Goal: Task Accomplishment & Management: Manage account settings

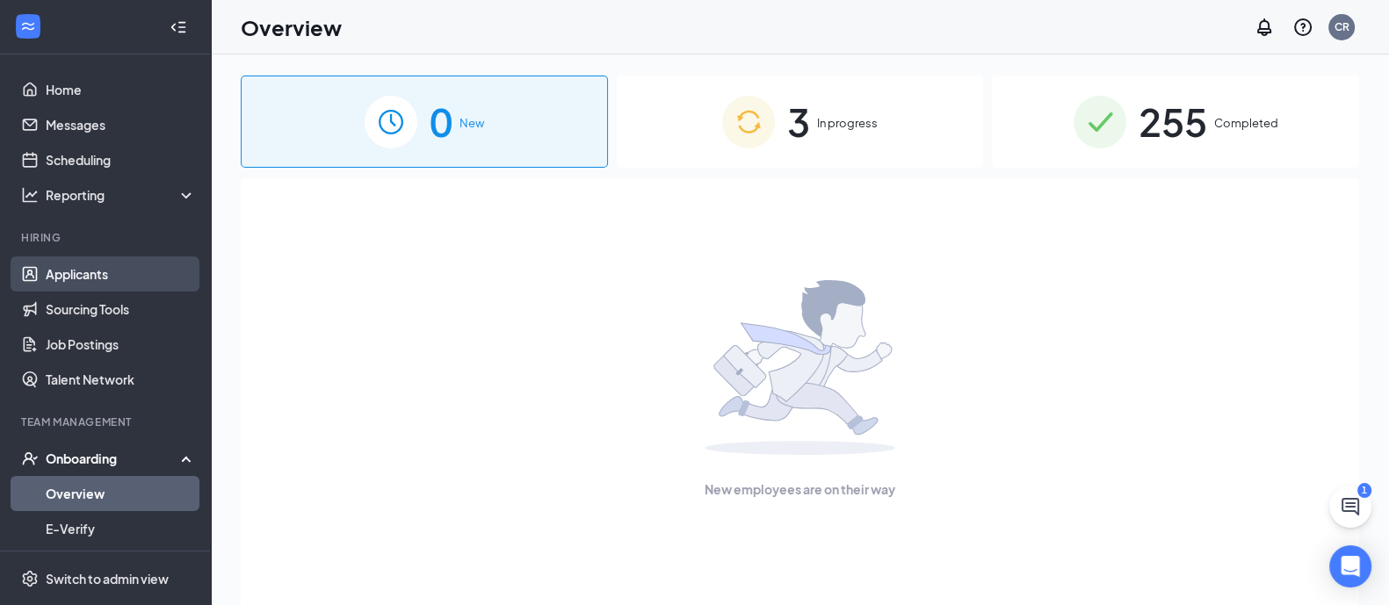
click at [116, 276] on link "Applicants" at bounding box center [121, 274] width 150 height 35
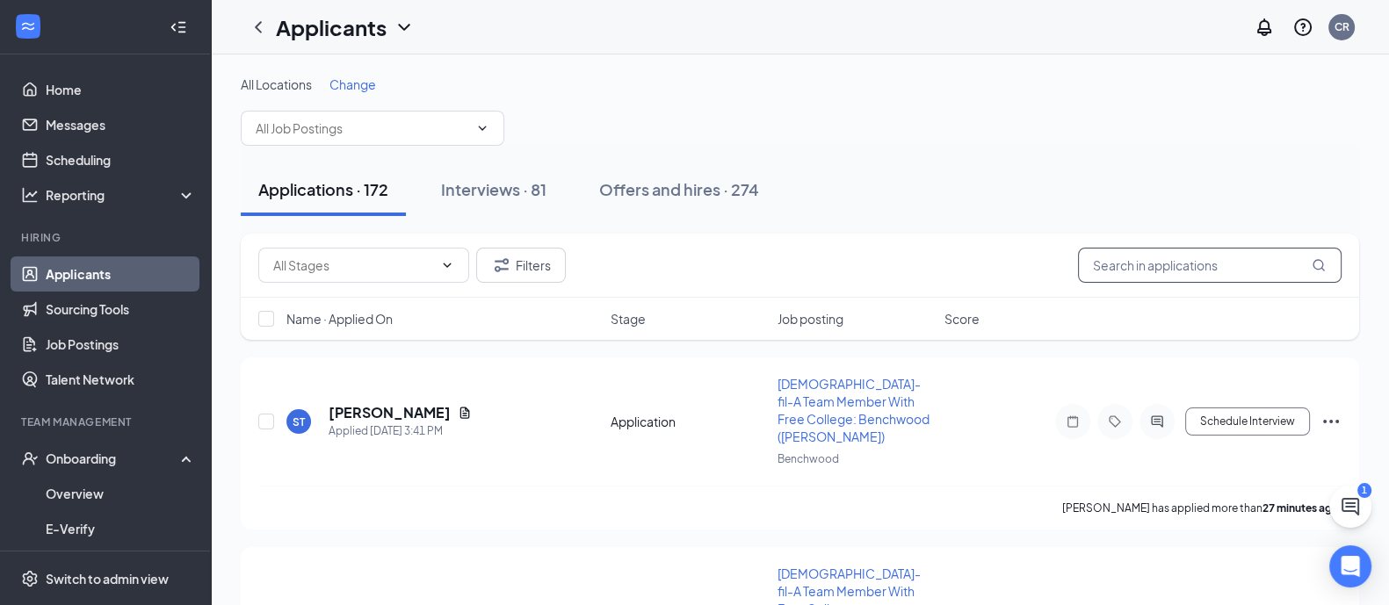
drag, startPoint x: 1173, startPoint y: 256, endPoint x: 1175, endPoint y: 245, distance: 10.9
click at [1175, 249] on input "text" at bounding box center [1210, 265] width 264 height 35
click at [531, 183] on div "Interviews · 81" at bounding box center [493, 189] width 105 height 22
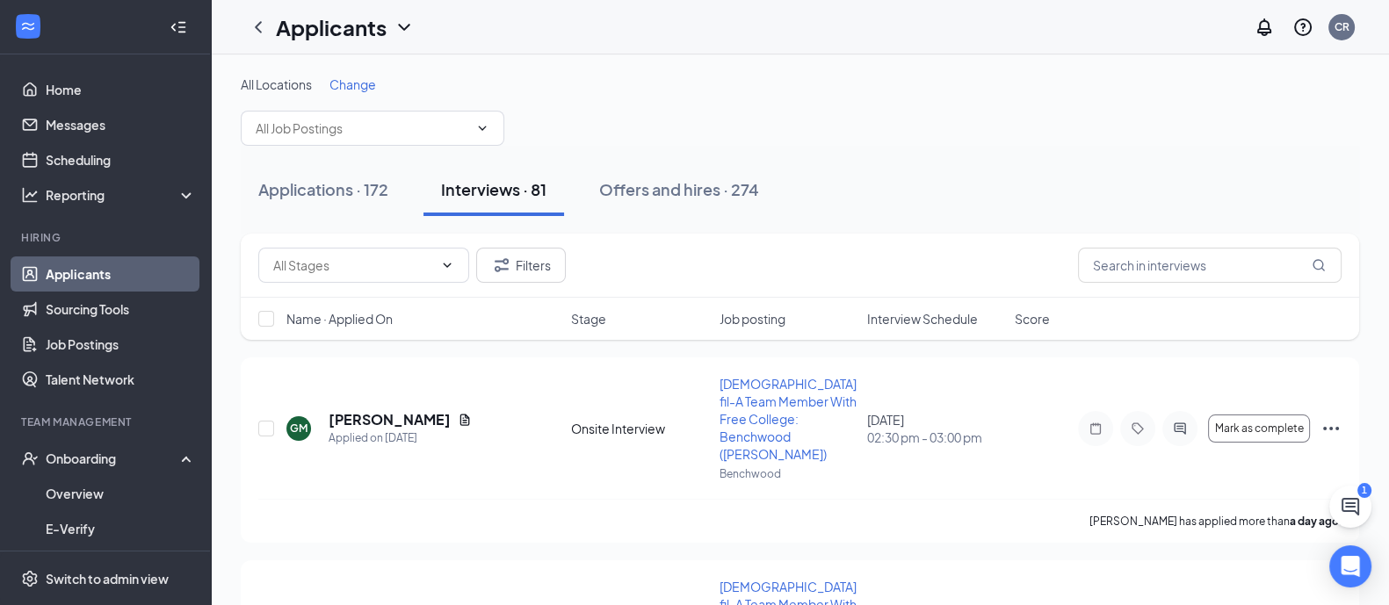
click at [1175, 283] on div "Filters" at bounding box center [800, 266] width 1118 height 64
click at [1176, 271] on input "text" at bounding box center [1210, 265] width 264 height 35
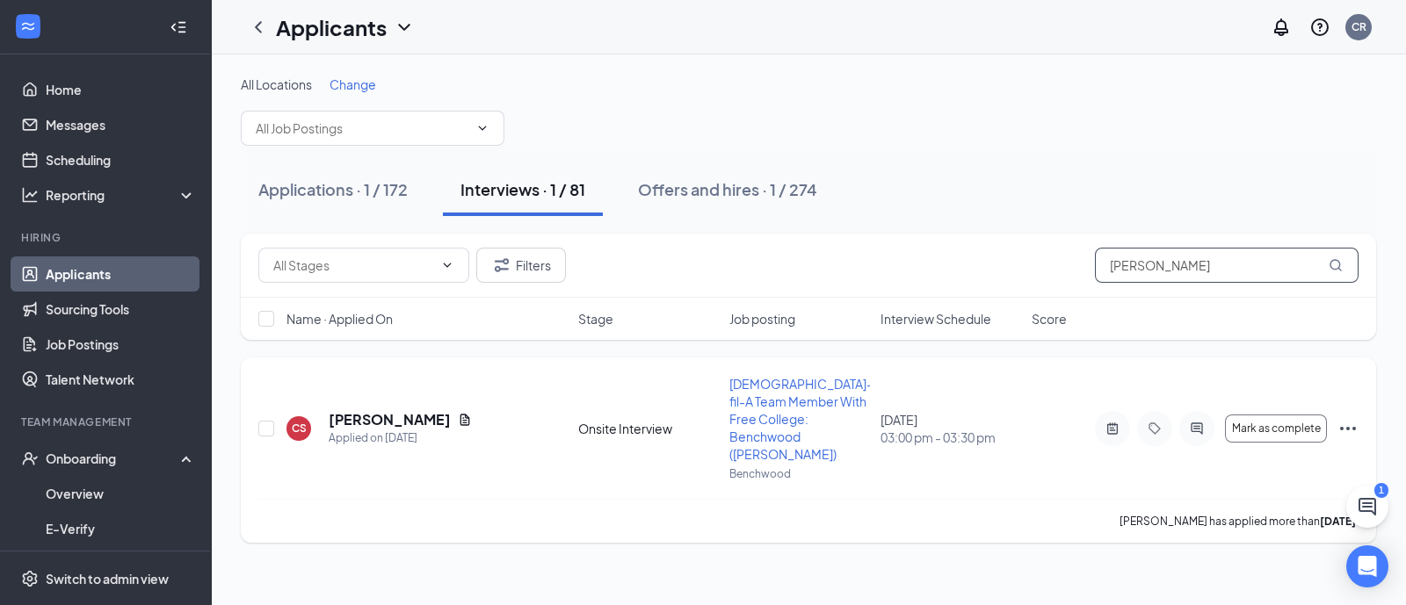
type input "[PERSON_NAME]"
click at [1335, 416] on div "Mark as complete" at bounding box center [1227, 428] width 264 height 35
click at [1338, 418] on icon "Ellipses" at bounding box center [1347, 428] width 21 height 21
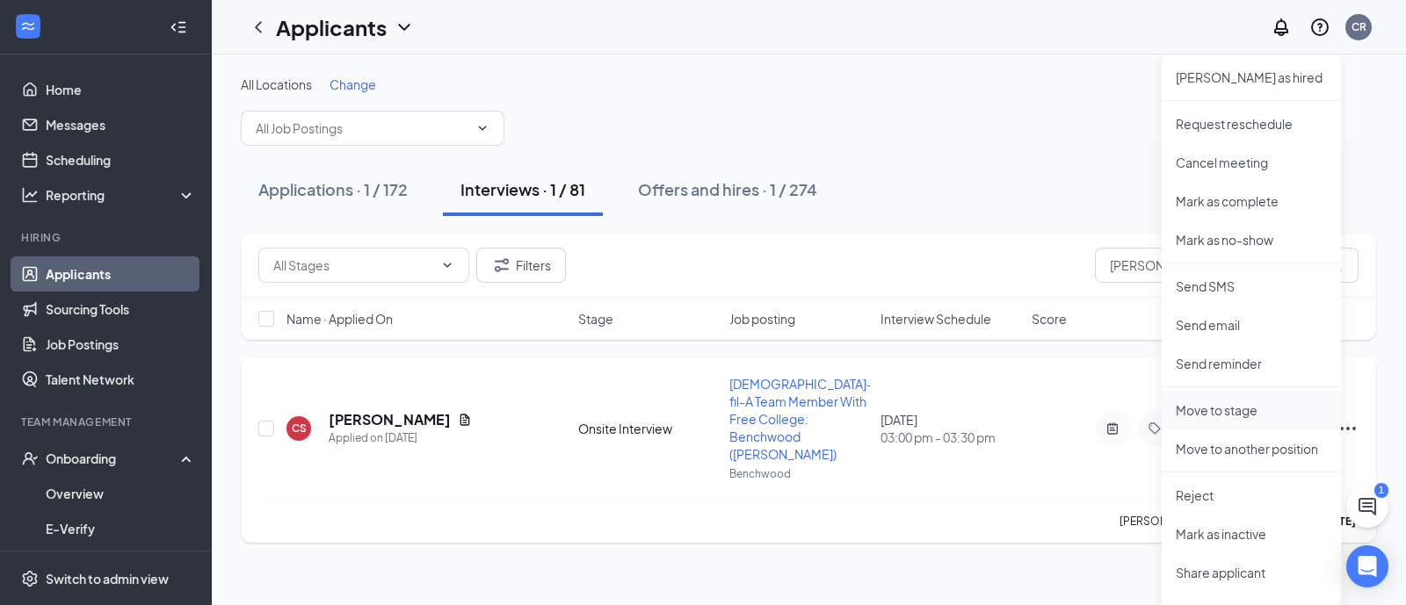
click at [1221, 410] on p "Move to stage" at bounding box center [1250, 410] width 151 height 18
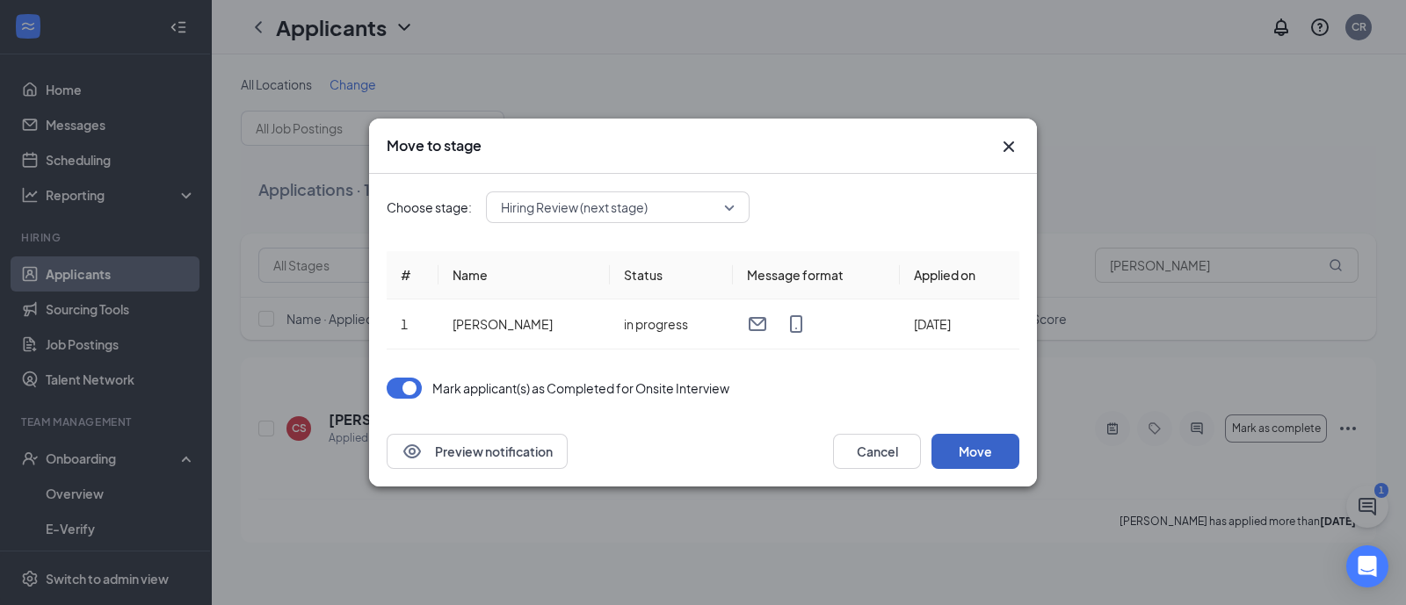
click at [989, 442] on button "Move" at bounding box center [975, 451] width 88 height 35
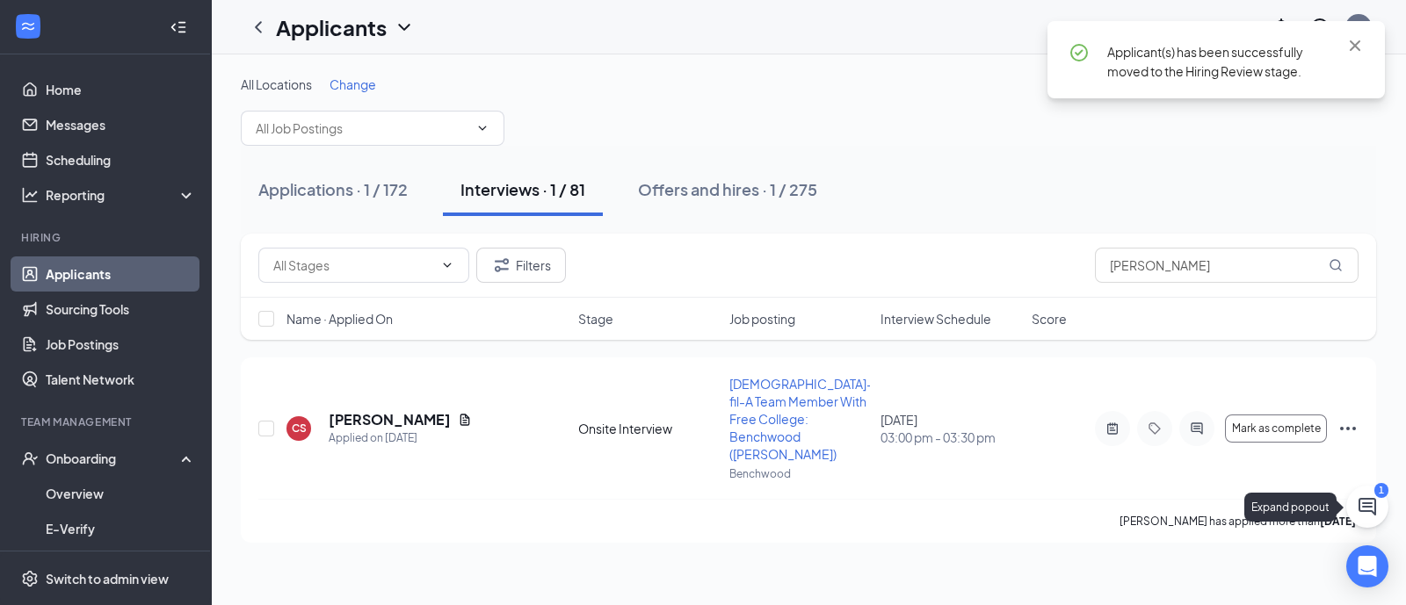
click at [1361, 512] on icon "ChatActive" at bounding box center [1366, 506] width 21 height 21
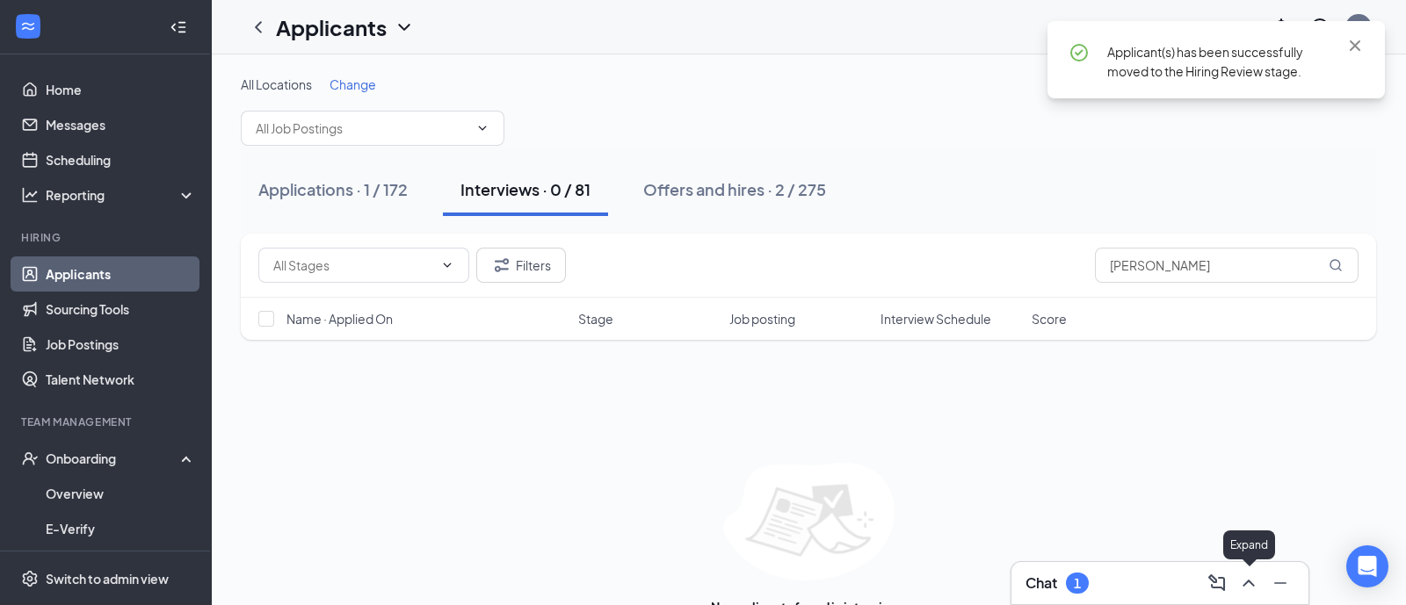
click at [1238, 582] on icon "ChevronUp" at bounding box center [1248, 583] width 21 height 21
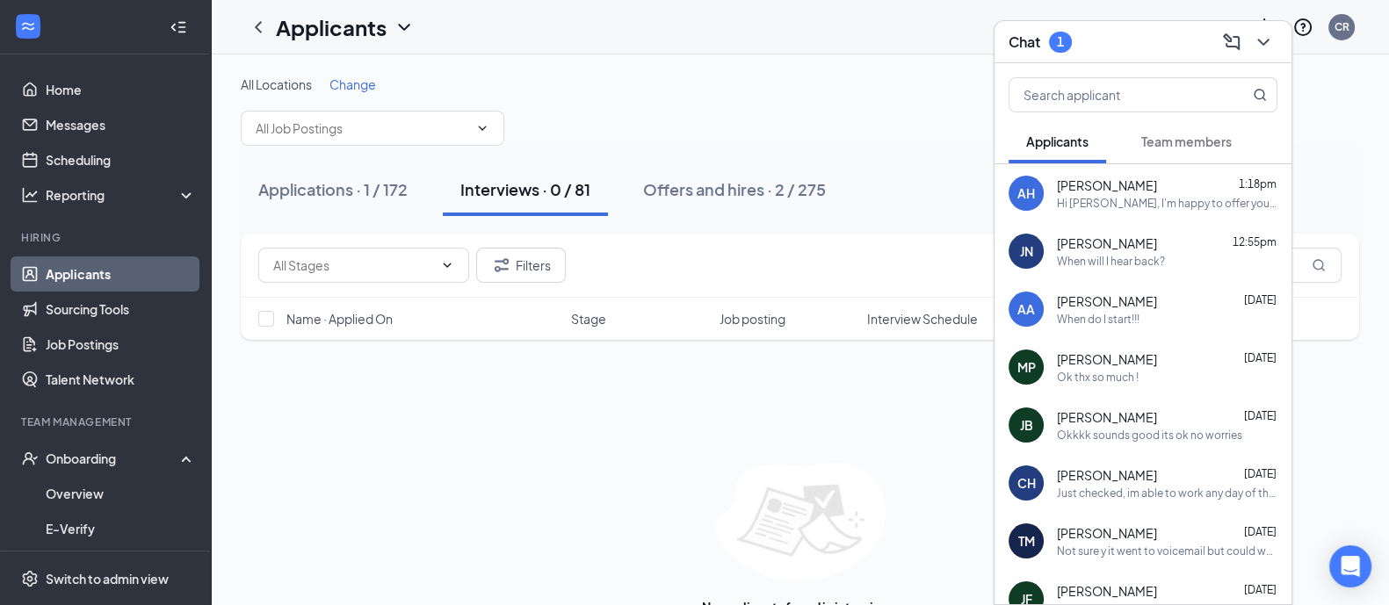
click at [1182, 147] on span "Team members" at bounding box center [1186, 142] width 90 height 16
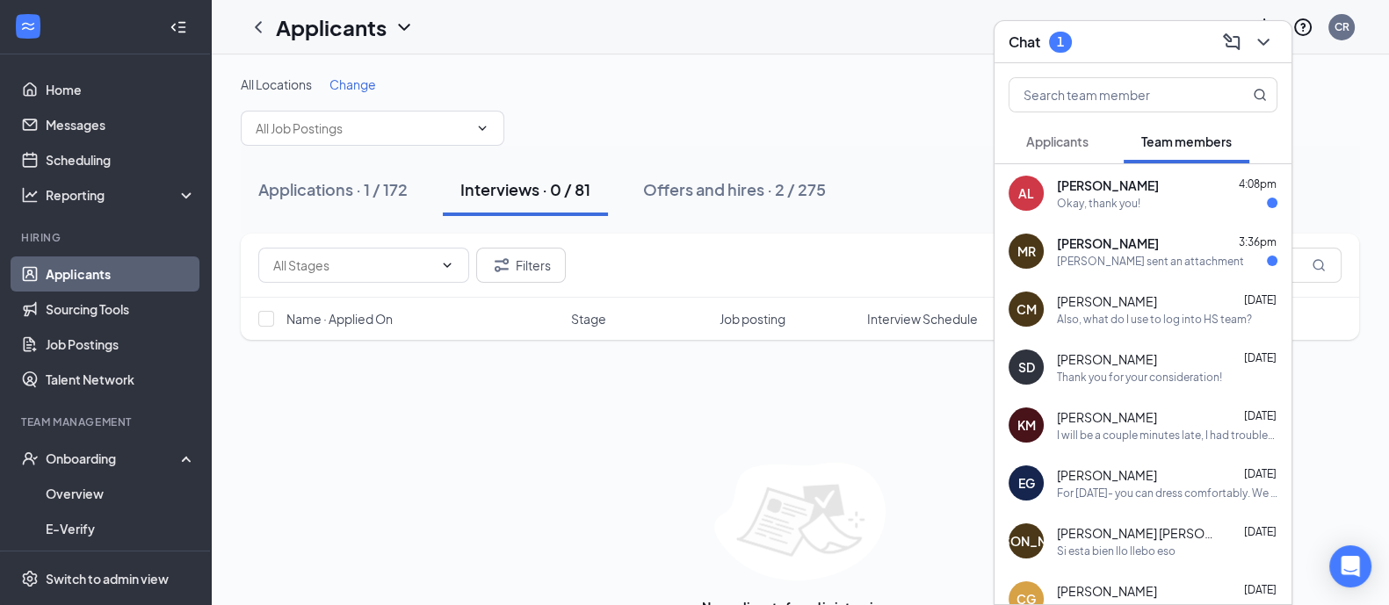
click at [1151, 249] on span "[PERSON_NAME]" at bounding box center [1108, 244] width 102 height 18
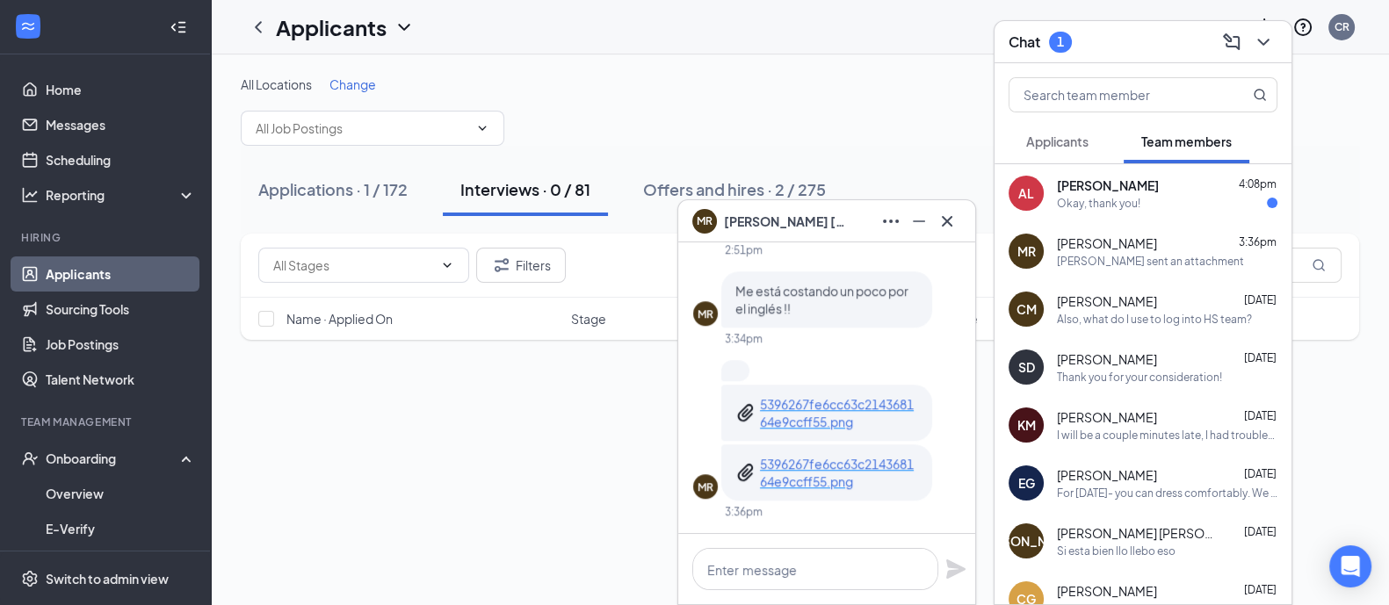
click at [1163, 198] on div "Okay, thank you!" at bounding box center [1167, 203] width 220 height 15
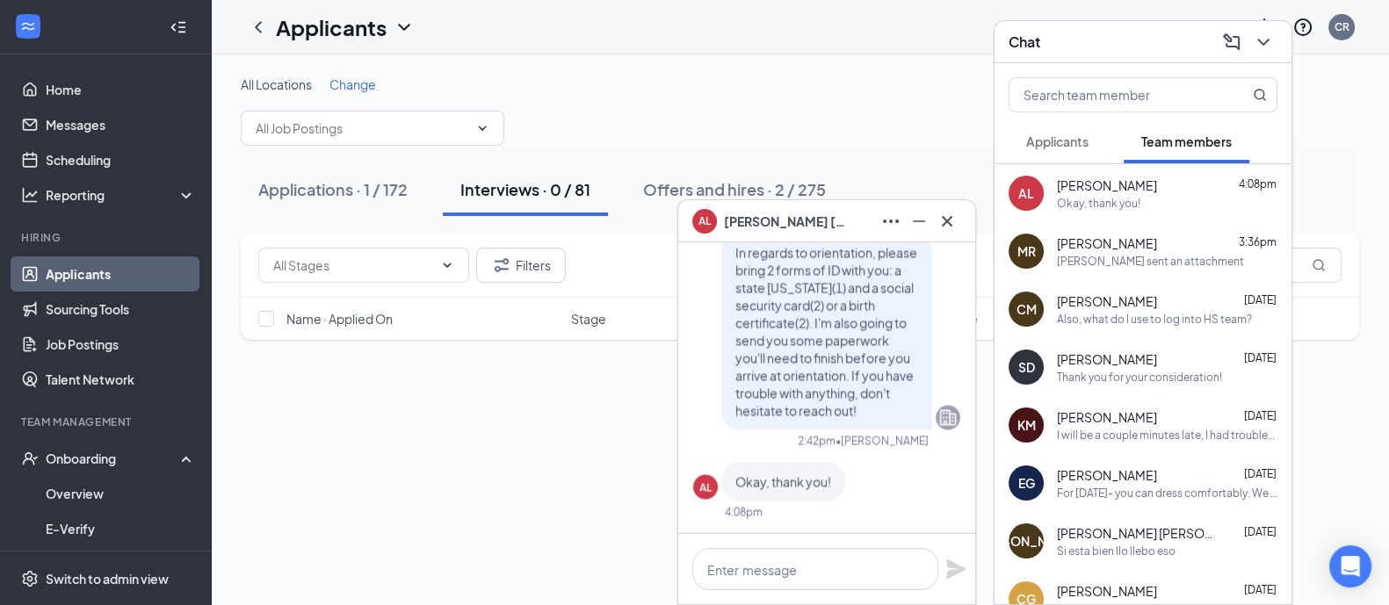
click at [1153, 270] on div "MR [PERSON_NAME] 3:36pm [PERSON_NAME] sent an attachment" at bounding box center [1142, 251] width 297 height 58
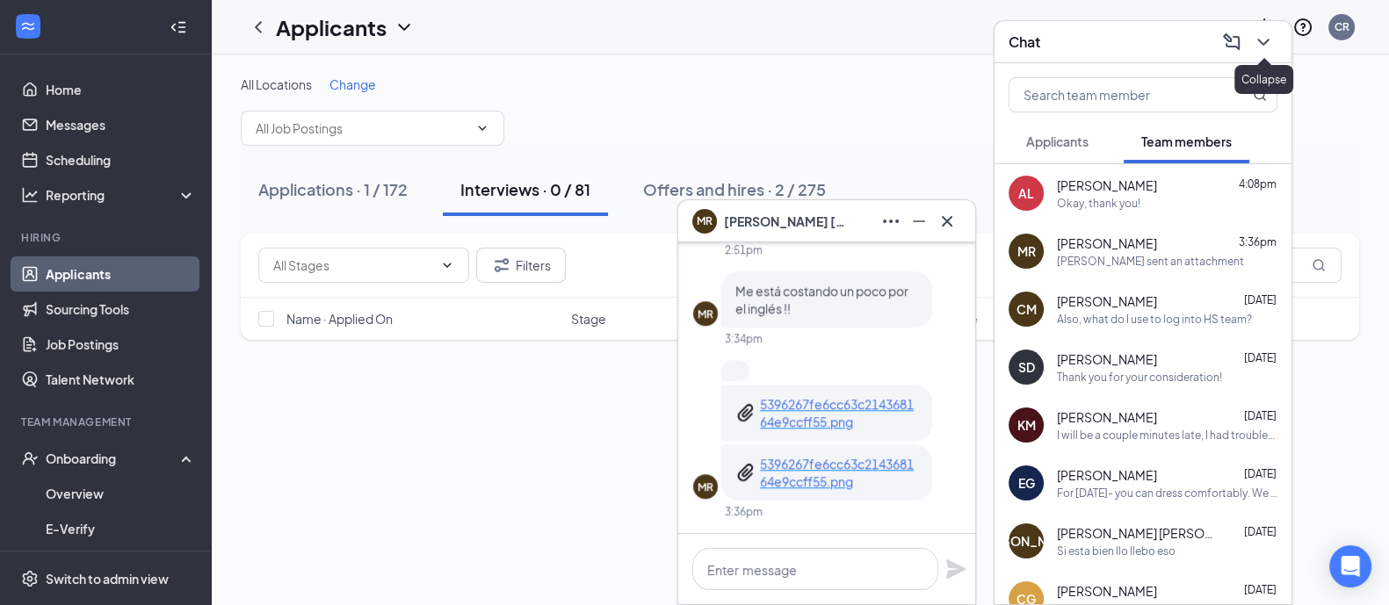
click at [1268, 36] on icon "ChevronDown" at bounding box center [1263, 42] width 21 height 21
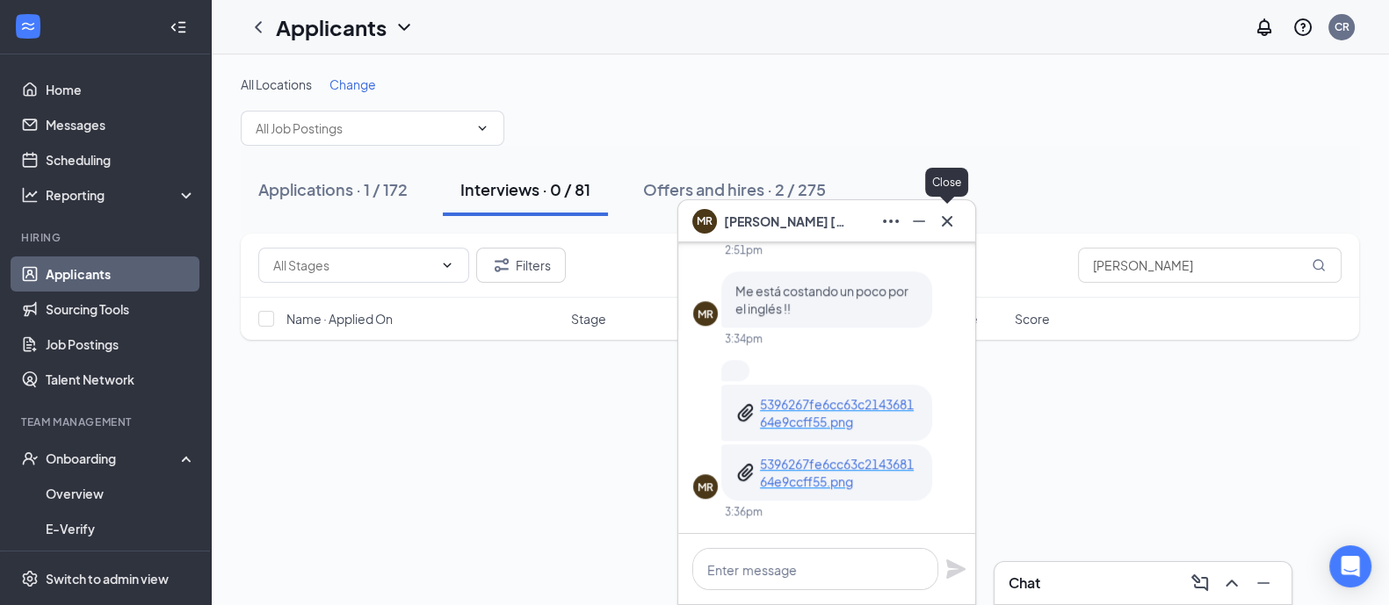
click at [947, 213] on icon "Cross" at bounding box center [946, 221] width 21 height 21
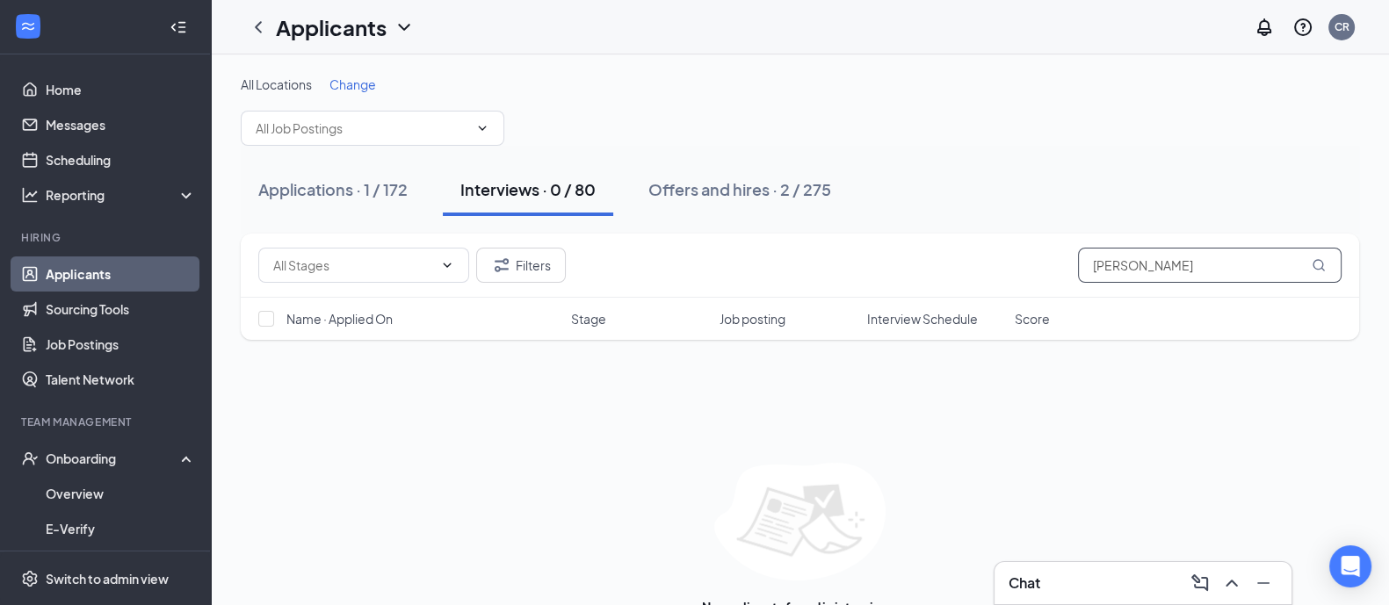
drag, startPoint x: 1138, startPoint y: 270, endPoint x: 1076, endPoint y: 259, distance: 62.4
click at [1076, 259] on div "Filters [PERSON_NAME]" at bounding box center [799, 265] width 1083 height 35
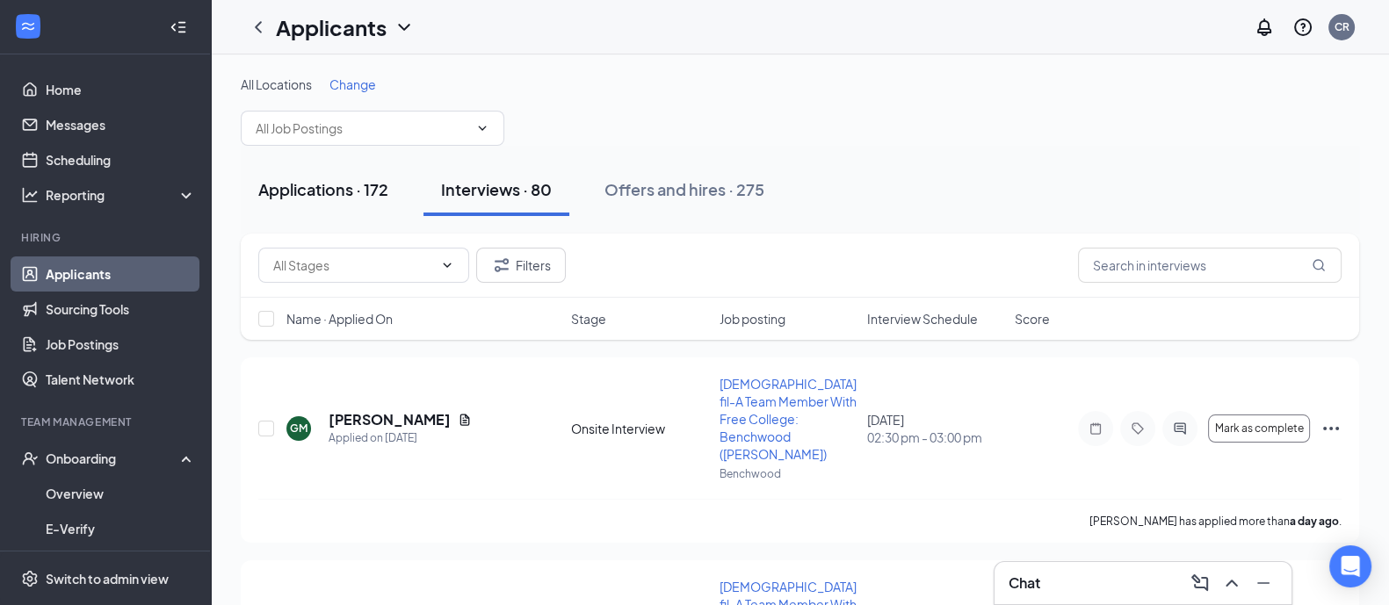
click at [321, 198] on div "Applications · 172" at bounding box center [323, 189] width 130 height 22
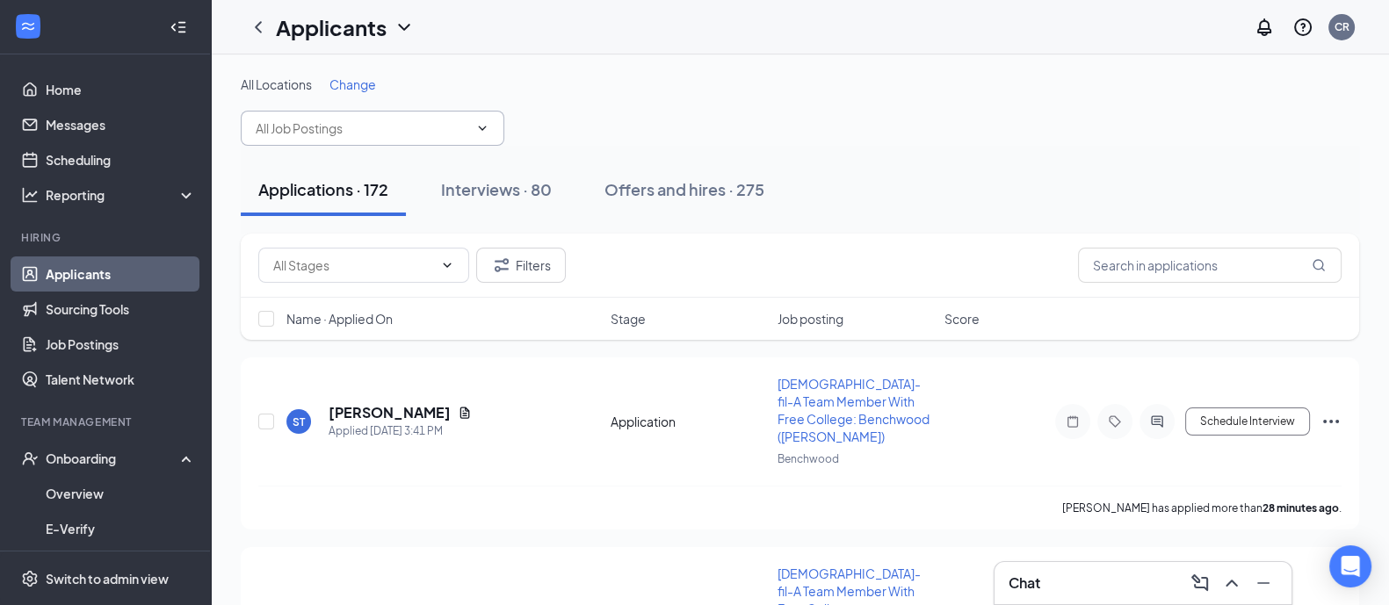
click at [423, 125] on input "text" at bounding box center [362, 128] width 213 height 19
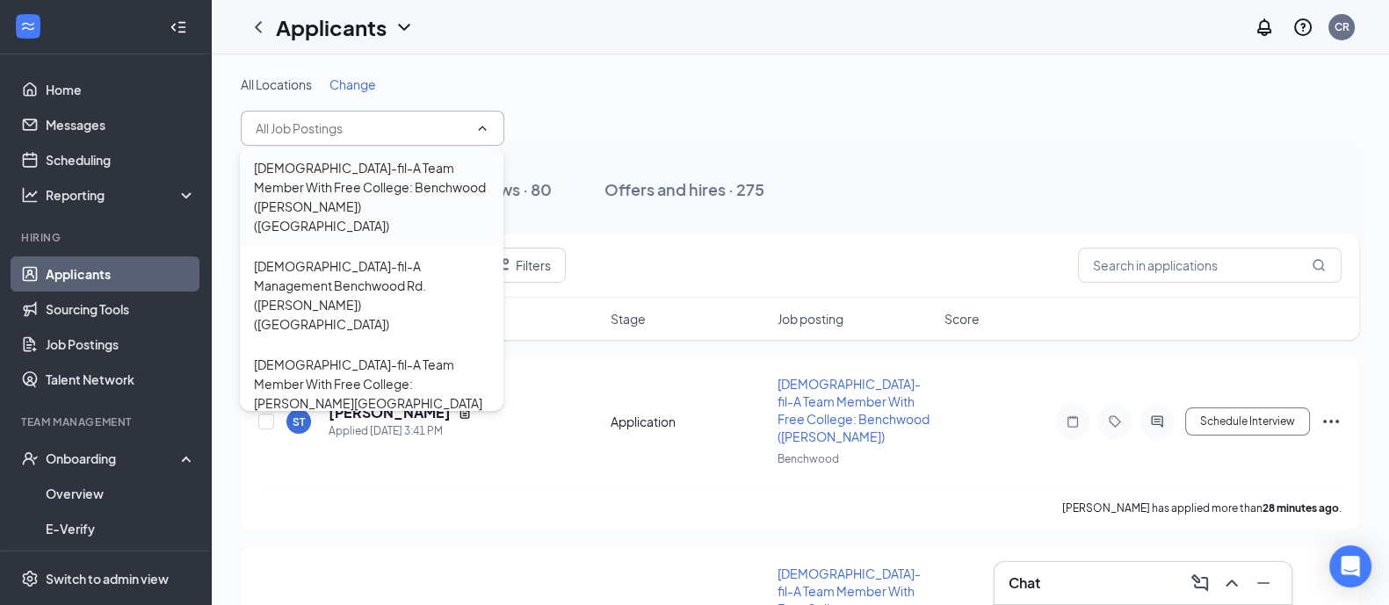
click at [398, 200] on div "[DEMOGRAPHIC_DATA]-fil-A Team Member With Free College: Benchwood ([PERSON_NAME…" at bounding box center [371, 196] width 235 height 77
type input "[DEMOGRAPHIC_DATA]-fil-A Team Member With Free College: Benchwood ([PERSON_NAME…"
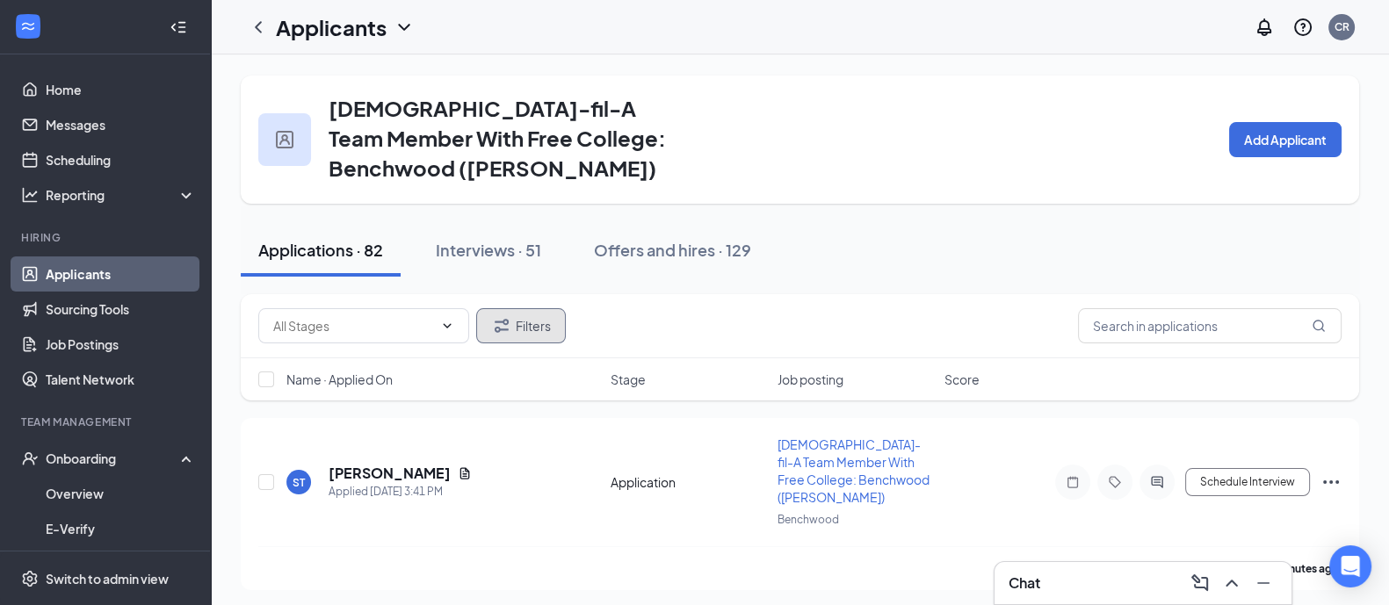
click at [486, 326] on button "Filters" at bounding box center [521, 325] width 90 height 35
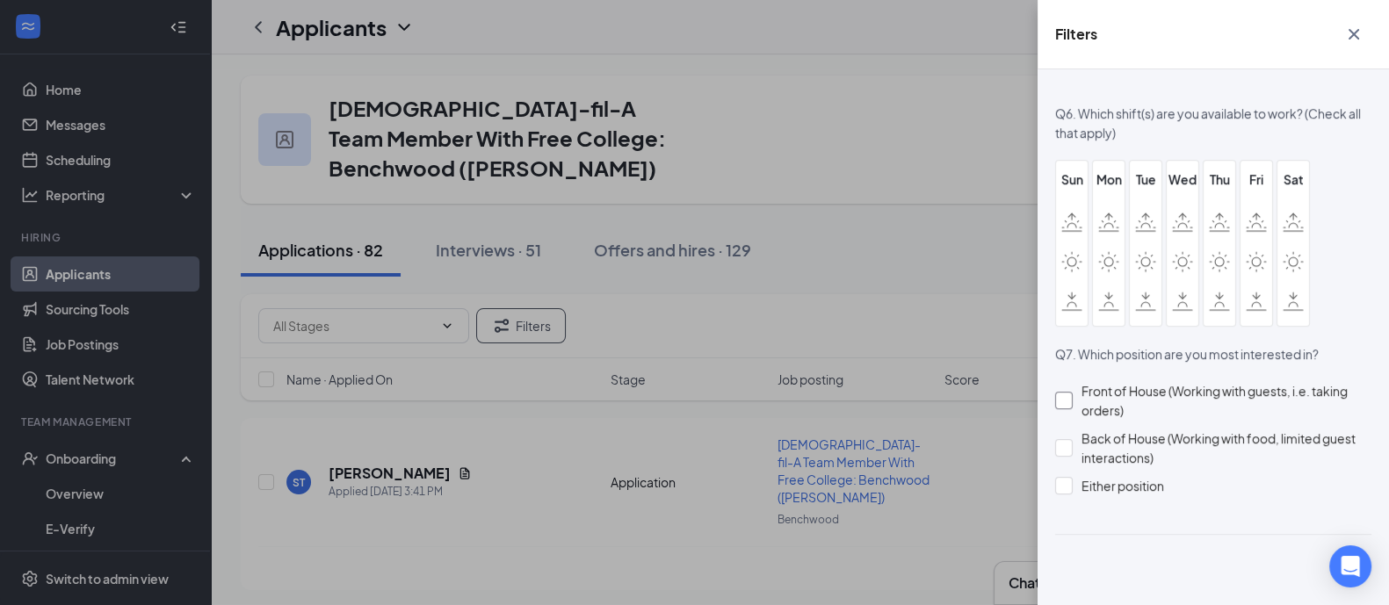
click at [1102, 392] on div "Front of House (Working with guests, i.e. taking orders)" at bounding box center [1226, 400] width 290 height 39
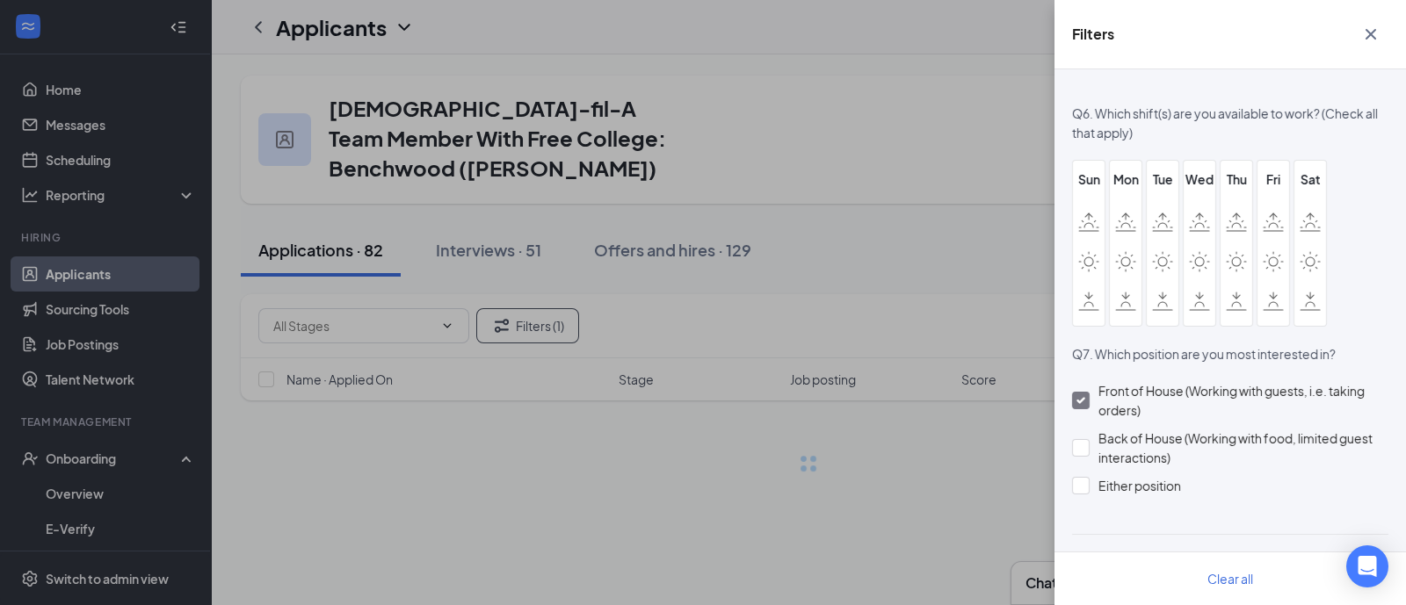
scroll to position [1665, 0]
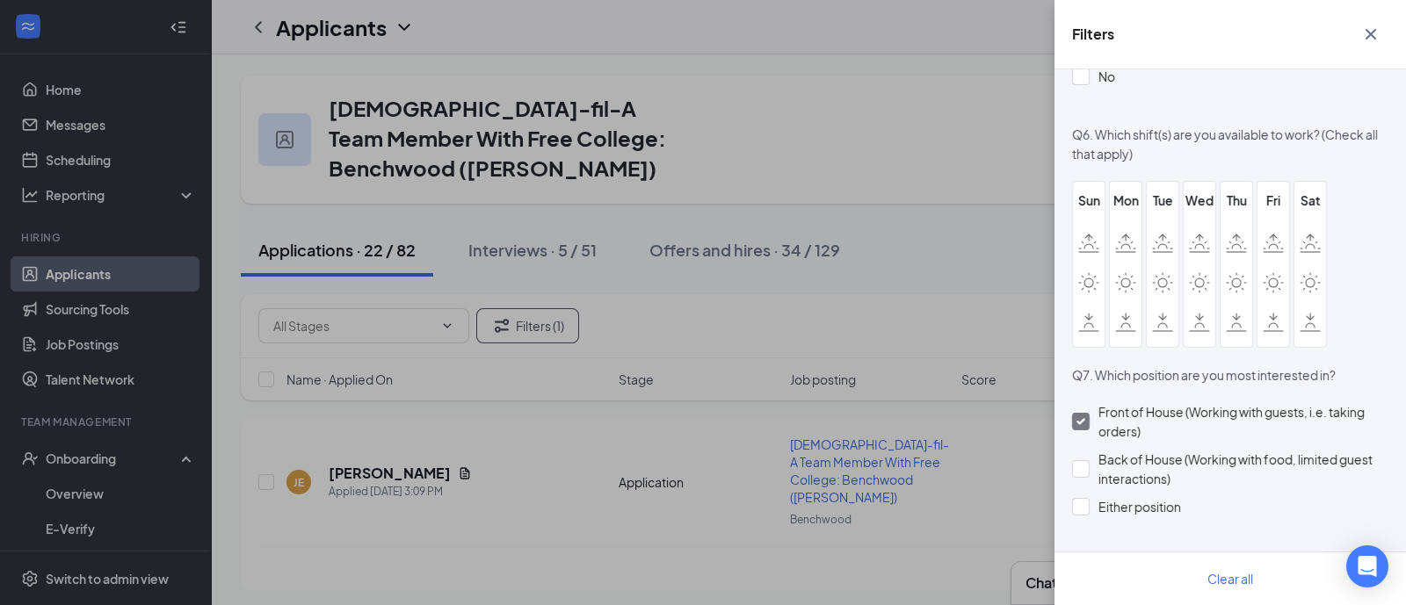
click at [1369, 38] on button "button" at bounding box center [1370, 34] width 35 height 33
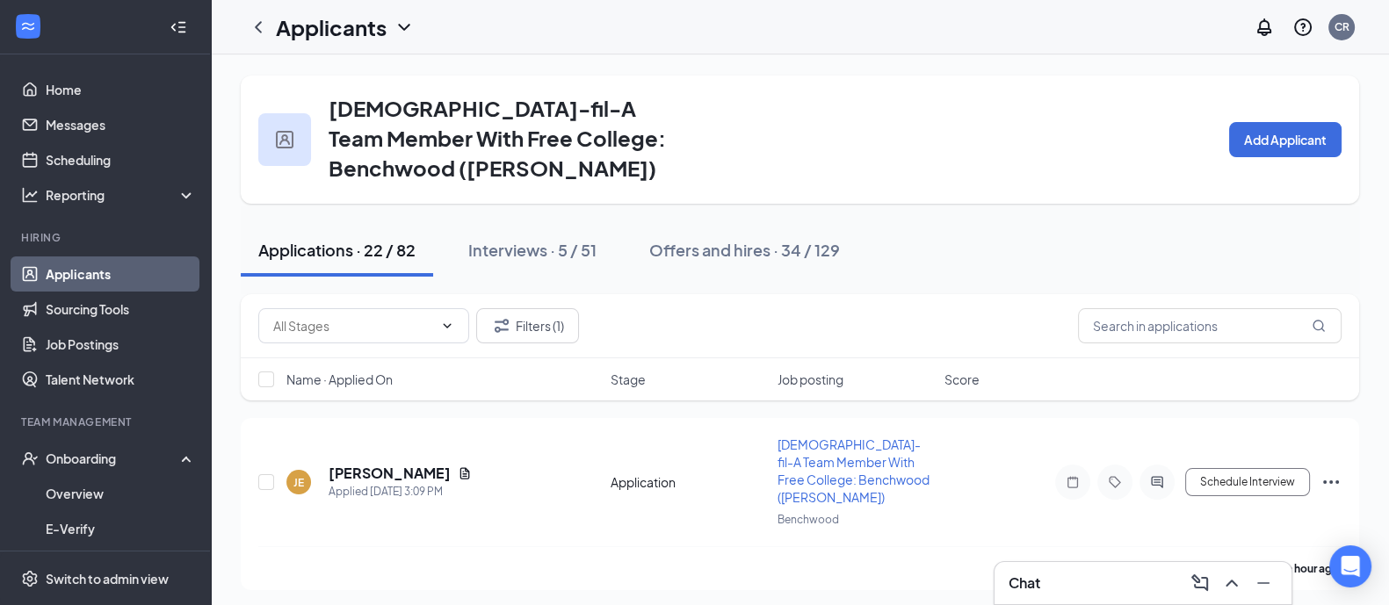
click at [363, 385] on span "Name · Applied On" at bounding box center [339, 380] width 106 height 18
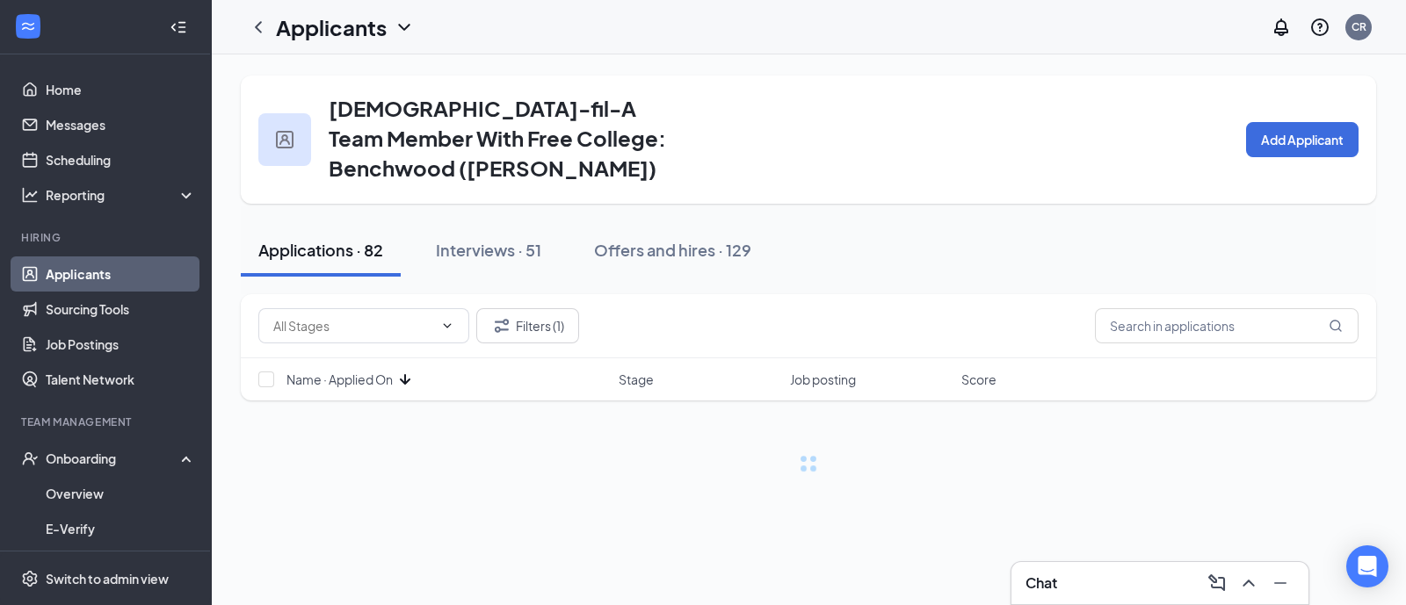
click at [366, 384] on span "Name · Applied On" at bounding box center [339, 380] width 106 height 18
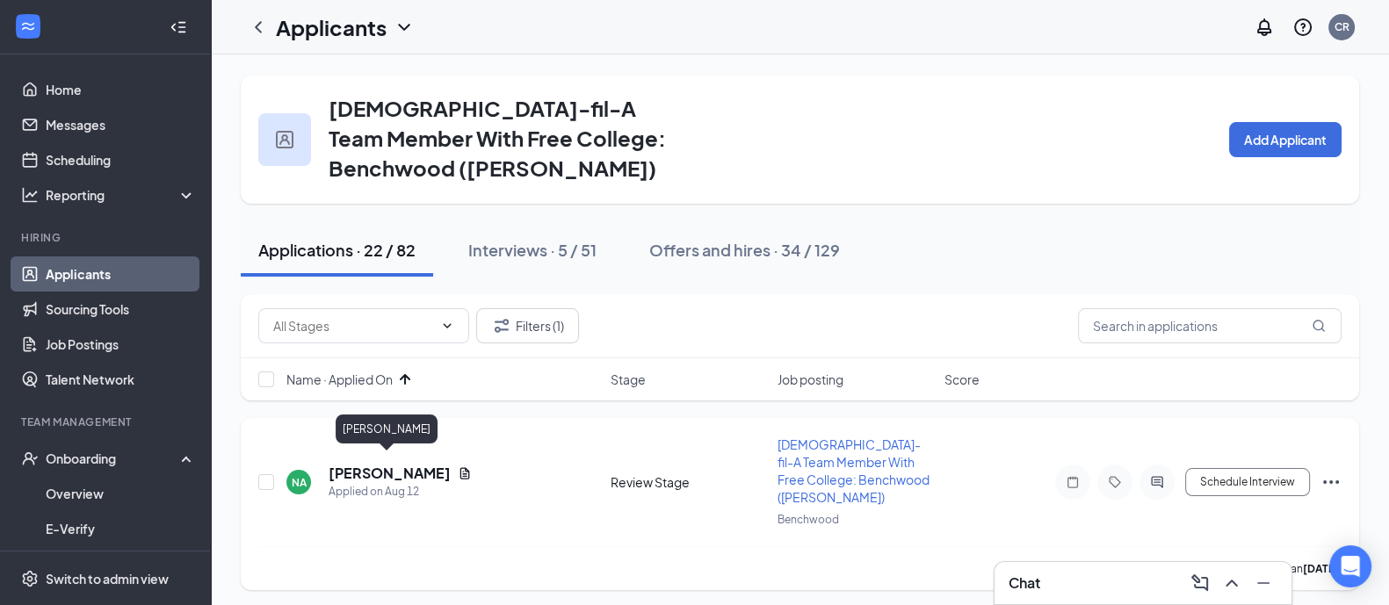
click at [400, 464] on h5 "[PERSON_NAME]" at bounding box center [390, 473] width 122 height 19
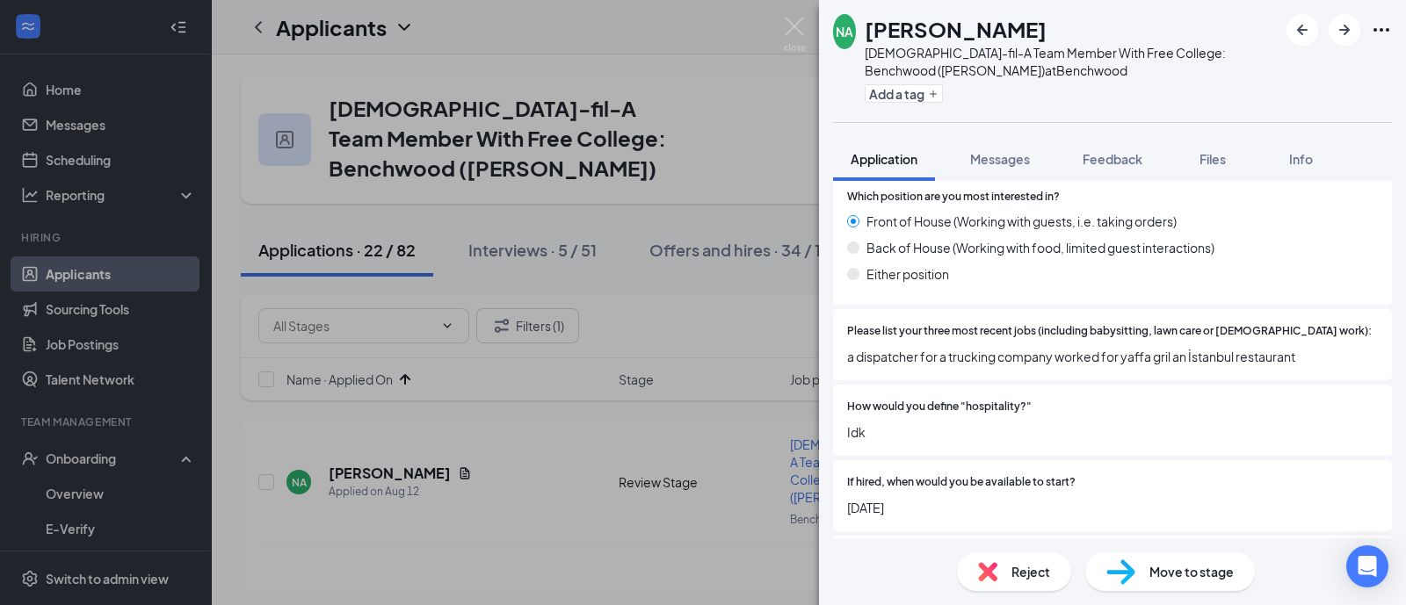
scroll to position [1427, 0]
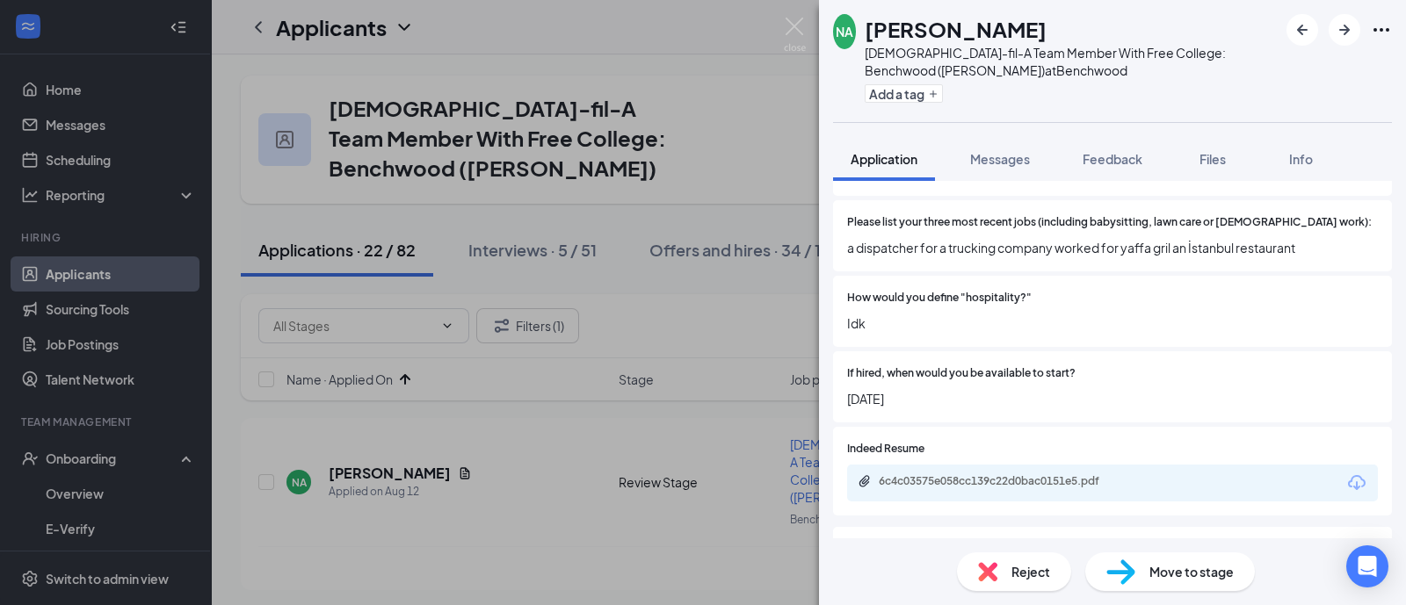
click at [1045, 574] on span "Reject" at bounding box center [1030, 571] width 39 height 19
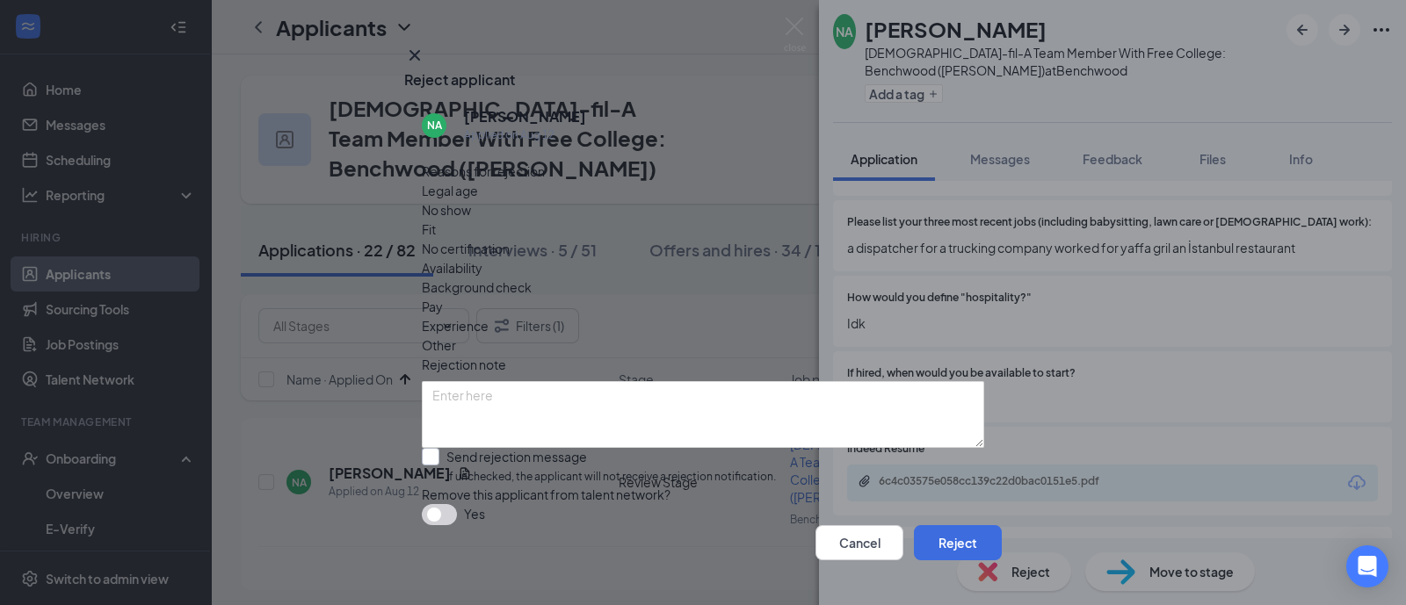
click at [734, 448] on input "Send rejection message If unchecked, the applicant will not receive a rejection…" at bounding box center [599, 467] width 354 height 38
checkbox input "true"
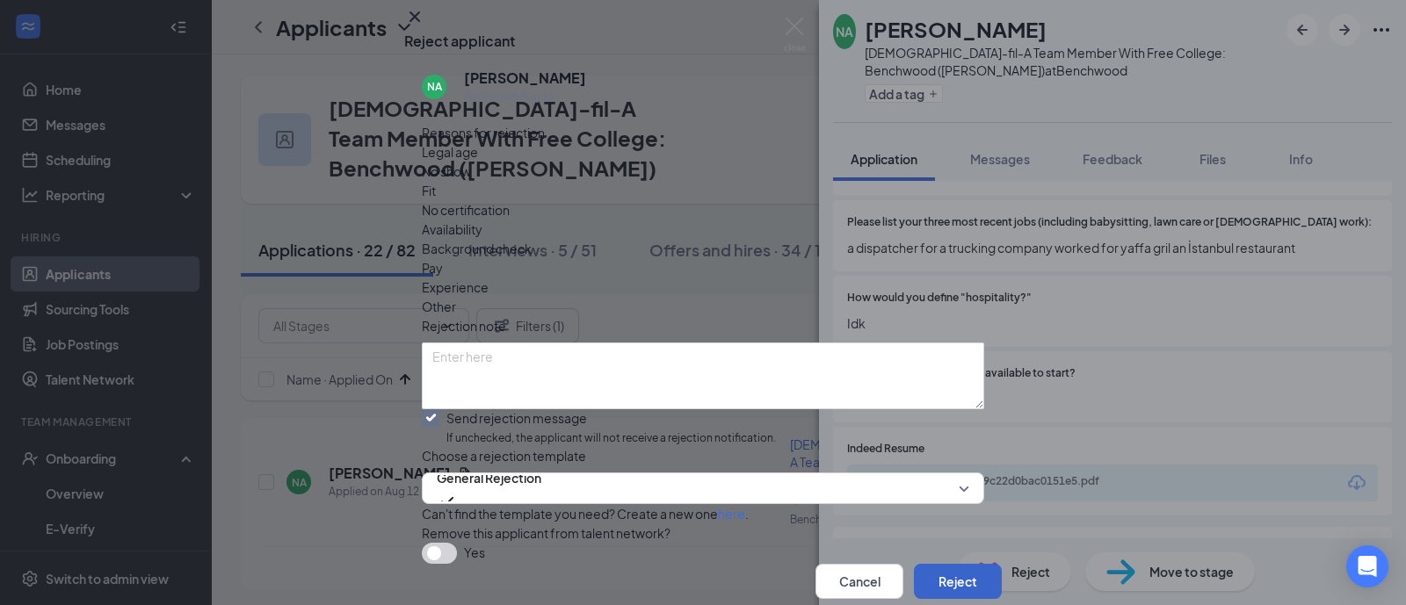
click at [914, 564] on button "Reject" at bounding box center [958, 581] width 88 height 35
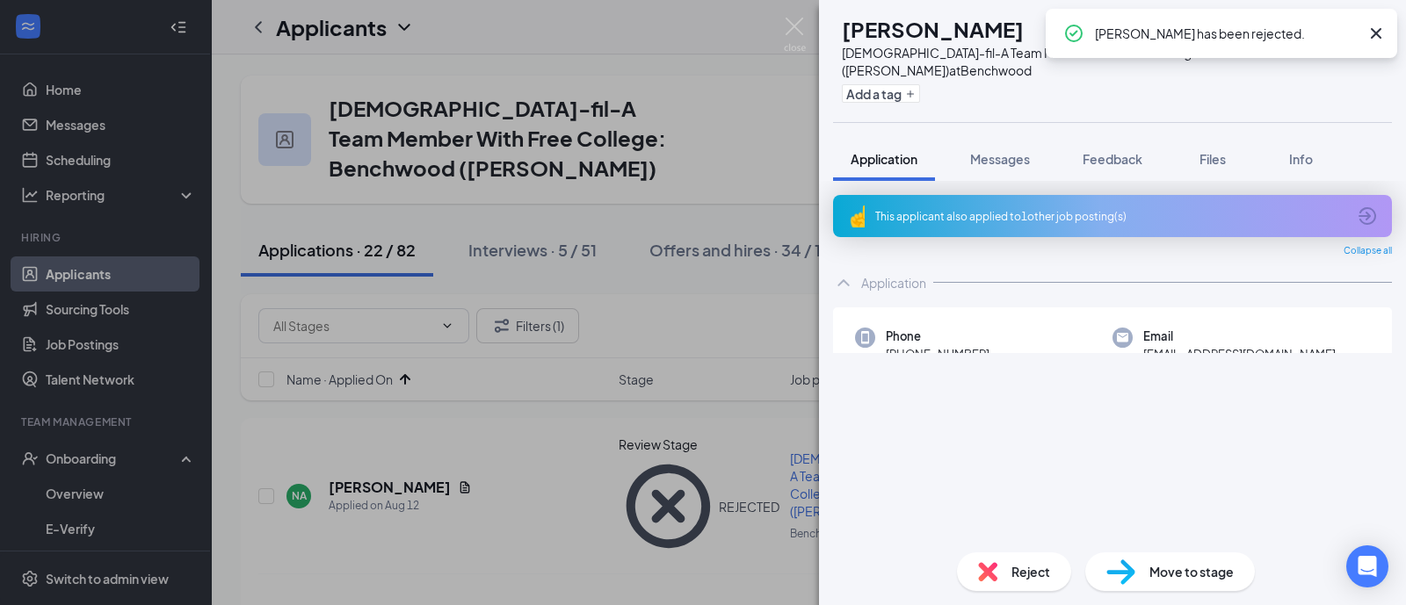
click at [1107, 206] on div "This applicant also applied to 1 other job posting(s)" at bounding box center [1112, 216] width 559 height 42
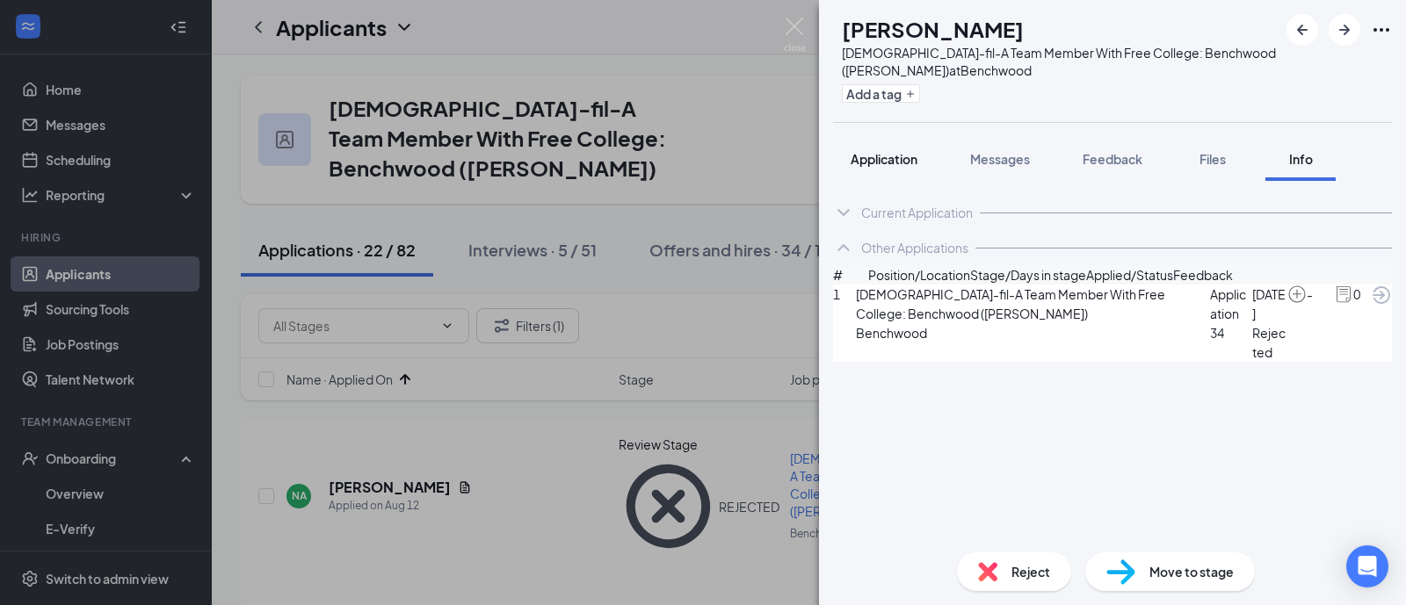
click at [888, 159] on span "Application" at bounding box center [883, 159] width 67 height 16
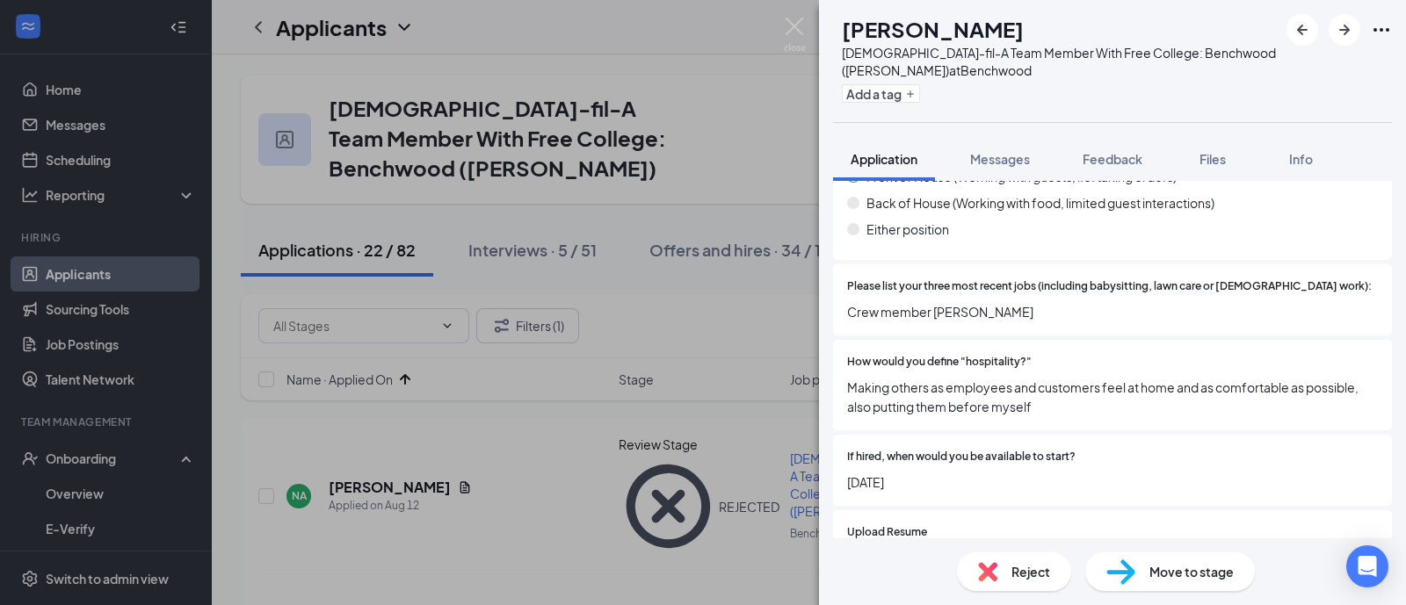
scroll to position [1427, 0]
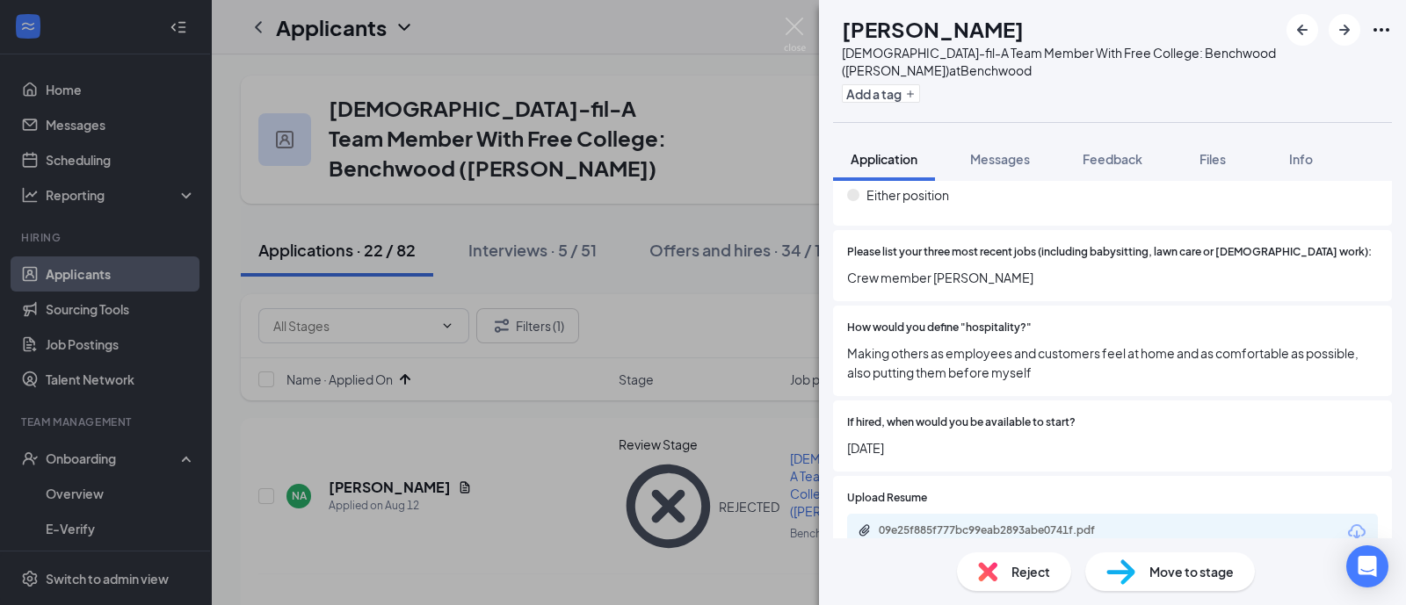
click at [1138, 560] on div "Move to stage" at bounding box center [1170, 572] width 170 height 39
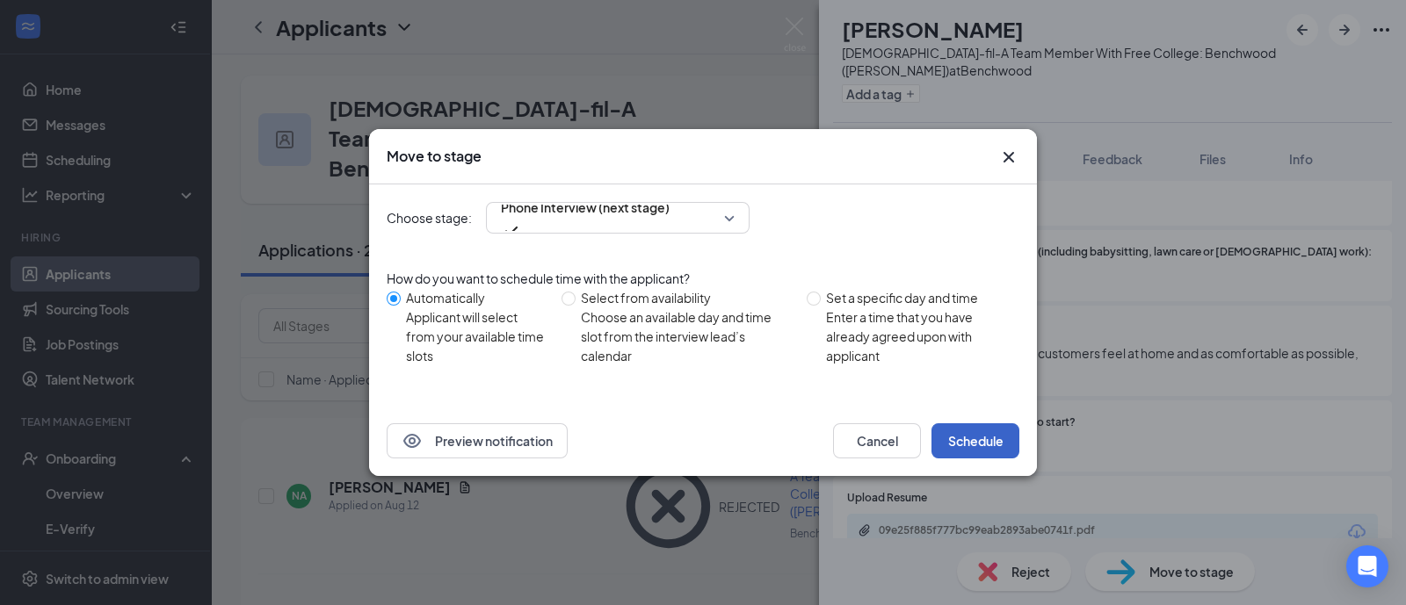
click at [1007, 428] on button "Schedule" at bounding box center [975, 440] width 88 height 35
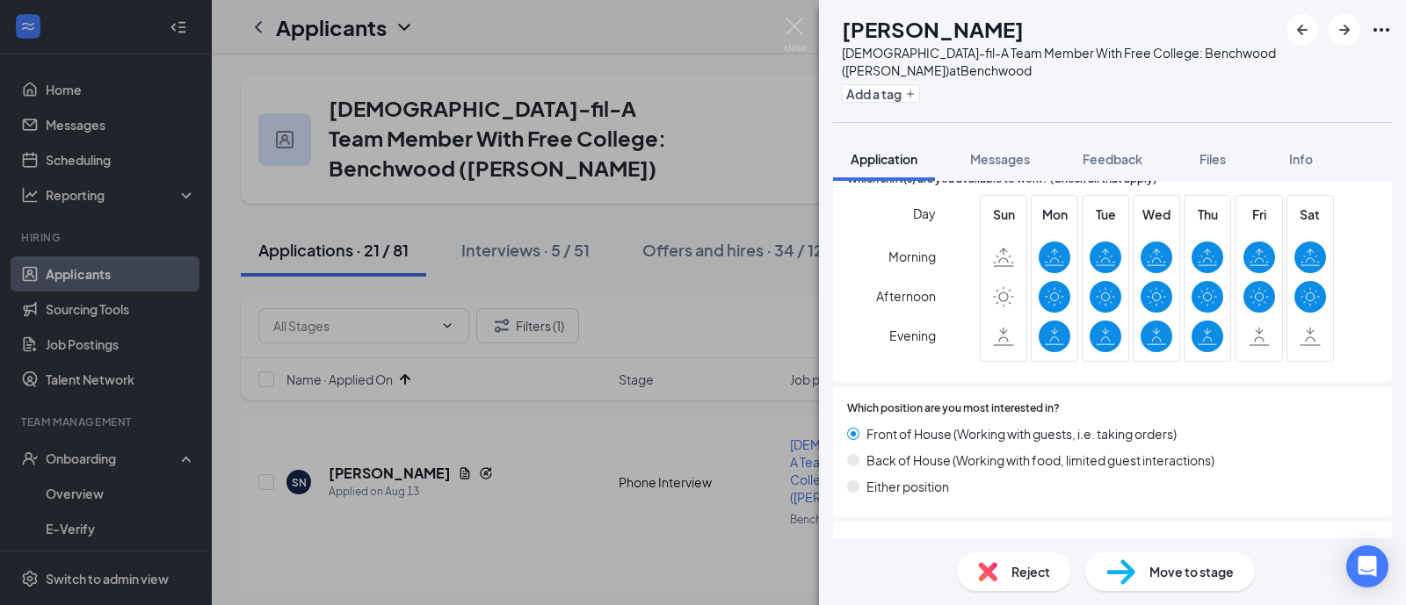
scroll to position [878, 0]
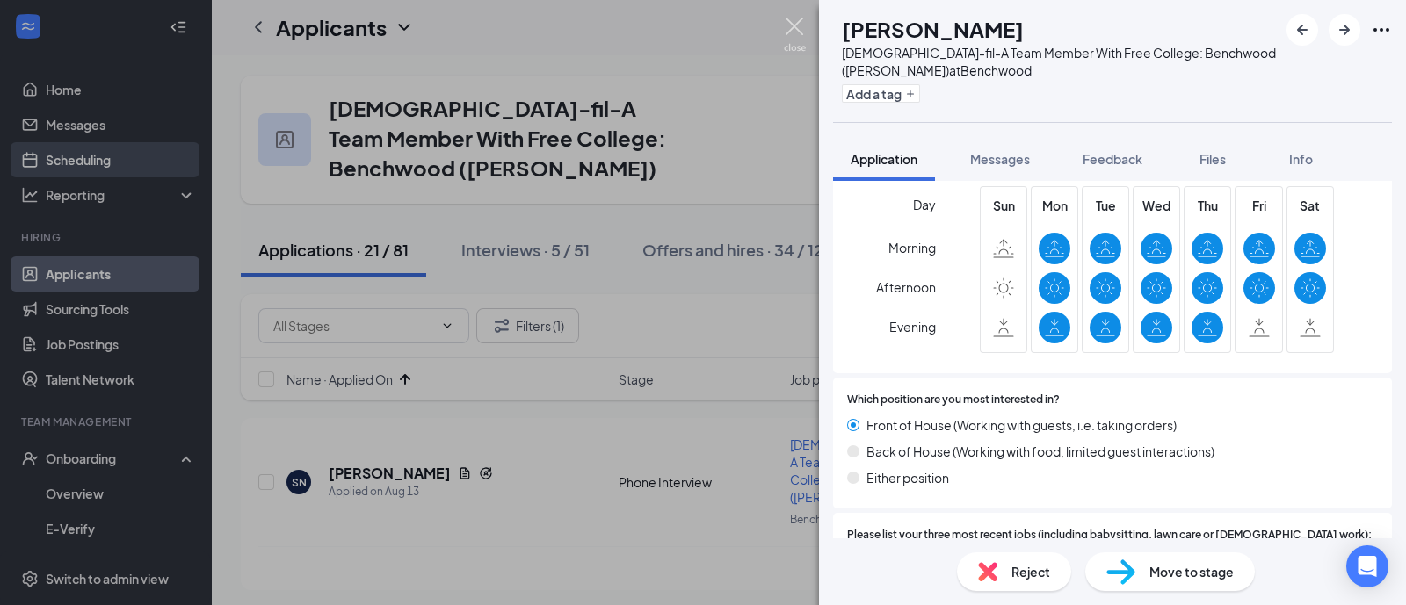
click at [797, 34] on img at bounding box center [795, 35] width 22 height 34
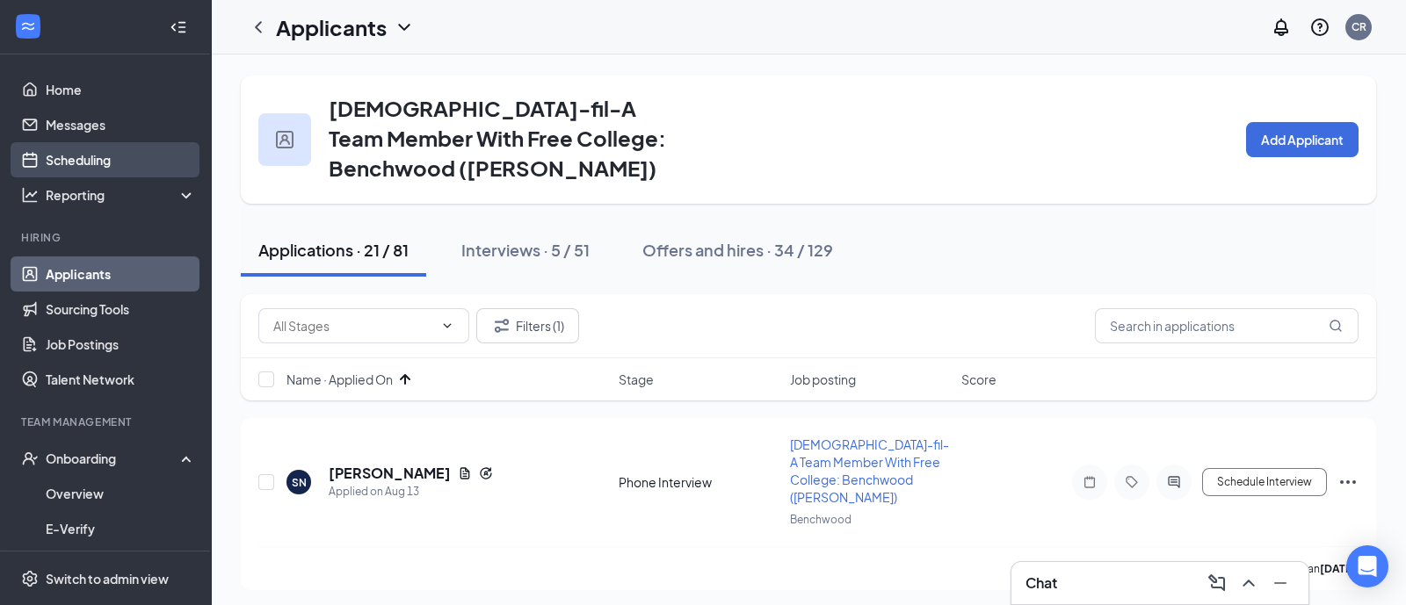
click at [104, 160] on link "Scheduling" at bounding box center [121, 159] width 150 height 35
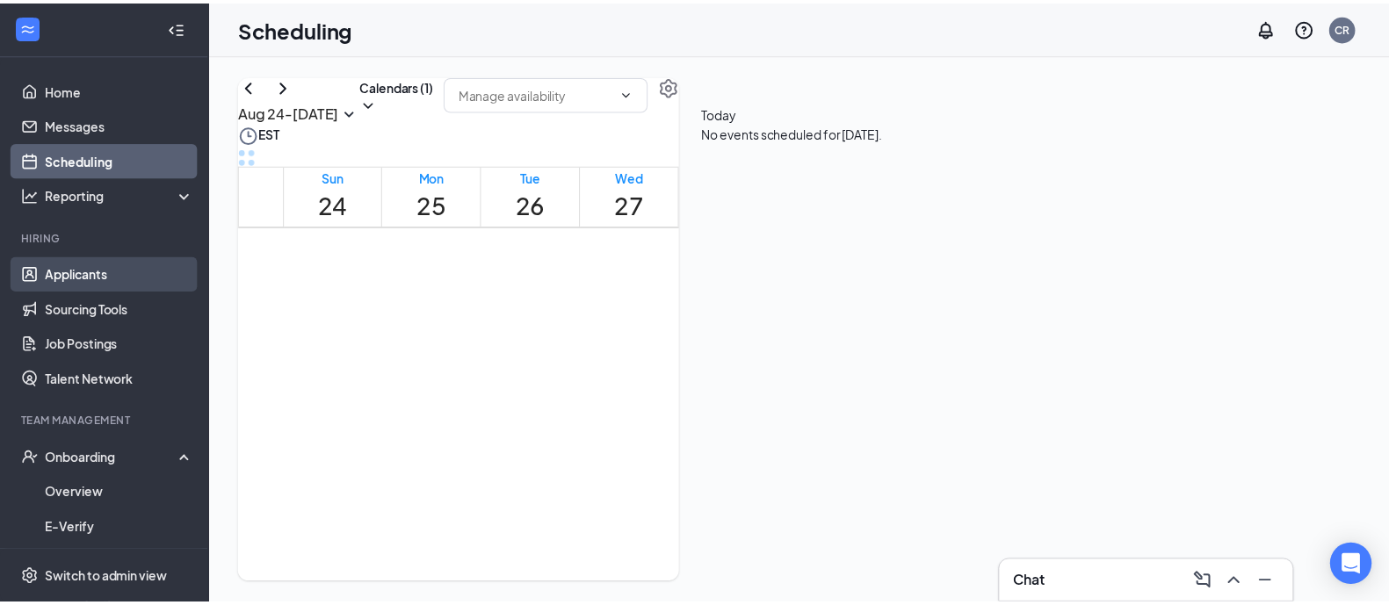
scroll to position [864, 0]
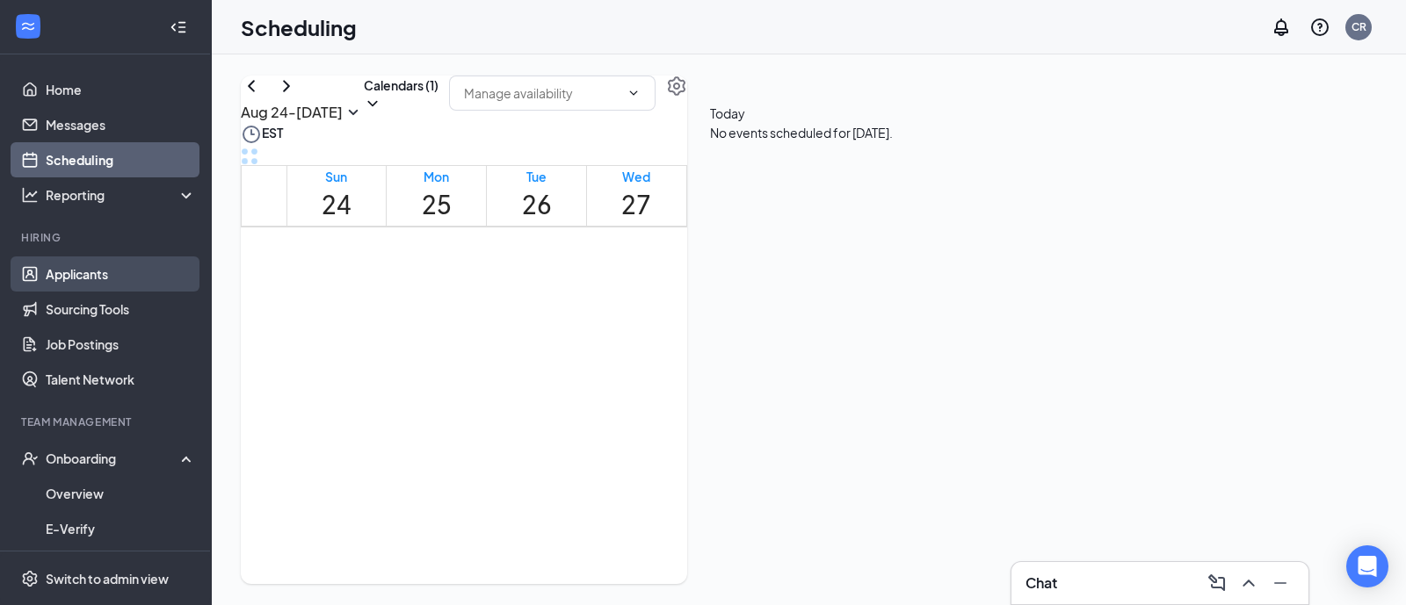
click at [110, 266] on link "Applicants" at bounding box center [121, 274] width 150 height 35
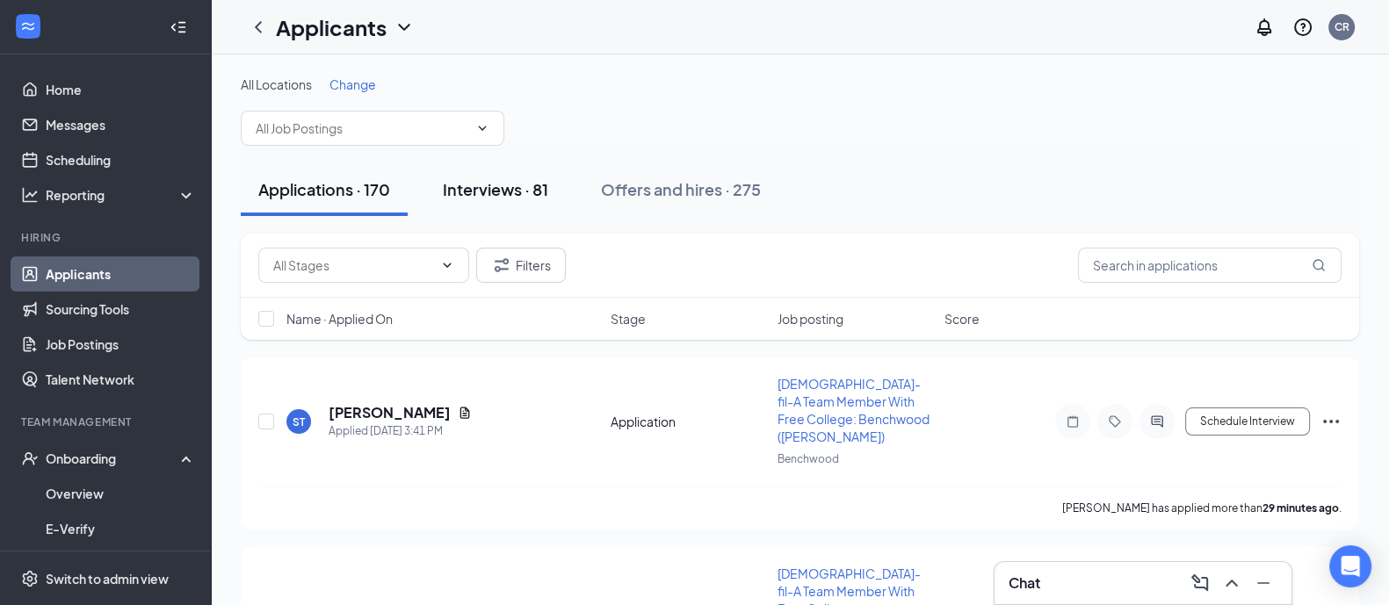
click at [555, 187] on button "Interviews · 81" at bounding box center [495, 189] width 141 height 53
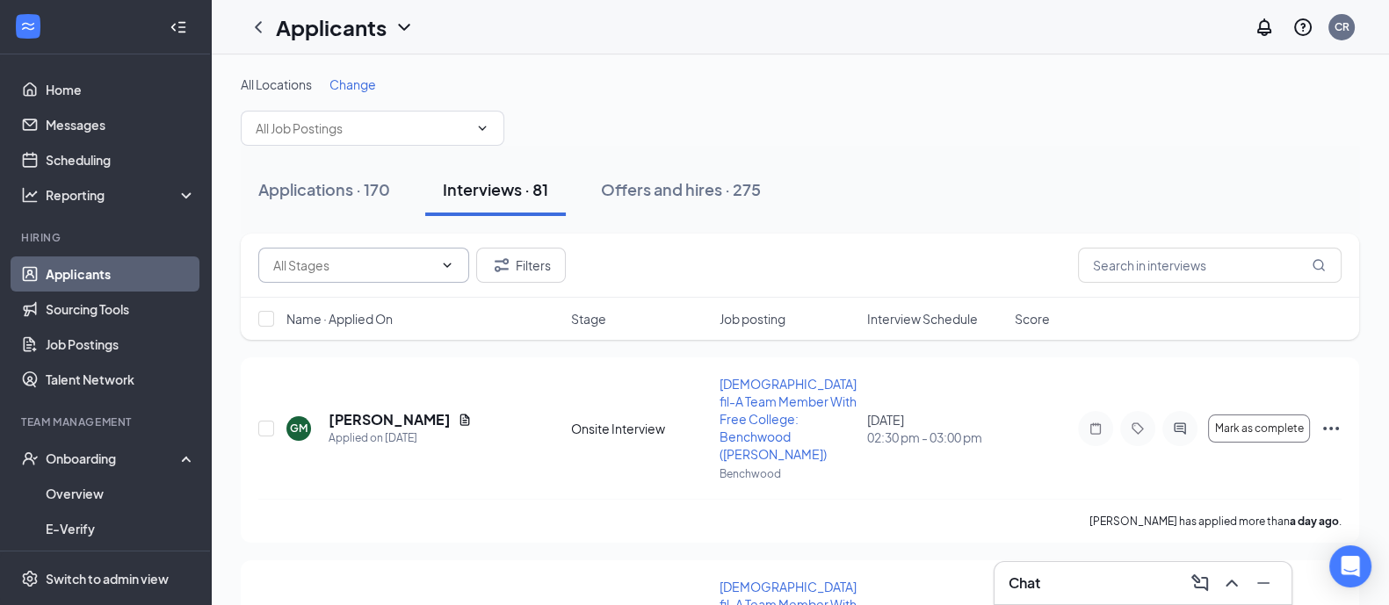
click at [449, 270] on icon "ChevronDown" at bounding box center [447, 265] width 14 height 14
click at [400, 330] on div "Phone Interview (58)" at bounding box center [362, 344] width 211 height 40
type input "Phone Interview (58)"
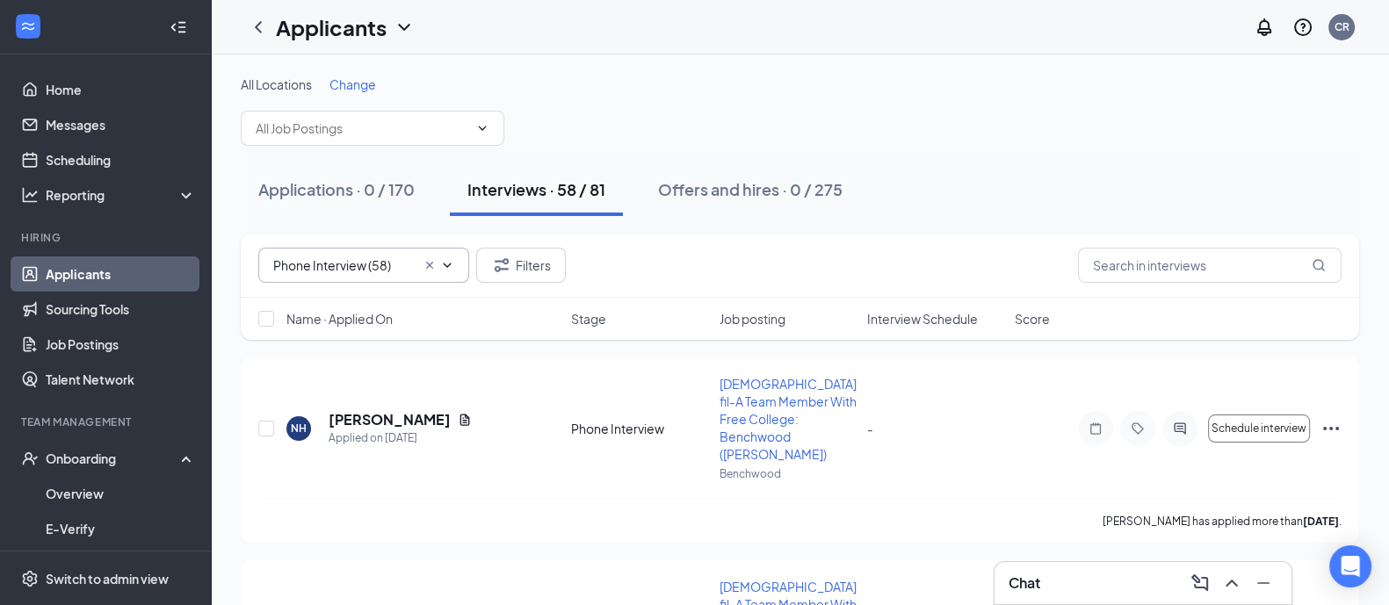
click at [932, 319] on span "Interview Schedule" at bounding box center [922, 319] width 111 height 18
click at [931, 318] on span "Interview Schedule" at bounding box center [922, 319] width 111 height 18
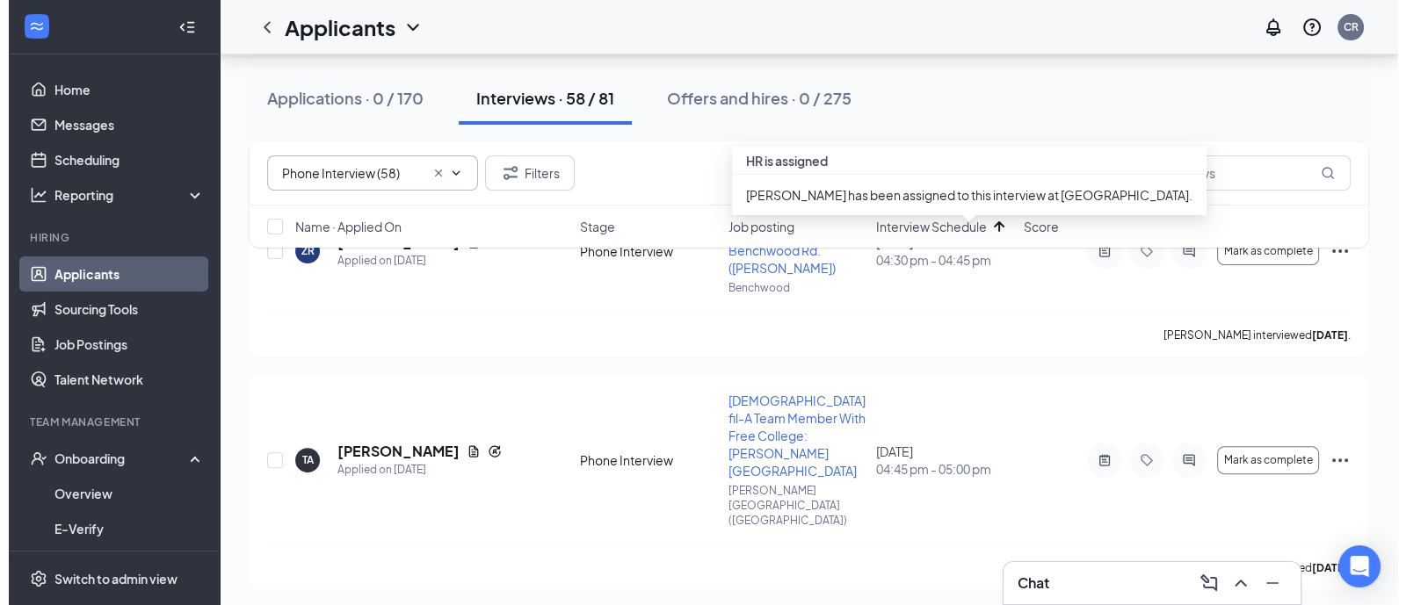
scroll to position [768, 0]
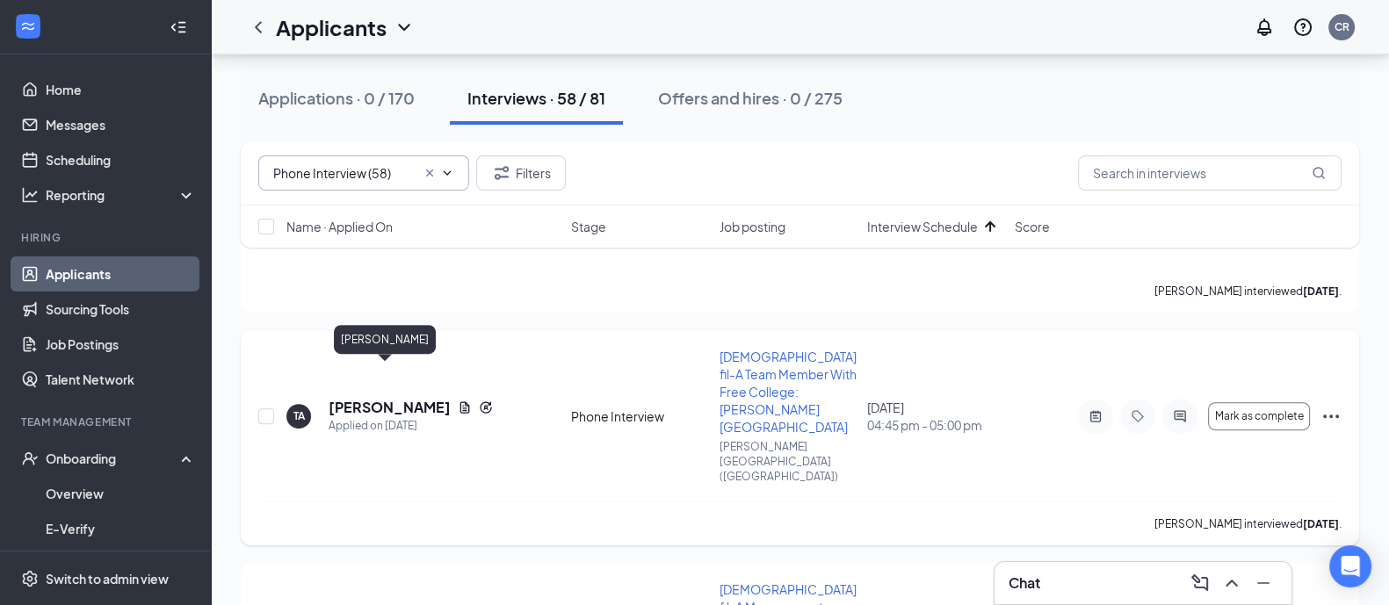
click at [358, 398] on h5 "[PERSON_NAME]" at bounding box center [390, 407] width 122 height 19
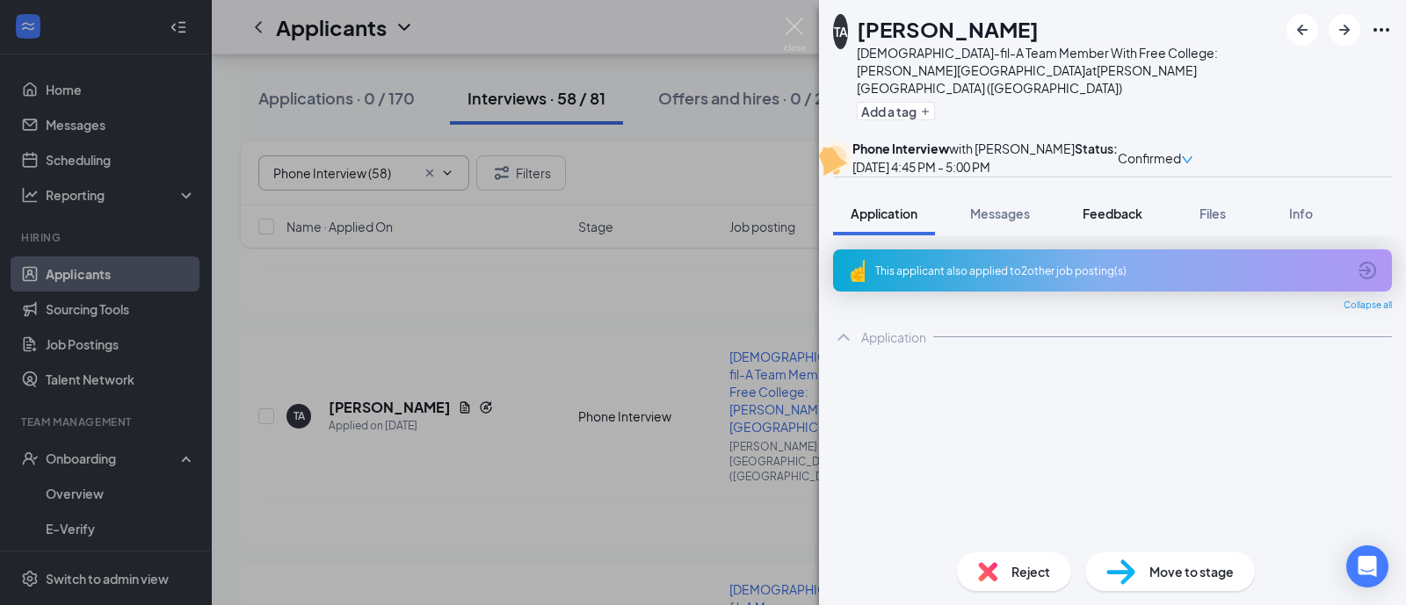
click at [1137, 221] on span "Feedback" at bounding box center [1112, 214] width 60 height 16
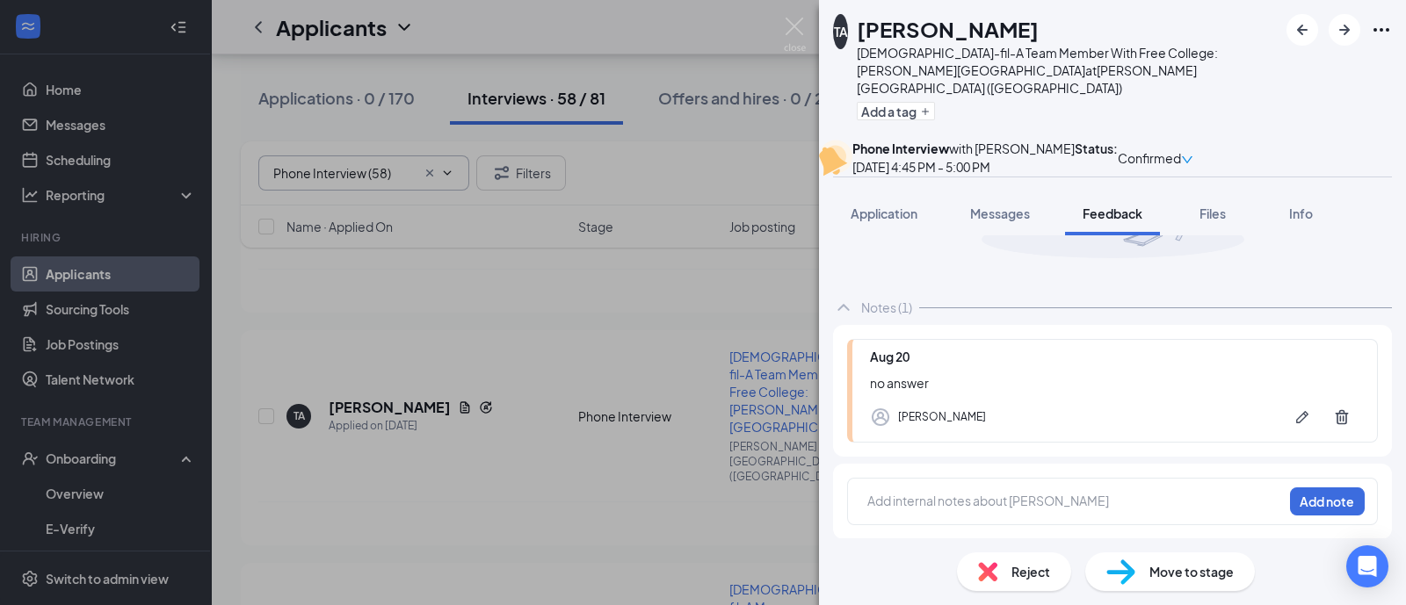
scroll to position [219, 0]
drag, startPoint x: 1004, startPoint y: 248, endPoint x: 1019, endPoint y: 257, distance: 17.8
click at [1003, 235] on button "Messages" at bounding box center [999, 214] width 95 height 44
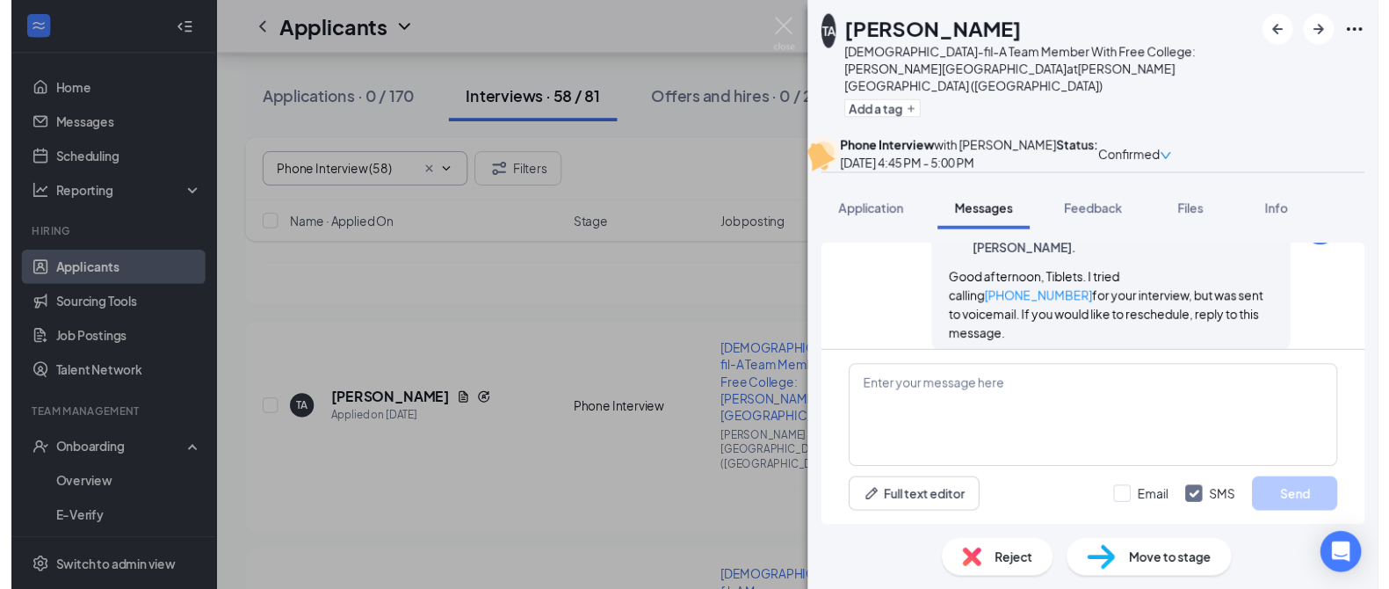
scroll to position [909, 0]
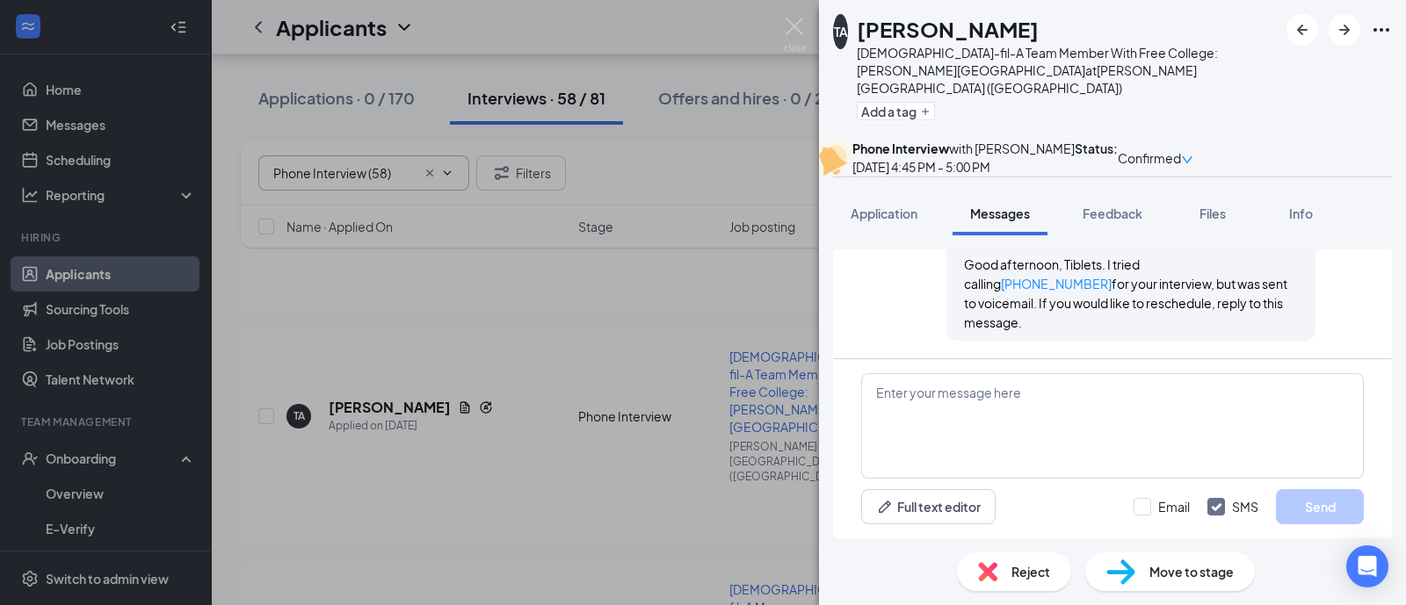
click at [997, 573] on div "Reject" at bounding box center [1014, 572] width 114 height 39
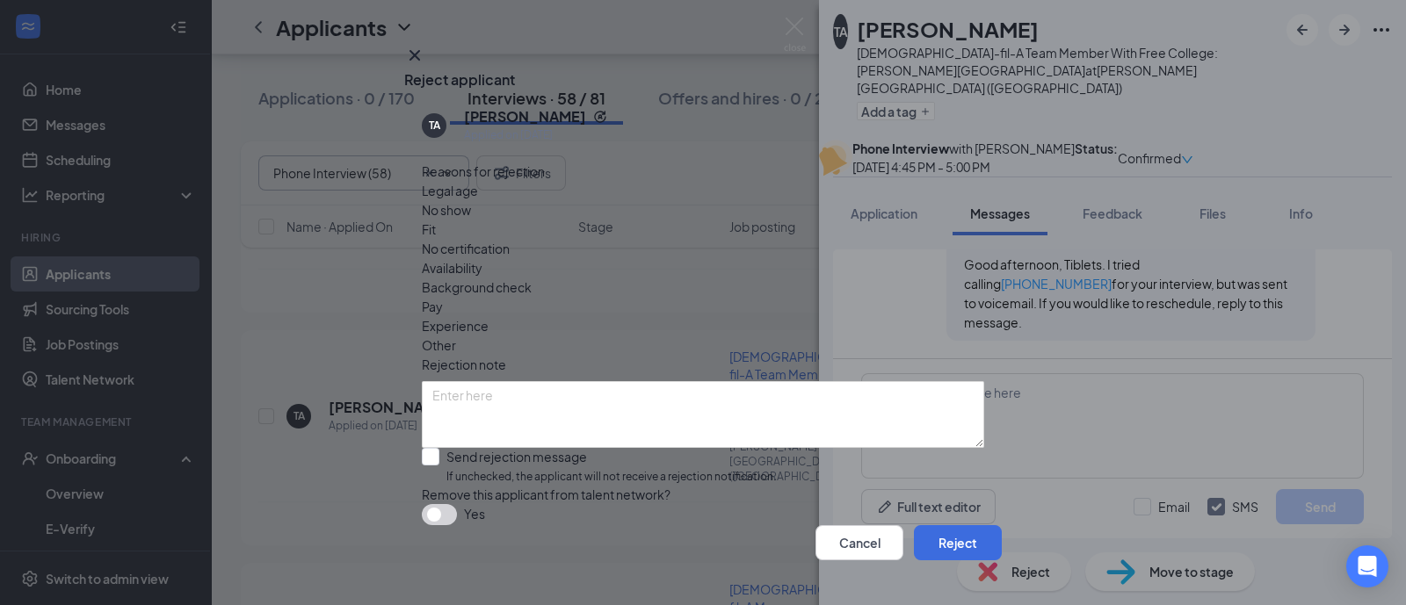
click at [425, 66] on icon "Cross" at bounding box center [414, 55] width 21 height 21
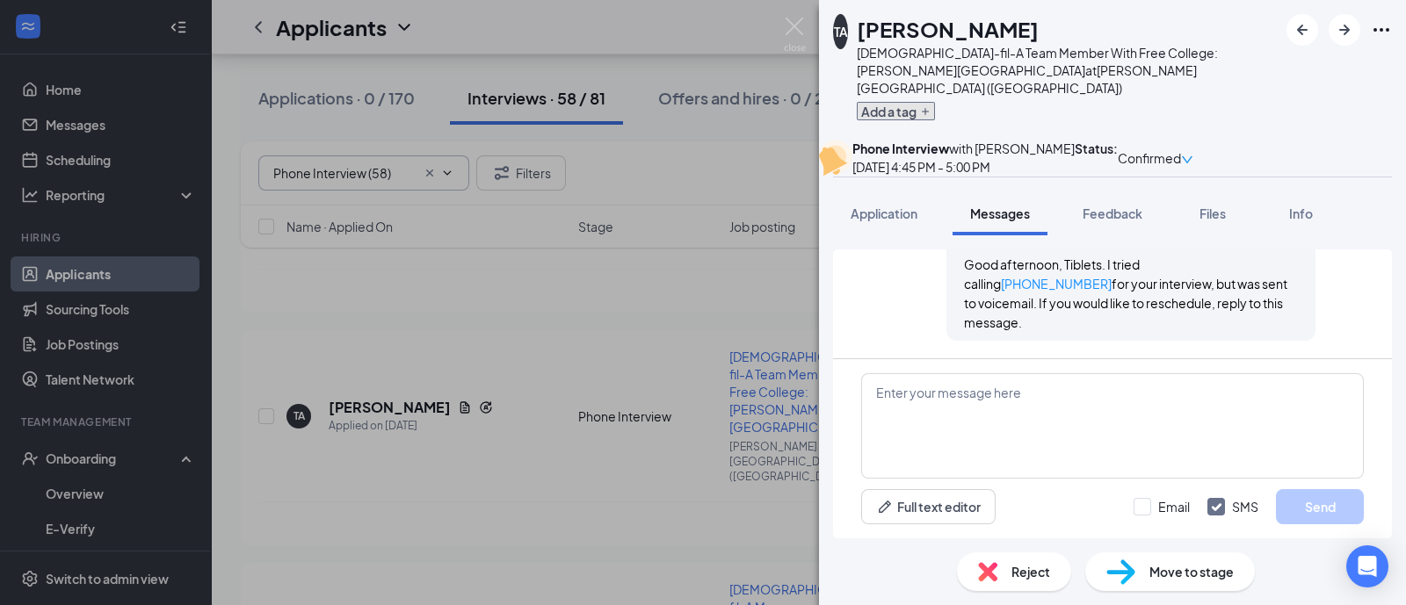
click at [898, 102] on button "Add a tag" at bounding box center [896, 111] width 78 height 18
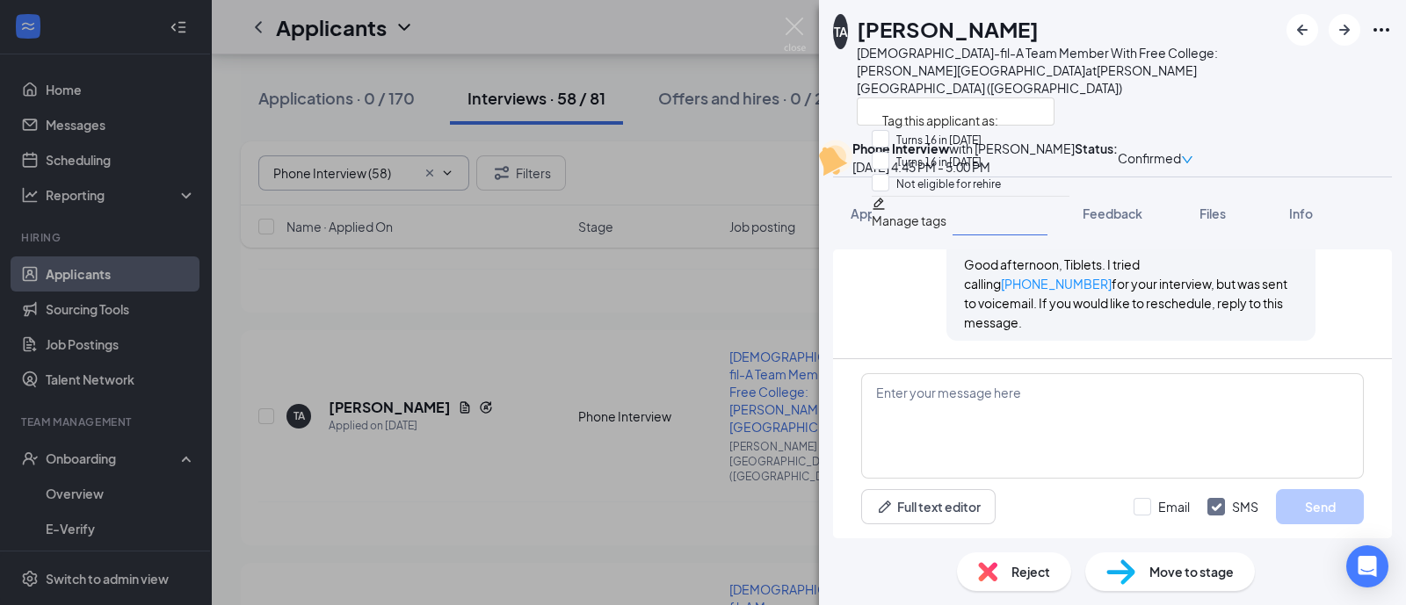
click at [1023, 560] on div "Reject" at bounding box center [1014, 572] width 114 height 39
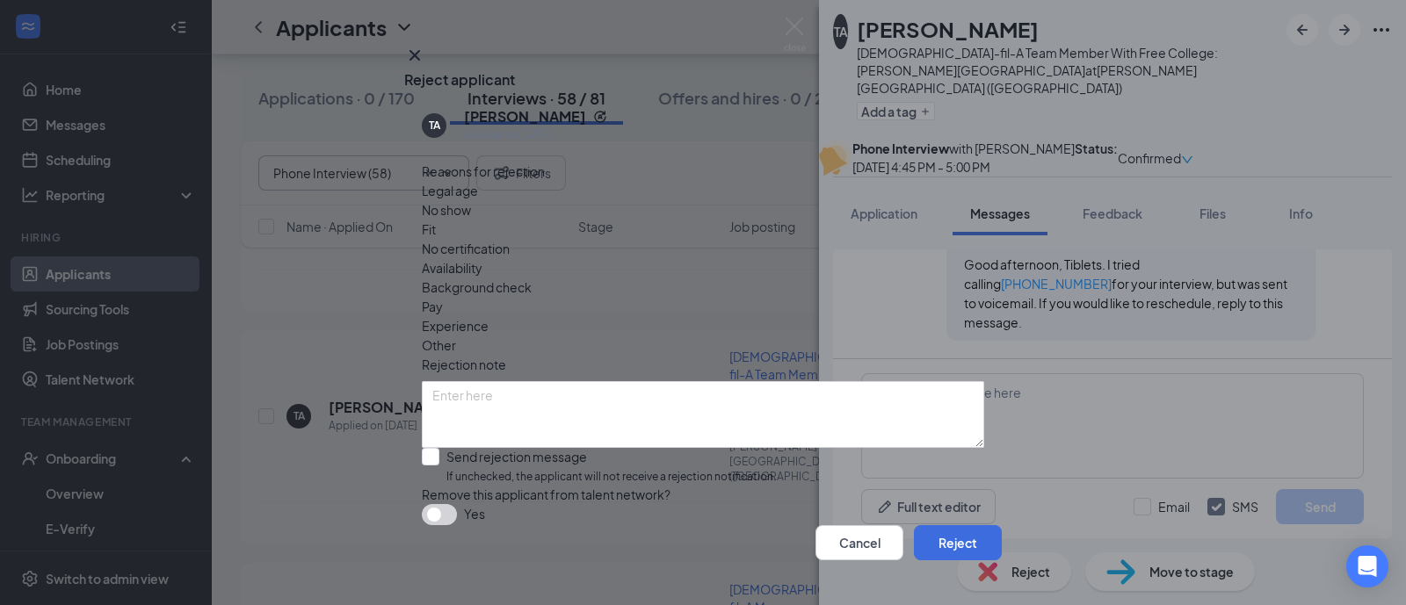
click at [471, 220] on span "No show" at bounding box center [446, 209] width 49 height 19
drag, startPoint x: 647, startPoint y: 430, endPoint x: 686, endPoint y: 431, distance: 38.7
click at [650, 448] on input "Send rejection message If unchecked, the applicant will not receive a rejection…" at bounding box center [599, 467] width 354 height 38
checkbox input "true"
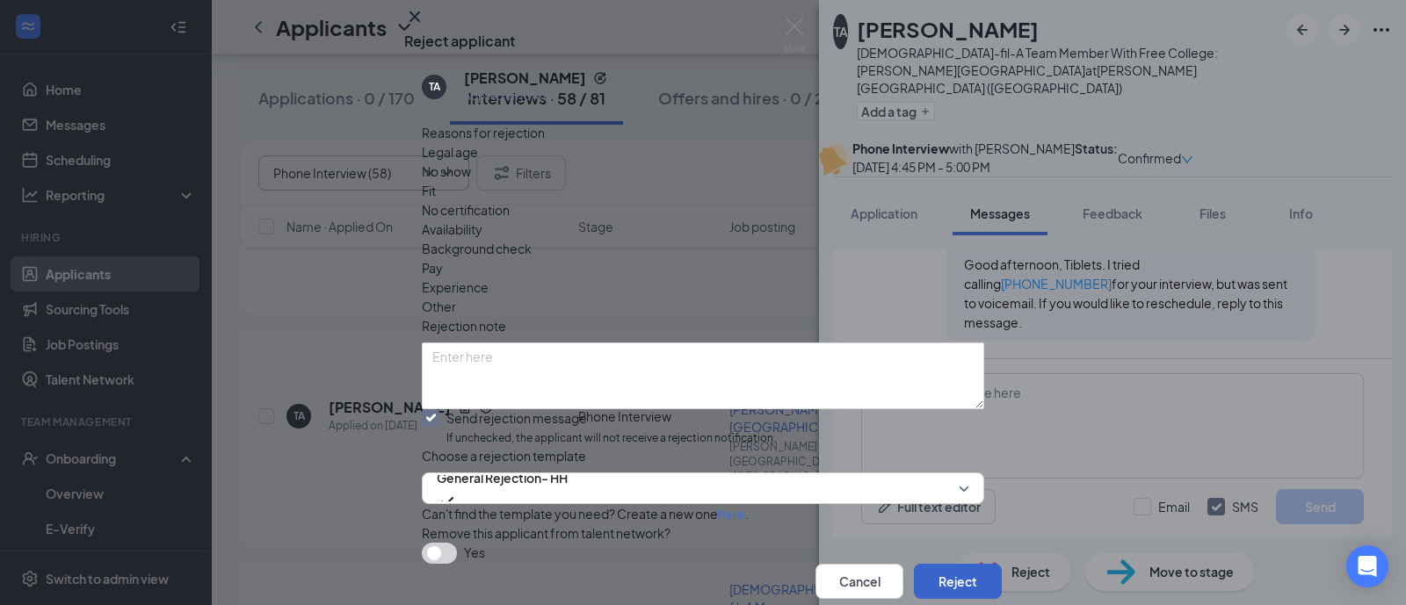
click at [946, 564] on button "Reject" at bounding box center [958, 581] width 88 height 35
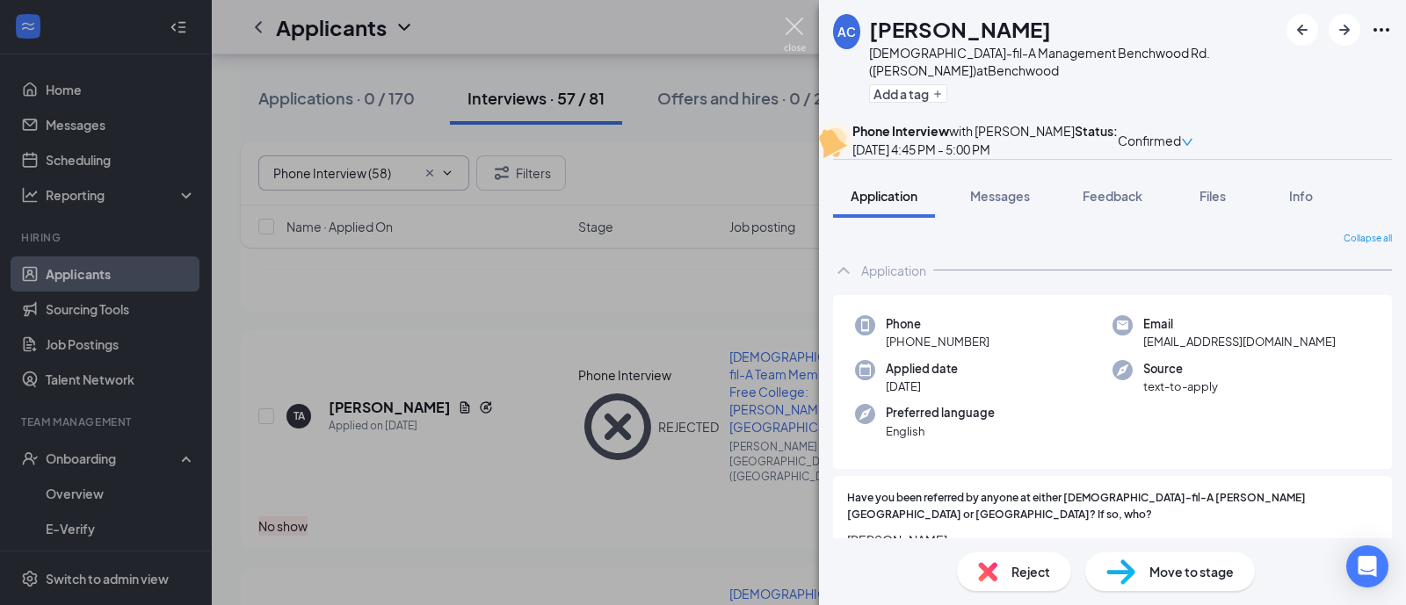
click at [794, 24] on img at bounding box center [795, 35] width 22 height 34
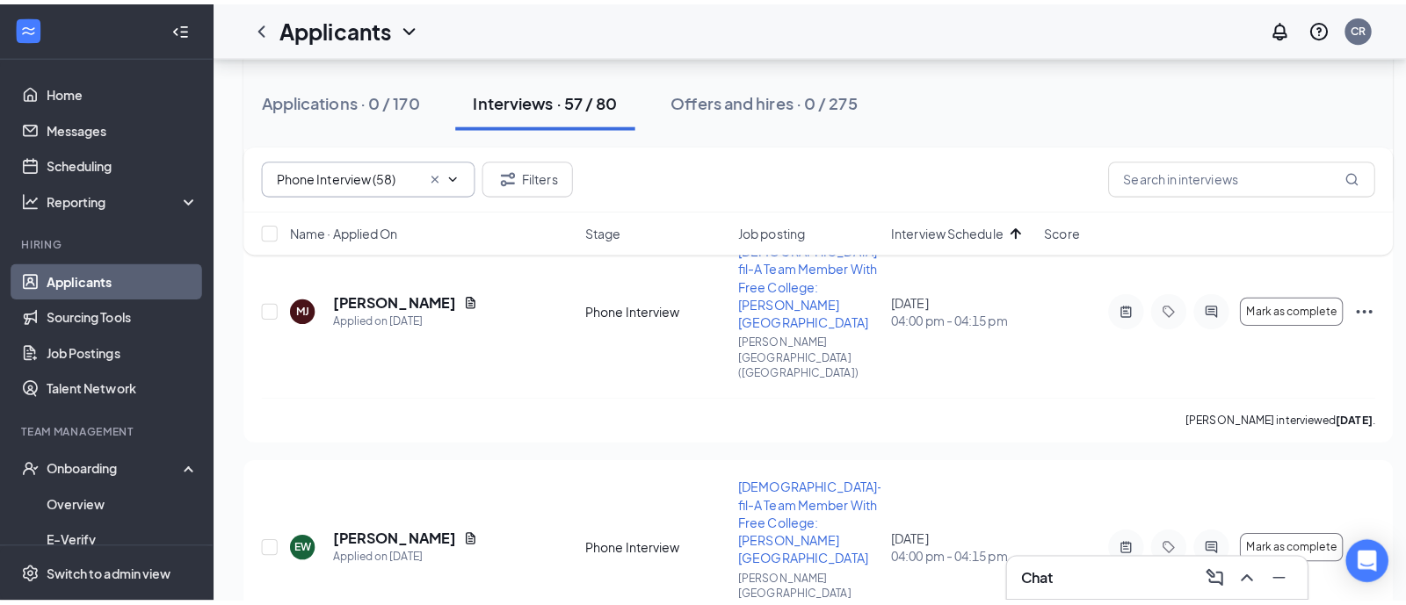
scroll to position [1098, 0]
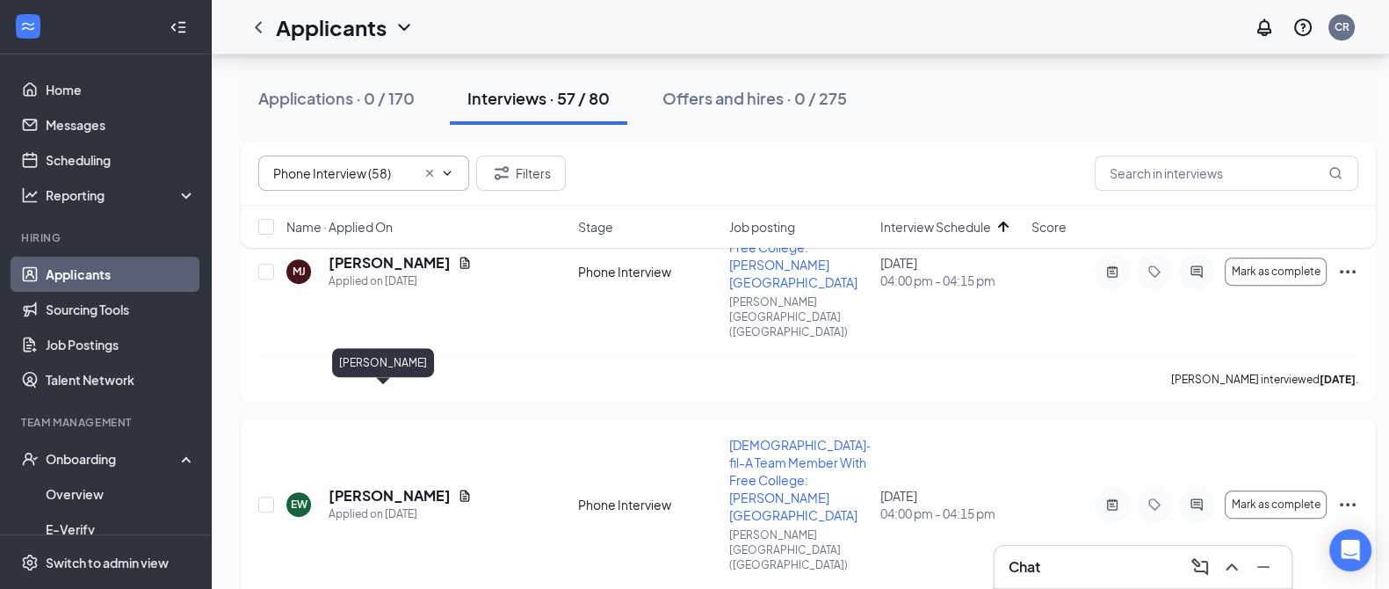
click at [390, 486] on h5 "[PERSON_NAME]" at bounding box center [390, 495] width 122 height 19
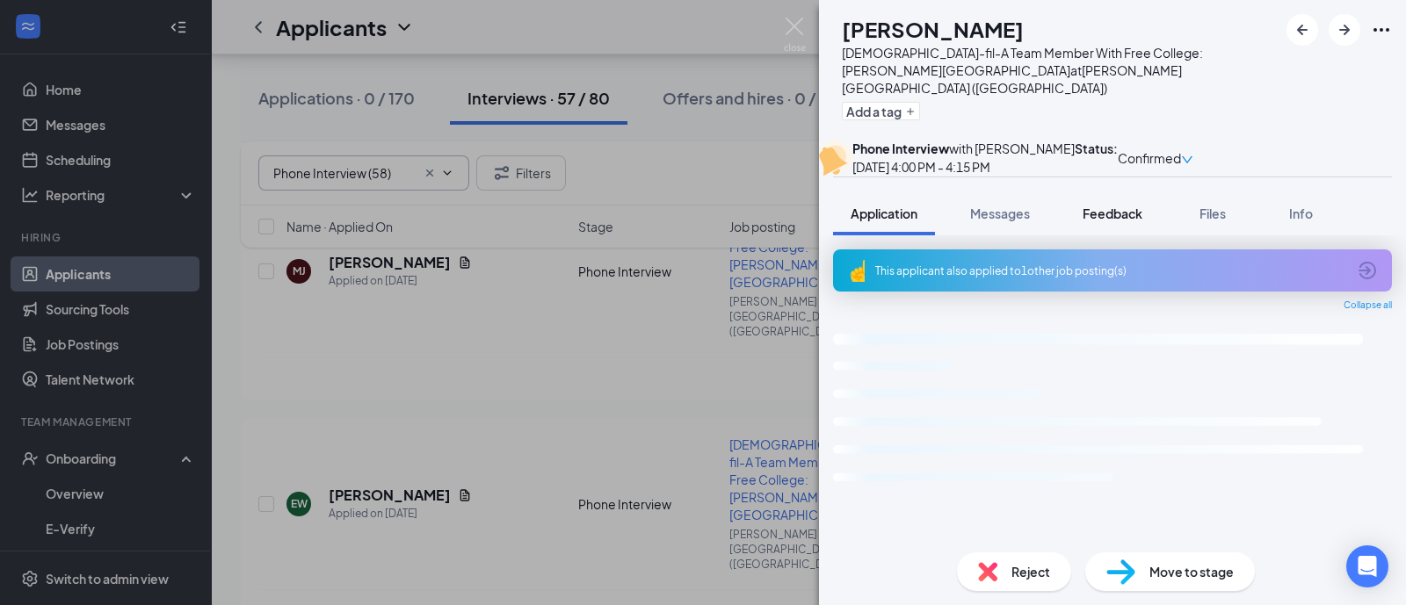
click at [1131, 221] on span "Feedback" at bounding box center [1112, 214] width 60 height 16
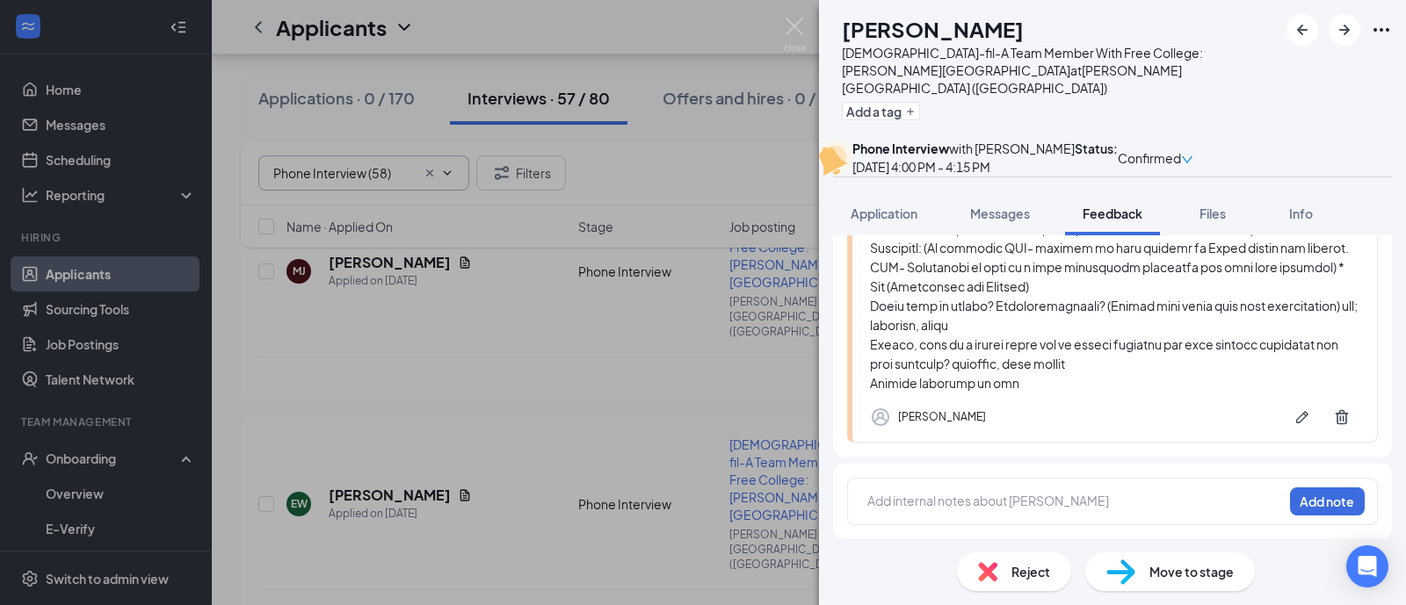
scroll to position [663, 0]
click at [1028, 564] on span "Reject" at bounding box center [1030, 571] width 39 height 19
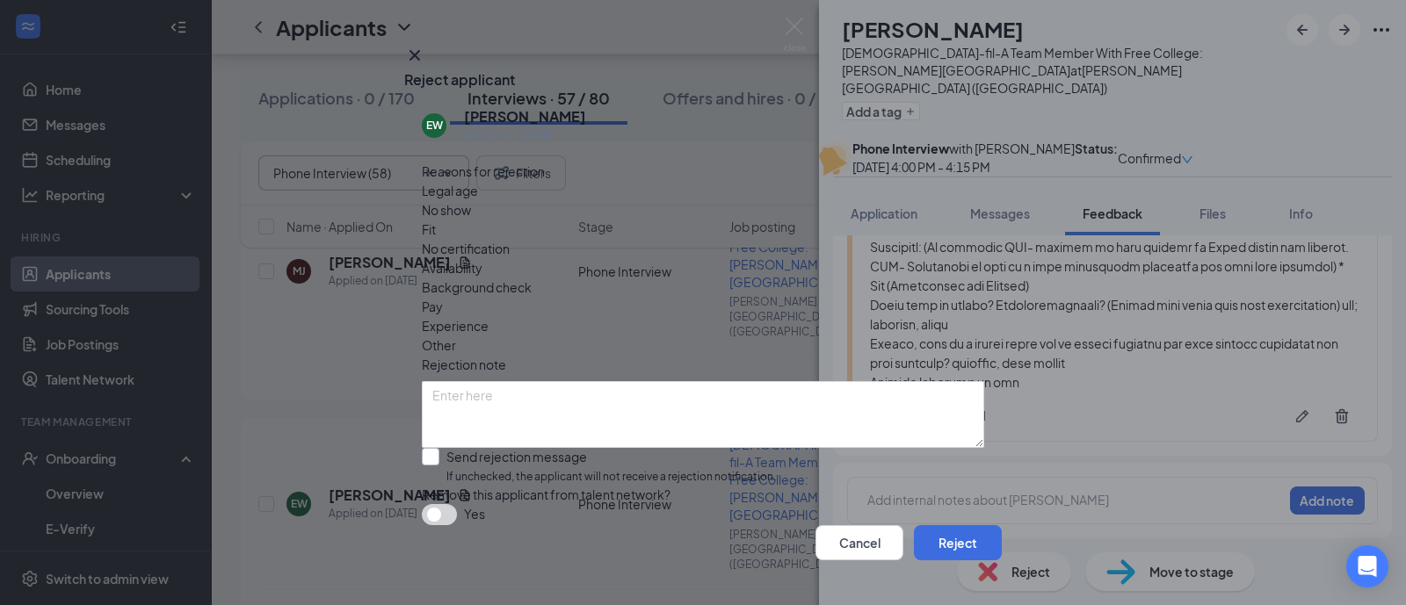
click at [589, 448] on input "Send rejection message If unchecked, the applicant will not receive a rejection…" at bounding box center [599, 467] width 354 height 38
checkbox input "true"
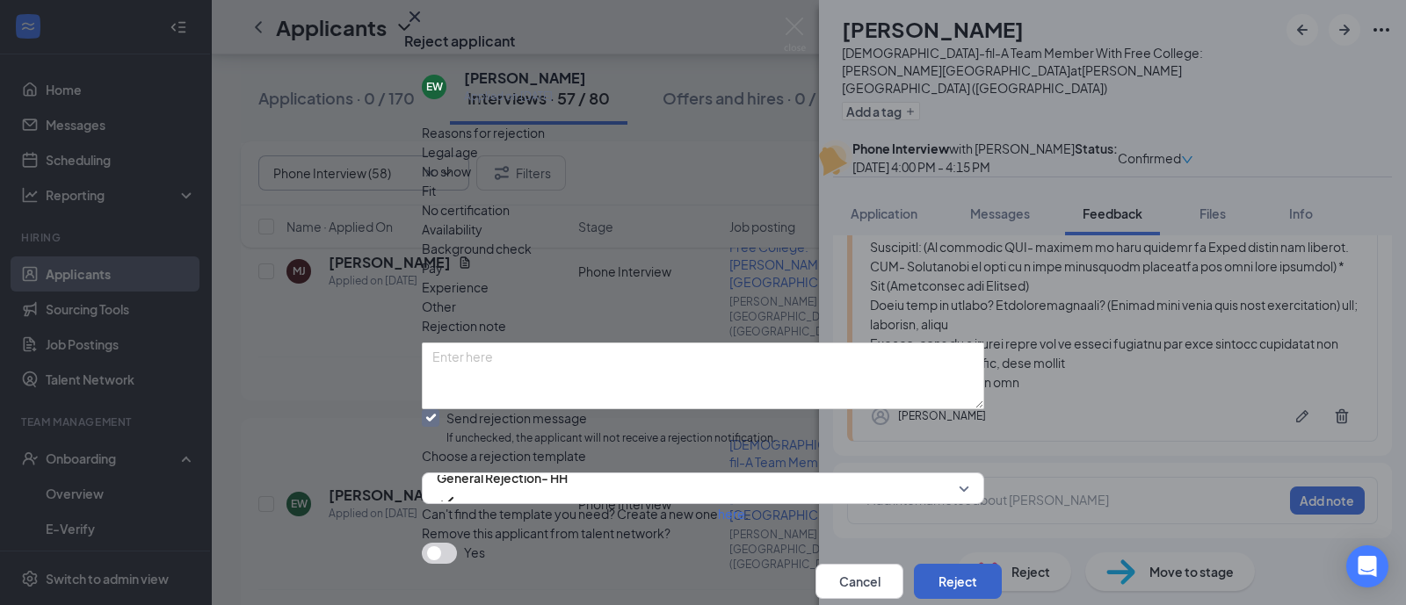
click at [919, 564] on button "Reject" at bounding box center [958, 581] width 88 height 35
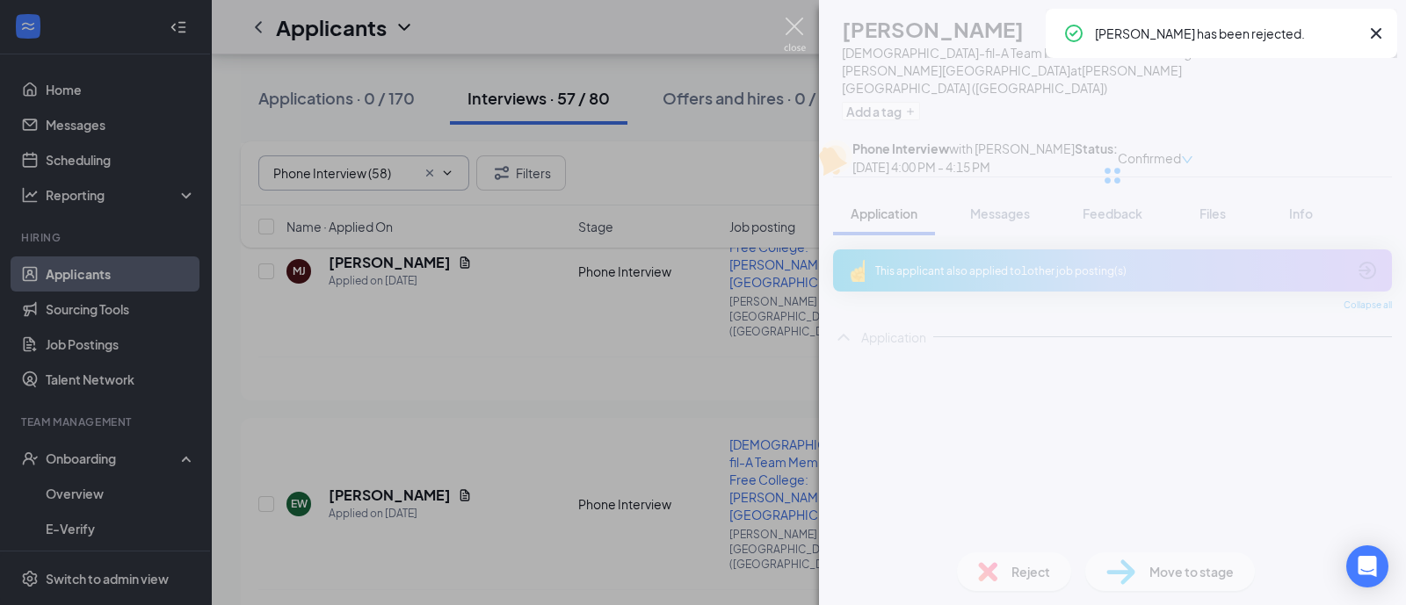
click at [799, 25] on img at bounding box center [795, 35] width 22 height 34
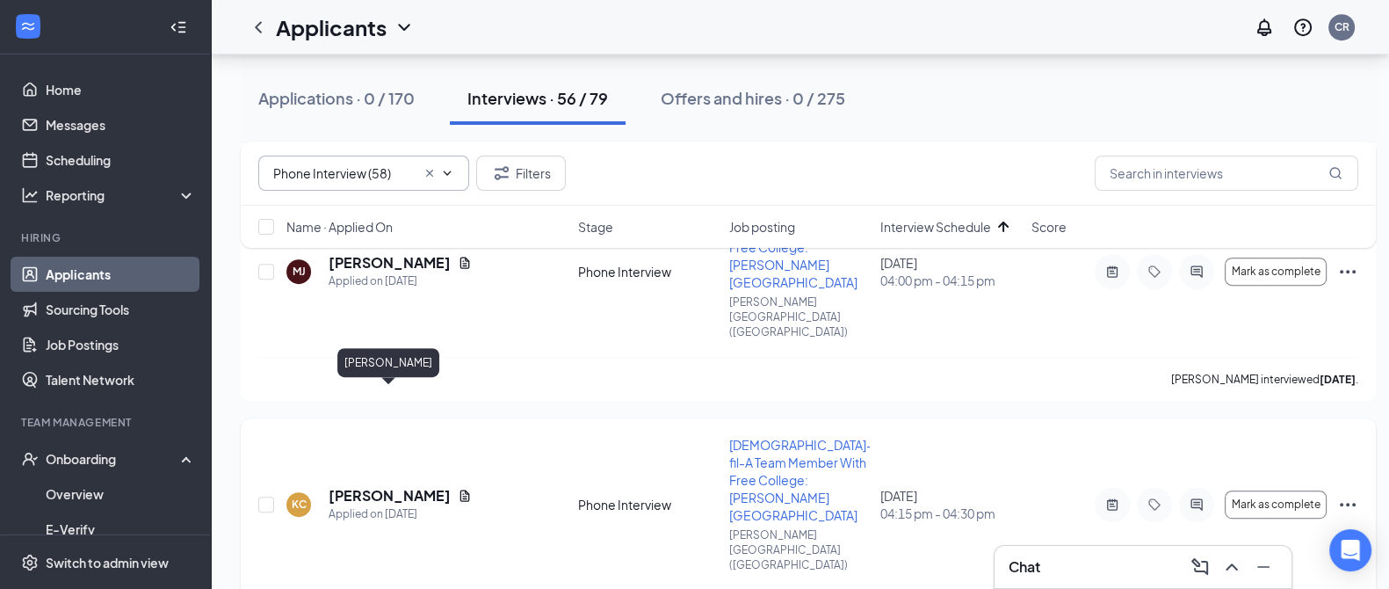
click at [404, 486] on h5 "[PERSON_NAME]" at bounding box center [390, 495] width 122 height 19
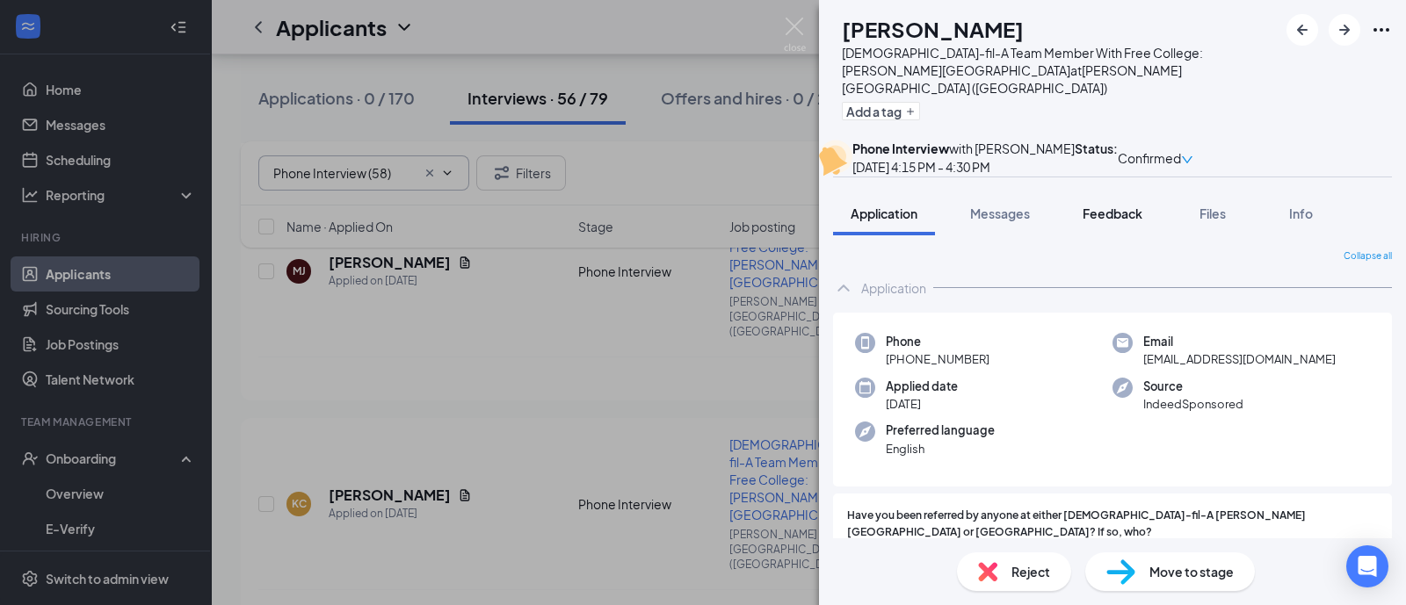
click at [1122, 221] on span "Feedback" at bounding box center [1112, 214] width 60 height 16
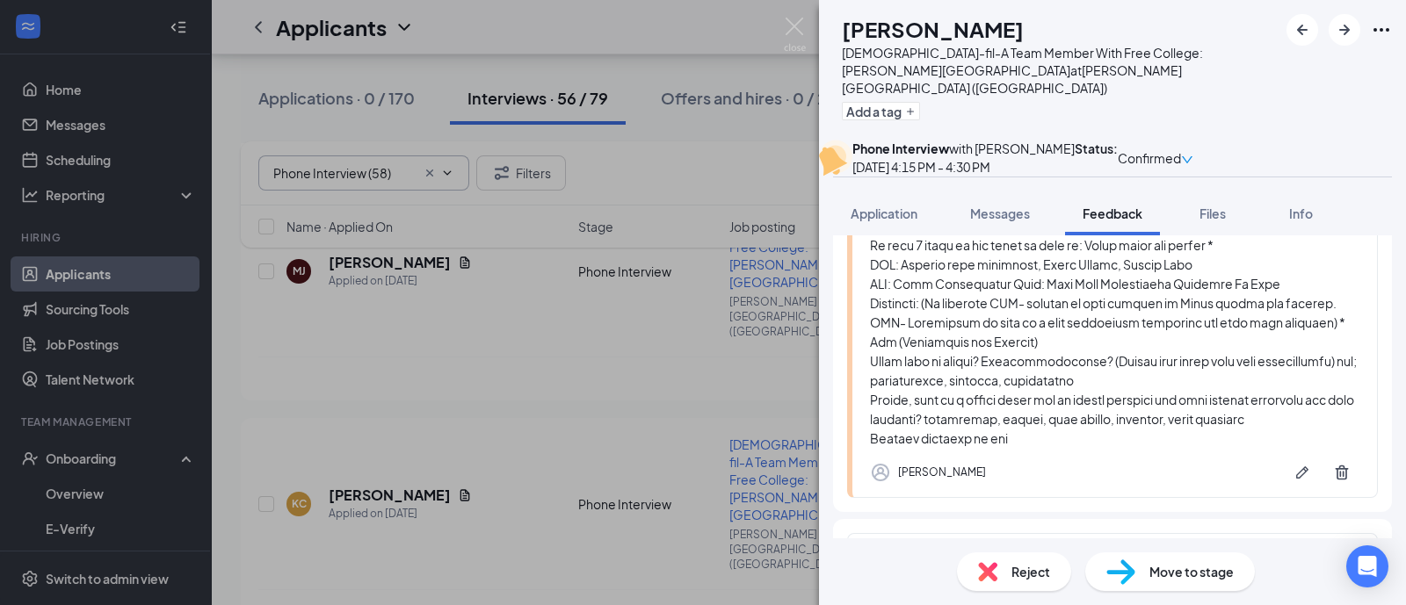
scroll to position [650, 0]
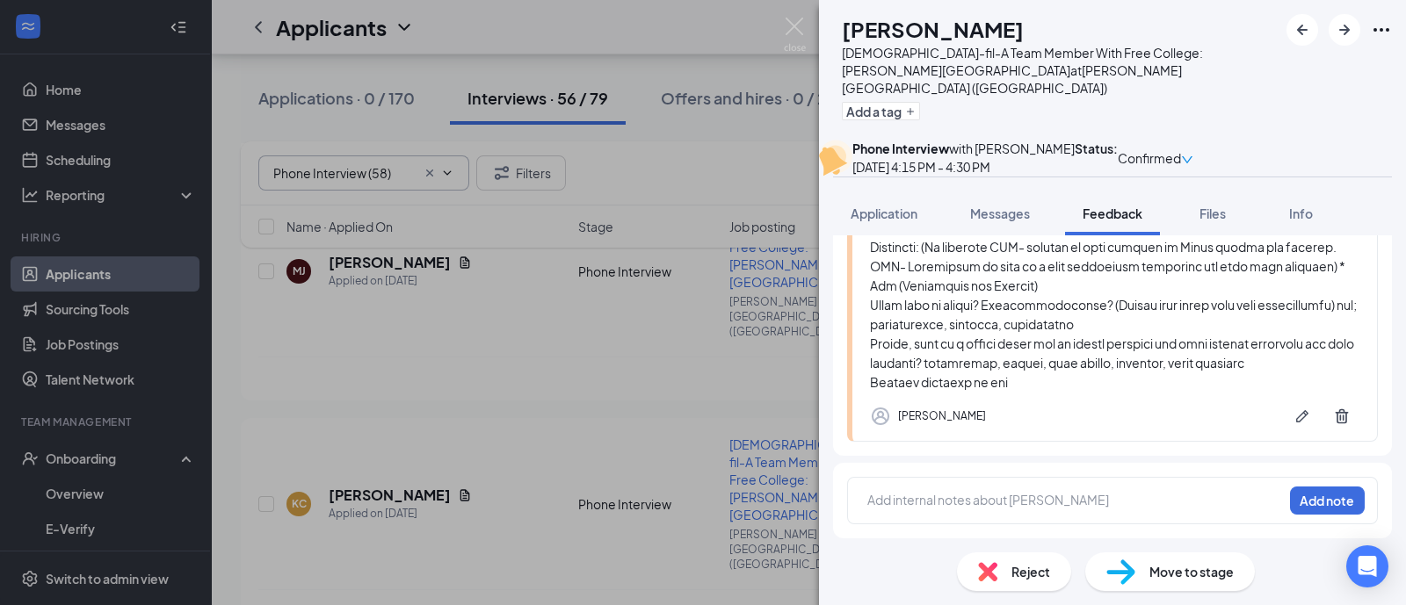
click at [1017, 572] on span "Reject" at bounding box center [1030, 571] width 39 height 19
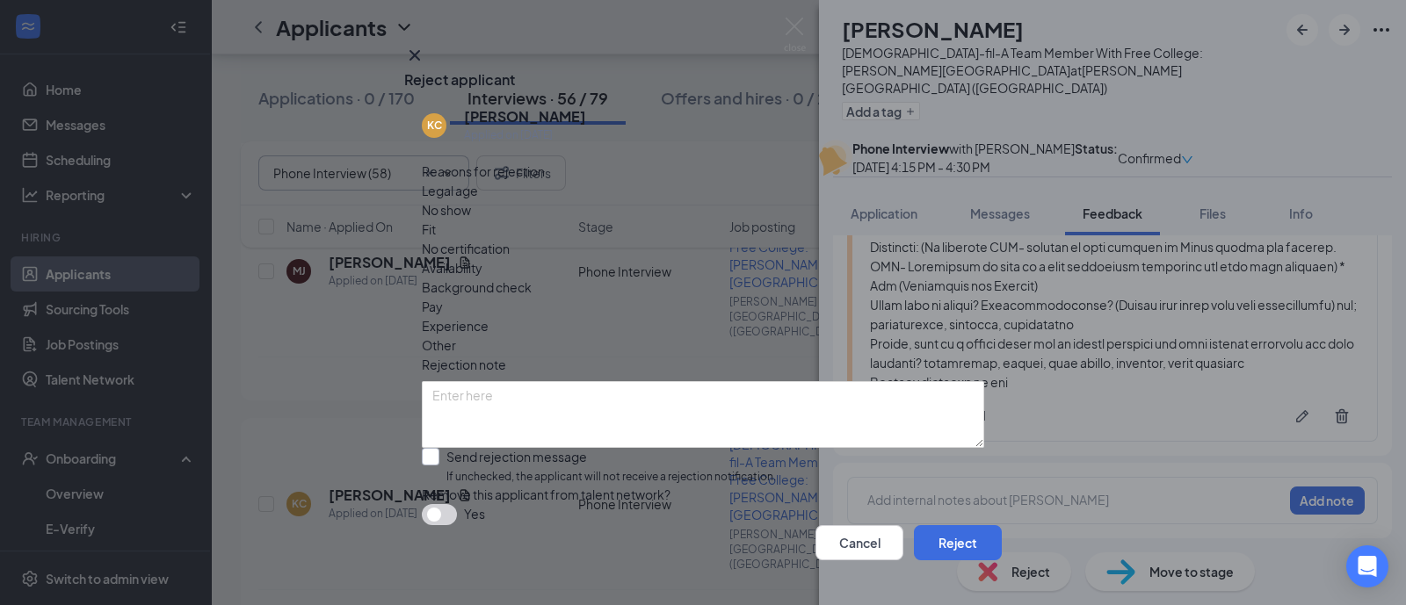
click at [673, 448] on input "Send rejection message If unchecked, the applicant will not receive a rejection…" at bounding box center [599, 467] width 354 height 38
checkbox input "true"
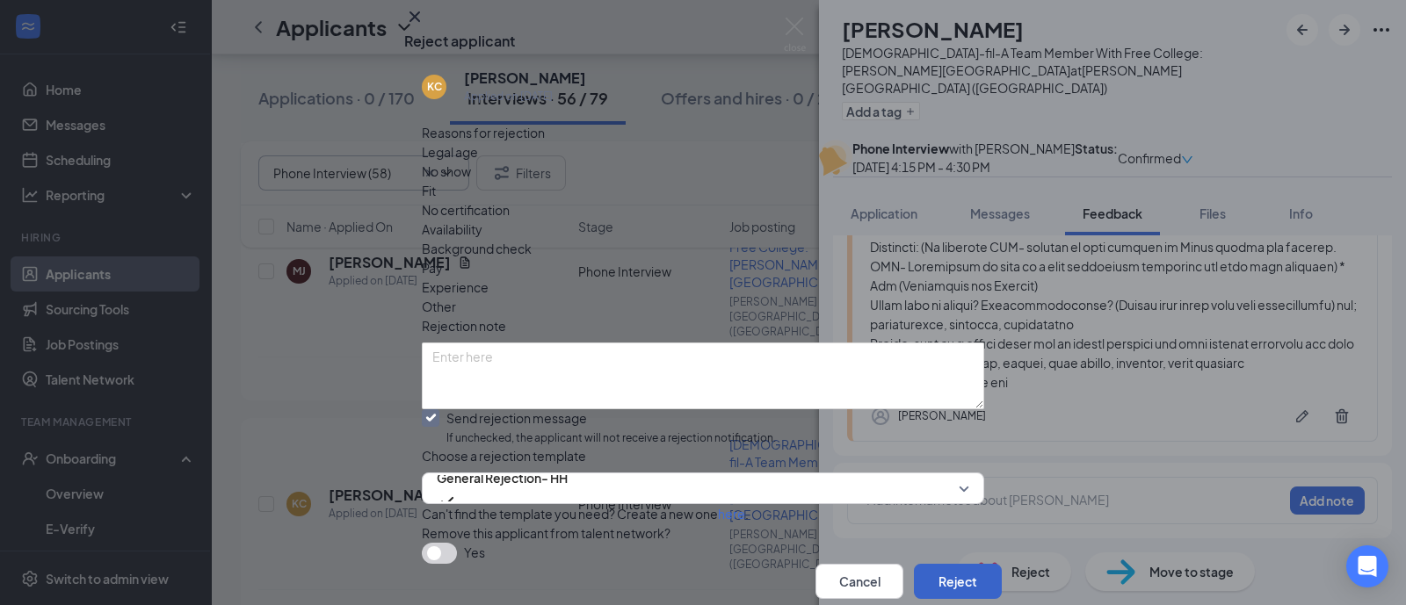
click at [951, 564] on button "Reject" at bounding box center [958, 581] width 88 height 35
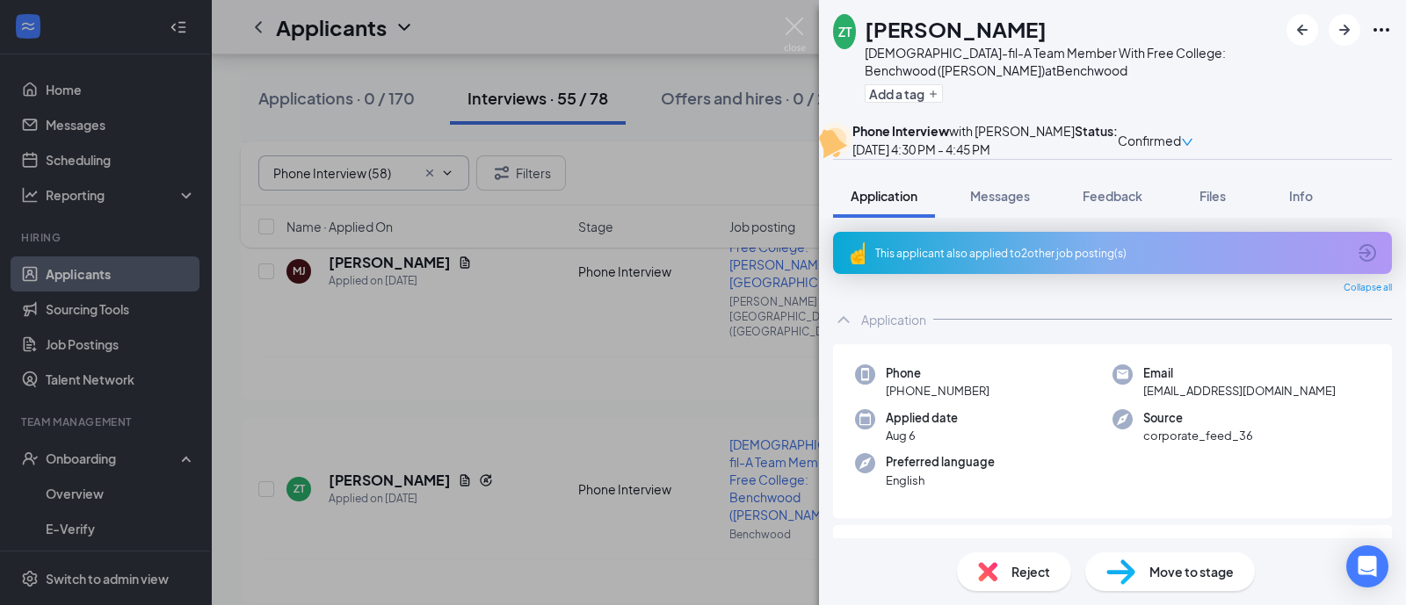
click at [1090, 204] on span "Feedback" at bounding box center [1112, 196] width 60 height 16
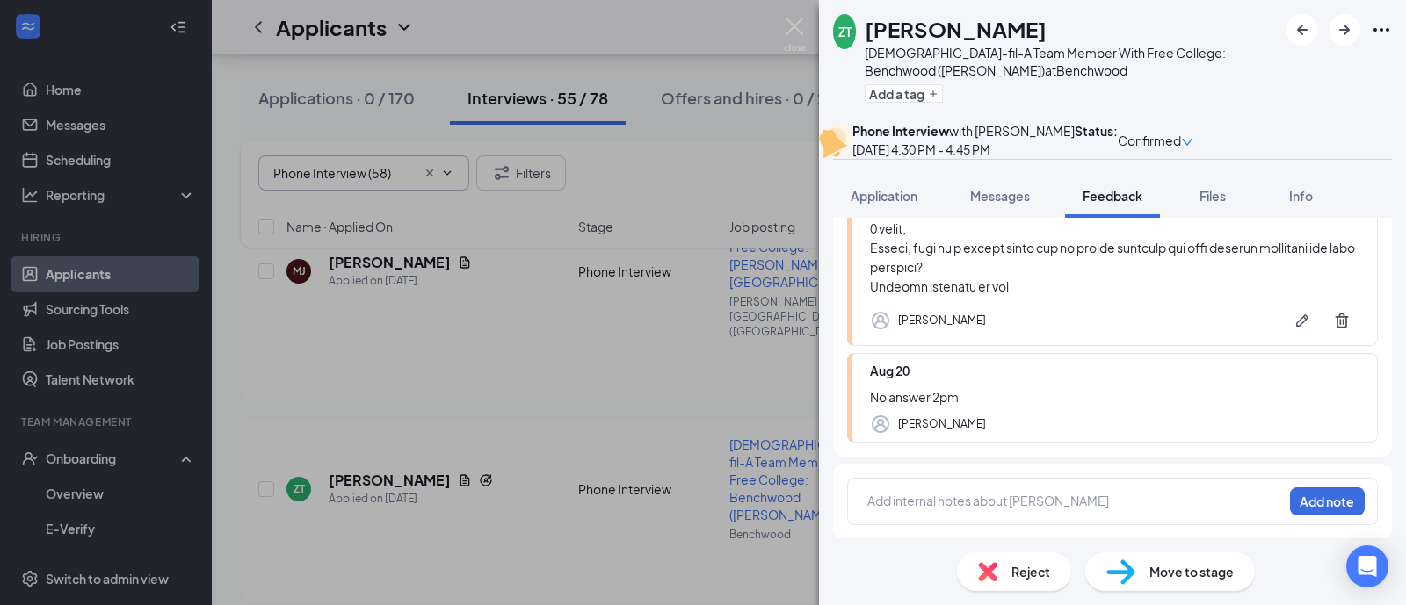
scroll to position [741, 0]
click at [1027, 567] on span "Reject" at bounding box center [1030, 571] width 39 height 19
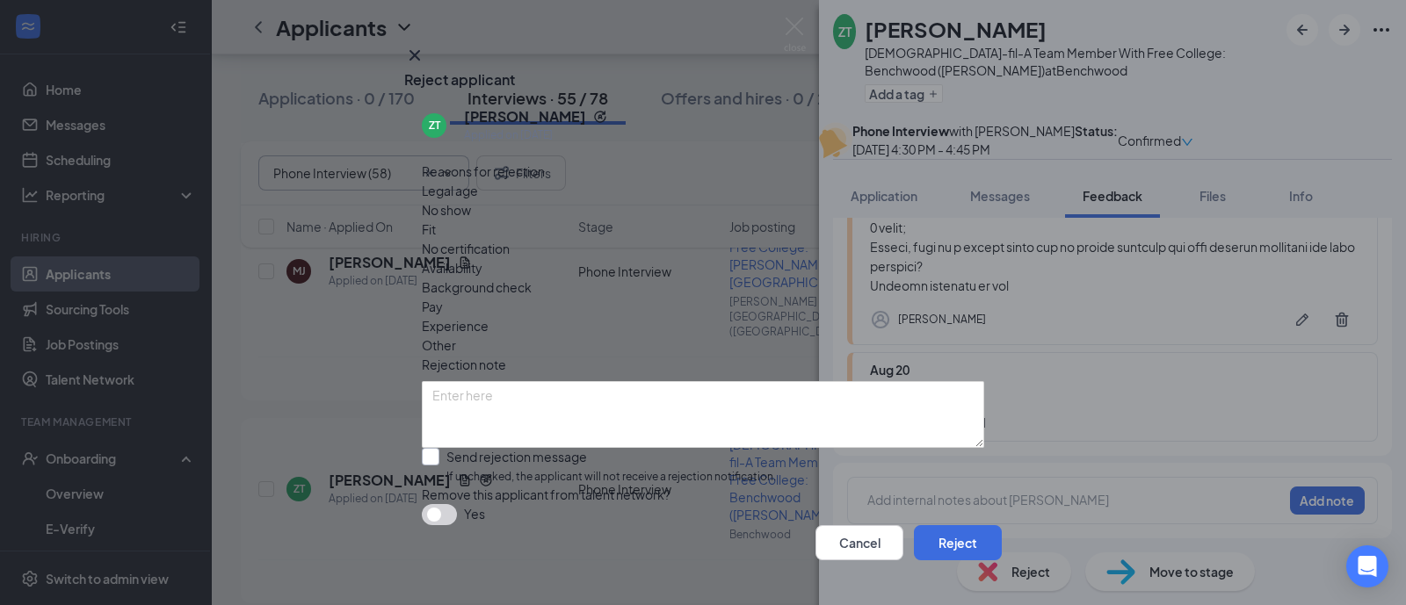
click at [739, 448] on input "Send rejection message If unchecked, the applicant will not receive a rejection…" at bounding box center [599, 467] width 354 height 38
checkbox input "true"
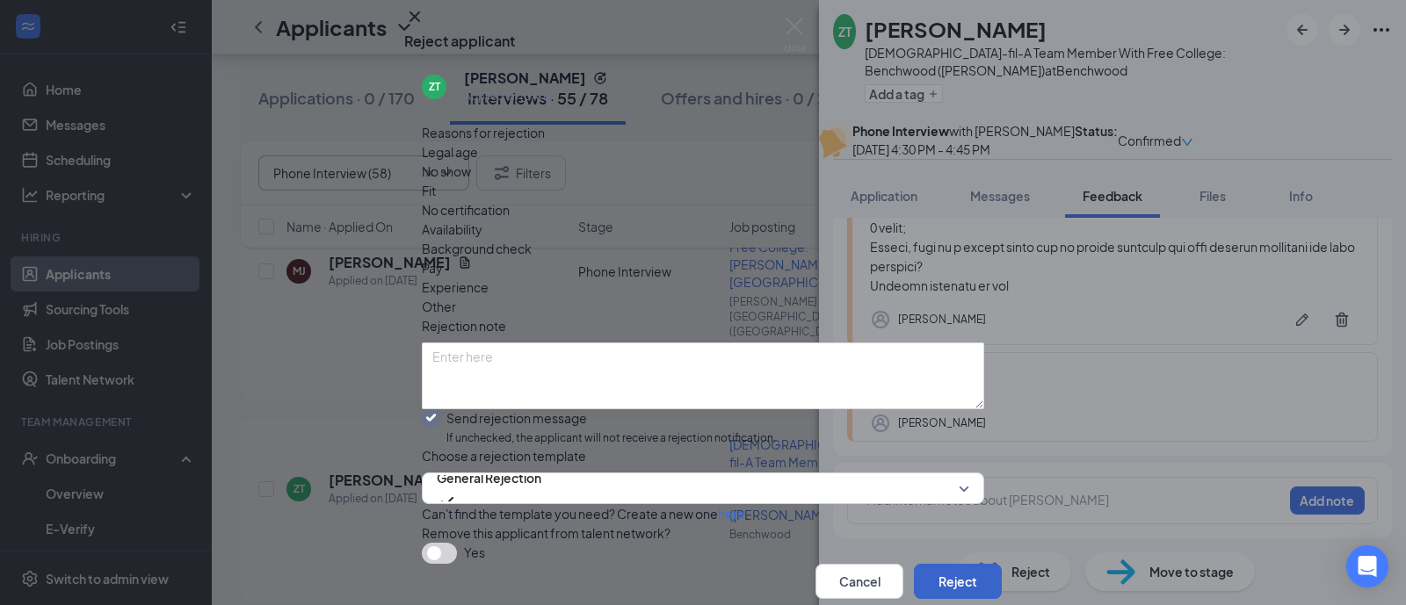
click at [955, 564] on button "Reject" at bounding box center [958, 581] width 88 height 35
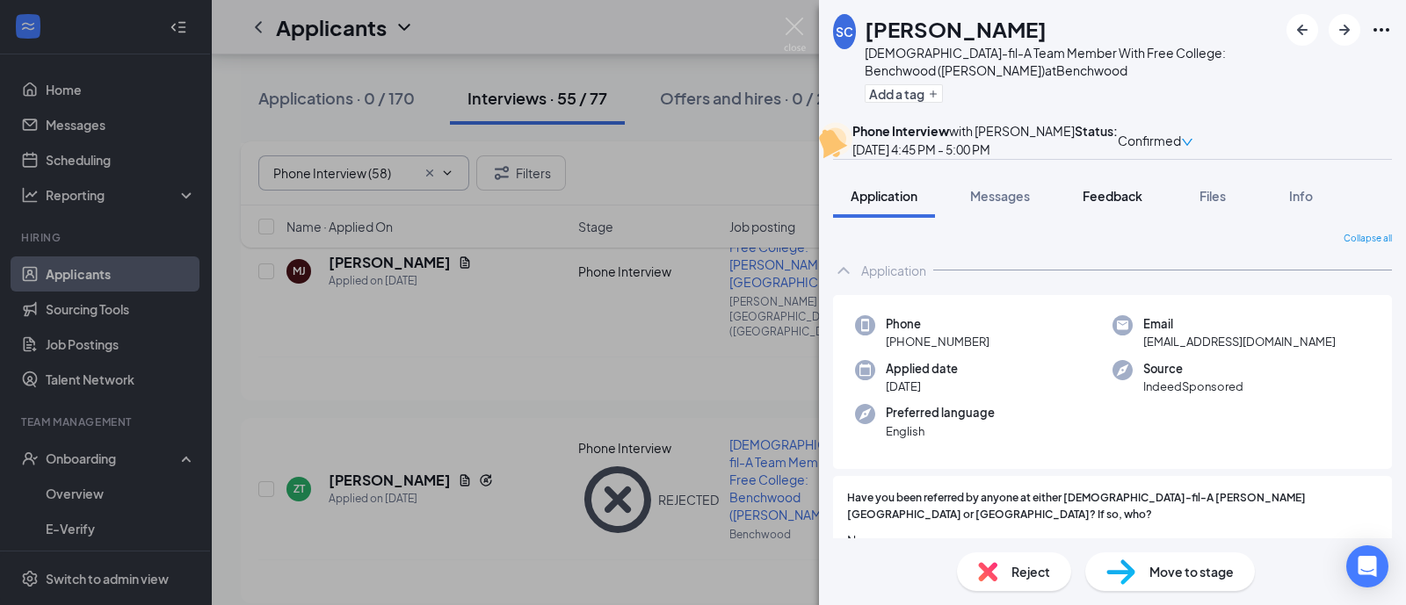
click at [1107, 204] on span "Feedback" at bounding box center [1112, 196] width 60 height 16
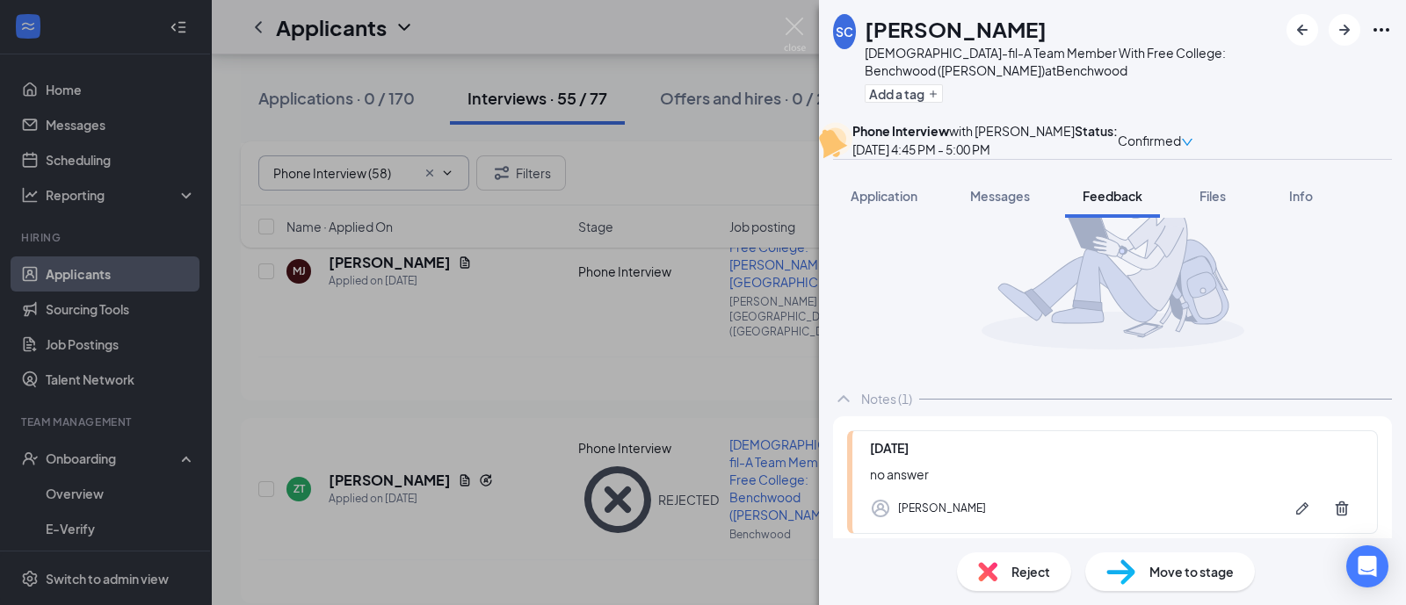
scroll to position [219, 0]
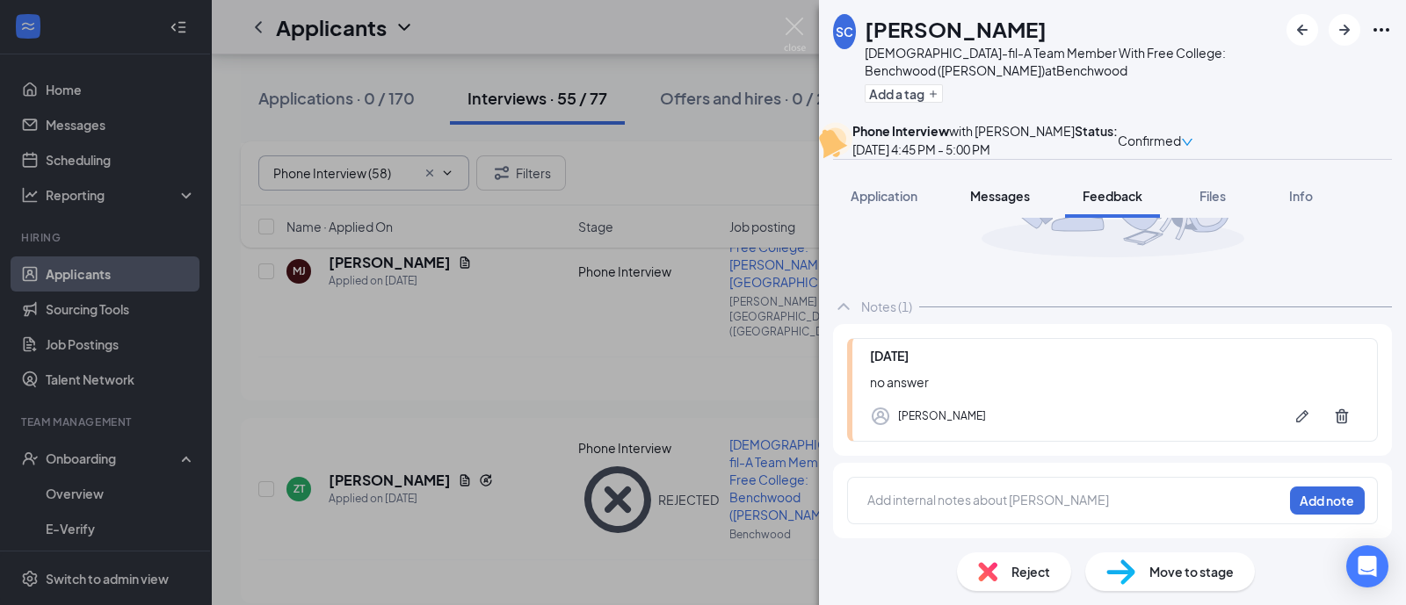
click at [972, 213] on button "Messages" at bounding box center [999, 196] width 95 height 44
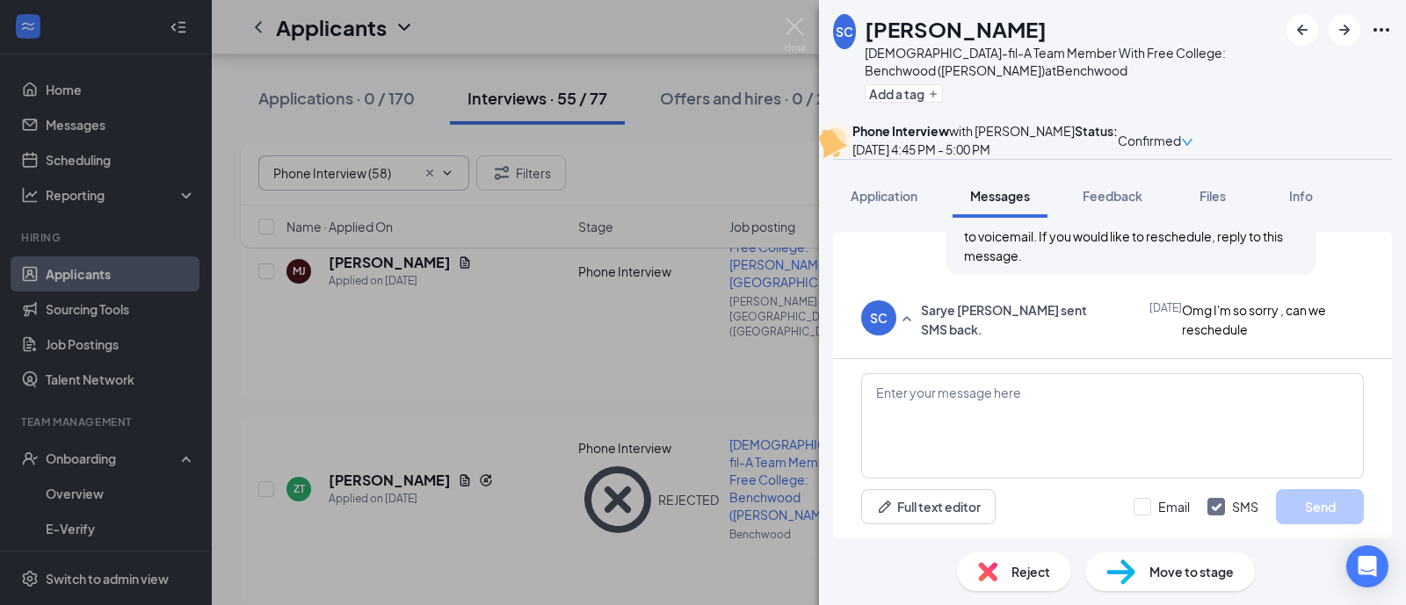
scroll to position [909, 0]
click at [1181, 142] on span "Confirmed" at bounding box center [1148, 140] width 63 height 19
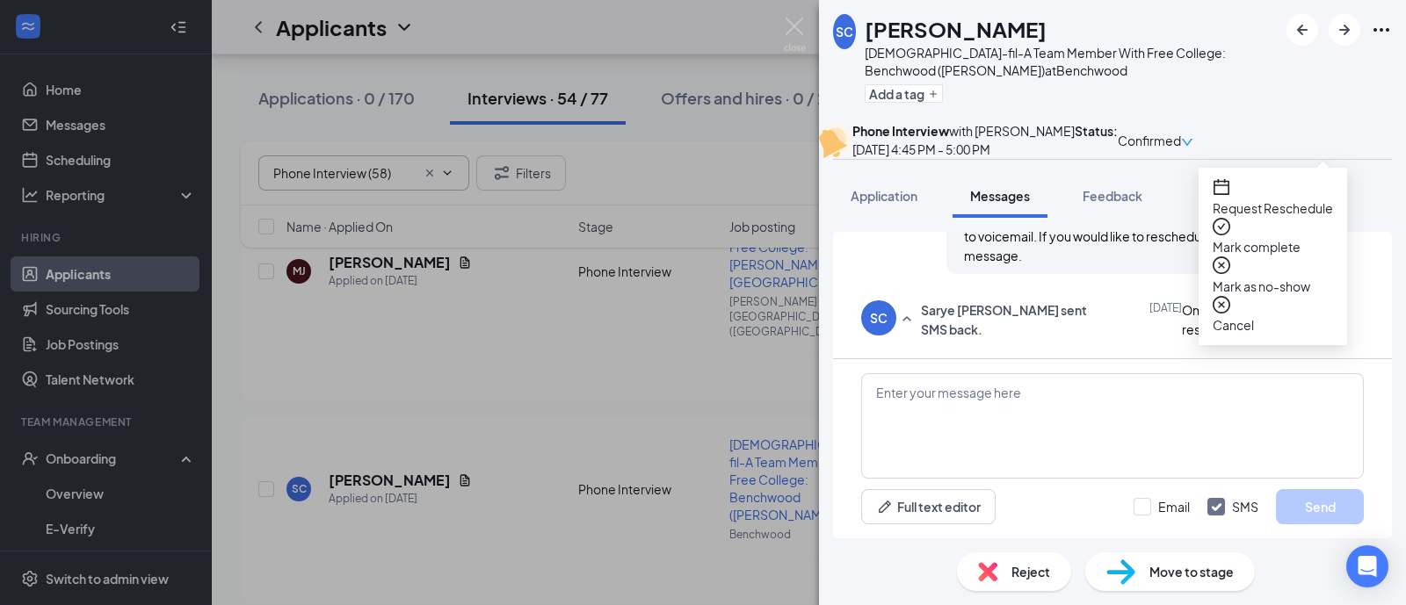
click at [1290, 199] on span "Request Reschedule" at bounding box center [1272, 208] width 120 height 19
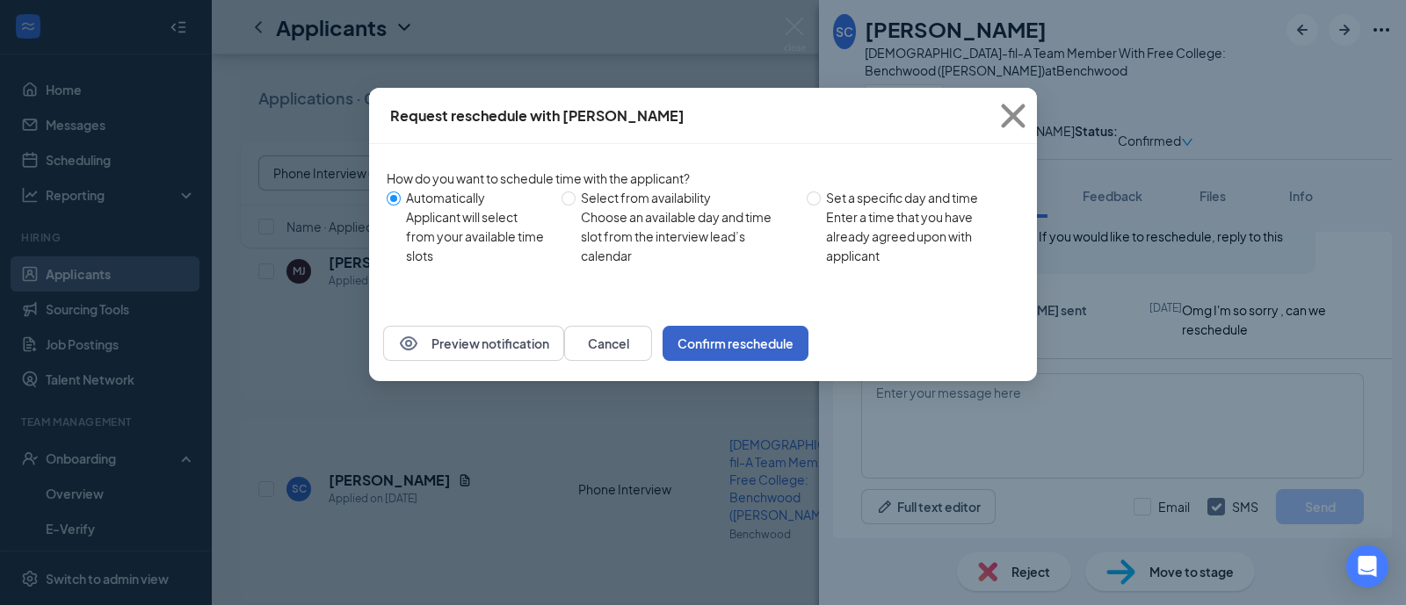
click at [808, 361] on button "Confirm reschedule" at bounding box center [735, 343] width 146 height 35
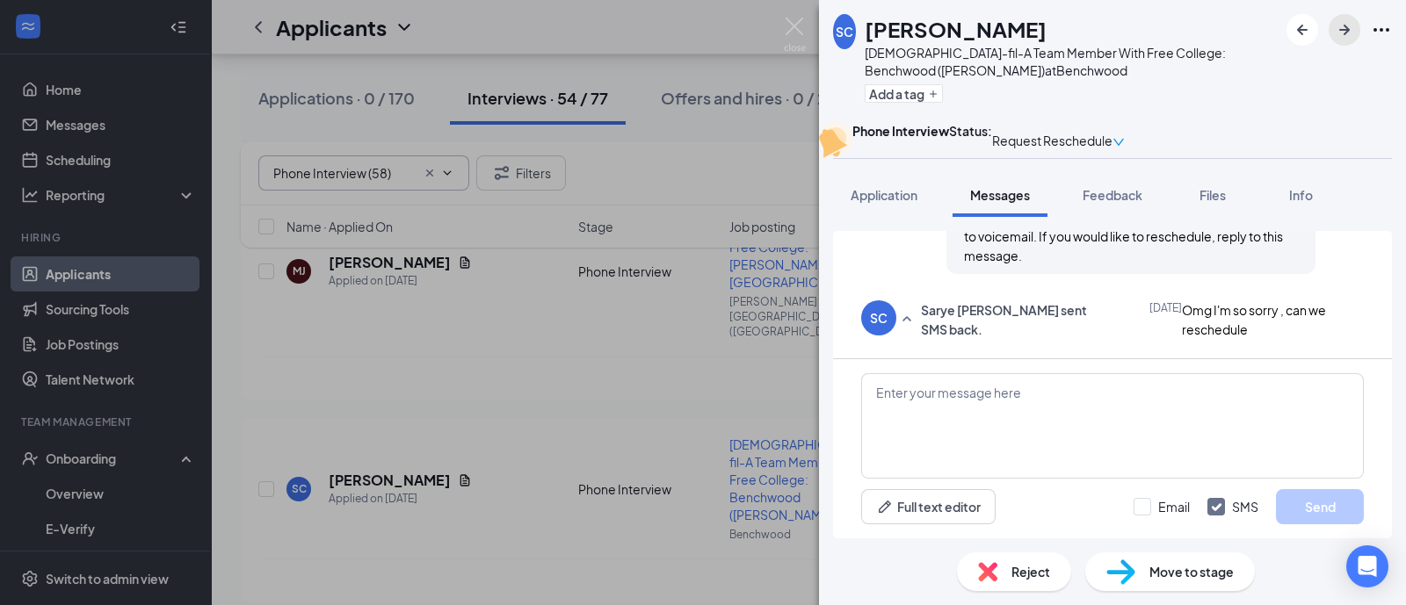
click at [1353, 33] on icon "ArrowRight" at bounding box center [1344, 29] width 21 height 21
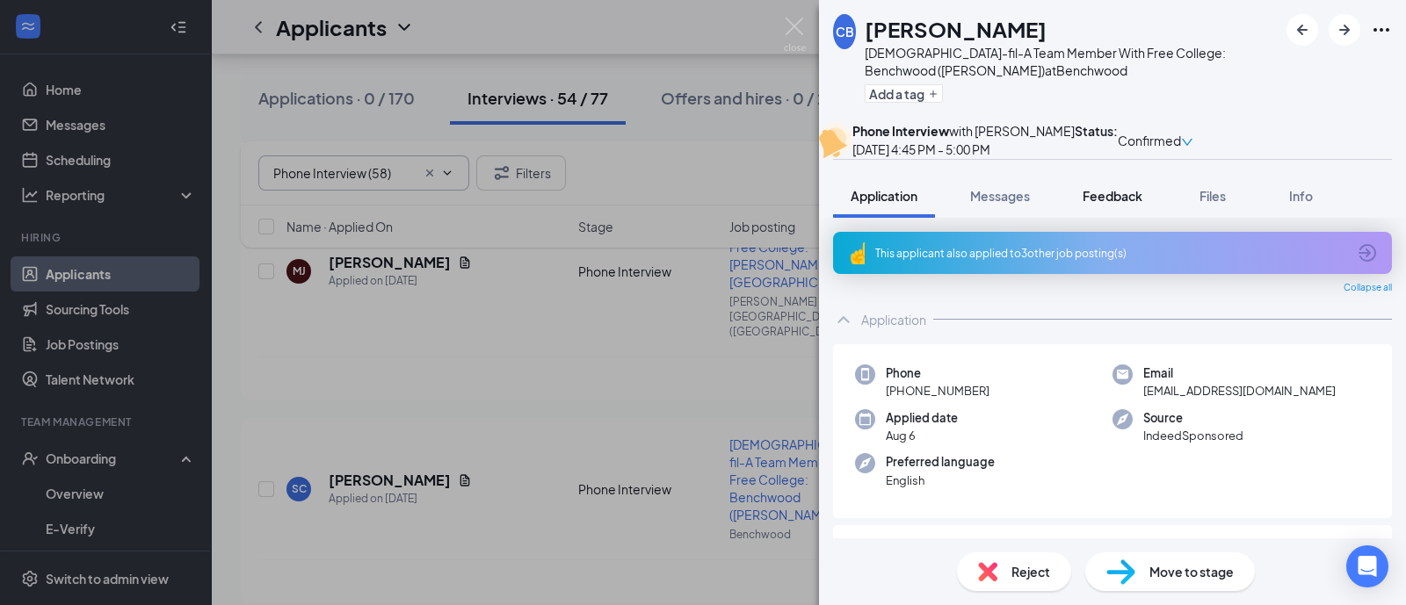
click at [1099, 204] on span "Feedback" at bounding box center [1112, 196] width 60 height 16
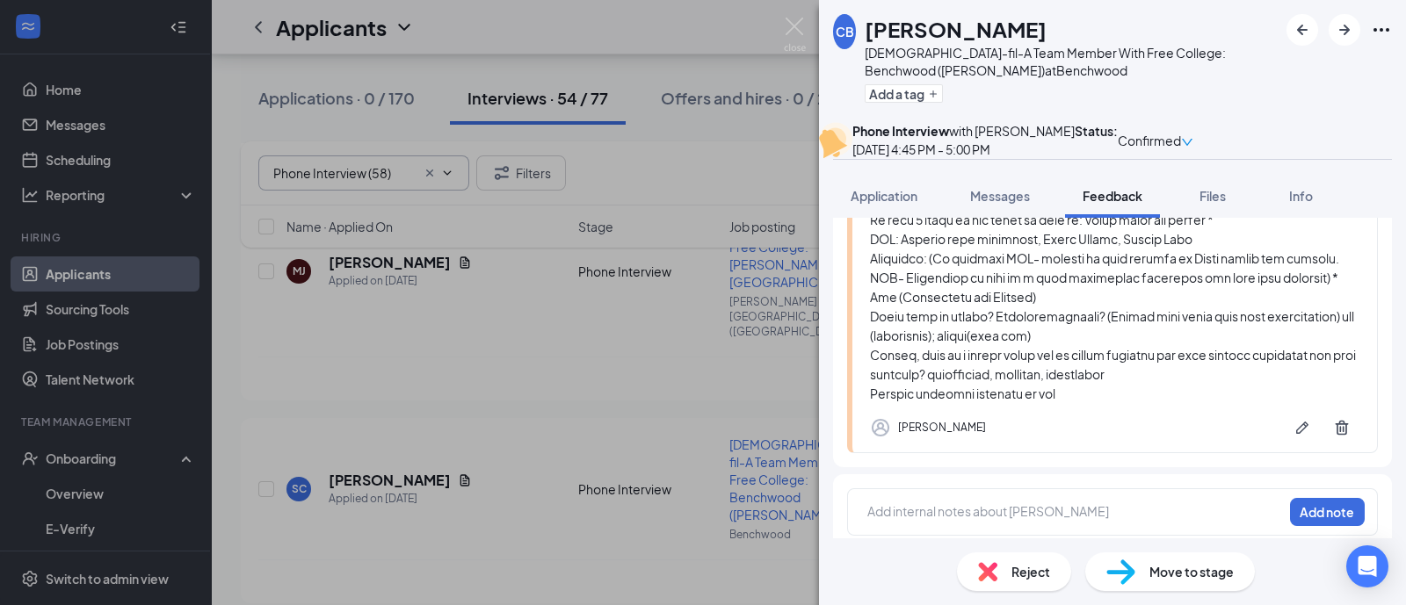
scroll to position [644, 0]
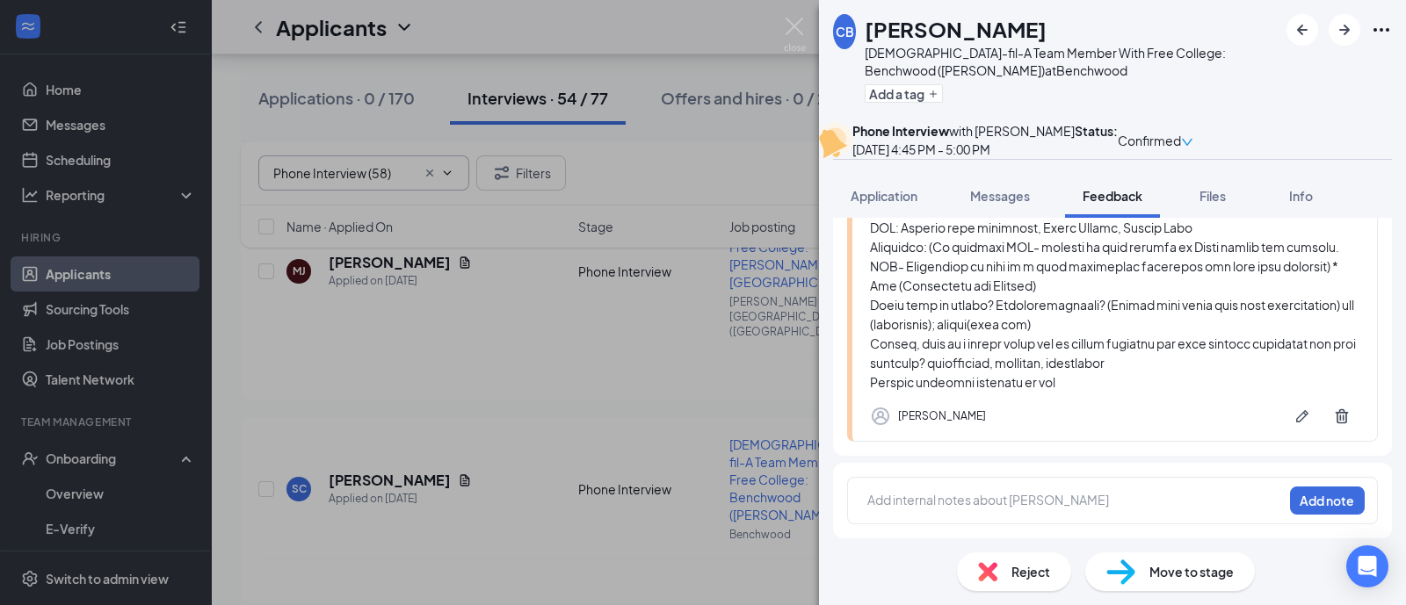
click at [1035, 573] on span "Reject" at bounding box center [1030, 571] width 39 height 19
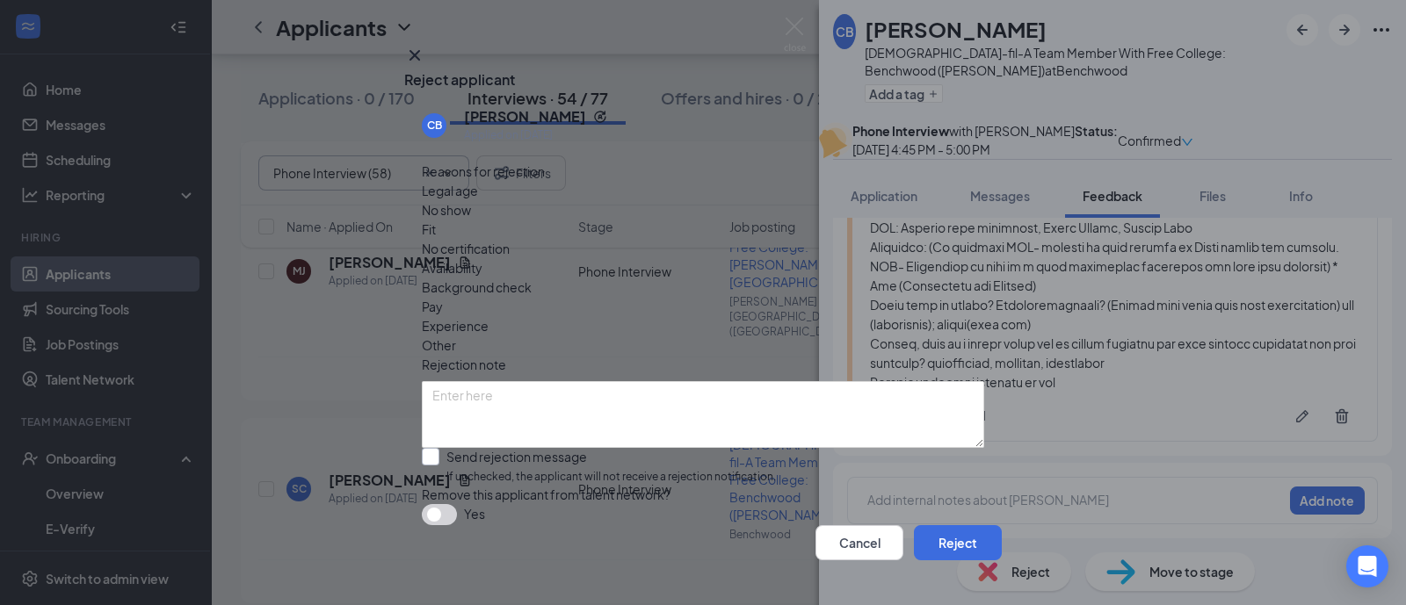
click at [739, 448] on input "Send rejection message If unchecked, the applicant will not receive a rejection…" at bounding box center [599, 467] width 354 height 38
checkbox input "true"
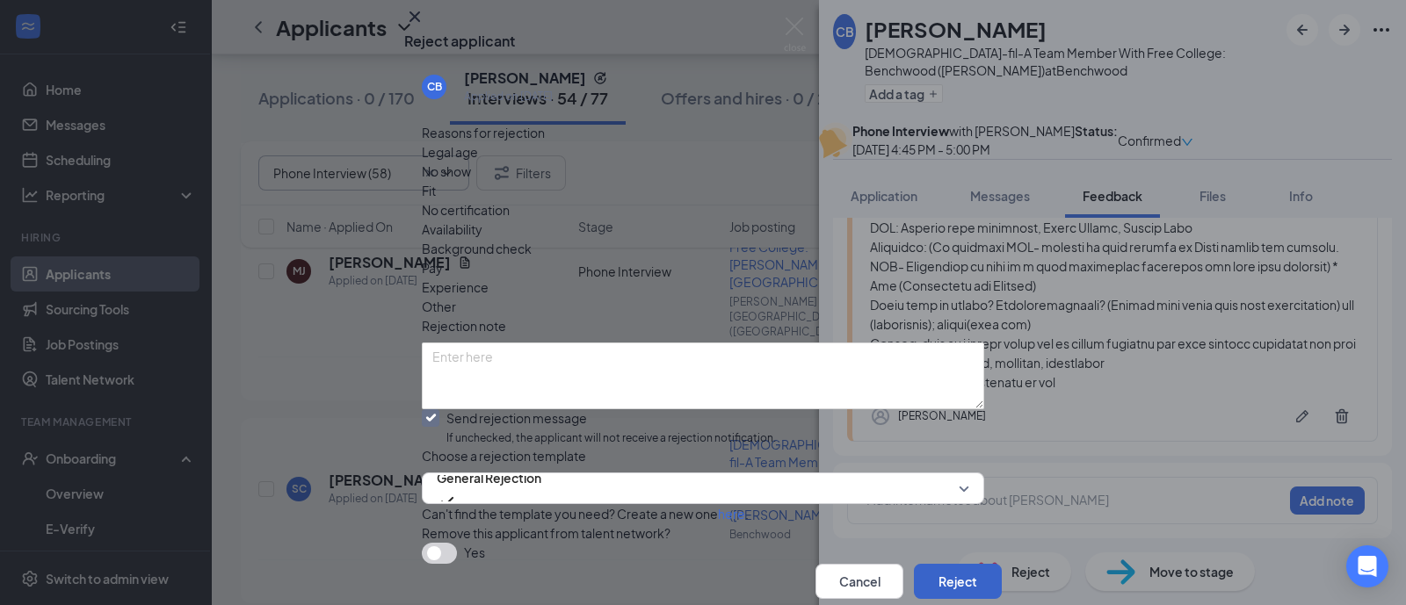
click at [914, 564] on button "Reject" at bounding box center [958, 581] width 88 height 35
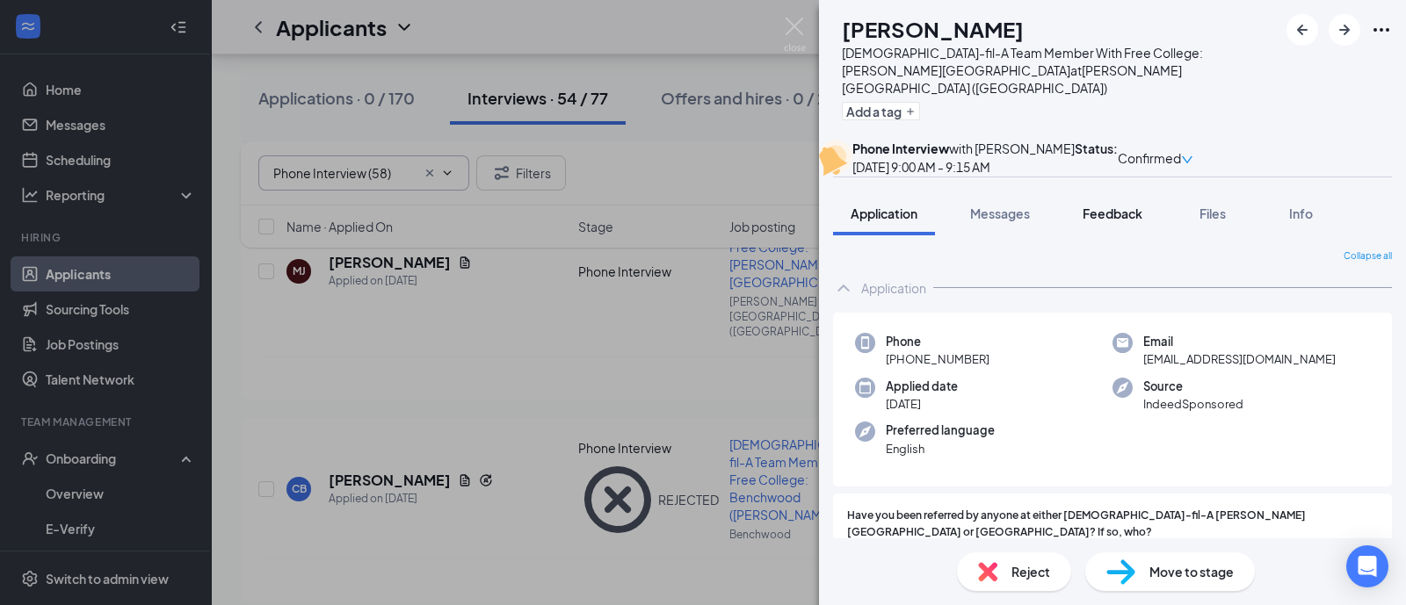
click at [1116, 221] on span "Feedback" at bounding box center [1112, 214] width 60 height 16
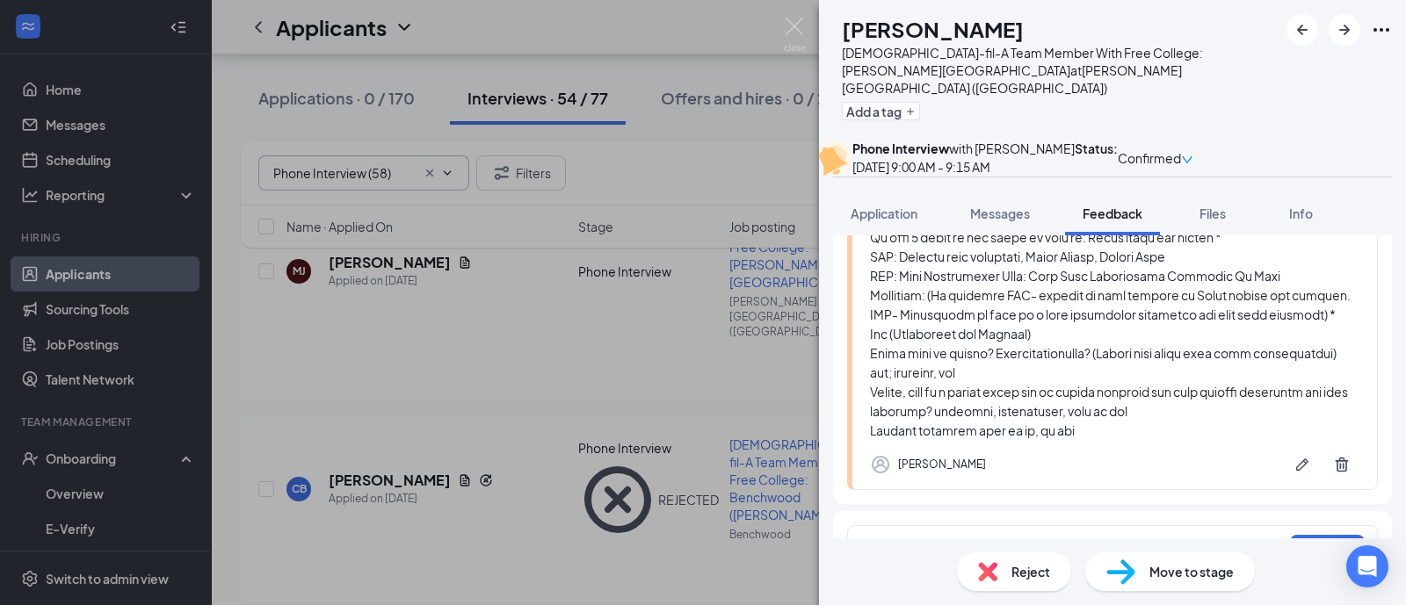
scroll to position [663, 0]
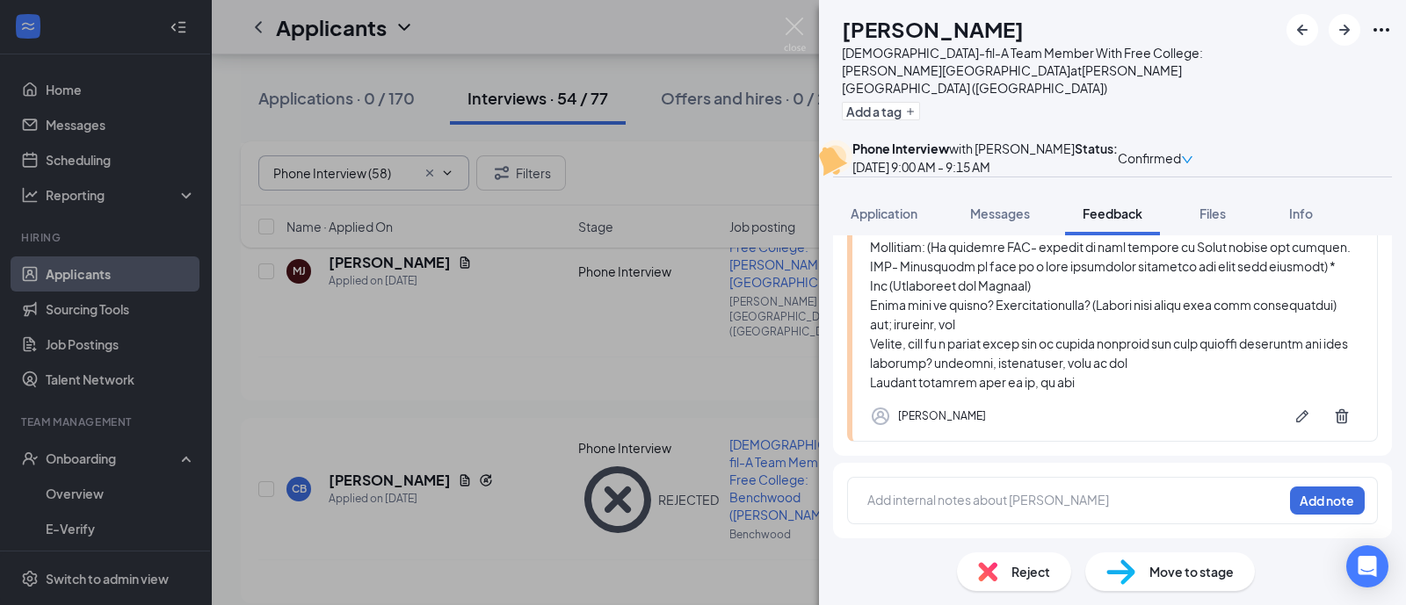
click at [1028, 568] on span "Reject" at bounding box center [1030, 571] width 39 height 19
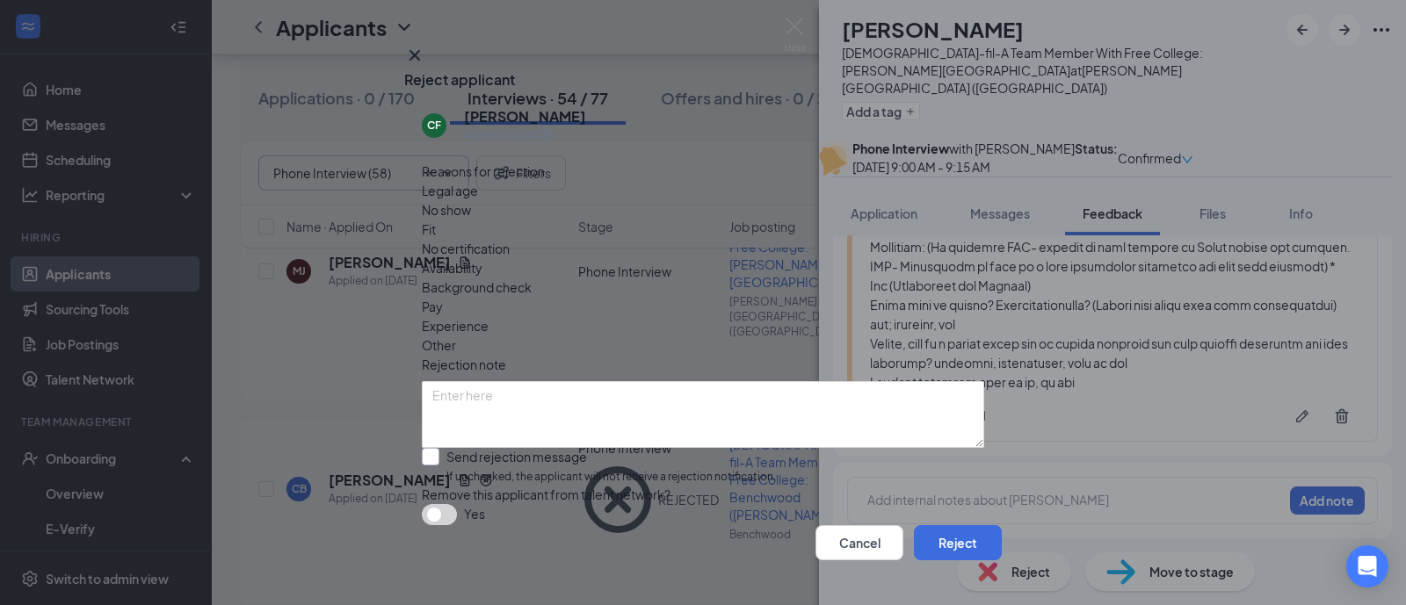
click at [769, 448] on input "Send rejection message If unchecked, the applicant will not receive a rejection…" at bounding box center [599, 467] width 354 height 38
checkbox input "true"
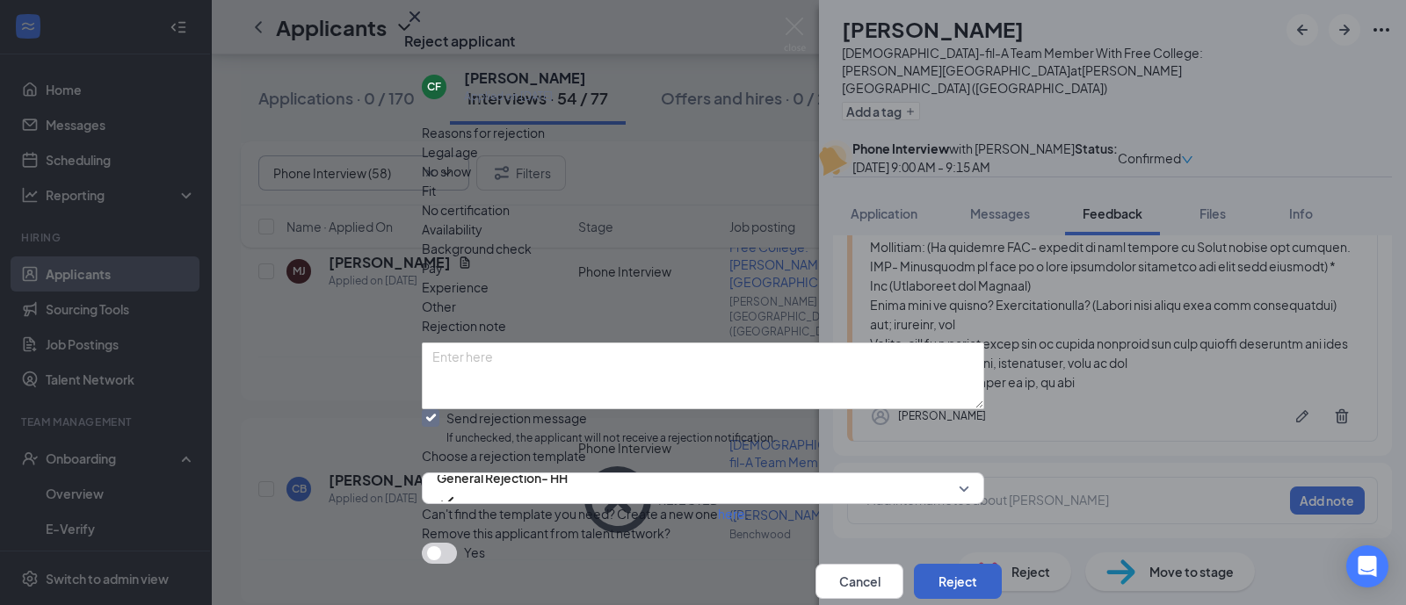
click at [936, 564] on button "Reject" at bounding box center [958, 581] width 88 height 35
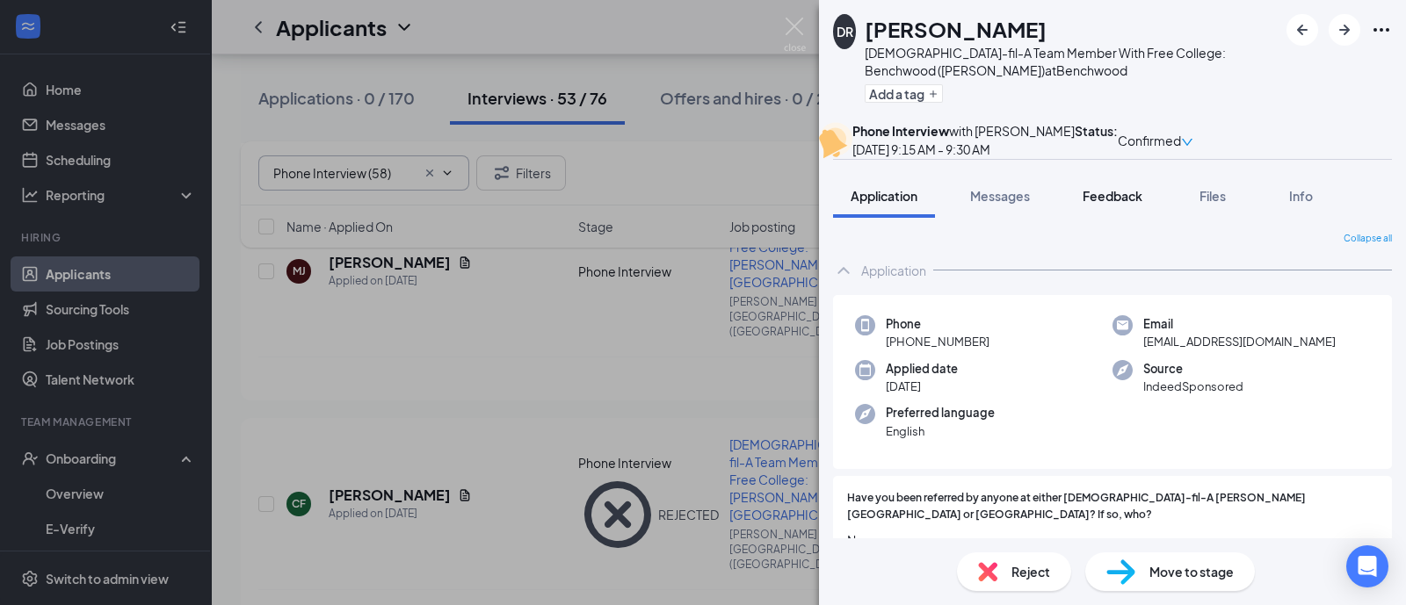
click at [1092, 218] on button "Feedback" at bounding box center [1112, 196] width 95 height 44
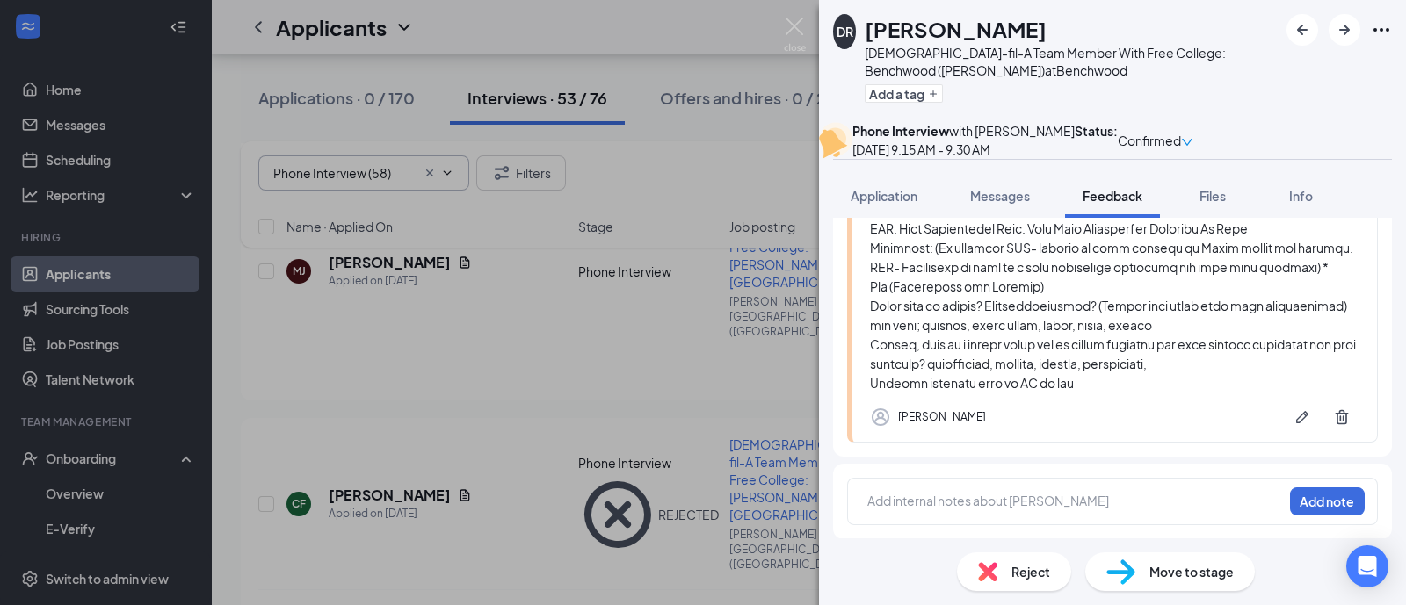
scroll to position [644, 0]
click at [1036, 575] on span "Reject" at bounding box center [1030, 571] width 39 height 19
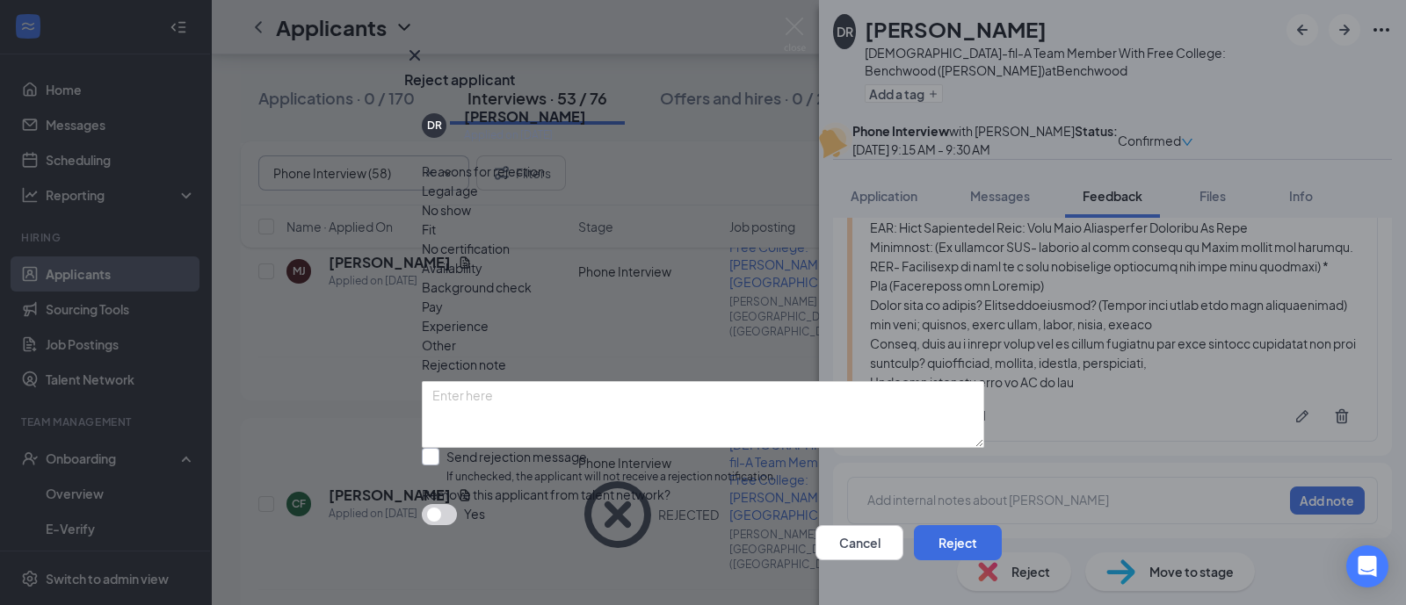
click at [719, 448] on input "Send rejection message If unchecked, the applicant will not receive a rejection…" at bounding box center [599, 467] width 354 height 38
checkbox input "true"
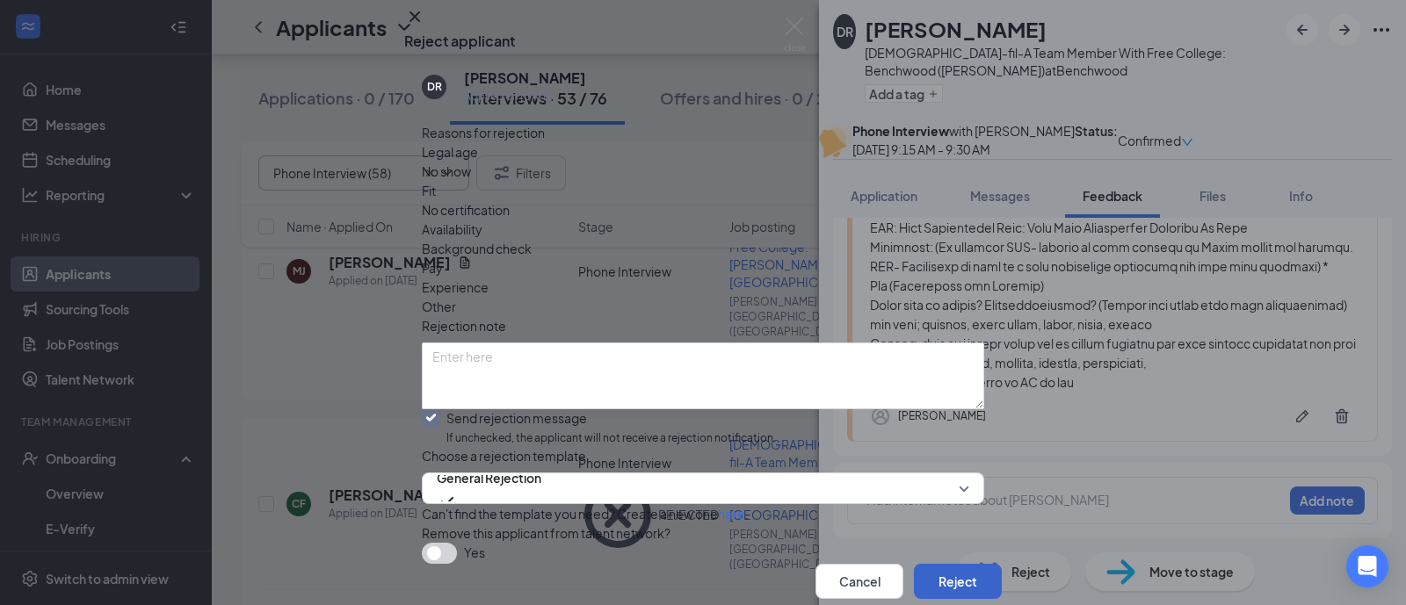
click at [922, 564] on button "Reject" at bounding box center [958, 581] width 88 height 35
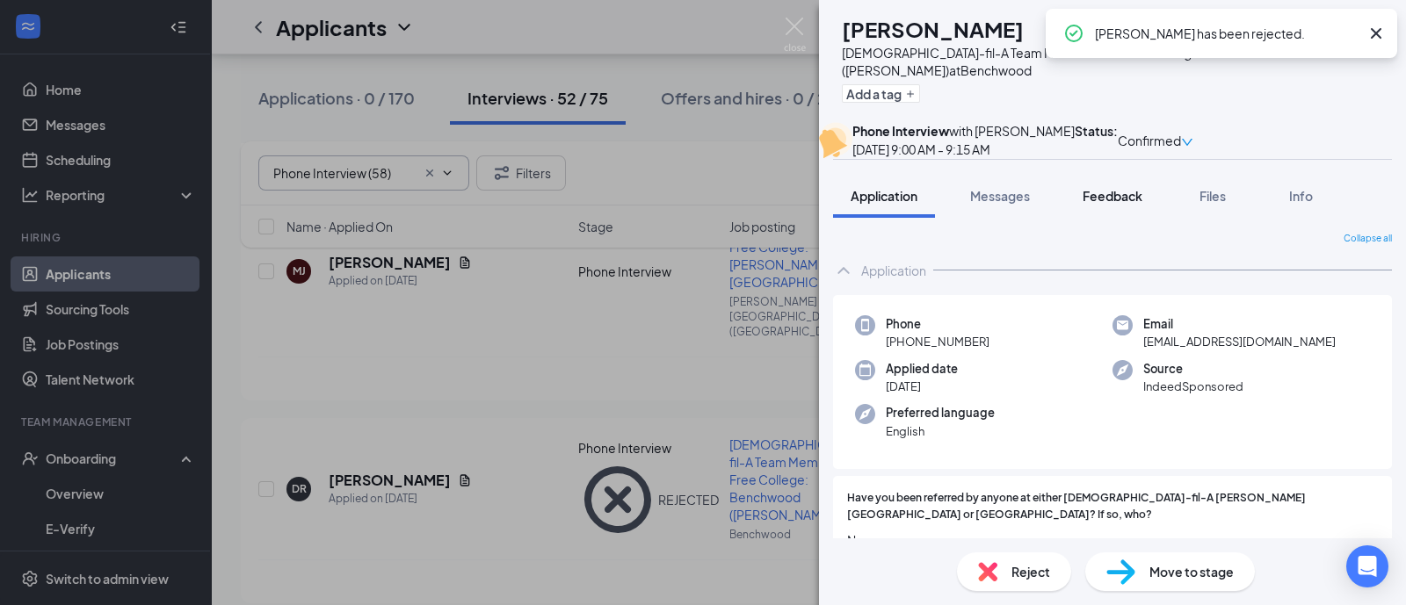
click at [1107, 204] on span "Feedback" at bounding box center [1112, 196] width 60 height 16
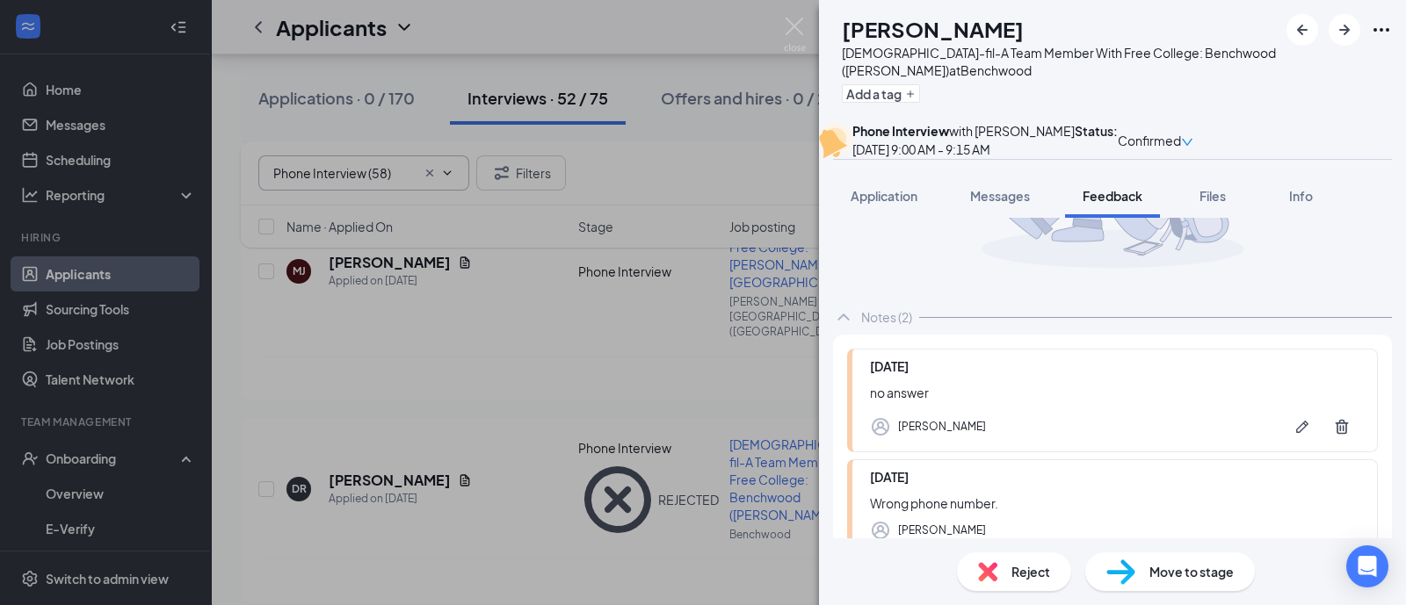
scroll to position [314, 0]
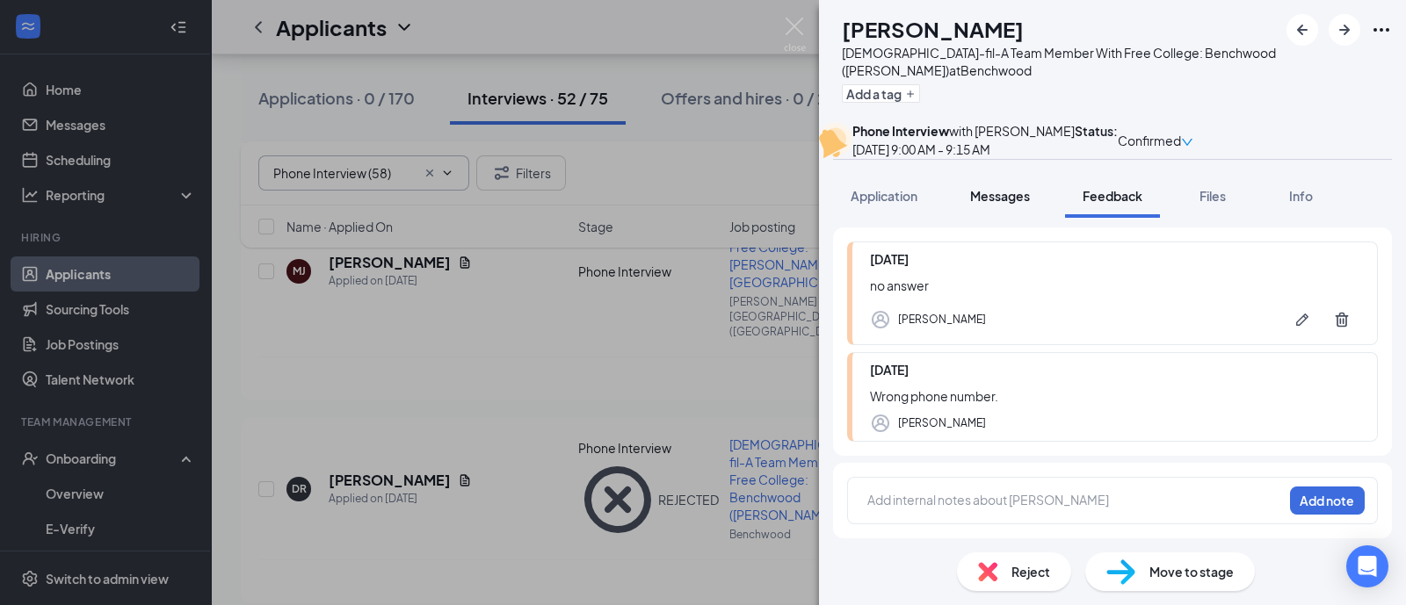
click at [1017, 204] on span "Messages" at bounding box center [1000, 196] width 60 height 16
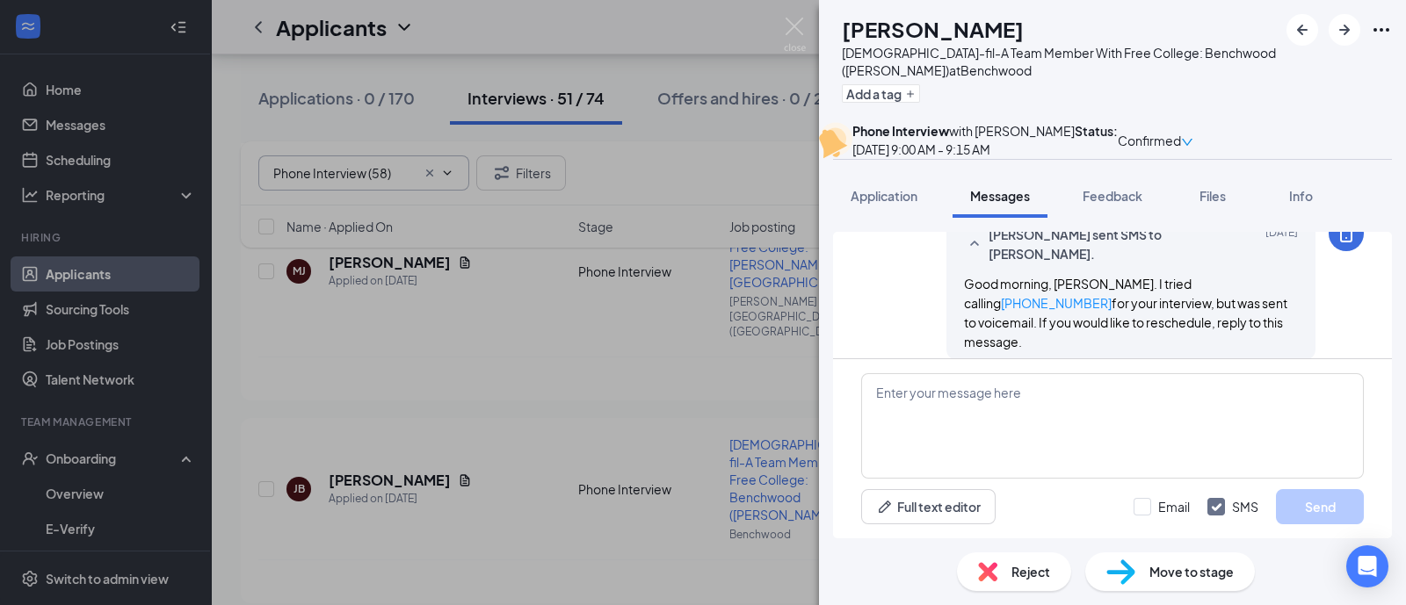
scroll to position [1008, 0]
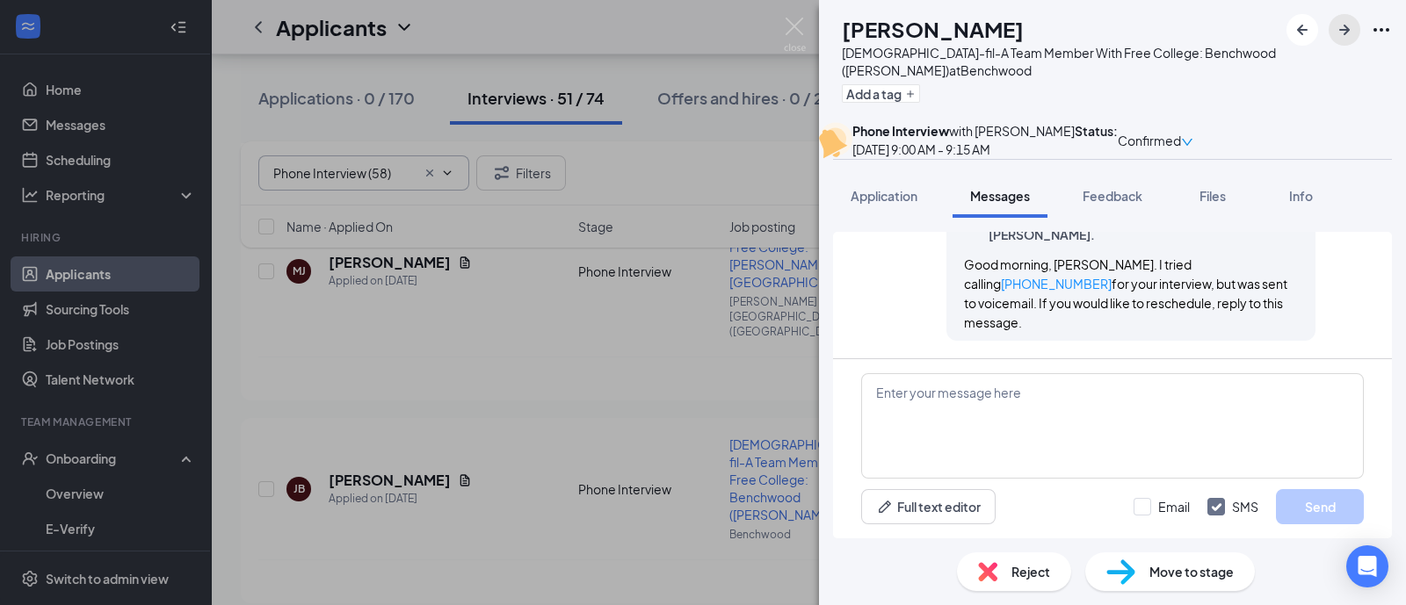
click at [1348, 28] on icon "ArrowRight" at bounding box center [1344, 30] width 11 height 11
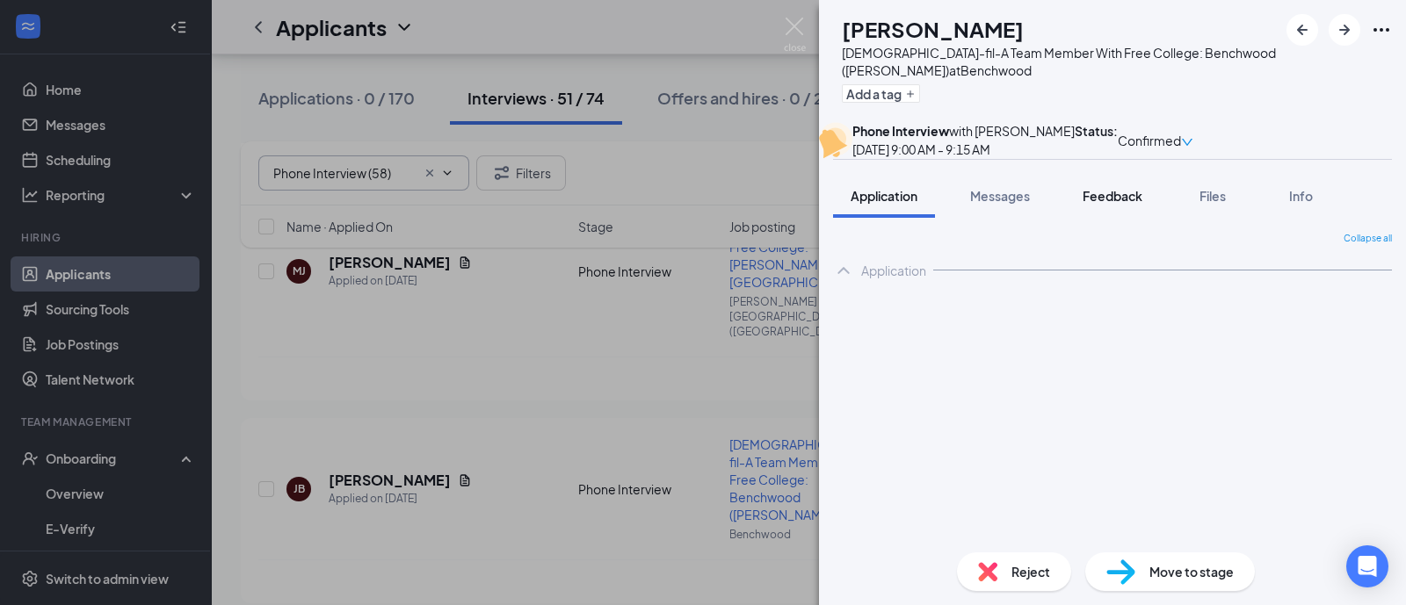
click at [1117, 204] on span "Feedback" at bounding box center [1112, 196] width 60 height 16
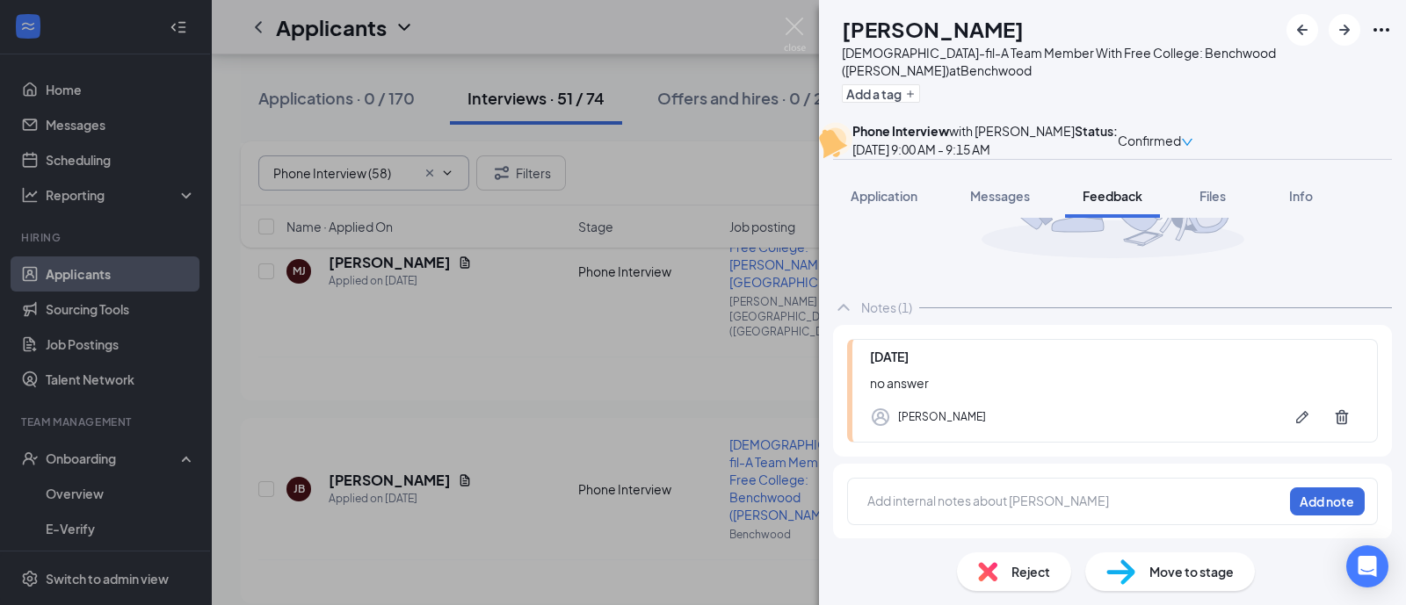
scroll to position [219, 0]
click at [1018, 204] on span "Messages" at bounding box center [1000, 196] width 60 height 16
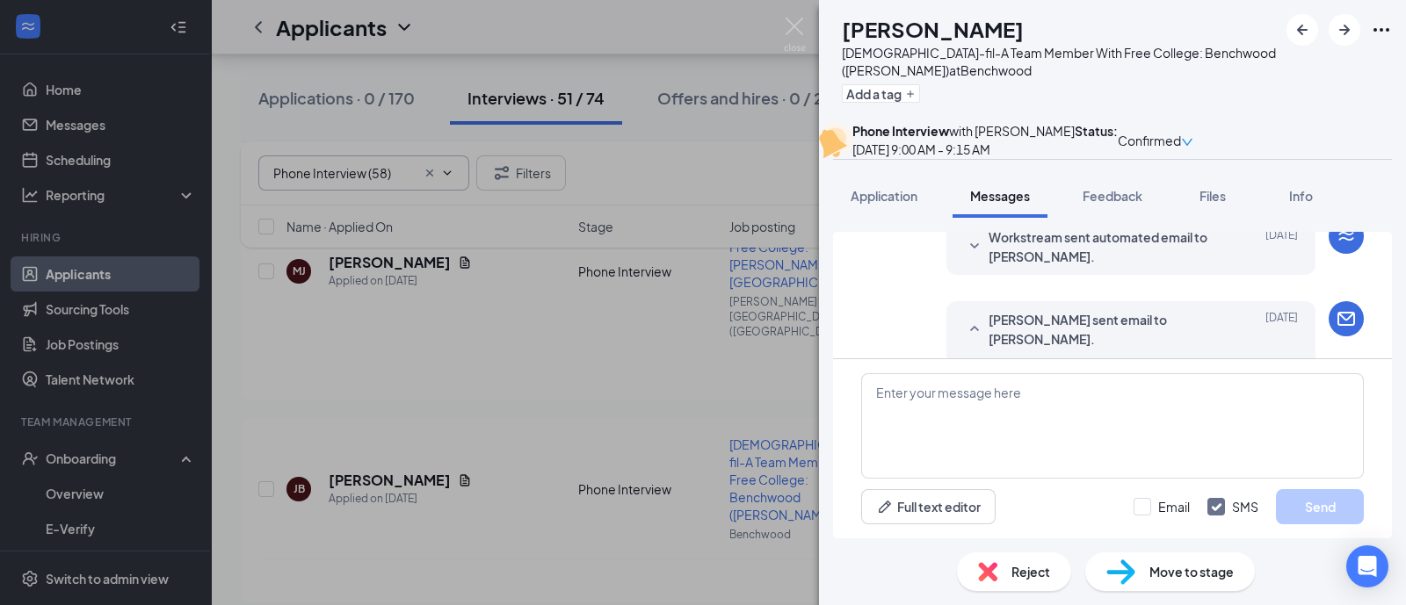
scroll to position [864, 0]
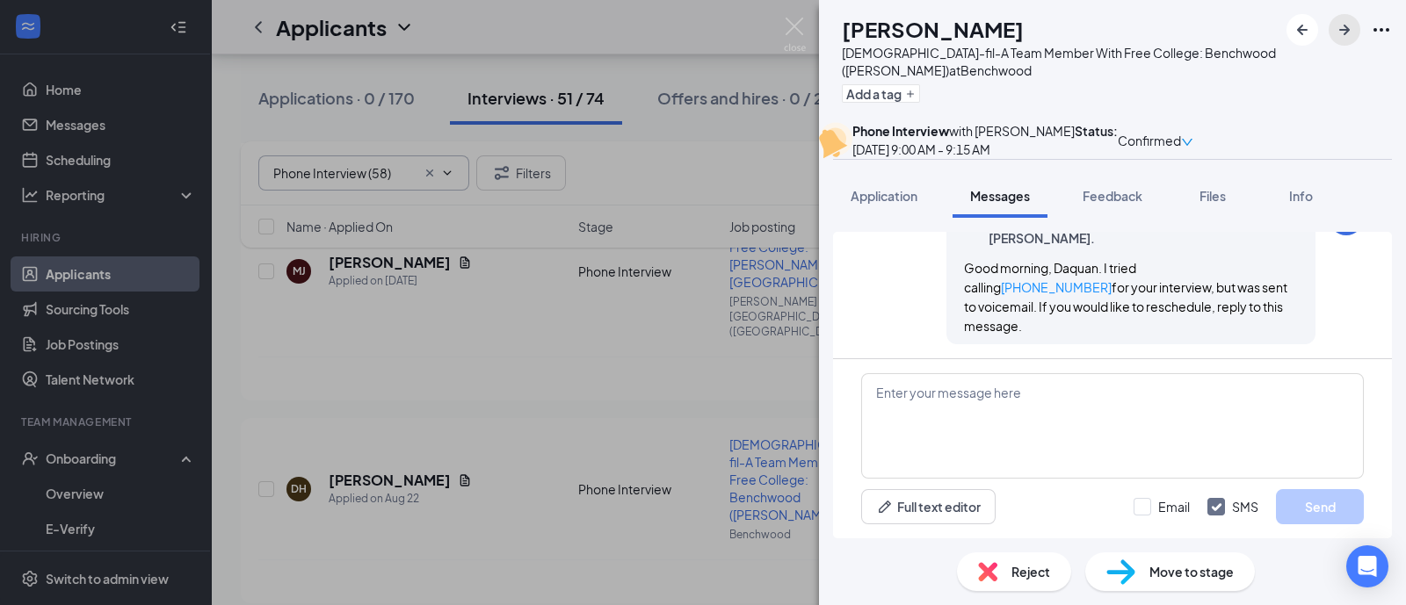
click at [1337, 27] on icon "ArrowRight" at bounding box center [1344, 29] width 21 height 21
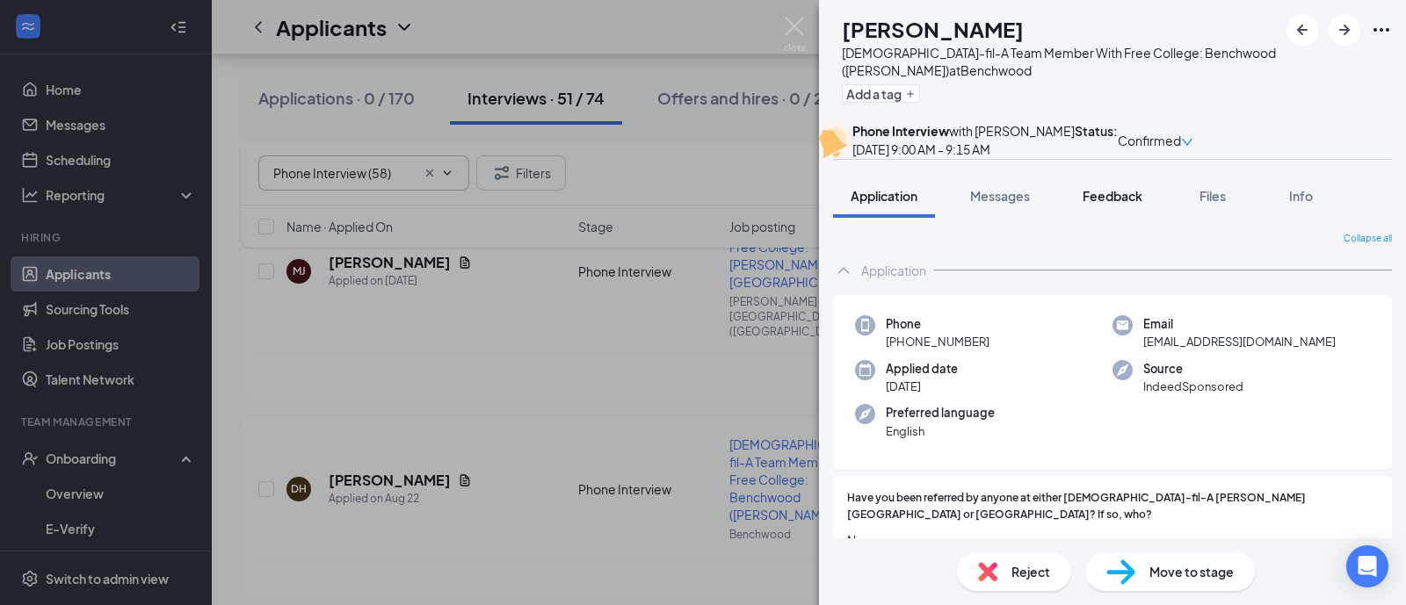
click at [1144, 218] on button "Feedback" at bounding box center [1112, 196] width 95 height 44
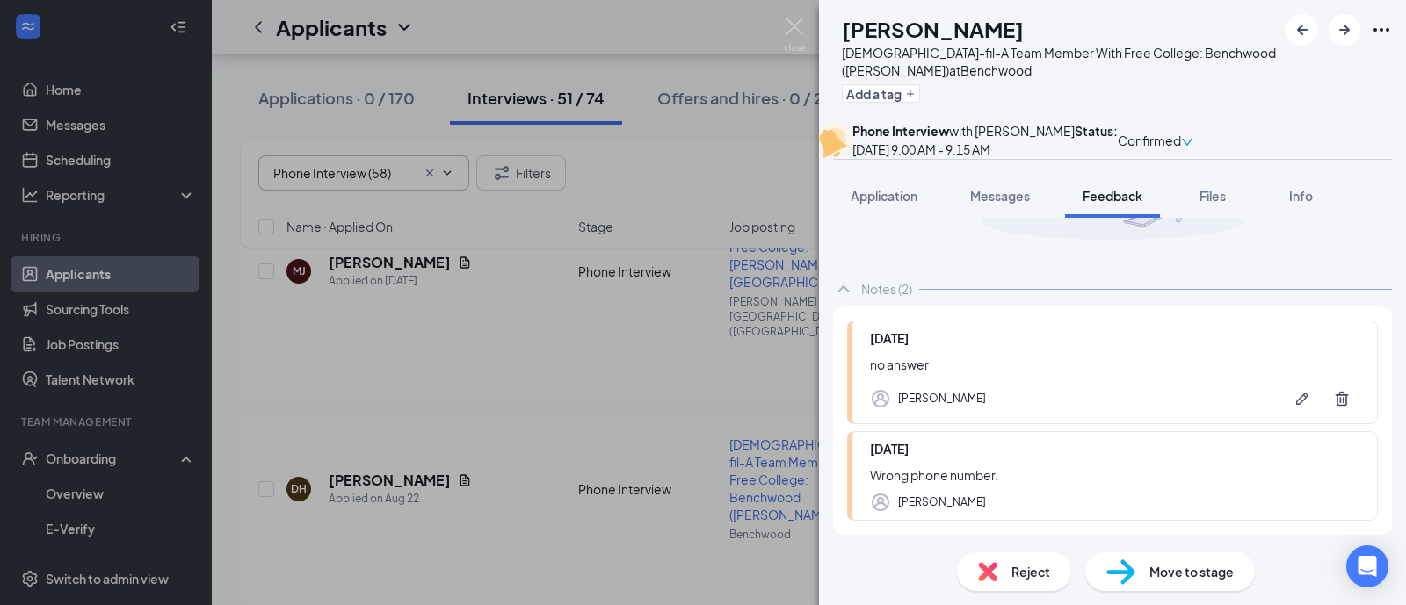
scroll to position [315, 0]
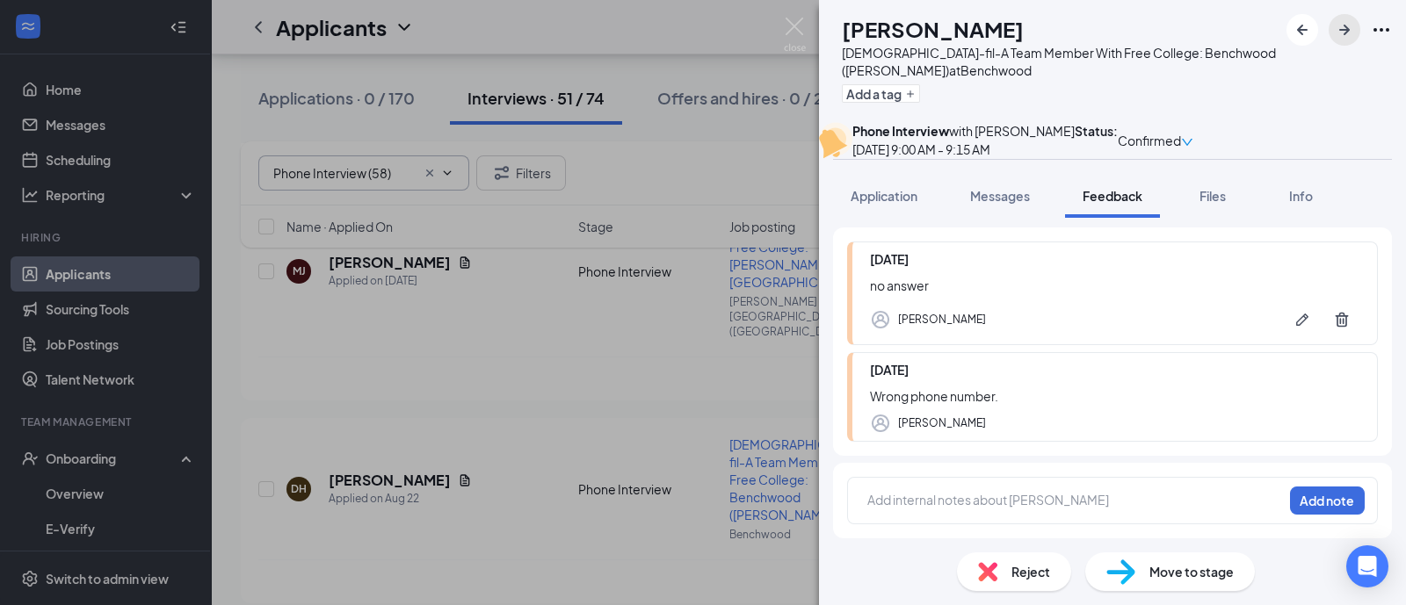
click at [1344, 26] on icon "ArrowRight" at bounding box center [1344, 30] width 11 height 11
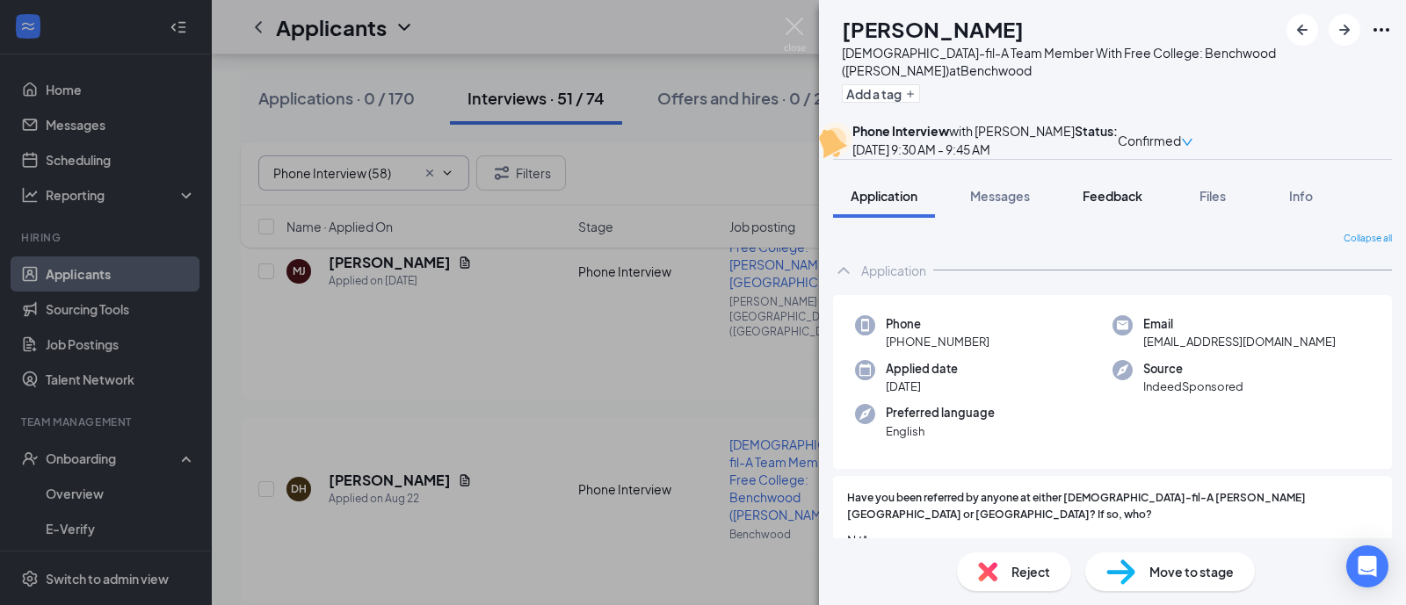
click at [1110, 204] on span "Feedback" at bounding box center [1112, 196] width 60 height 16
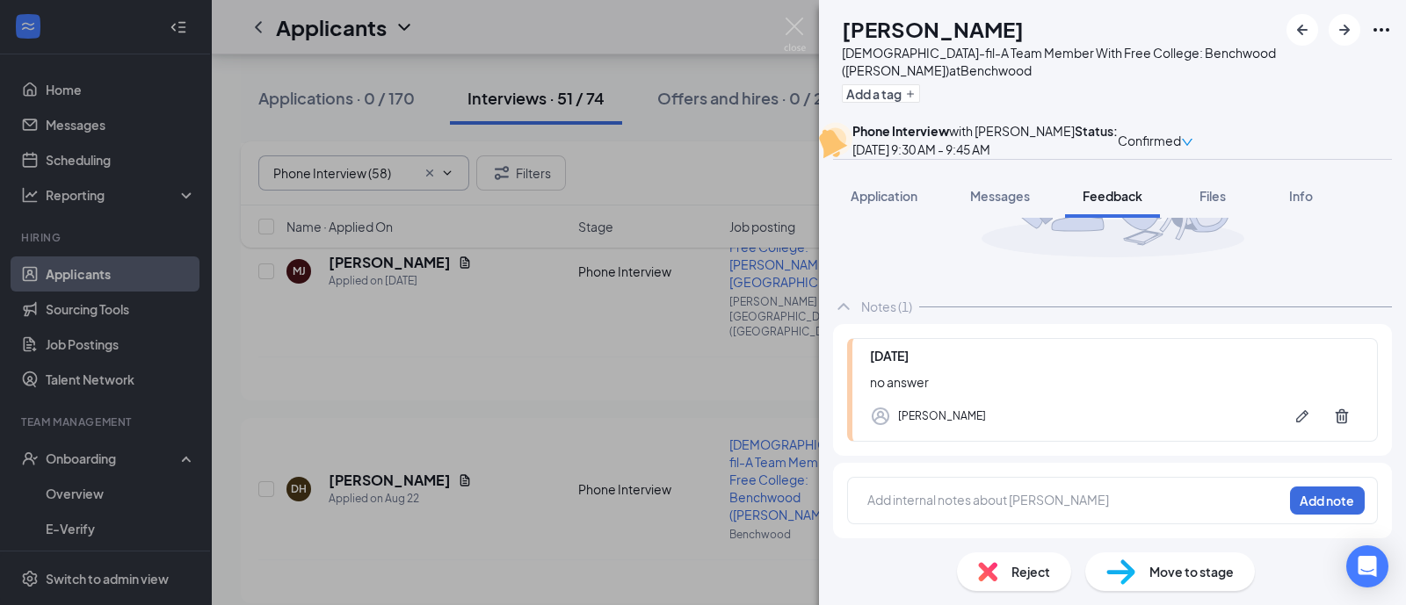
scroll to position [219, 0]
click at [1009, 204] on span "Messages" at bounding box center [1000, 196] width 60 height 16
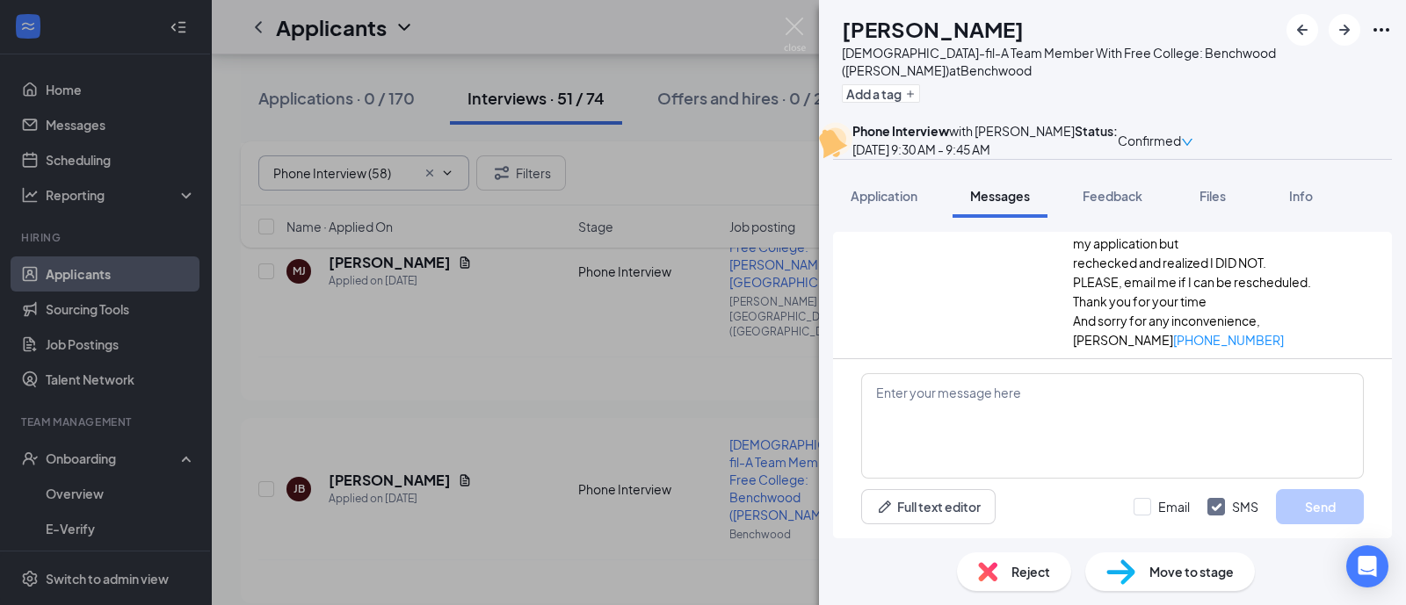
scroll to position [1628, 0]
drag, startPoint x: 1008, startPoint y: 321, endPoint x: 920, endPoint y: 330, distance: 89.3
click at [920, 330] on div "[PERSON_NAME] sent email back. [DATE] Good morning [DEMOGRAPHIC_DATA]-fil-A, I …" at bounding box center [1112, 176] width 502 height 348
copy link "[PHONE_NUMBER]"
click at [1377, 33] on icon "Ellipses" at bounding box center [1380, 29] width 21 height 21
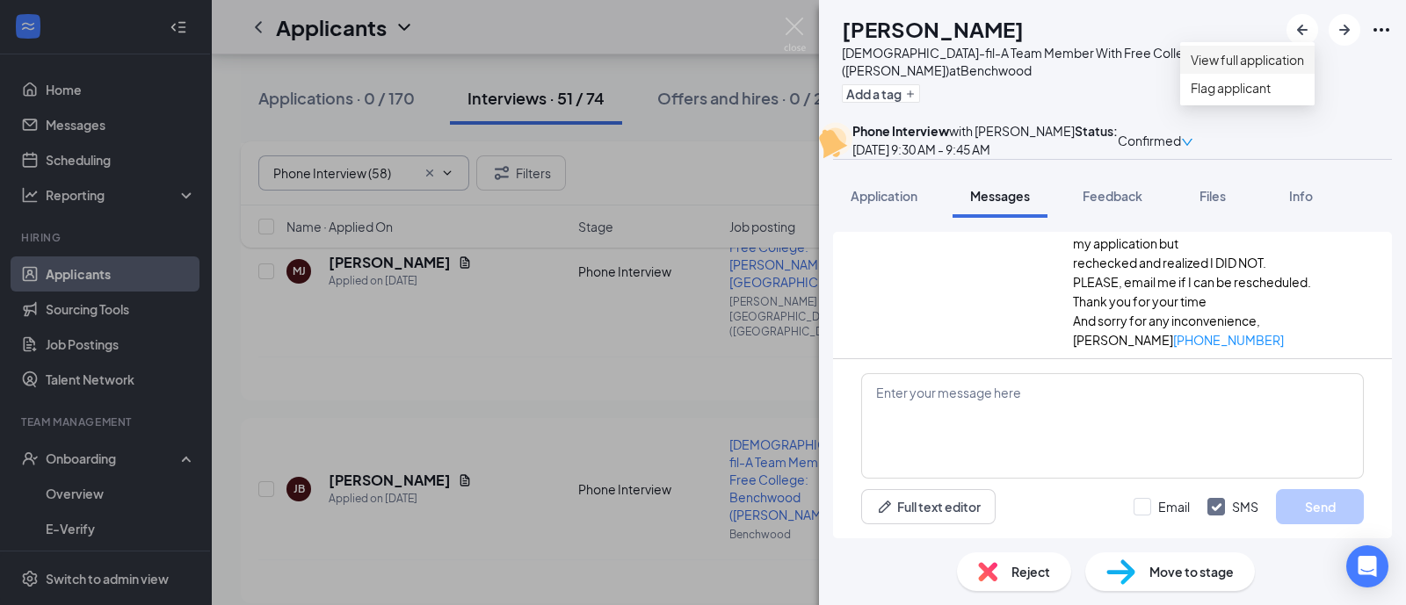
click at [1304, 61] on link "View full application" at bounding box center [1246, 59] width 113 height 19
click at [1181, 138] on span "Confirmed" at bounding box center [1148, 140] width 63 height 19
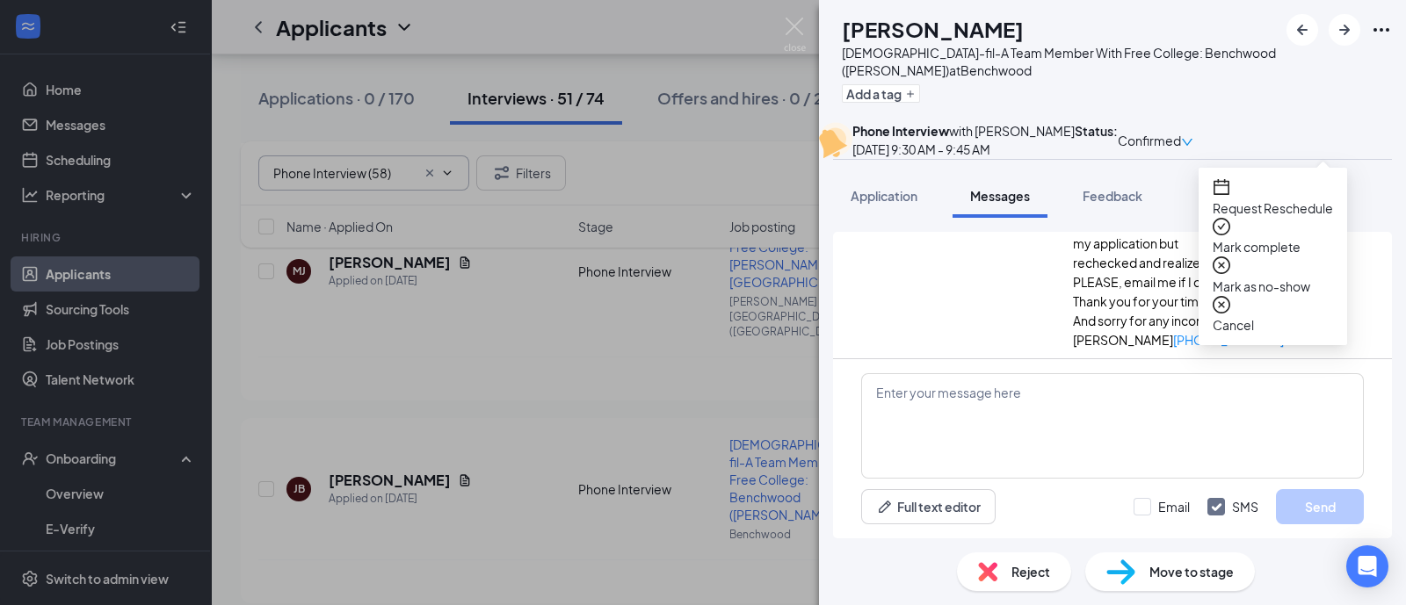
click at [1265, 199] on span "Request Reschedule" at bounding box center [1272, 208] width 120 height 19
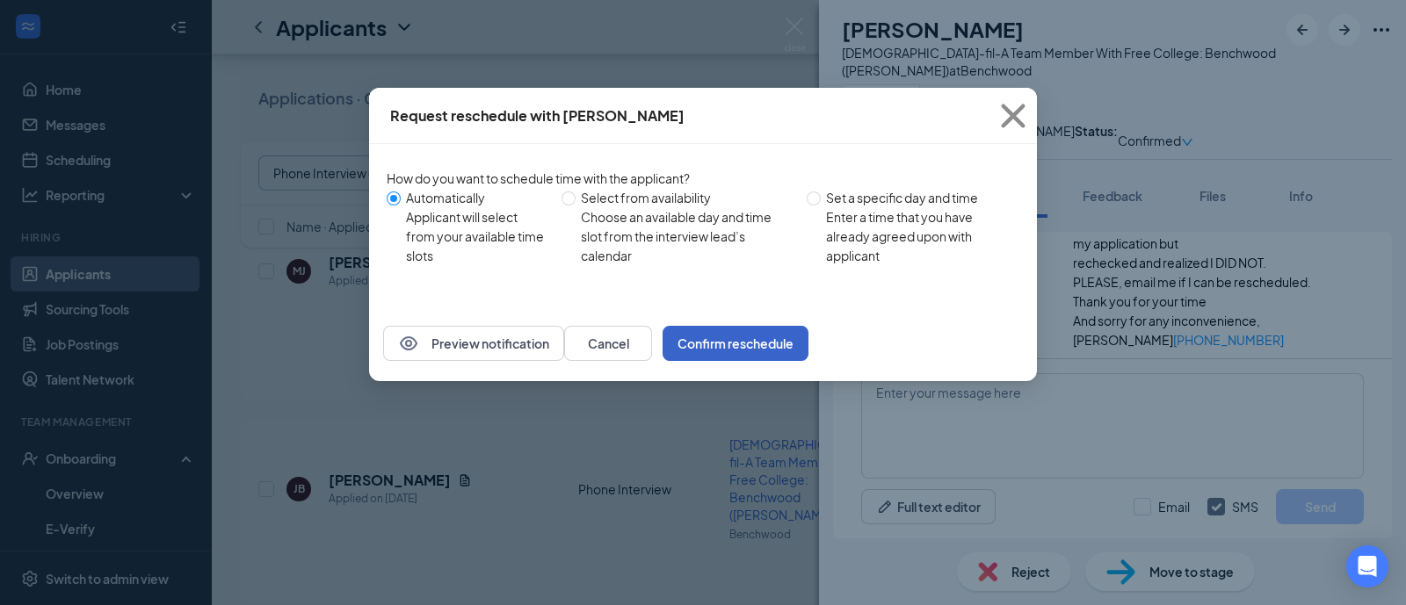
click at [808, 361] on button "Confirm reschedule" at bounding box center [735, 343] width 146 height 35
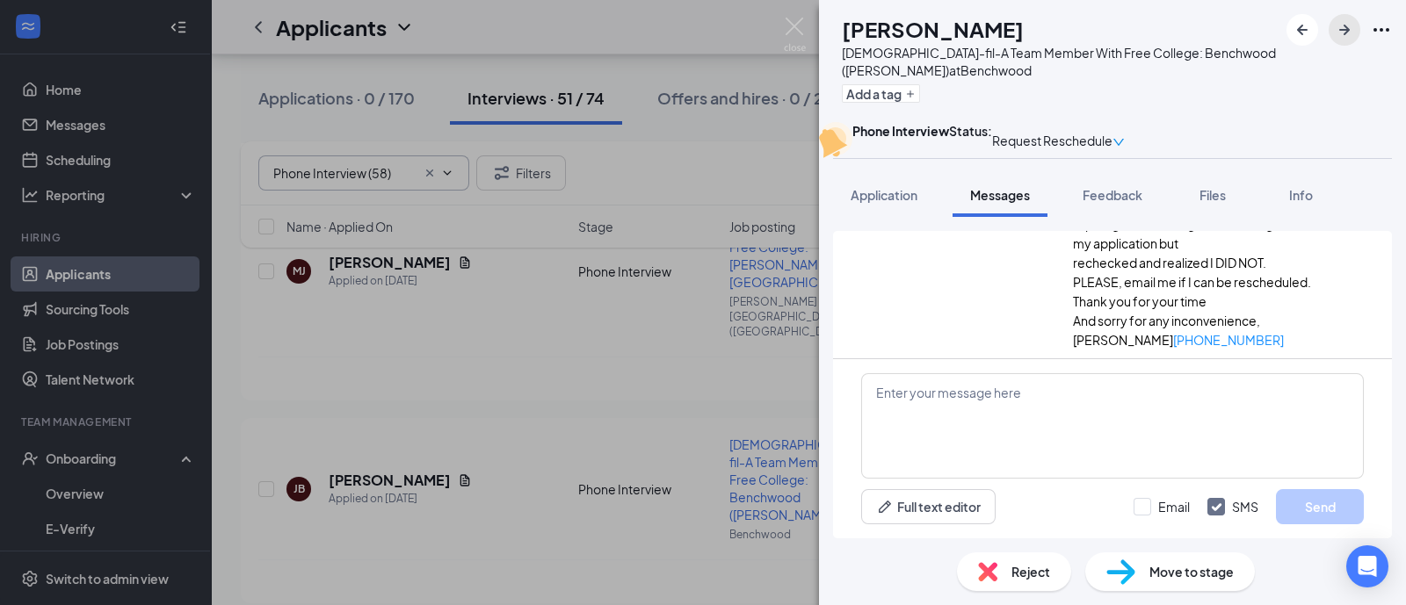
click at [1349, 30] on icon "ArrowRight" at bounding box center [1344, 29] width 21 height 21
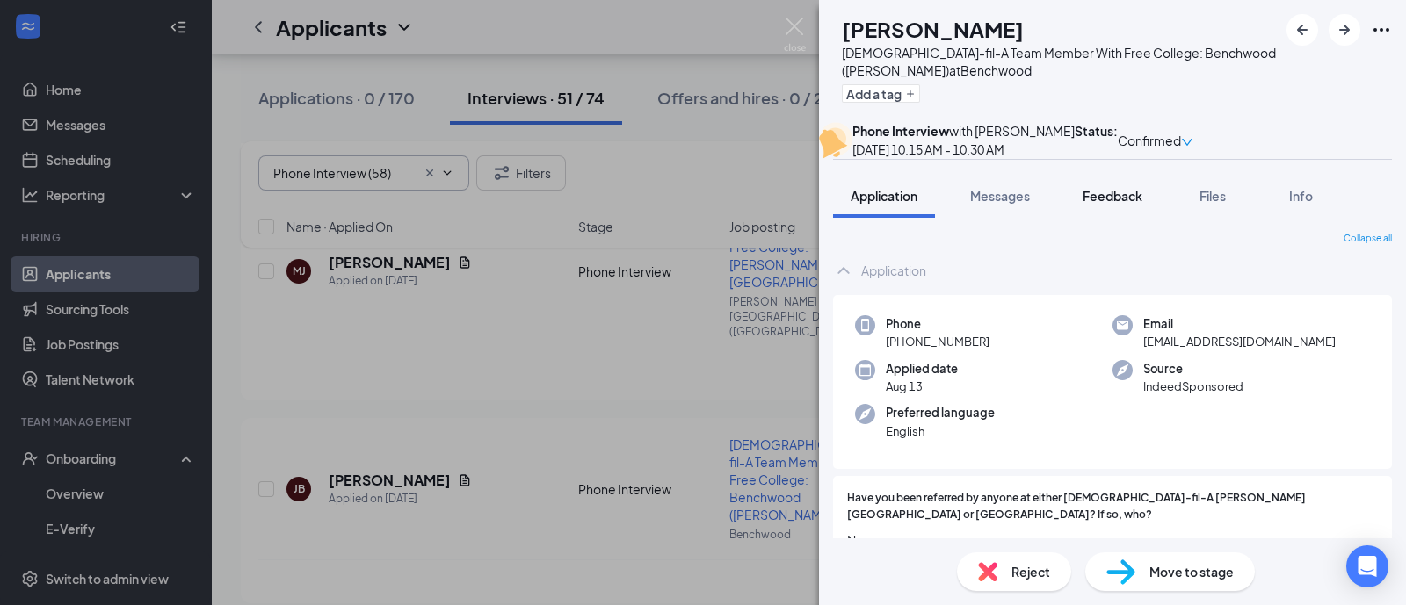
click at [1122, 204] on span "Feedback" at bounding box center [1112, 196] width 60 height 16
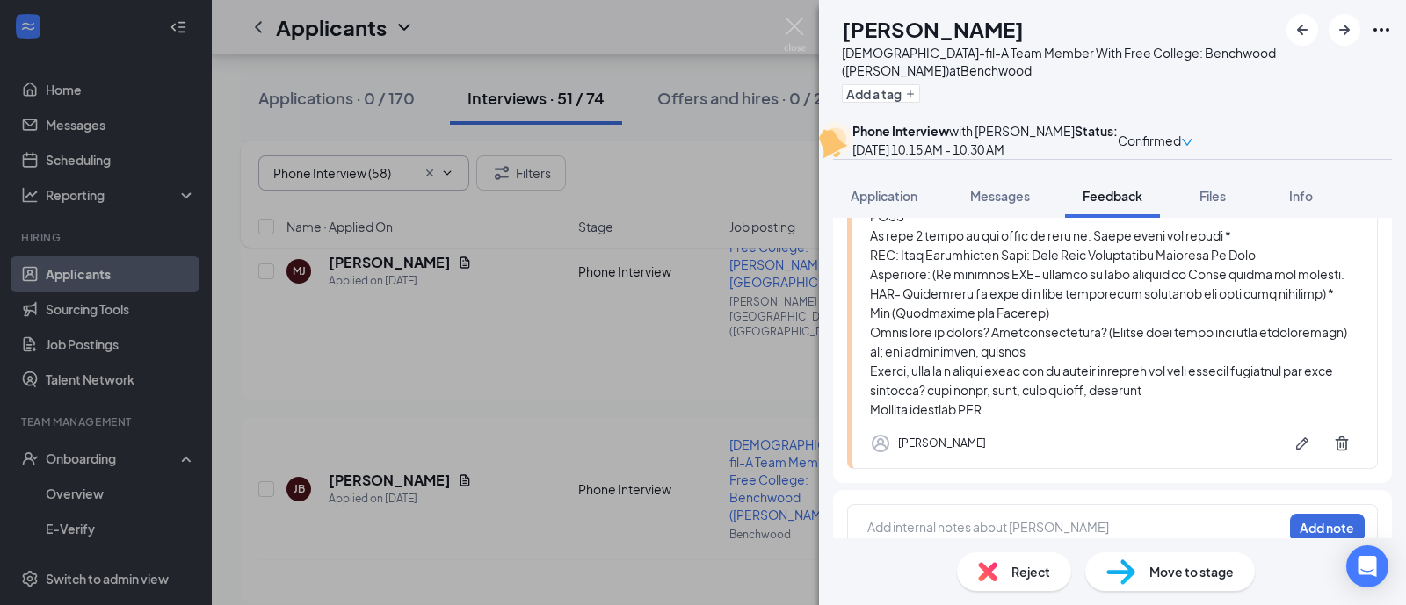
scroll to position [642, 0]
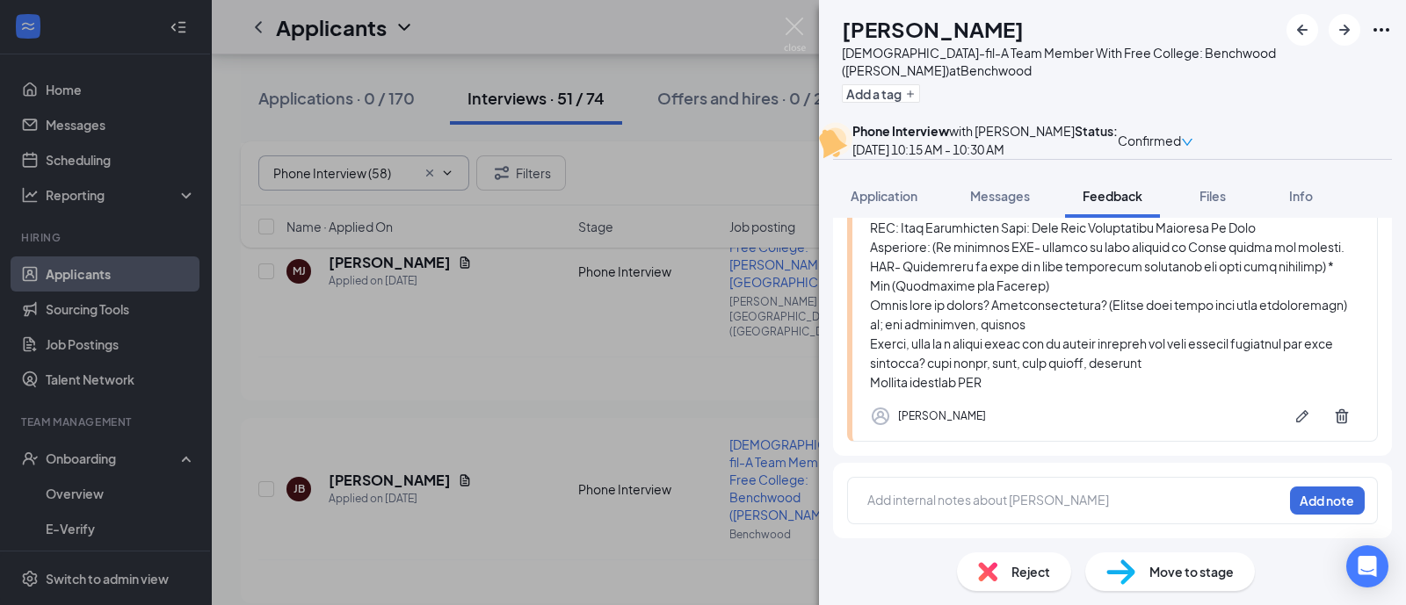
click at [1116, 564] on img at bounding box center [1120, 572] width 29 height 25
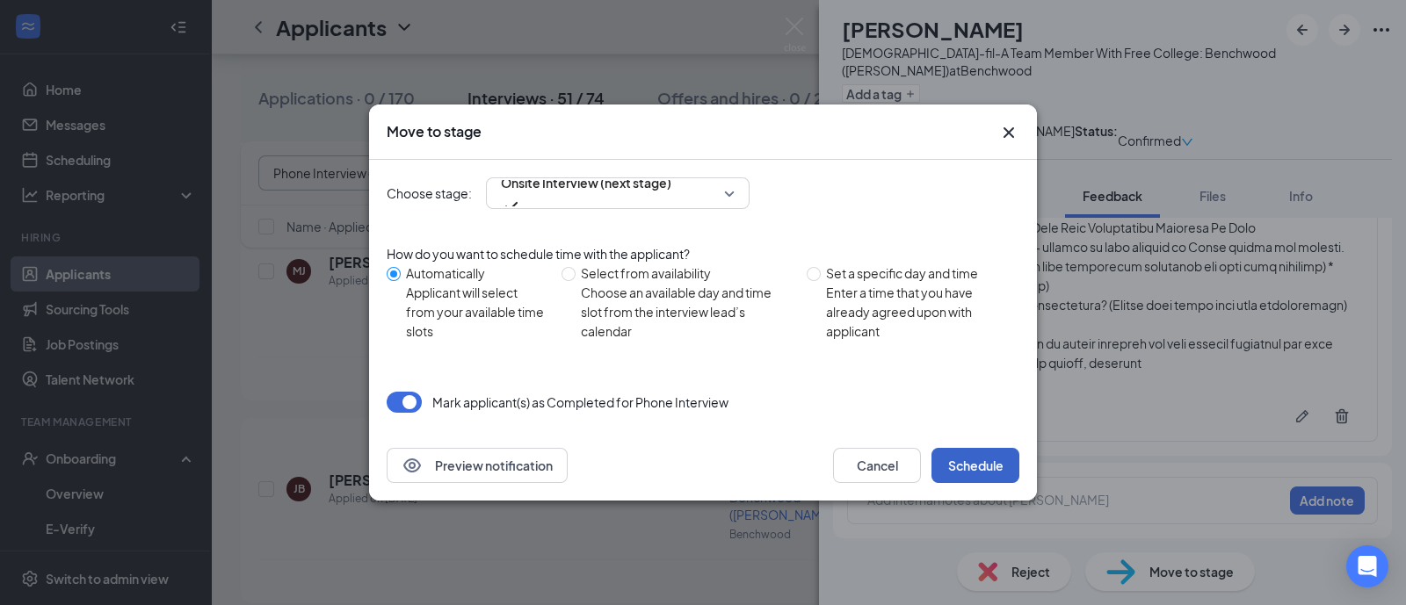
click at [984, 464] on button "Schedule" at bounding box center [975, 465] width 88 height 35
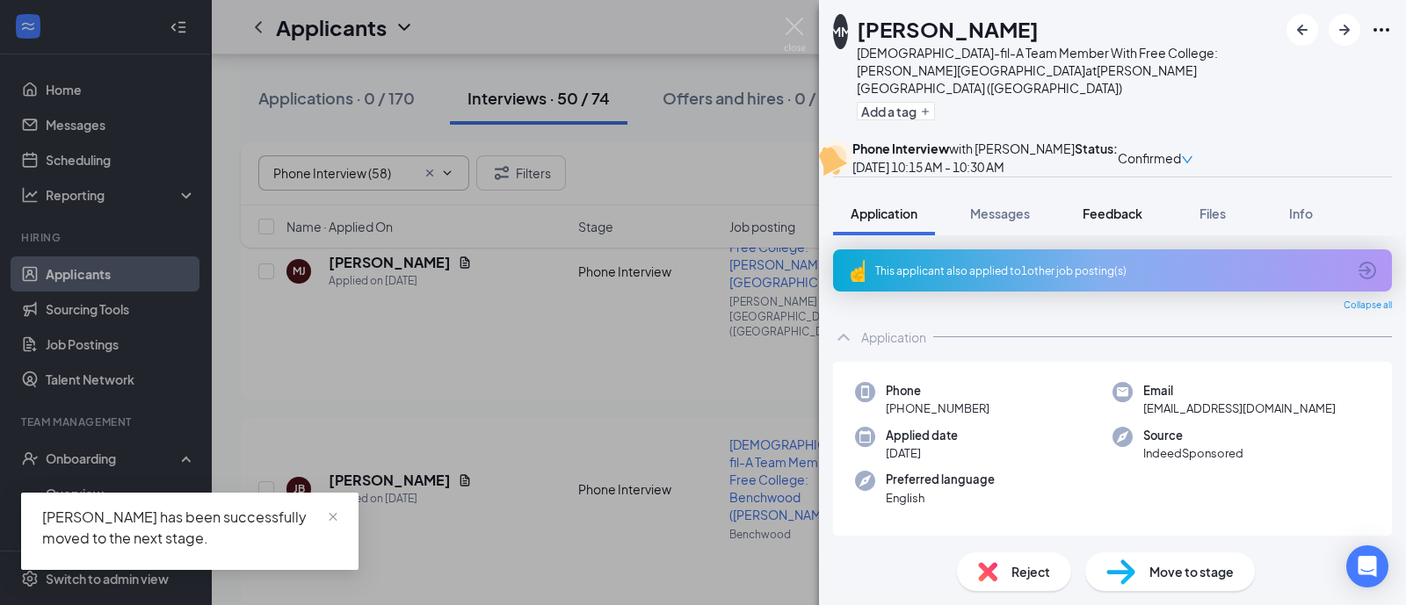
click at [1127, 221] on span "Feedback" at bounding box center [1112, 214] width 60 height 16
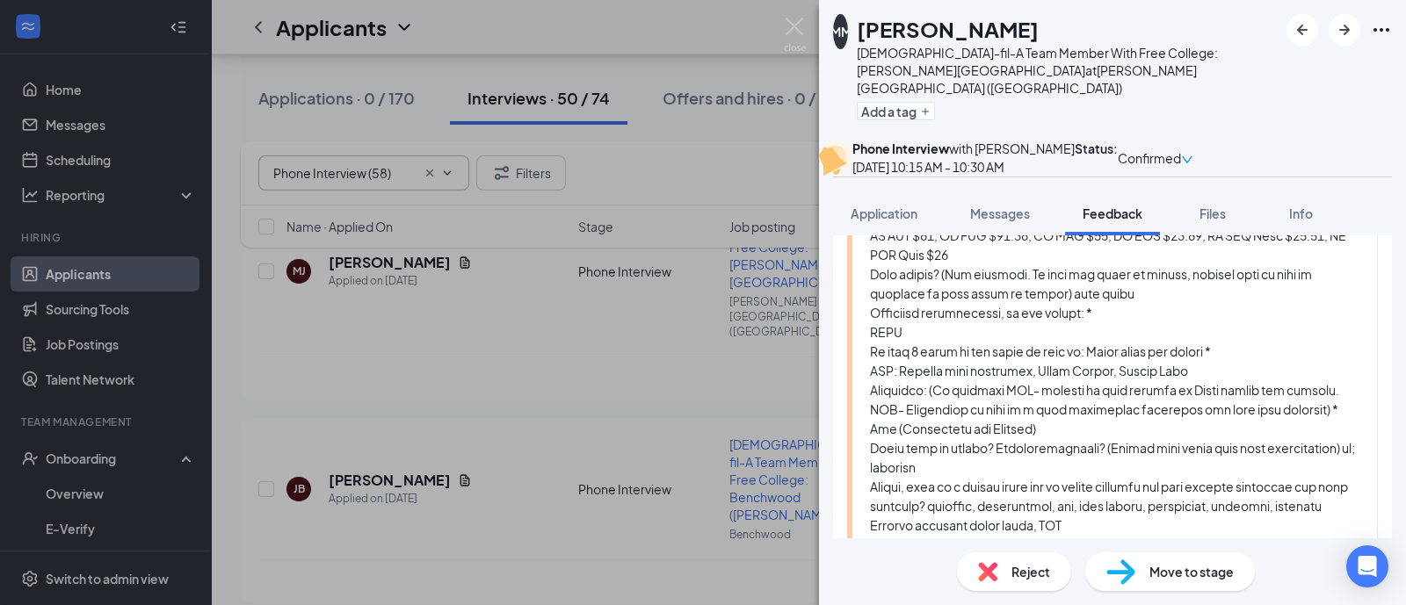
scroll to position [659, 0]
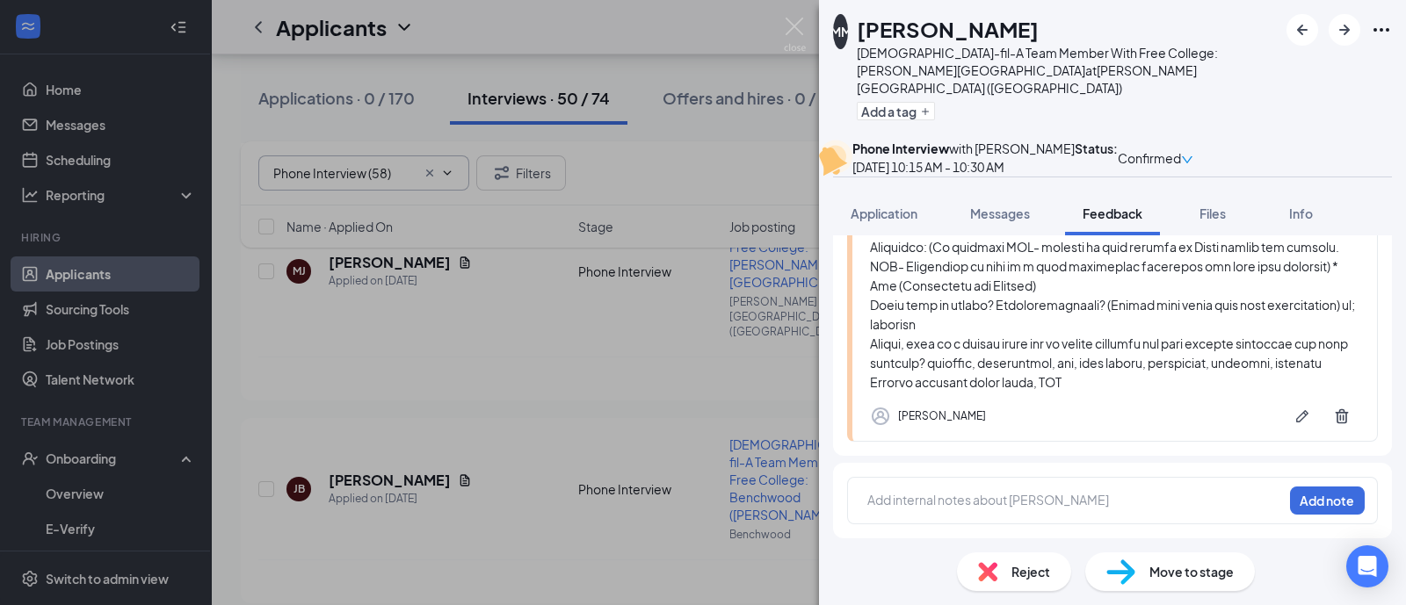
click at [1118, 568] on img at bounding box center [1120, 572] width 29 height 25
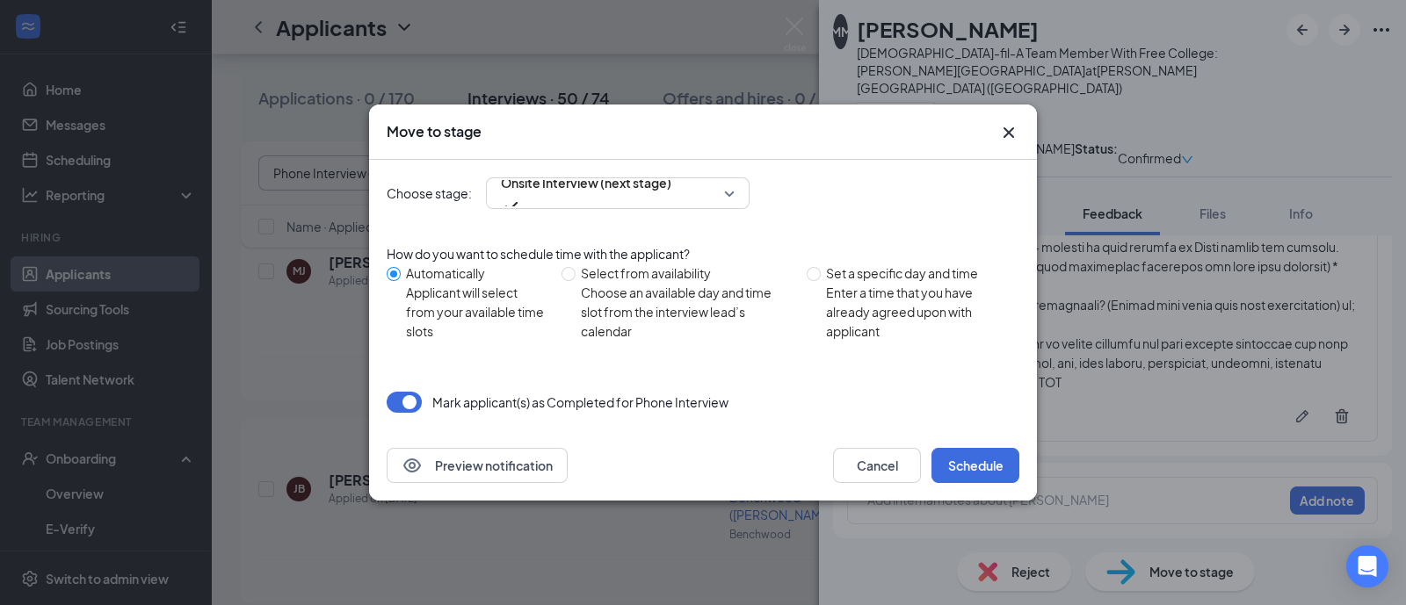
click at [1006, 142] on icon "Cross" at bounding box center [1008, 132] width 21 height 21
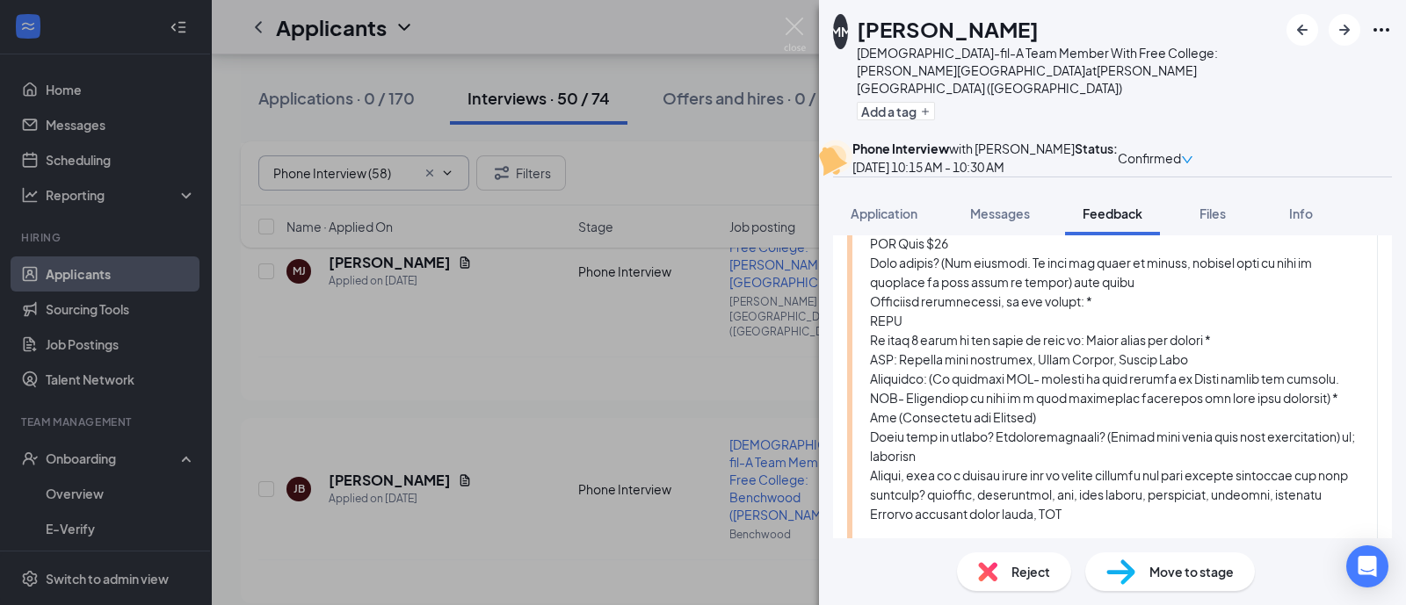
scroll to position [549, 0]
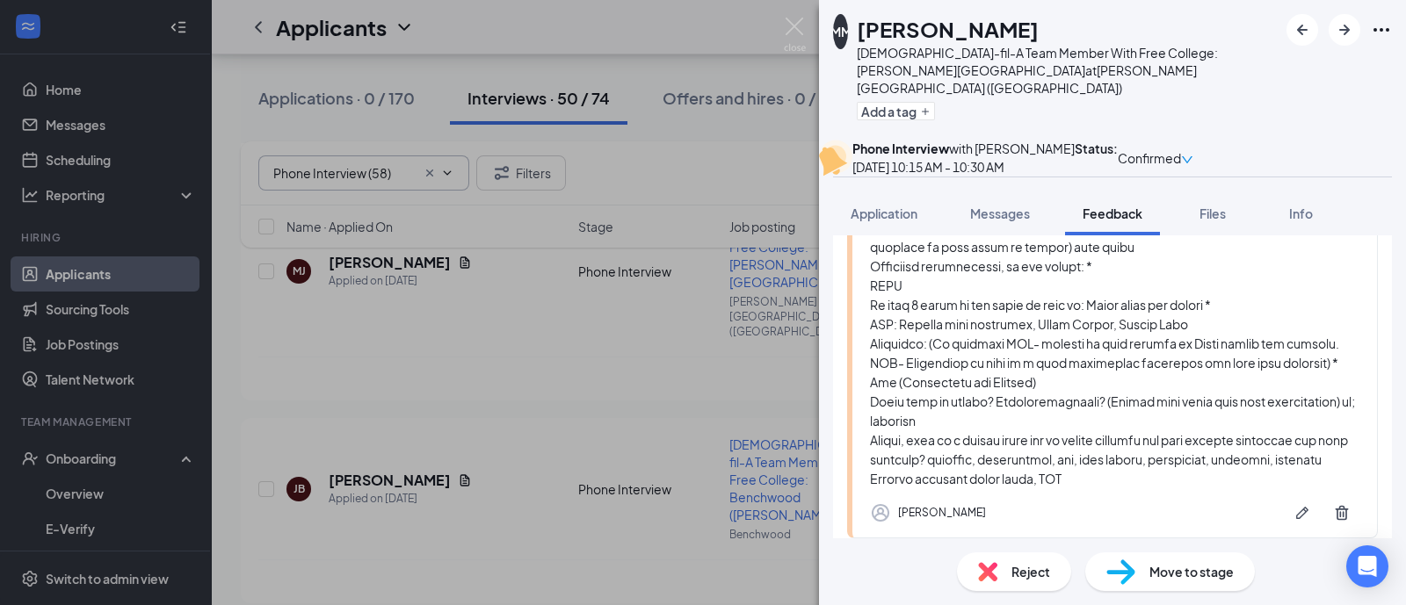
click at [1117, 581] on img at bounding box center [1120, 572] width 29 height 25
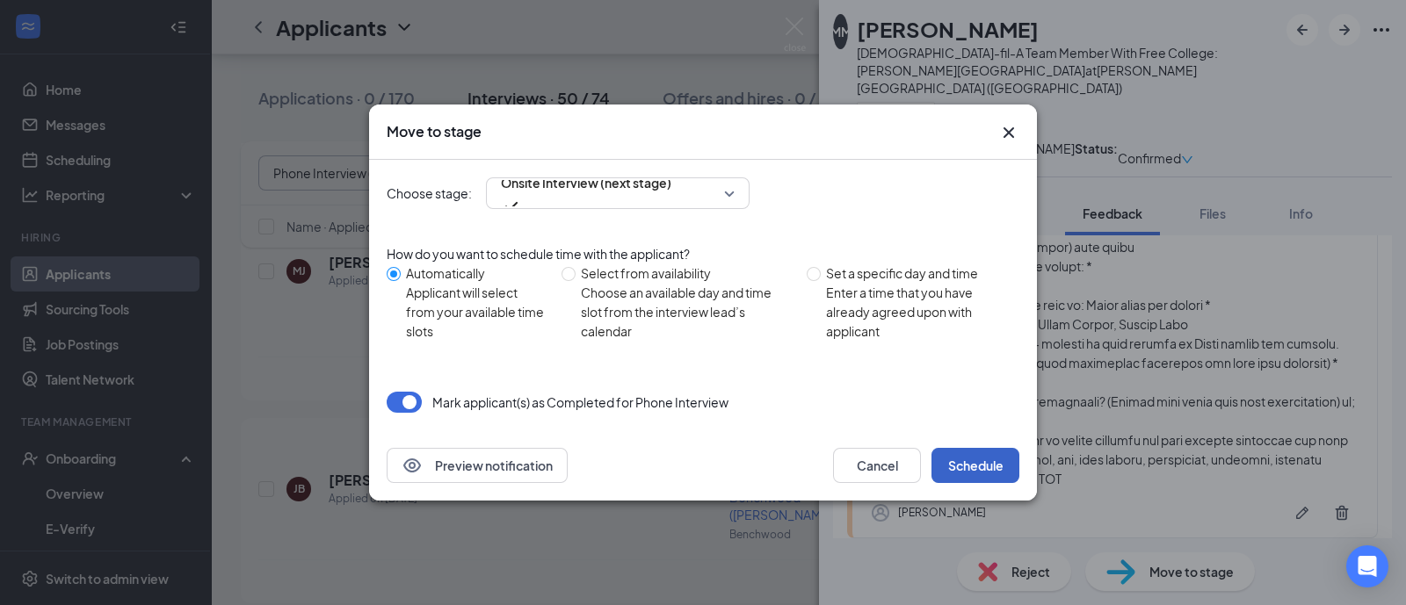
click at [980, 459] on button "Schedule" at bounding box center [975, 465] width 88 height 35
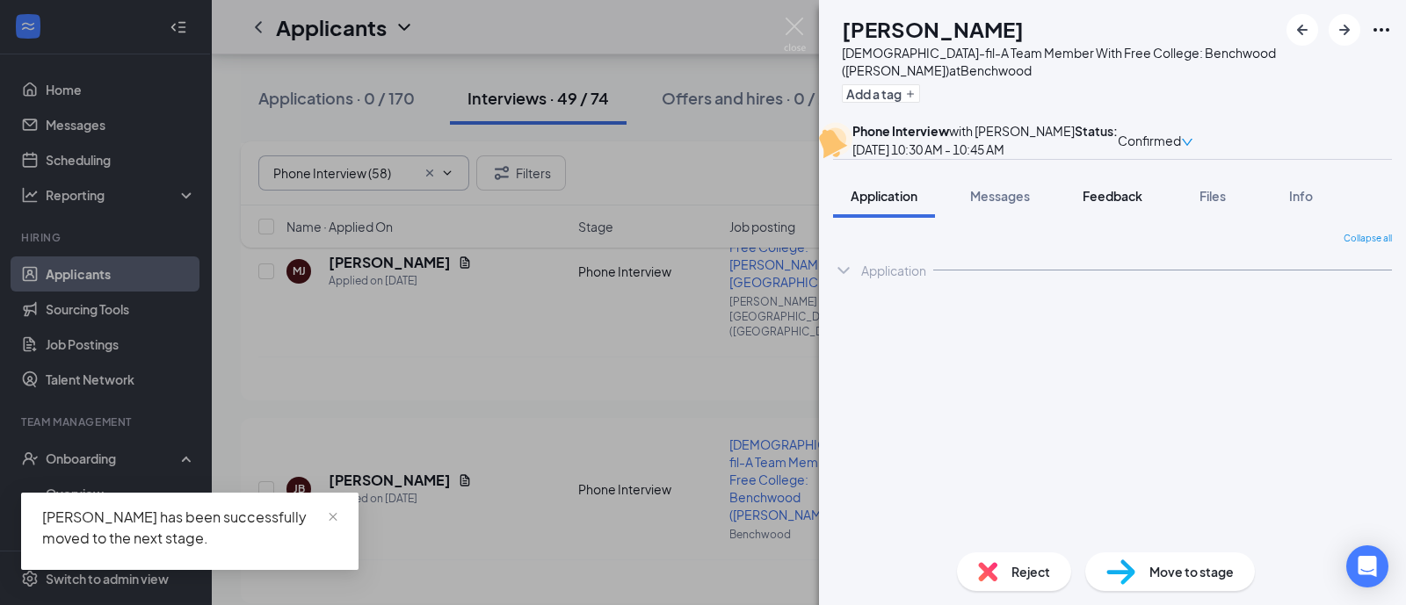
click at [1097, 204] on span "Feedback" at bounding box center [1112, 196] width 60 height 16
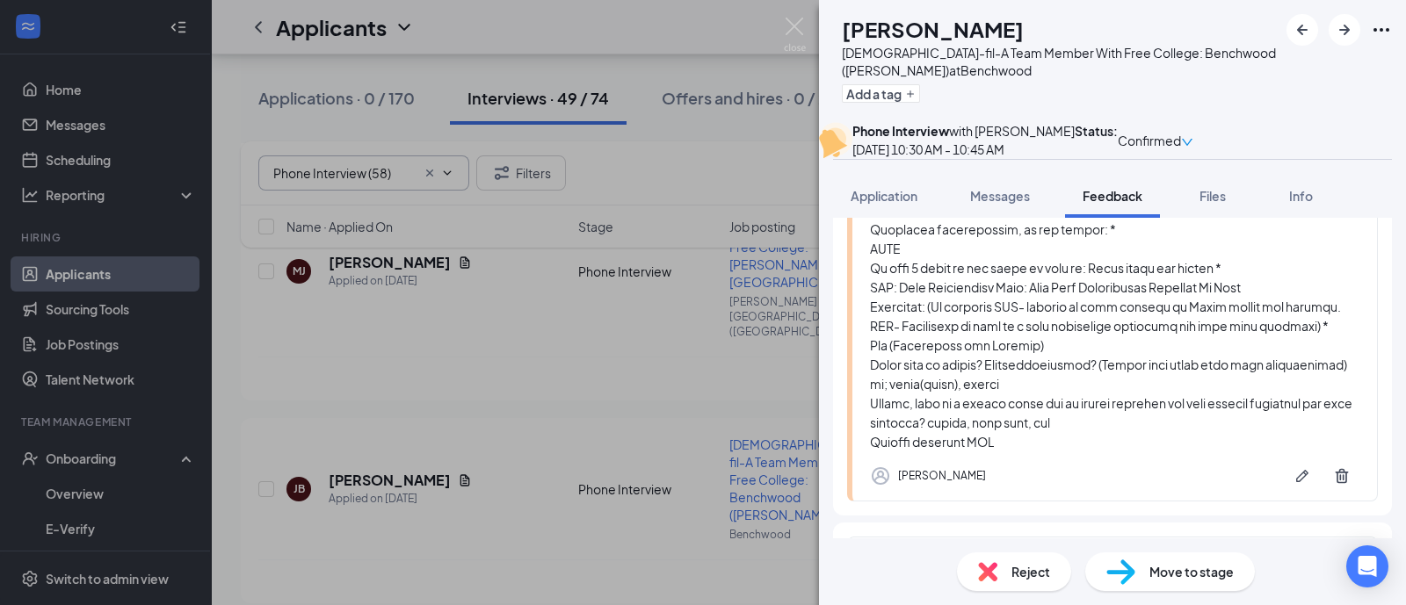
scroll to position [644, 0]
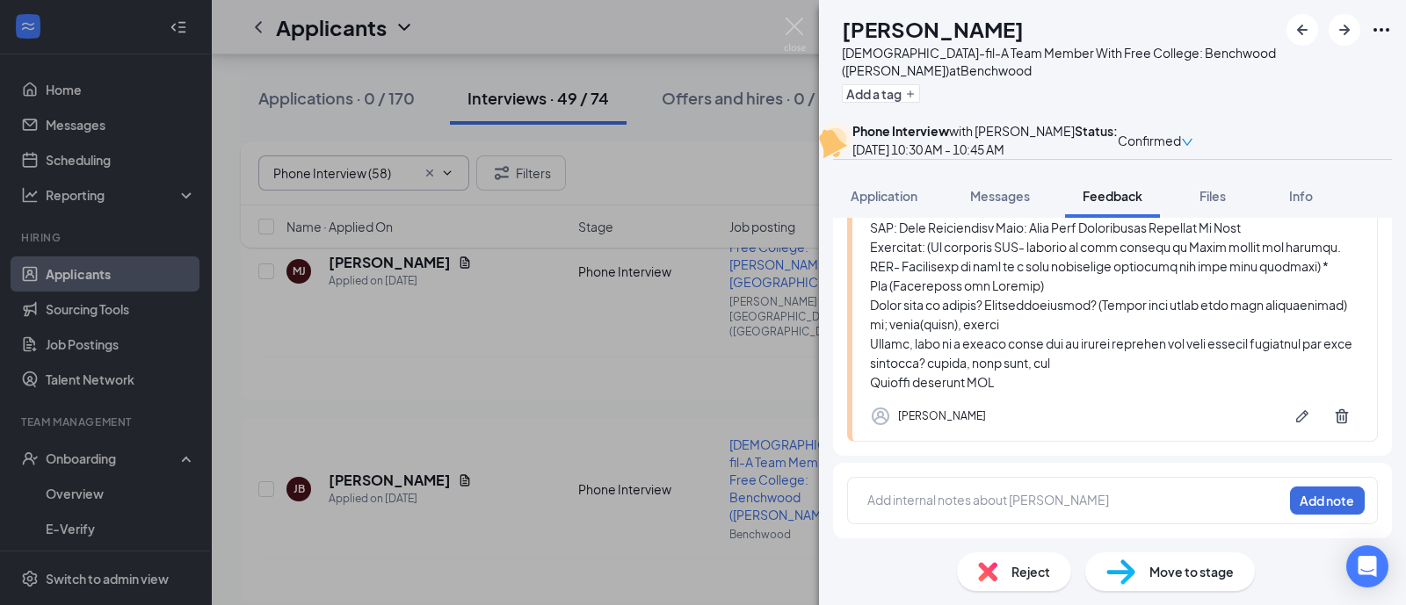
click at [1139, 573] on div "Move to stage" at bounding box center [1170, 572] width 170 height 39
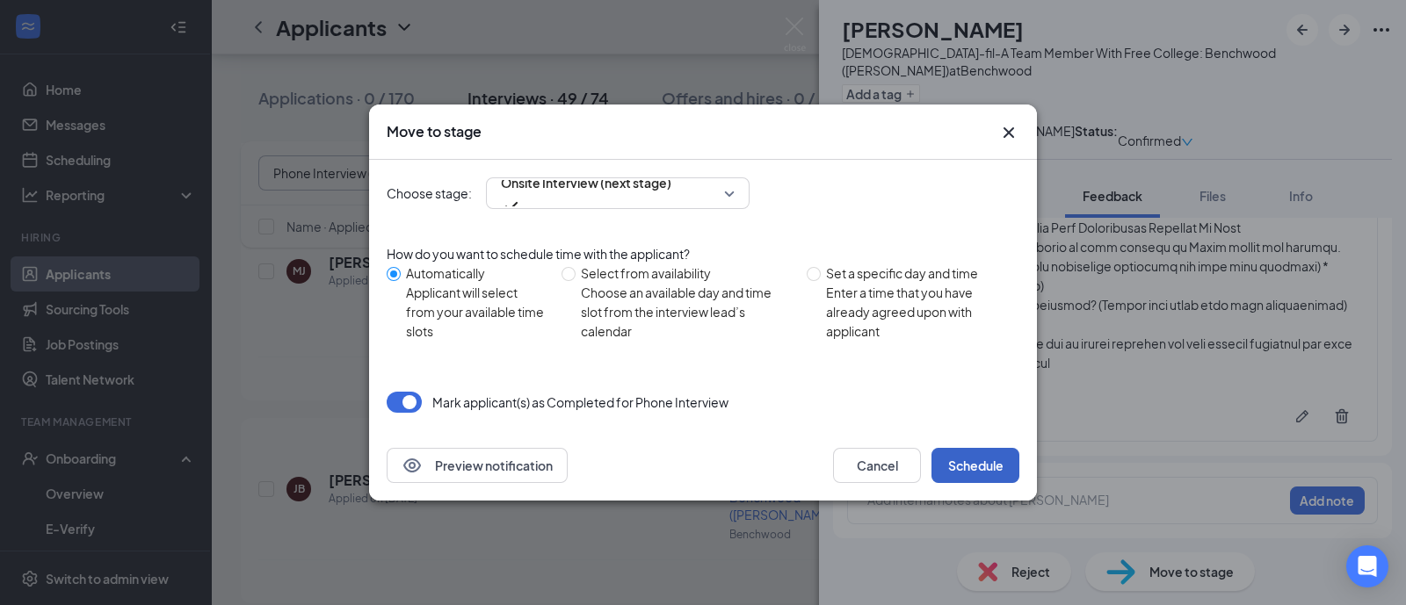
click at [976, 454] on button "Schedule" at bounding box center [975, 465] width 88 height 35
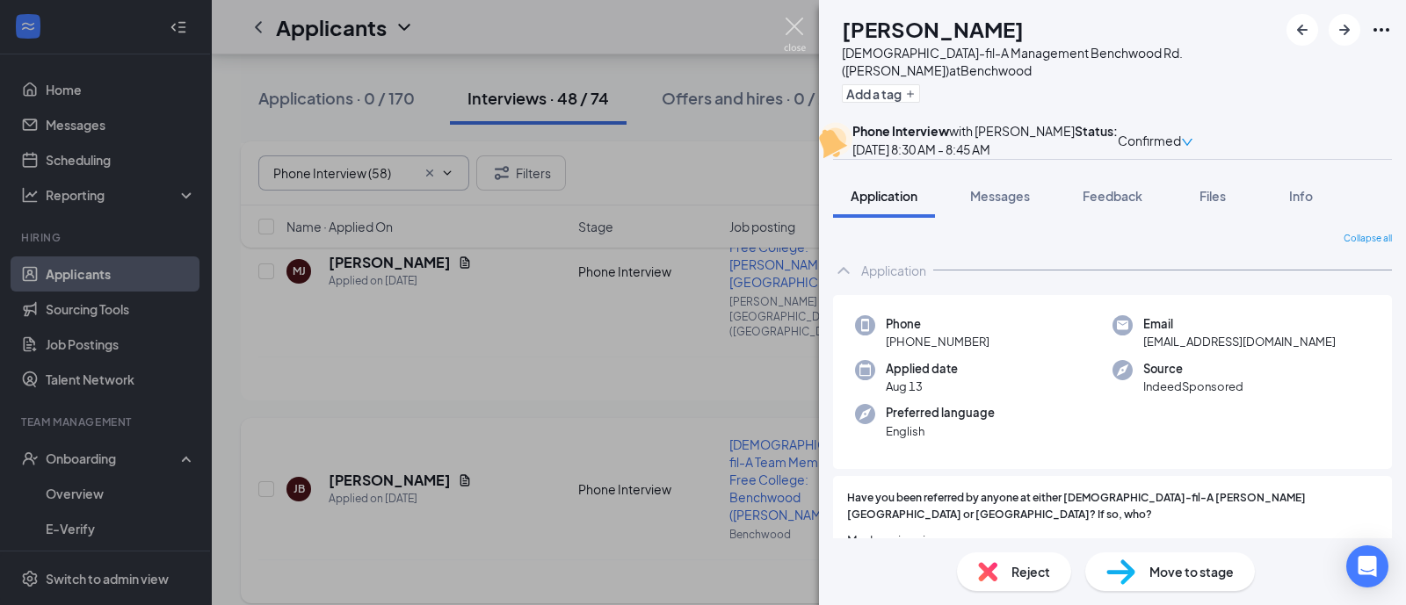
click at [788, 25] on img at bounding box center [795, 35] width 22 height 34
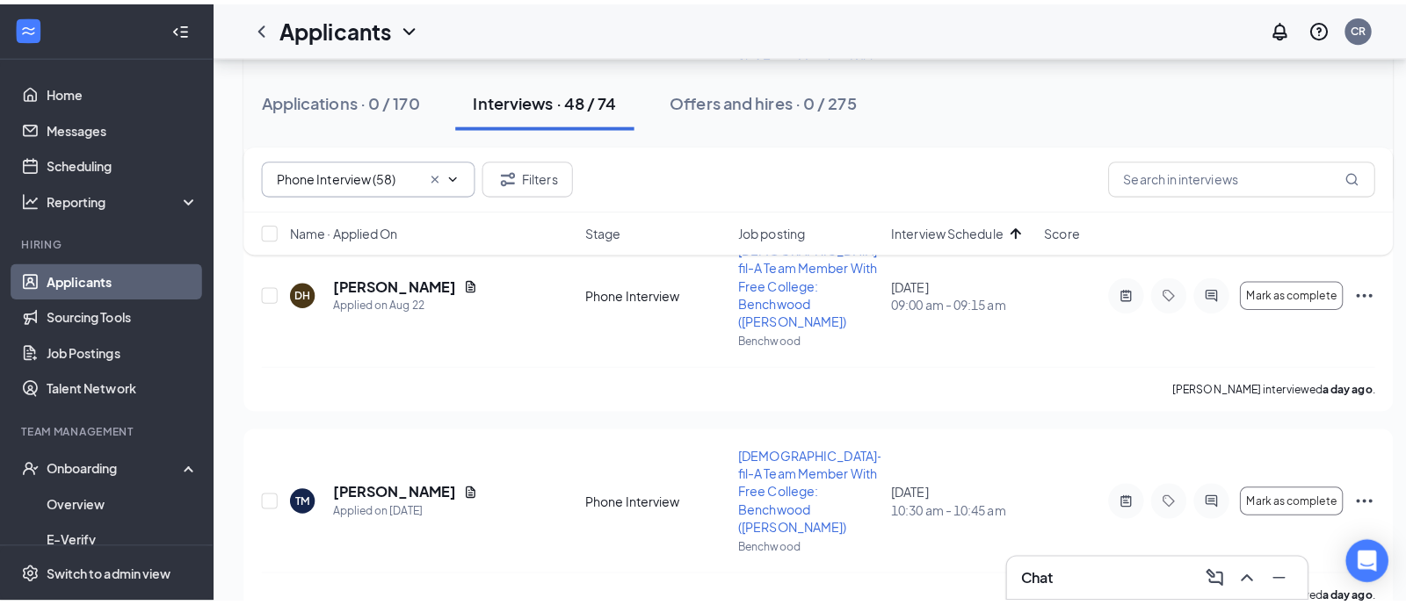
scroll to position [1536, 0]
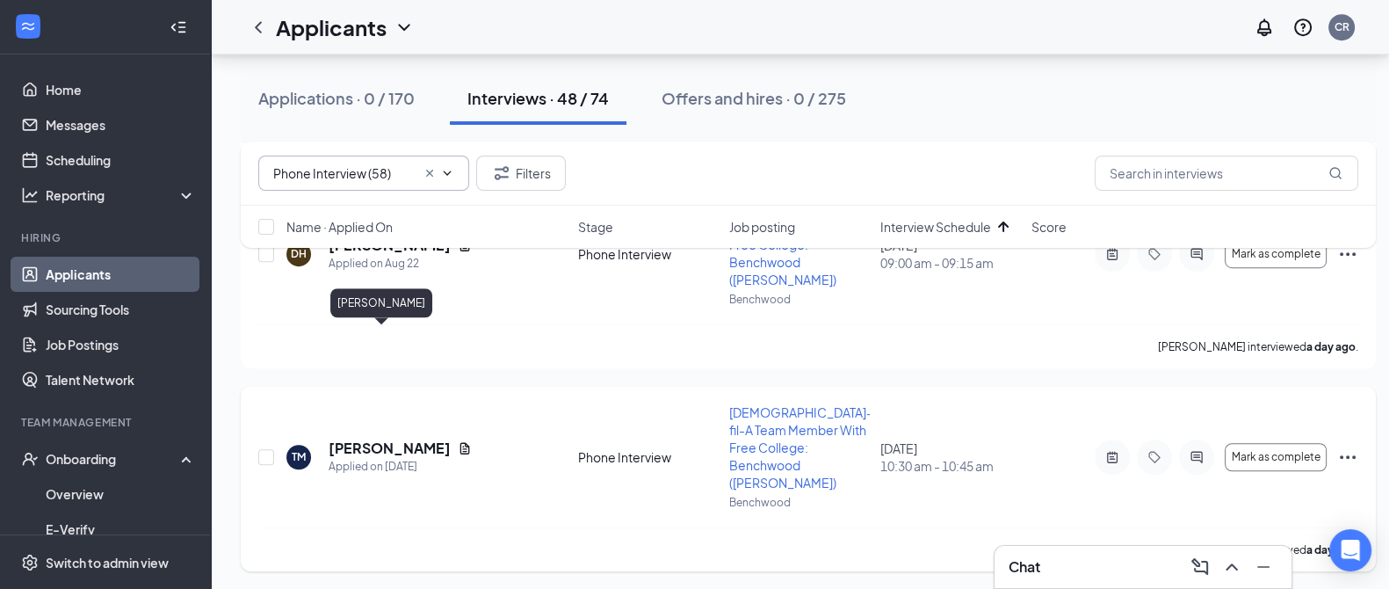
click at [365, 438] on h5 "[PERSON_NAME]" at bounding box center [390, 447] width 122 height 19
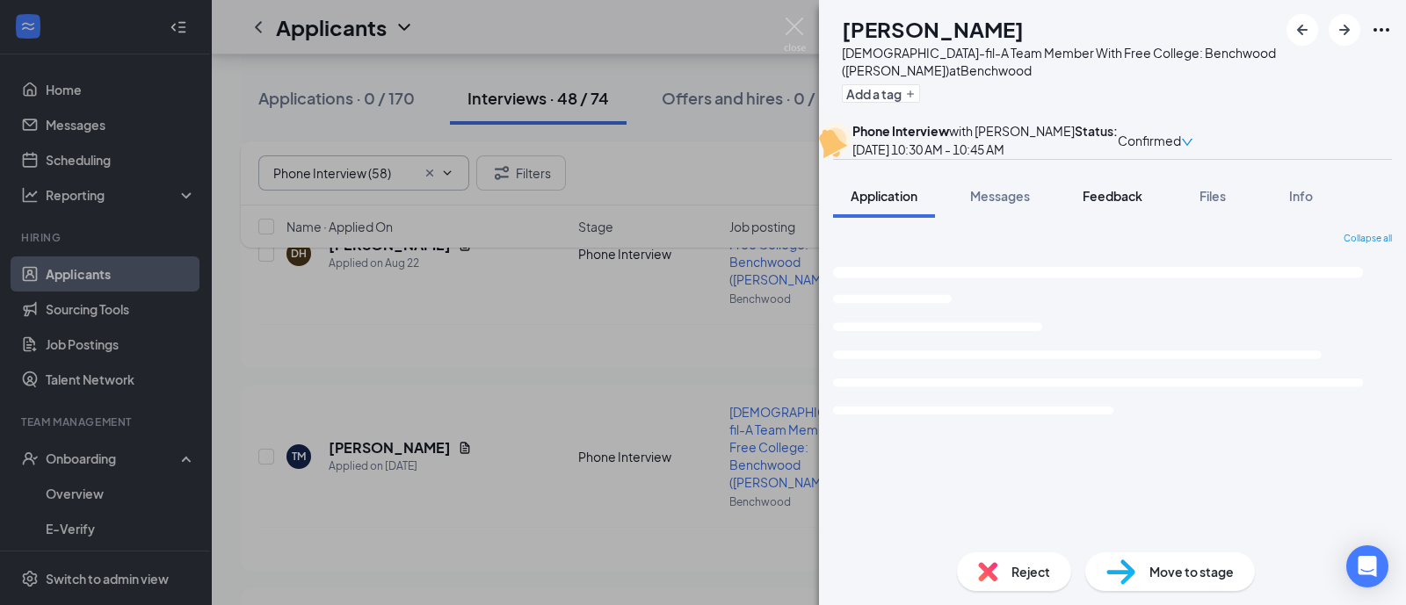
click at [1098, 204] on span "Feedback" at bounding box center [1112, 196] width 60 height 16
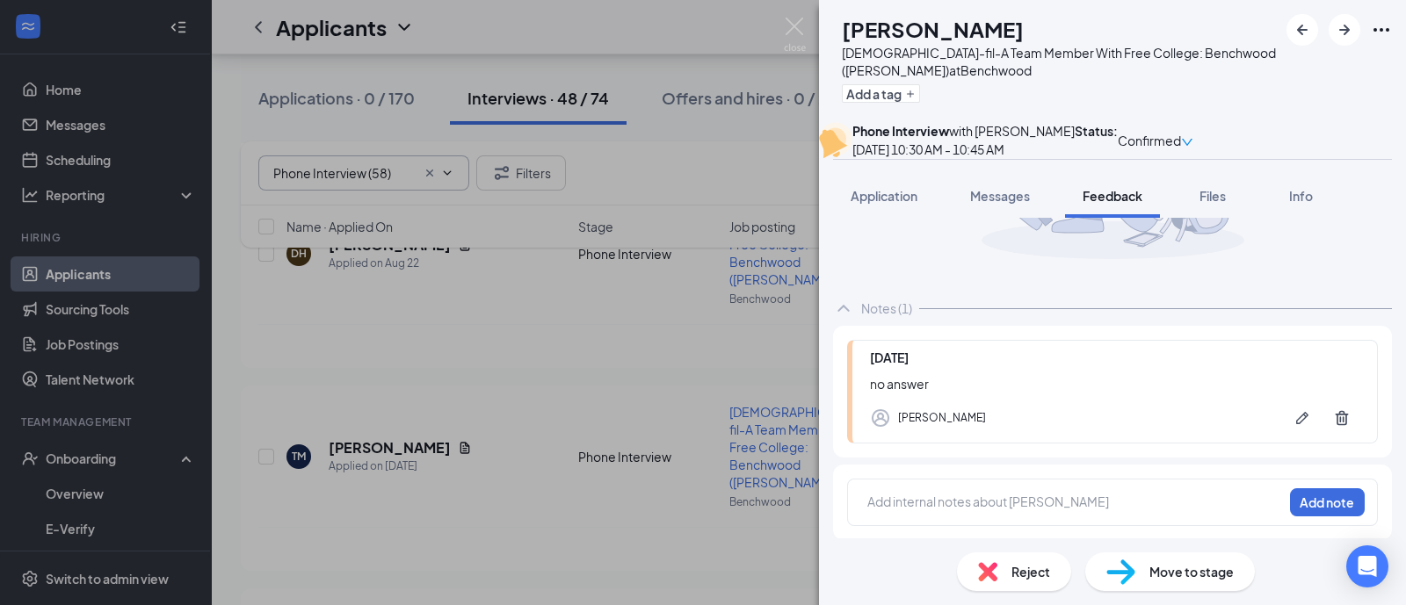
scroll to position [219, 0]
click at [979, 204] on span "Messages" at bounding box center [1000, 196] width 60 height 16
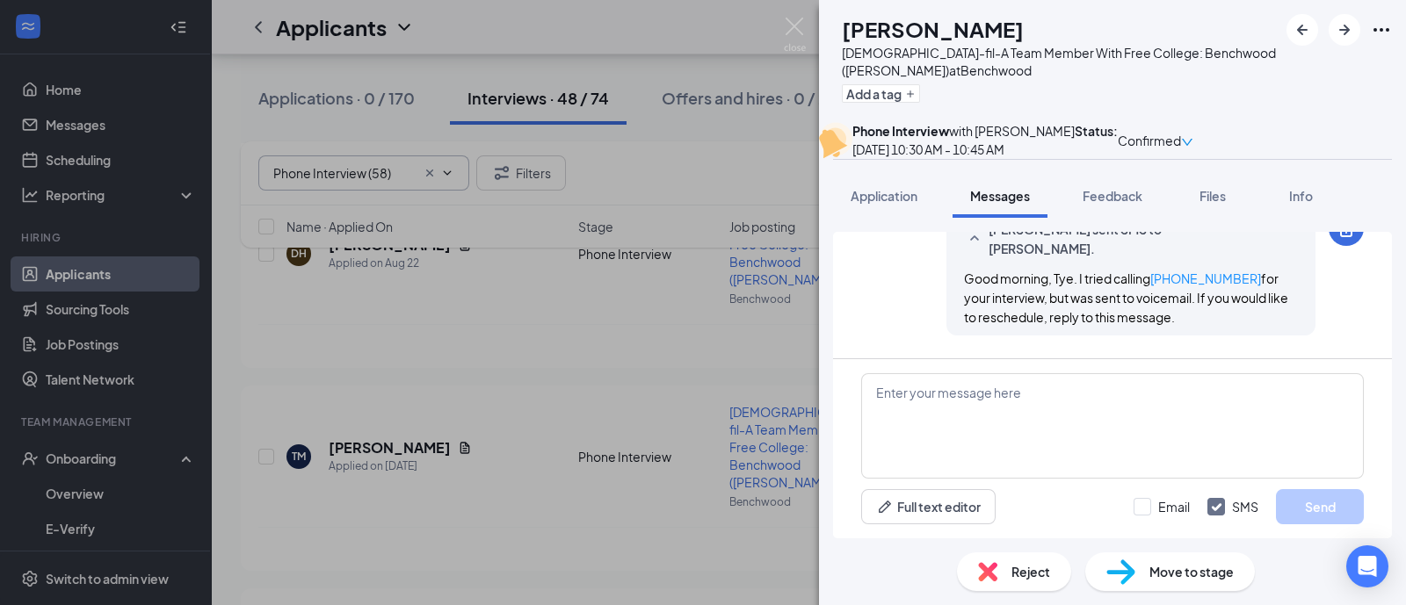
scroll to position [735, 0]
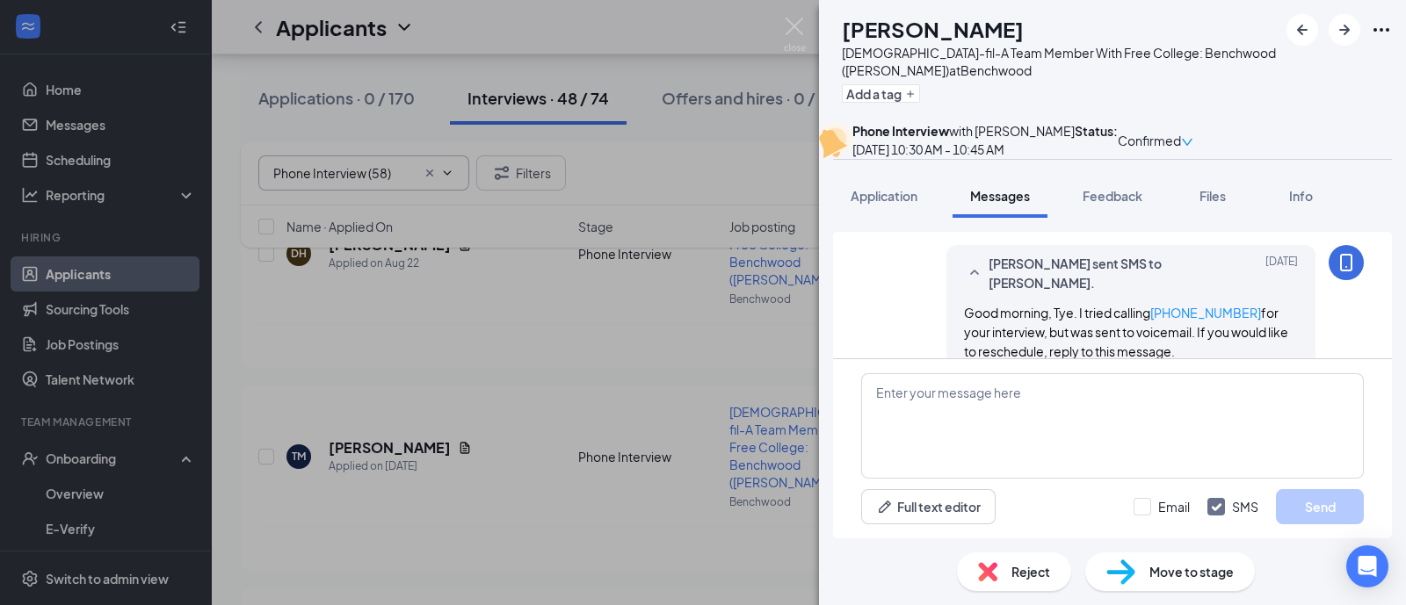
click at [1181, 147] on span "Confirmed" at bounding box center [1148, 140] width 63 height 19
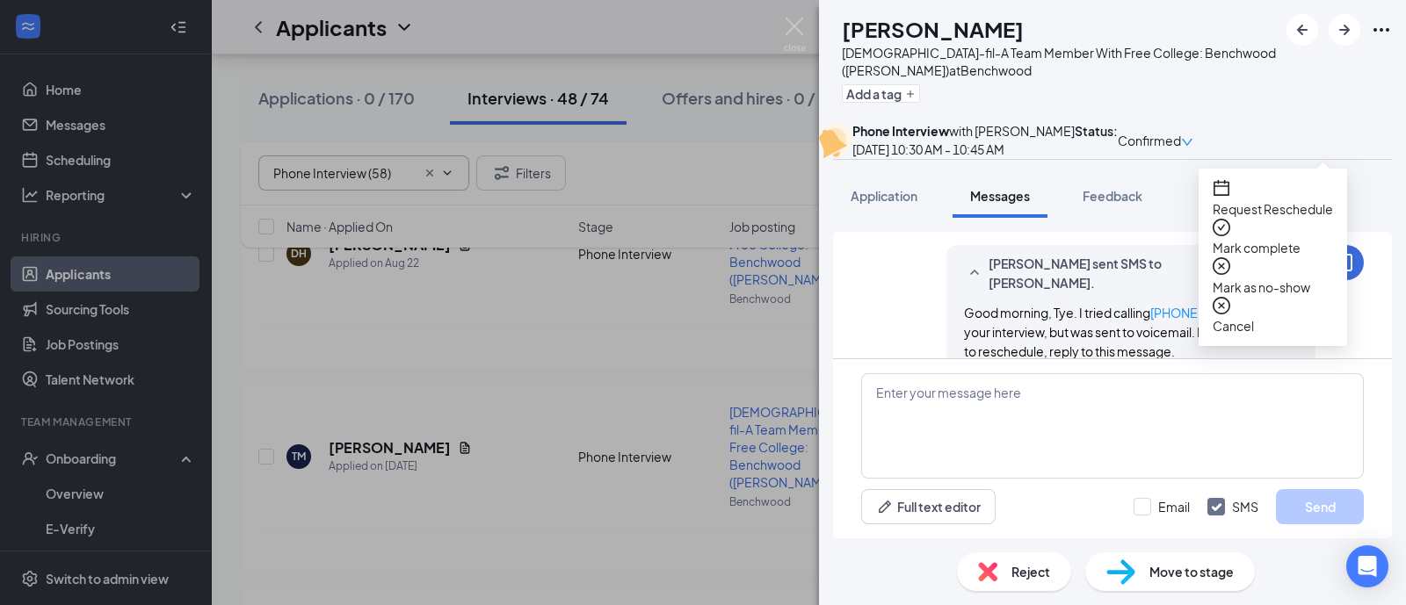
click at [1263, 199] on span "Request Reschedule" at bounding box center [1272, 208] width 120 height 19
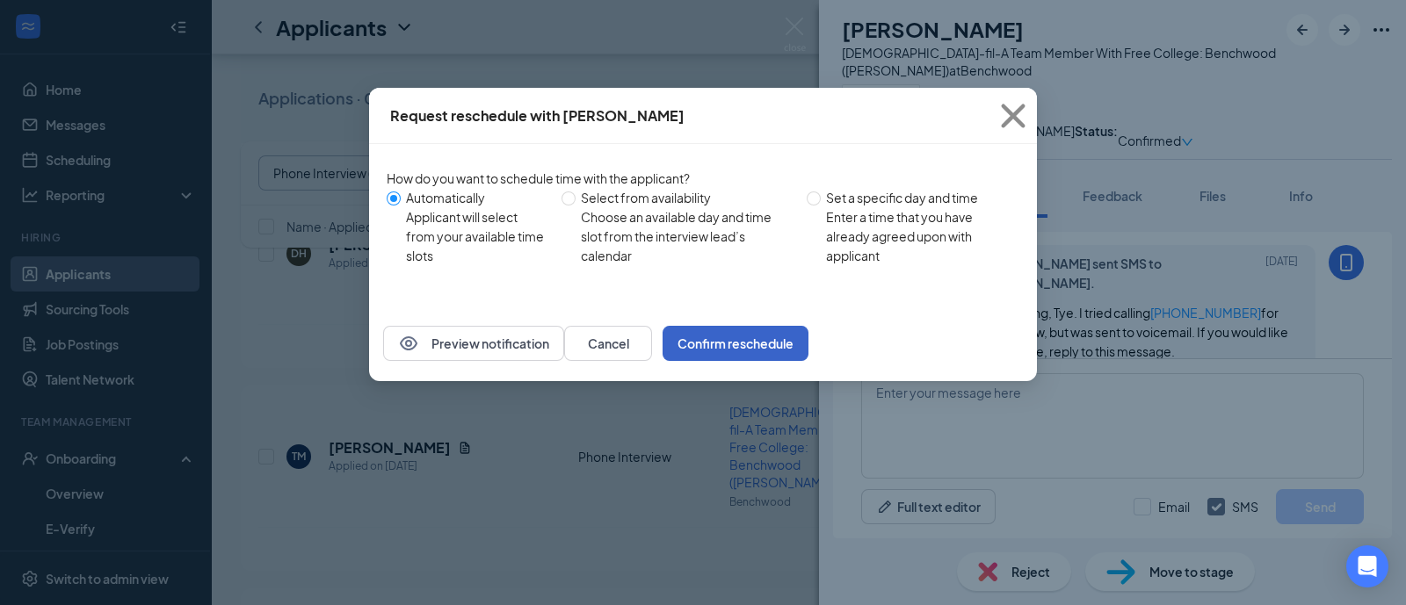
click at [808, 361] on button "Confirm reschedule" at bounding box center [735, 343] width 146 height 35
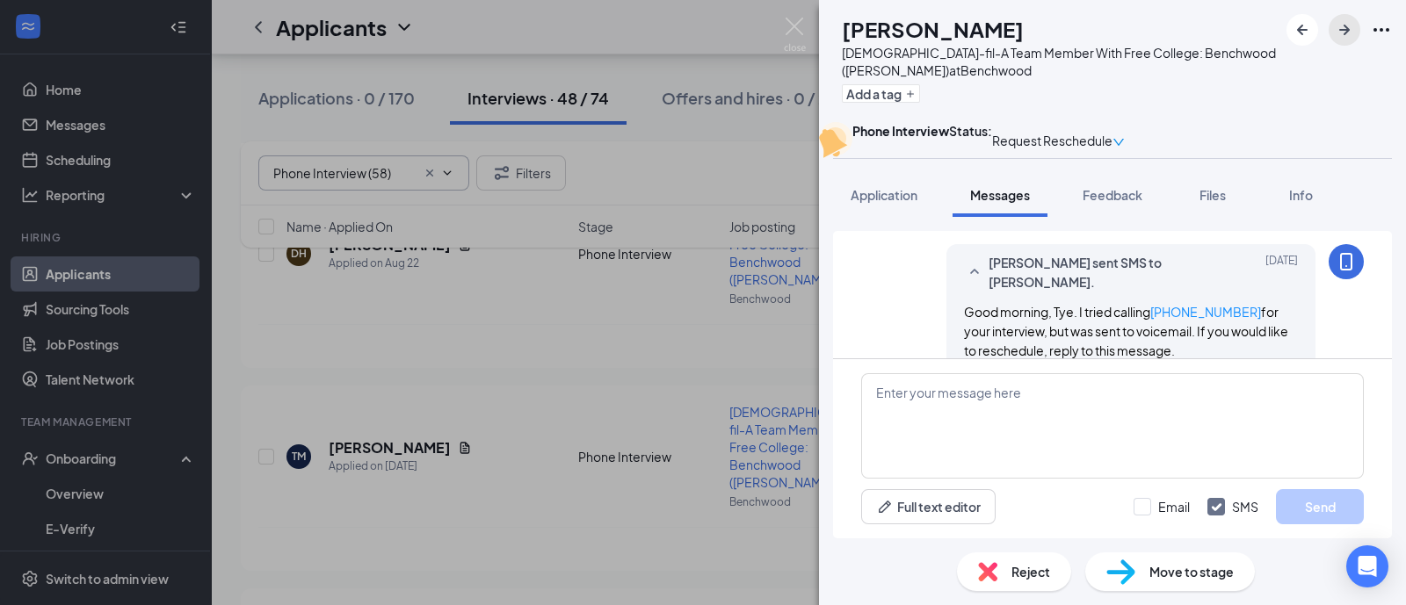
click at [1346, 35] on icon "ArrowRight" at bounding box center [1344, 29] width 21 height 21
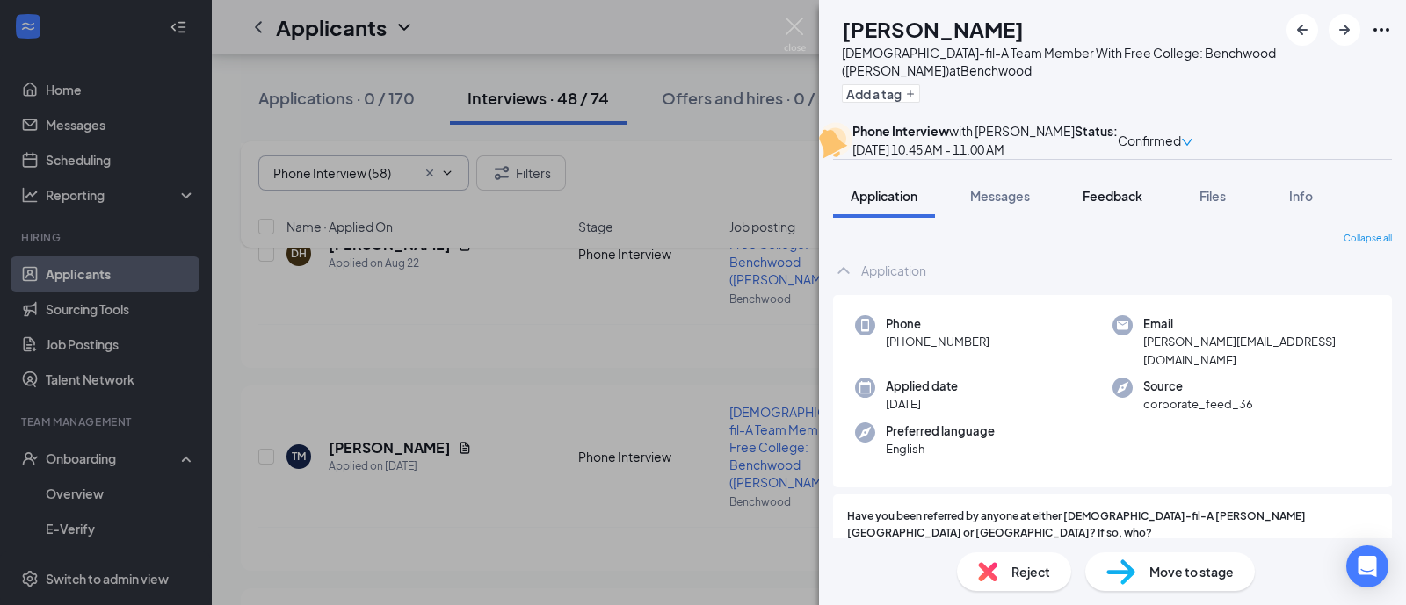
click at [1099, 204] on span "Feedback" at bounding box center [1112, 196] width 60 height 16
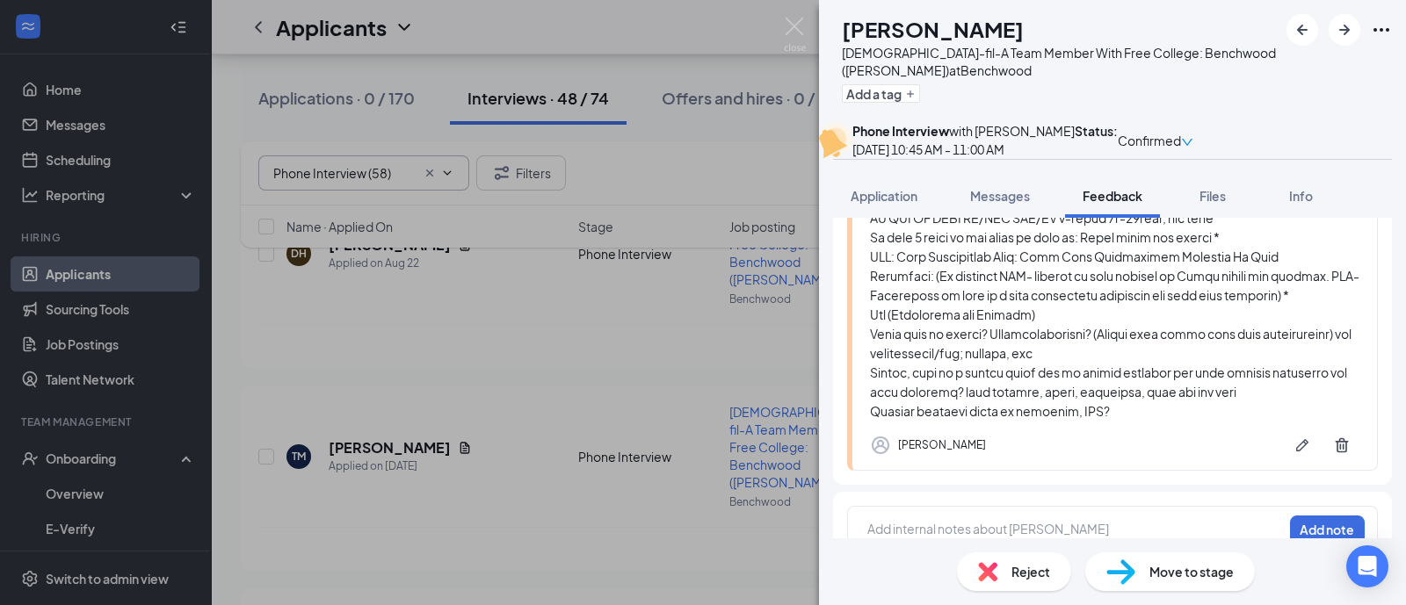
scroll to position [643, 0]
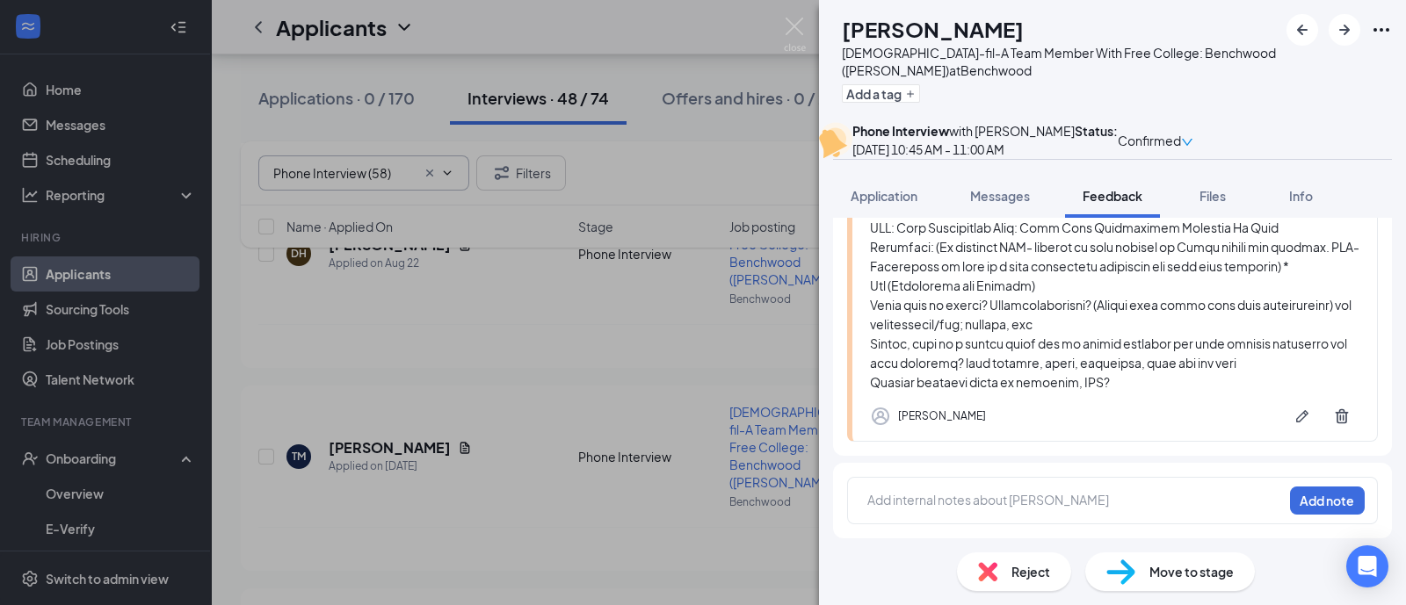
click at [1172, 577] on span "Move to stage" at bounding box center [1191, 571] width 84 height 19
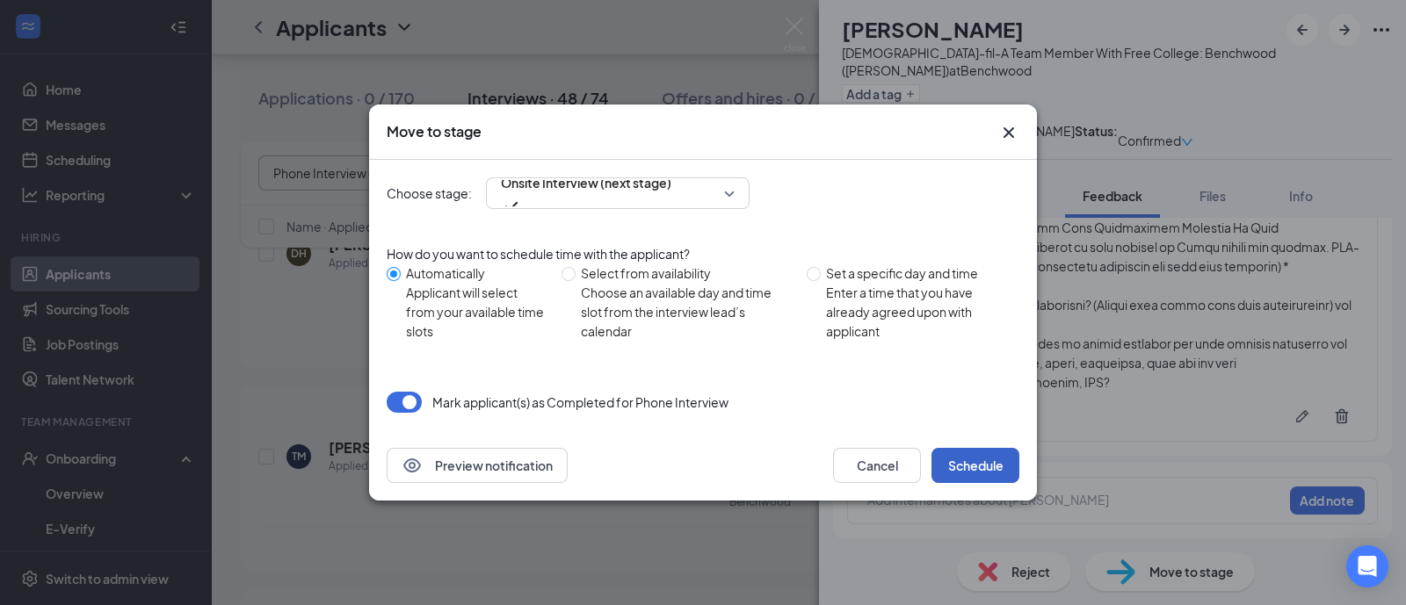
click at [1001, 470] on button "Schedule" at bounding box center [975, 465] width 88 height 35
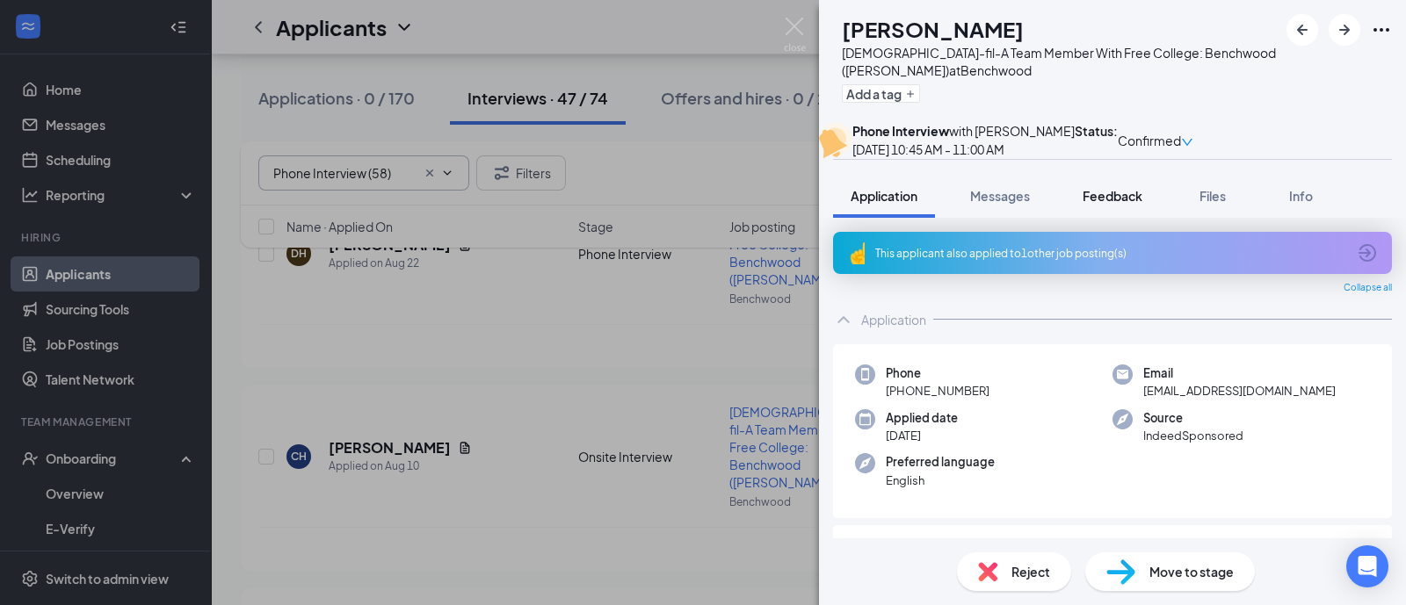
click at [1107, 204] on span "Feedback" at bounding box center [1112, 196] width 60 height 16
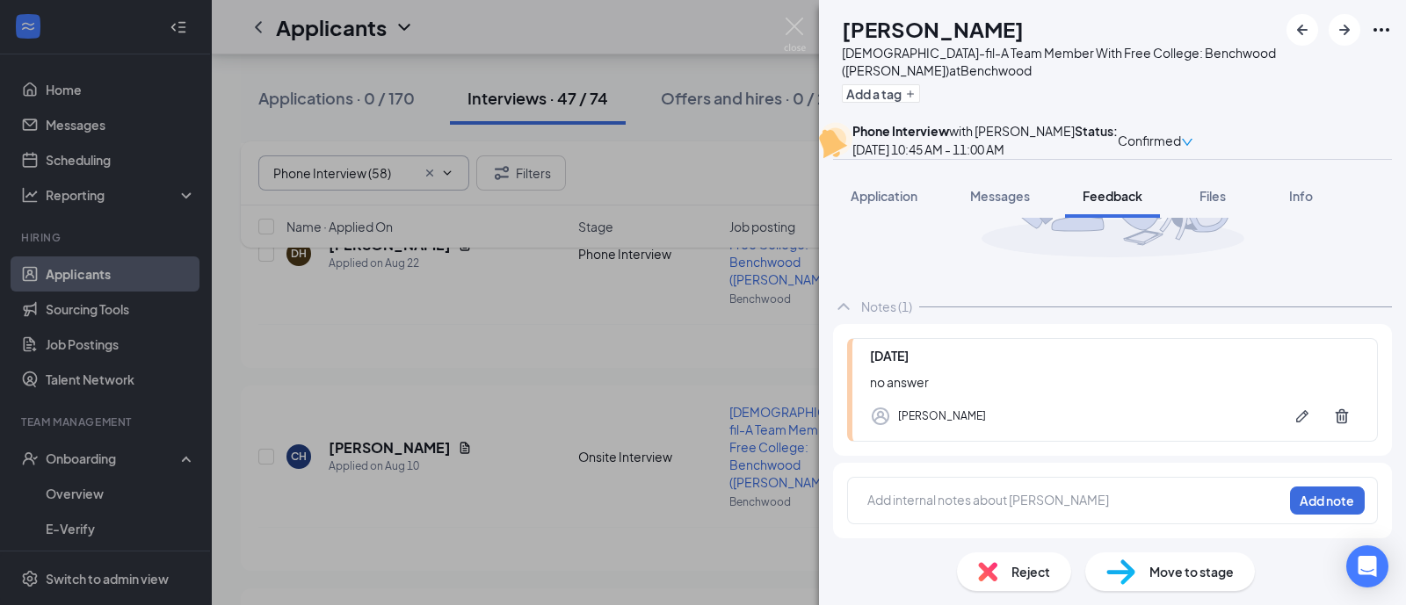
scroll to position [219, 0]
click at [1006, 204] on span "Messages" at bounding box center [1000, 196] width 60 height 16
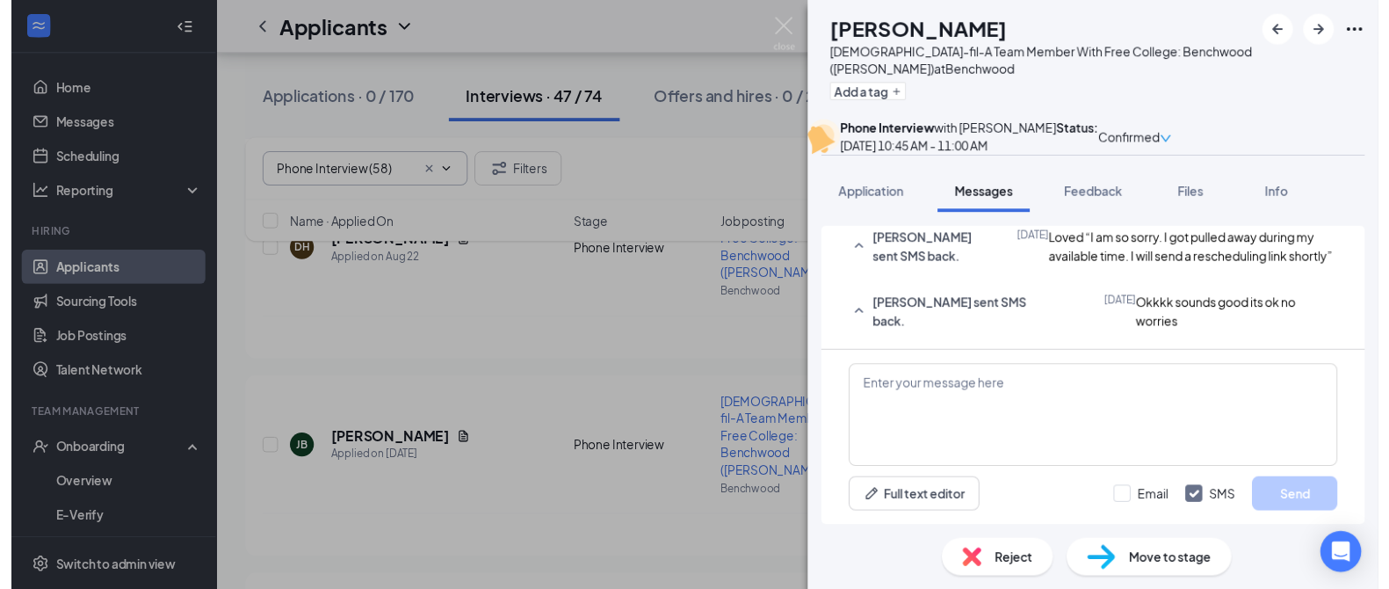
scroll to position [1076, 0]
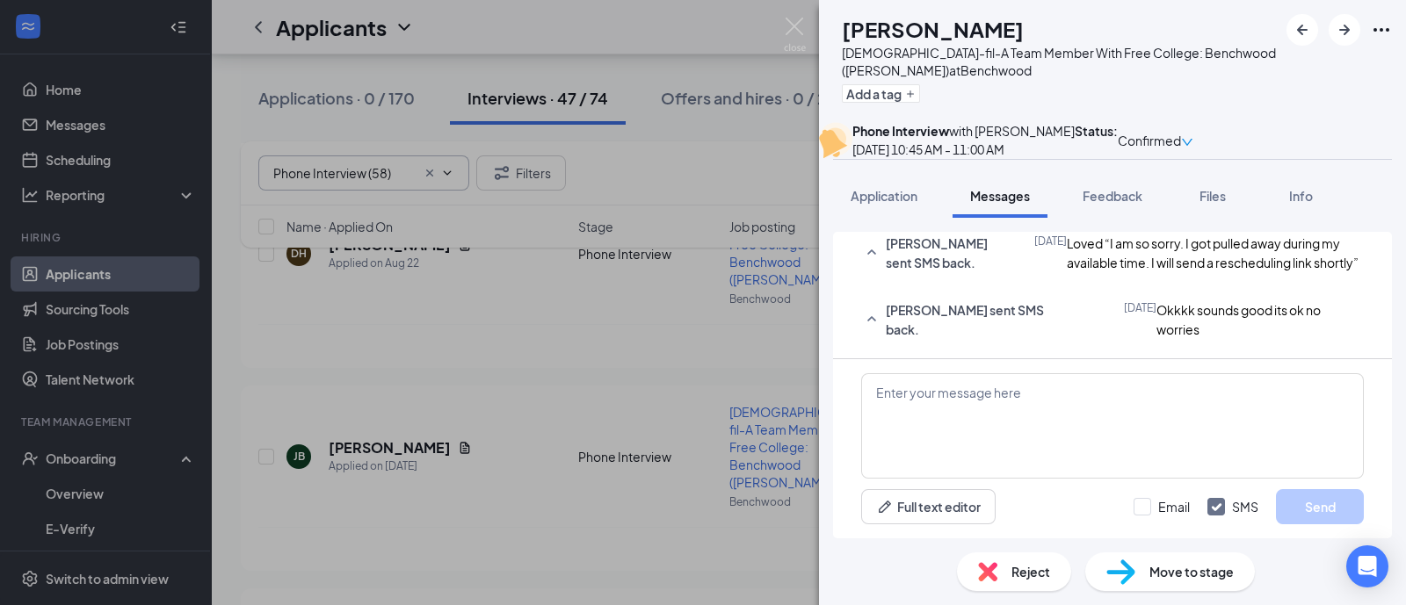
click at [1181, 144] on span "Confirmed" at bounding box center [1148, 140] width 63 height 19
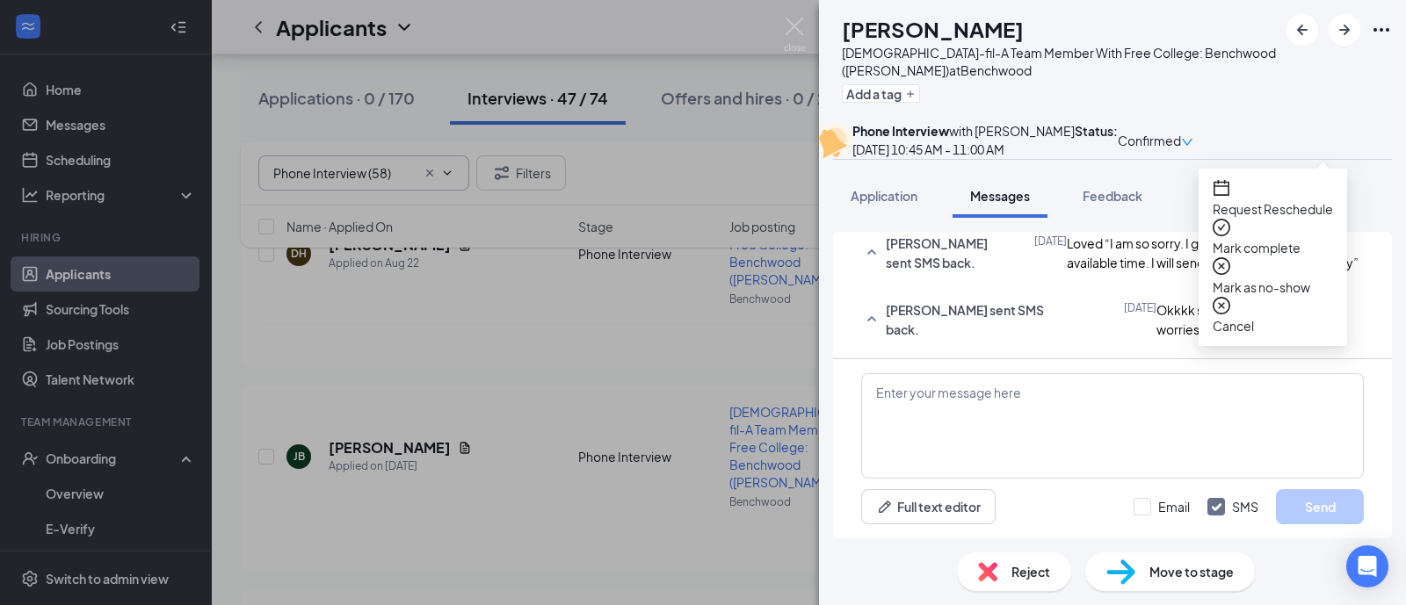
click at [1276, 199] on span "Request Reschedule" at bounding box center [1272, 208] width 120 height 19
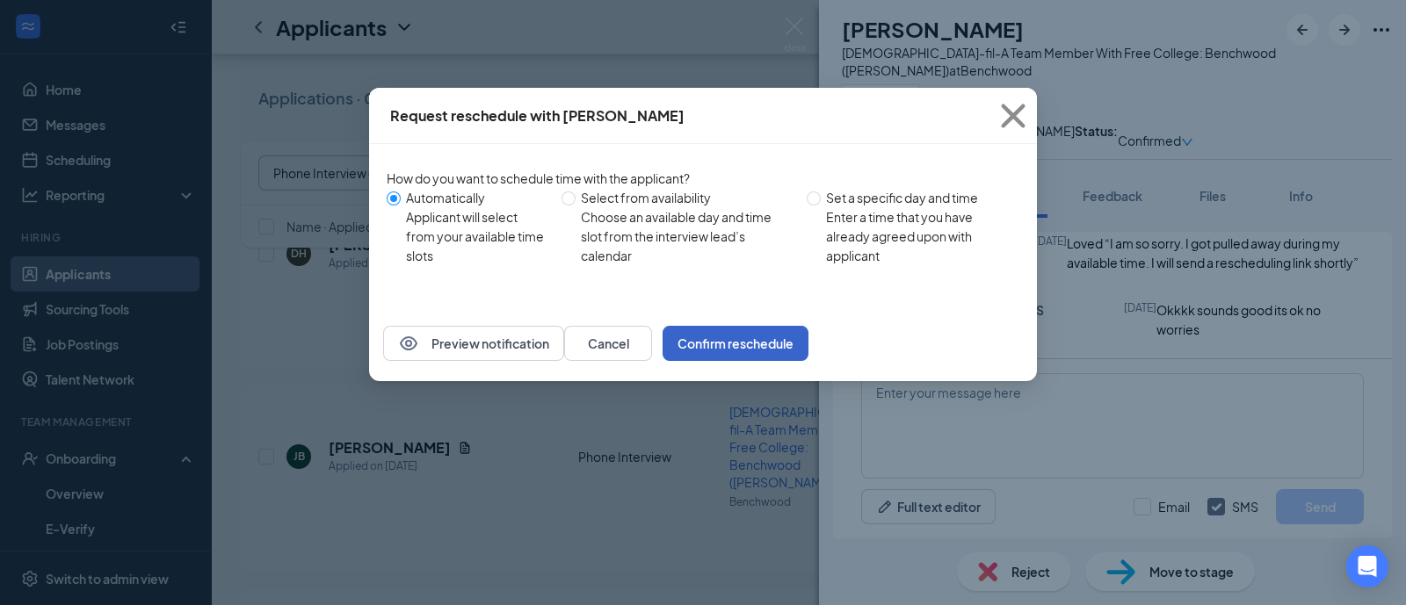
click at [808, 361] on button "Confirm reschedule" at bounding box center [735, 343] width 146 height 35
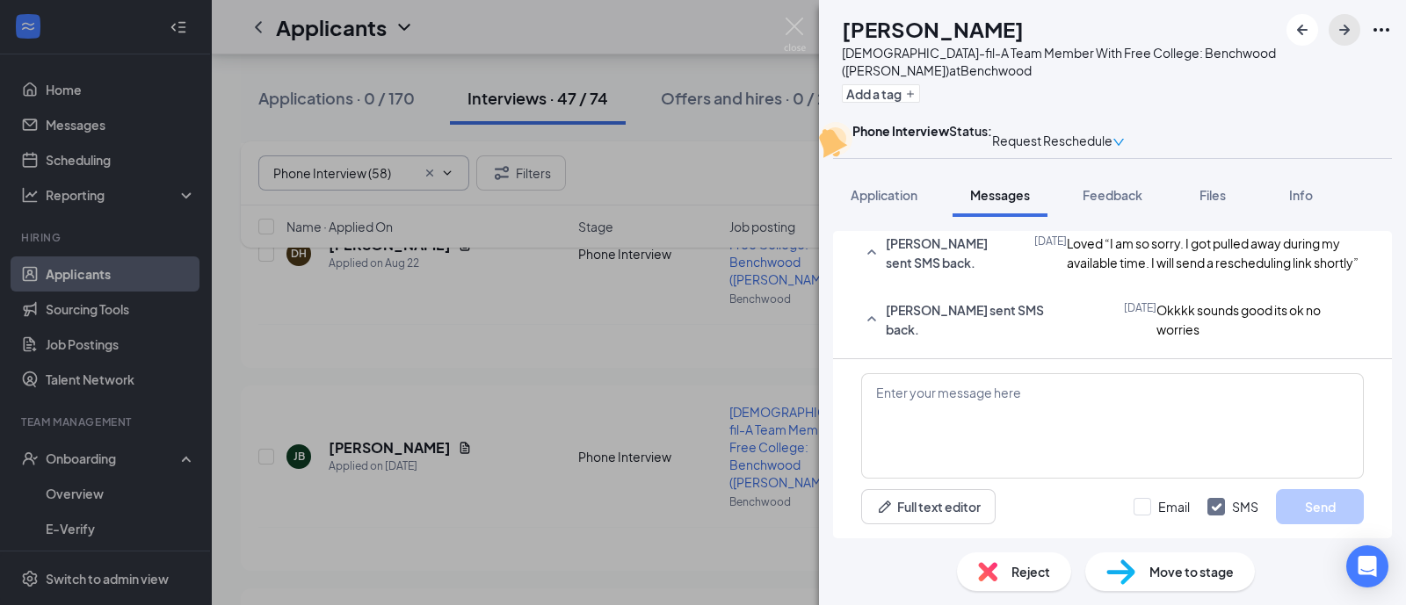
click at [1334, 32] on icon "ArrowRight" at bounding box center [1344, 29] width 21 height 21
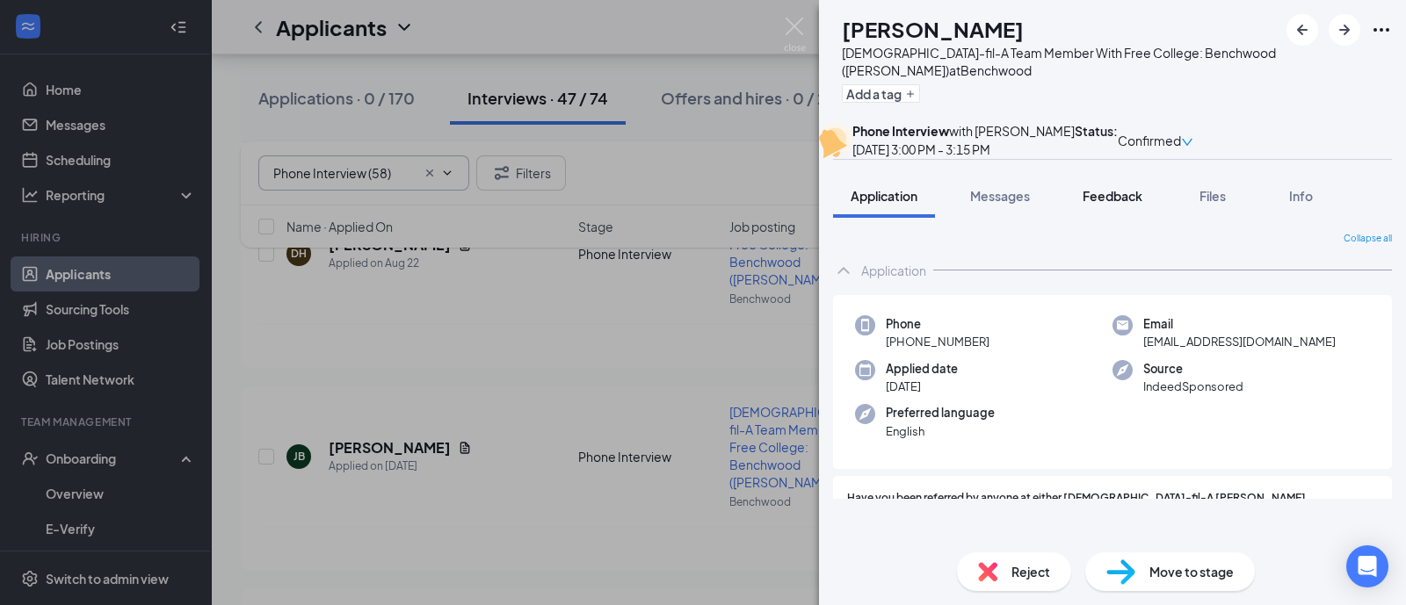
click at [1112, 204] on span "Feedback" at bounding box center [1112, 196] width 60 height 16
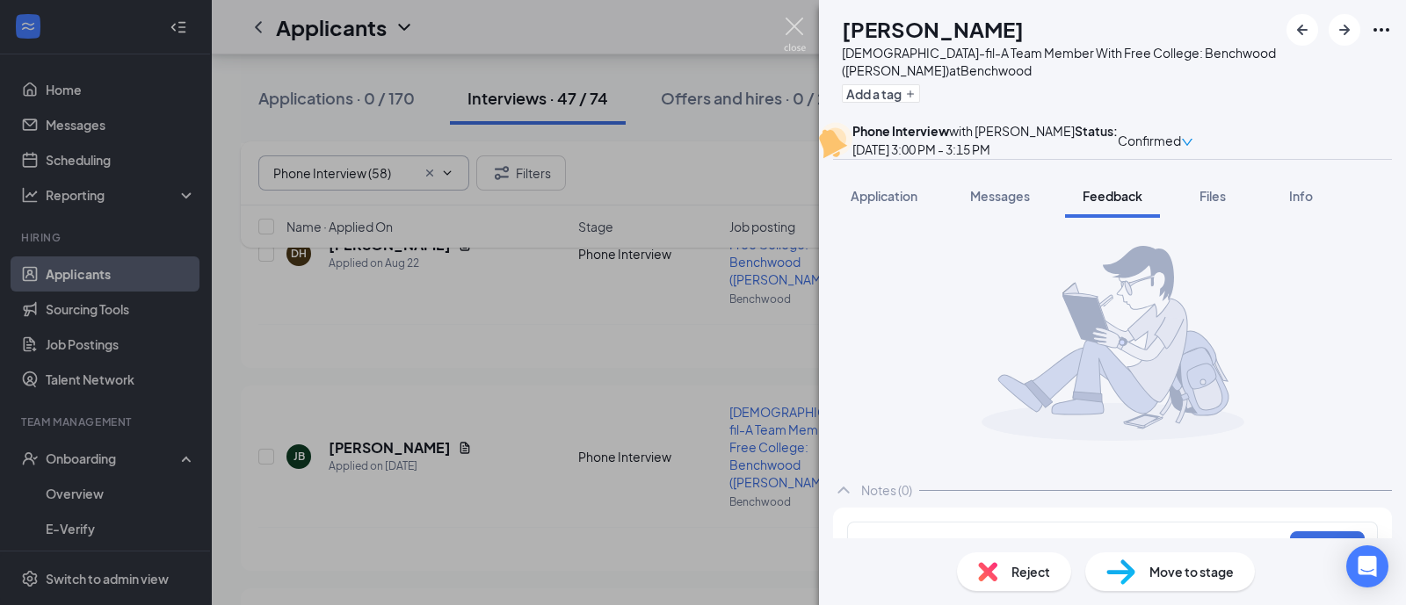
click at [789, 38] on img at bounding box center [795, 35] width 22 height 34
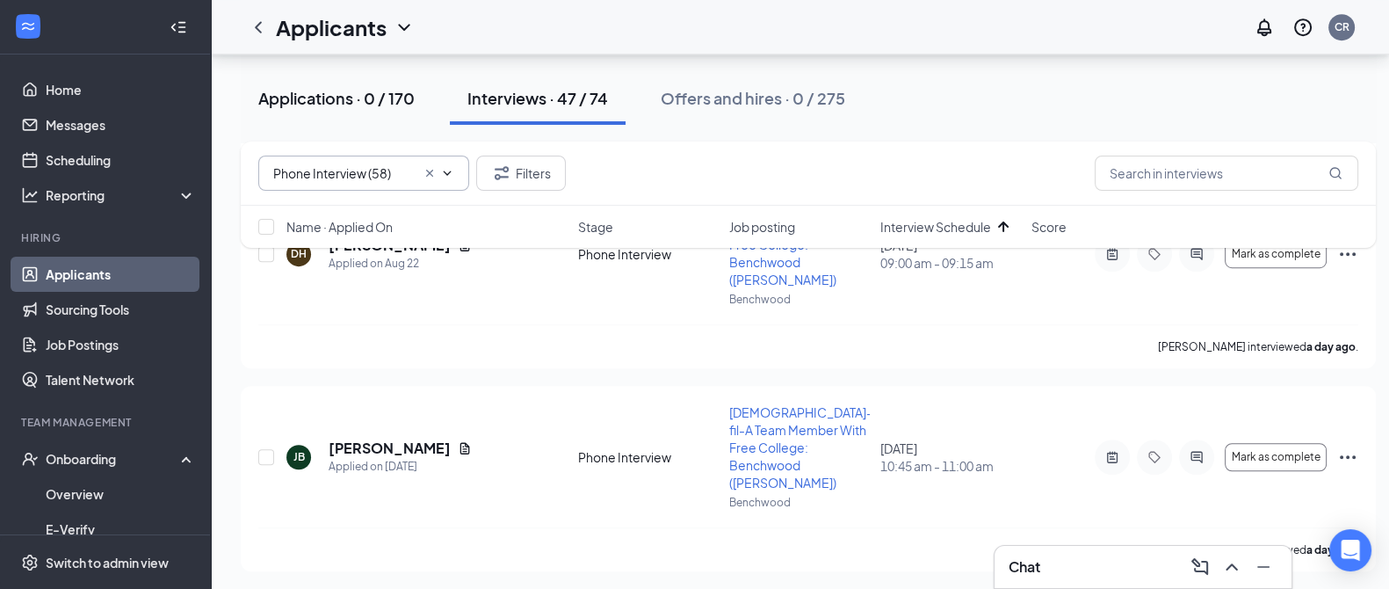
click at [329, 85] on button "Applications · 0 / 170" at bounding box center [337, 98] width 192 height 53
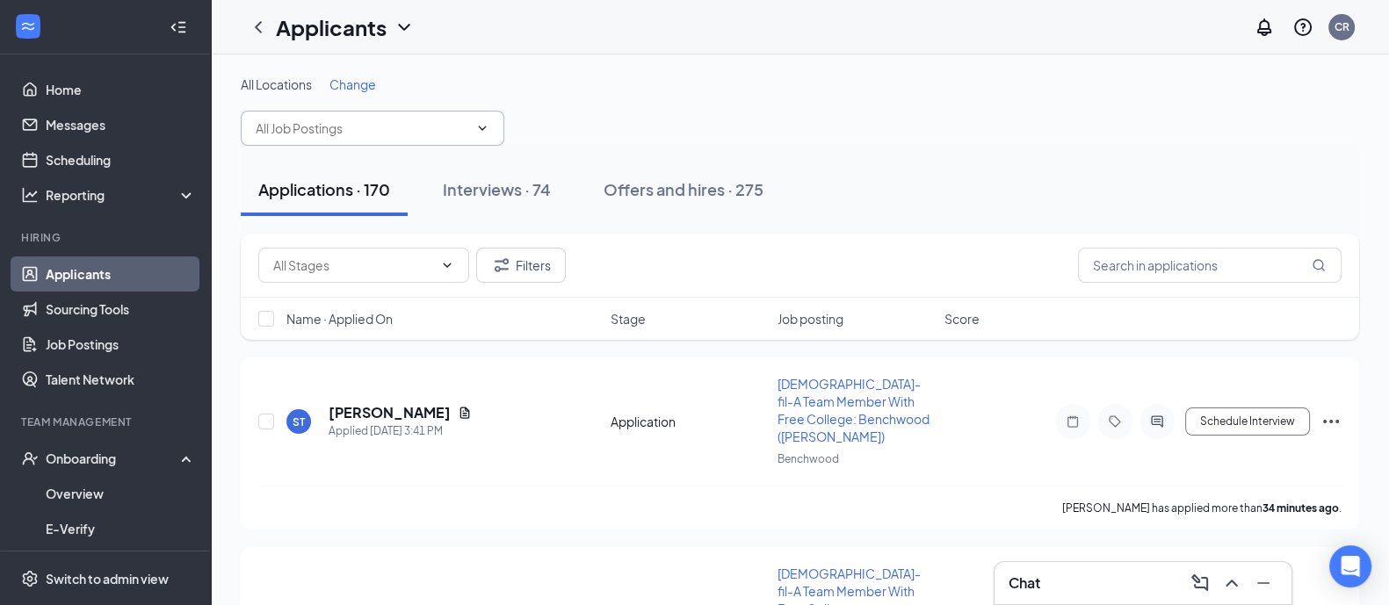
click at [459, 119] on input "text" at bounding box center [362, 128] width 213 height 19
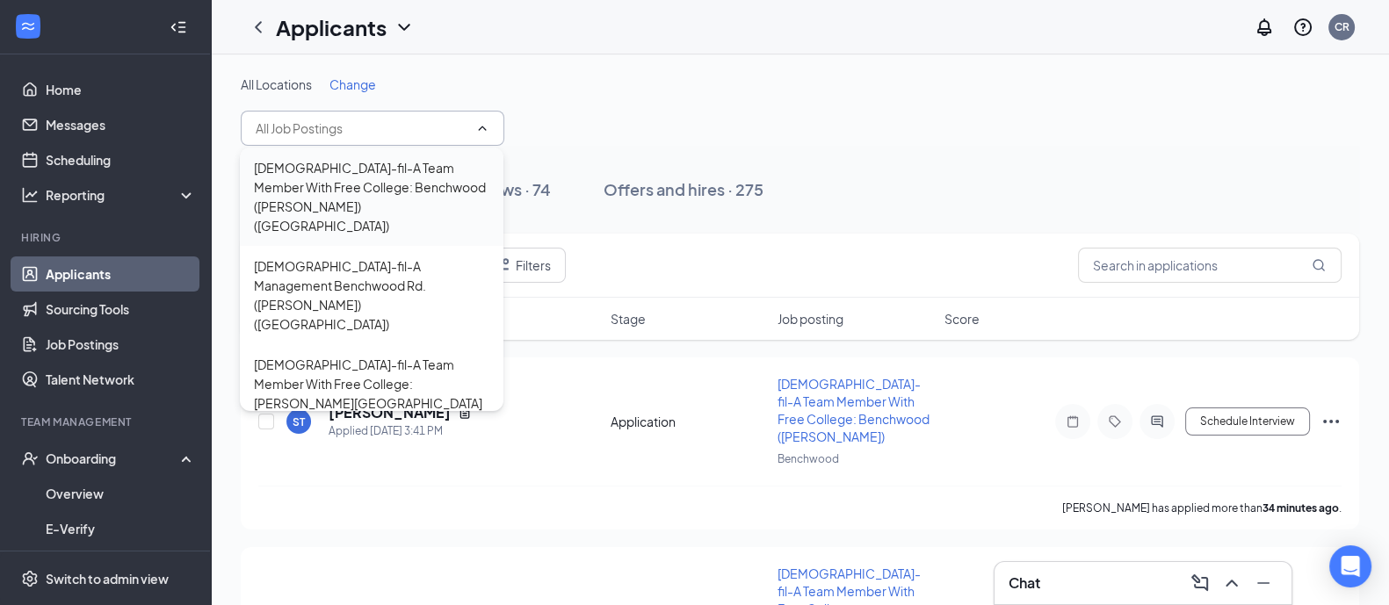
click at [416, 189] on div "[DEMOGRAPHIC_DATA]-fil-A Team Member With Free College: Benchwood ([PERSON_NAME…" at bounding box center [371, 196] width 235 height 77
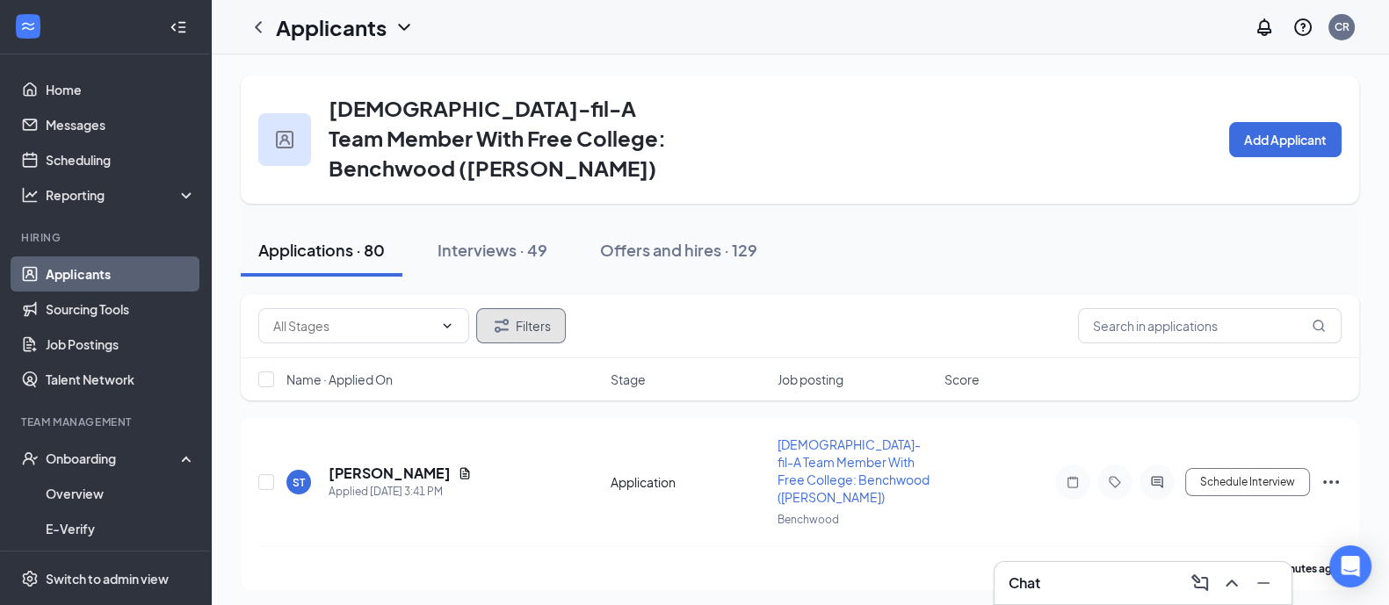
click at [506, 323] on icon "Filter" at bounding box center [502, 325] width 14 height 13
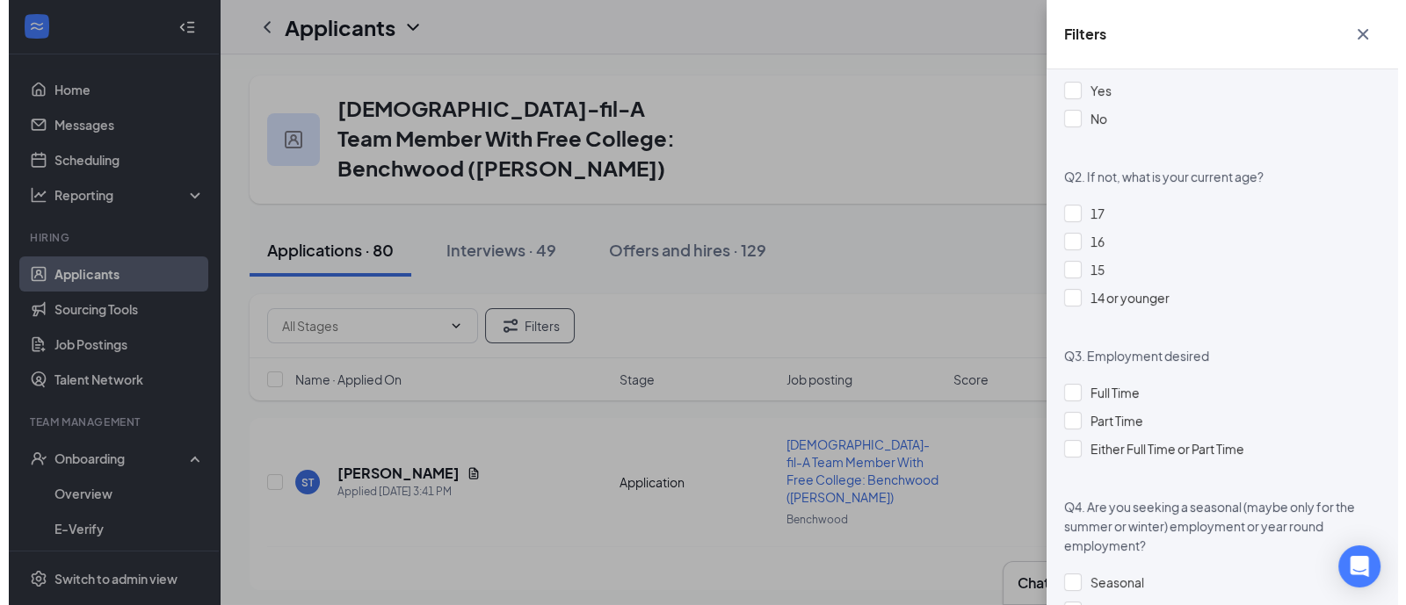
scroll to position [1664, 0]
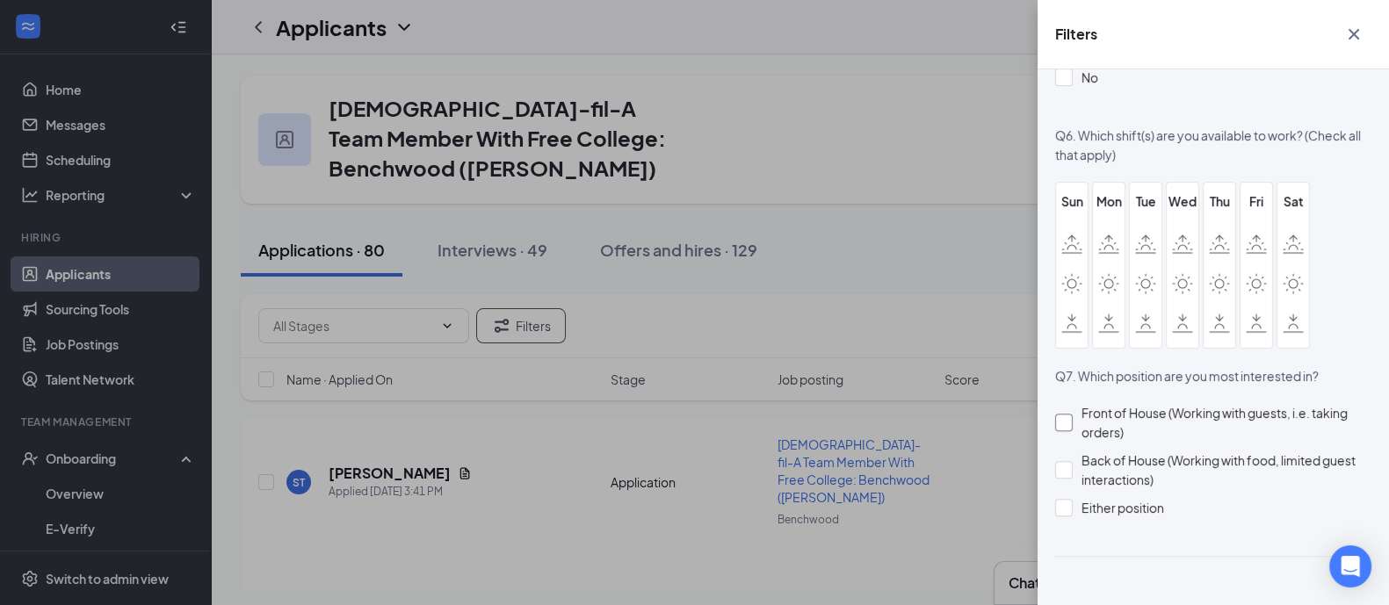
click at [1177, 419] on div "Front of House (Working with guests, i.e. taking orders)" at bounding box center [1226, 422] width 290 height 39
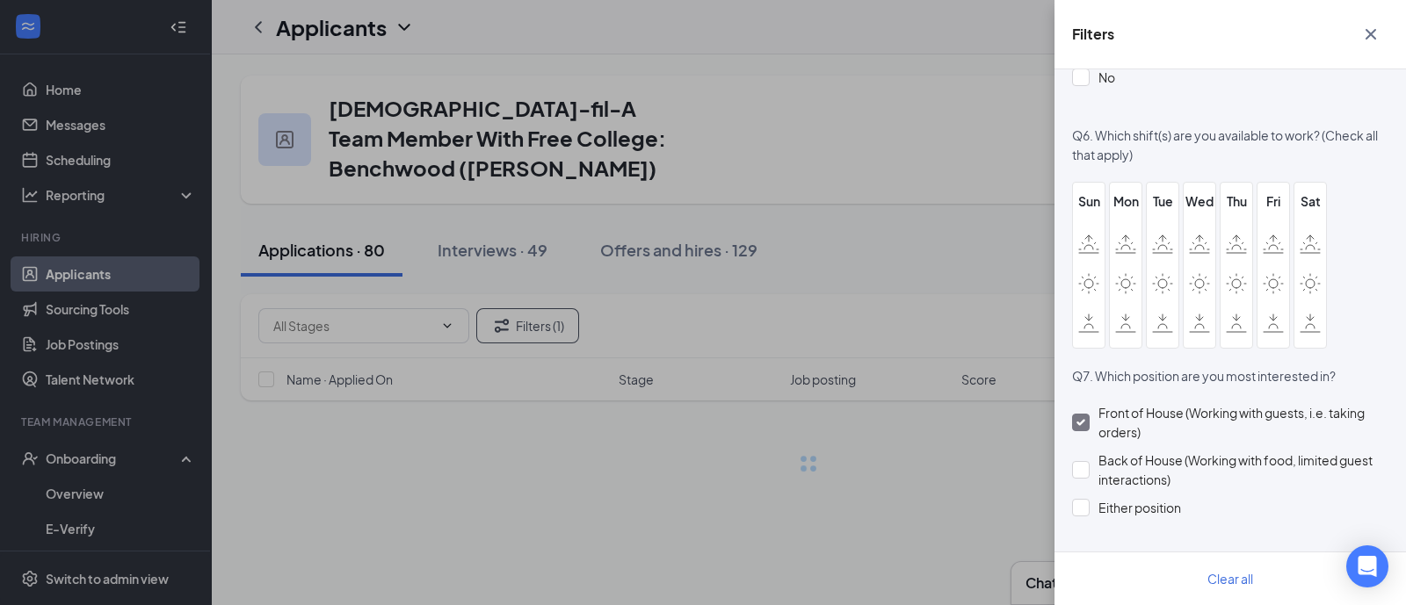
click at [1363, 38] on icon "Cross" at bounding box center [1370, 34] width 21 height 21
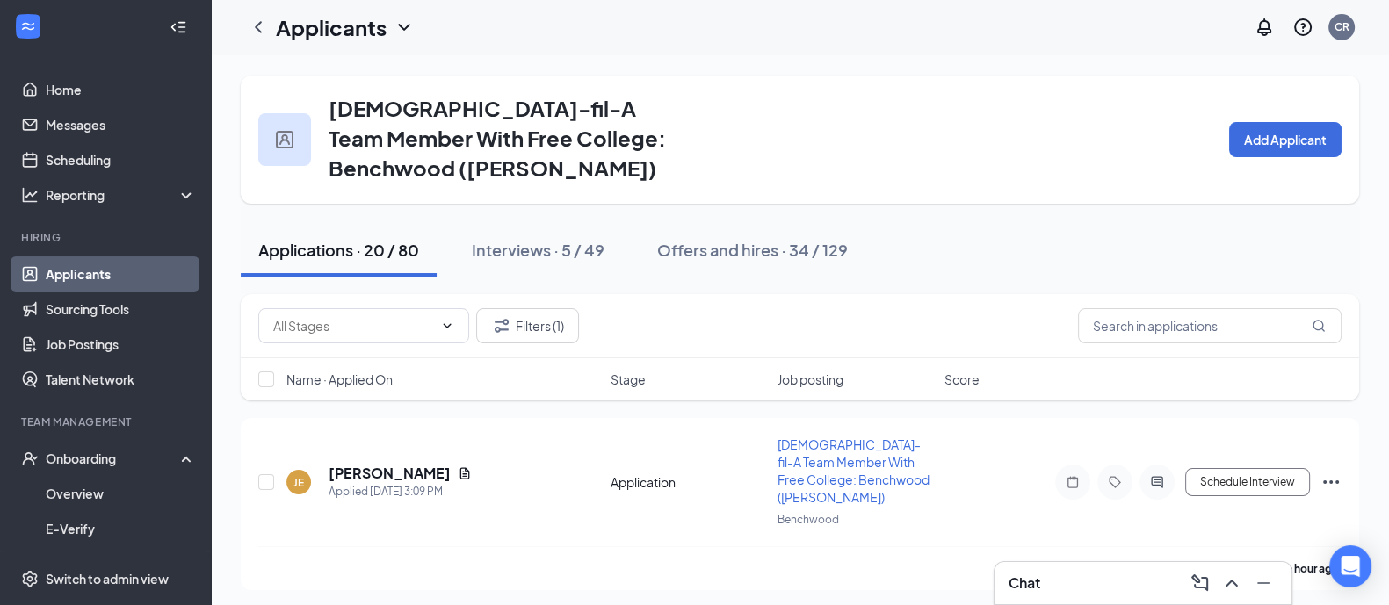
click at [384, 378] on span "Name · Applied On" at bounding box center [339, 380] width 106 height 18
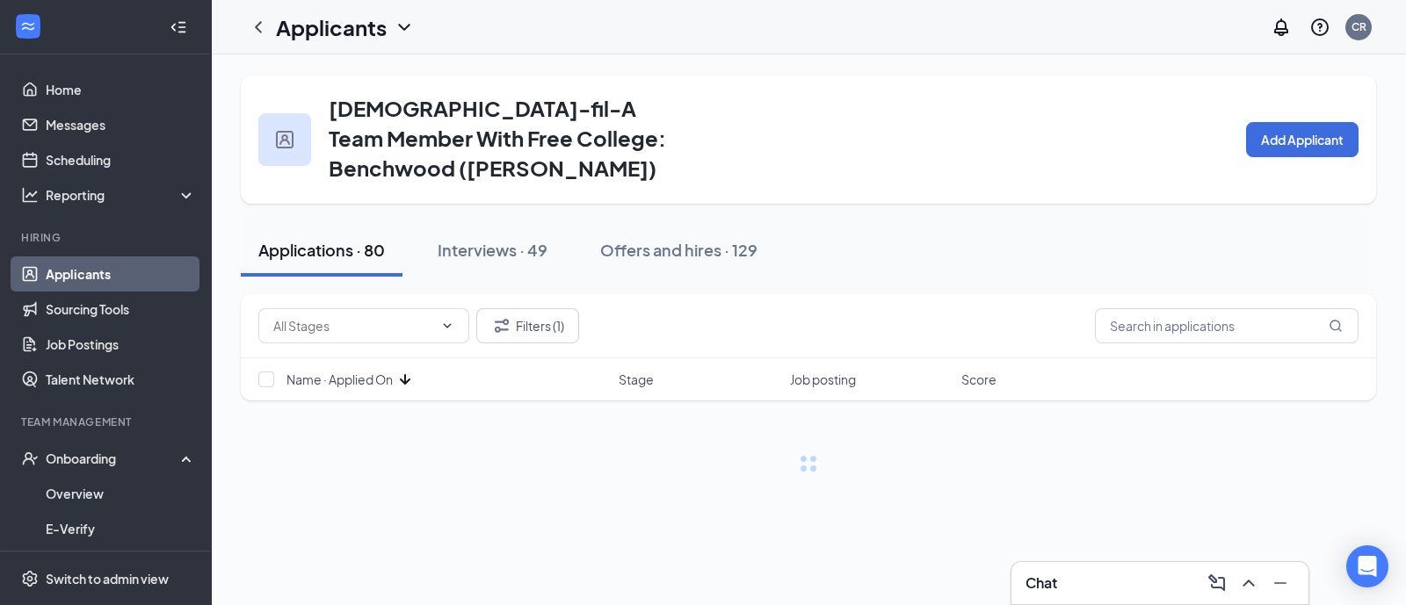
click at [384, 378] on span "Name · Applied On" at bounding box center [339, 380] width 106 height 18
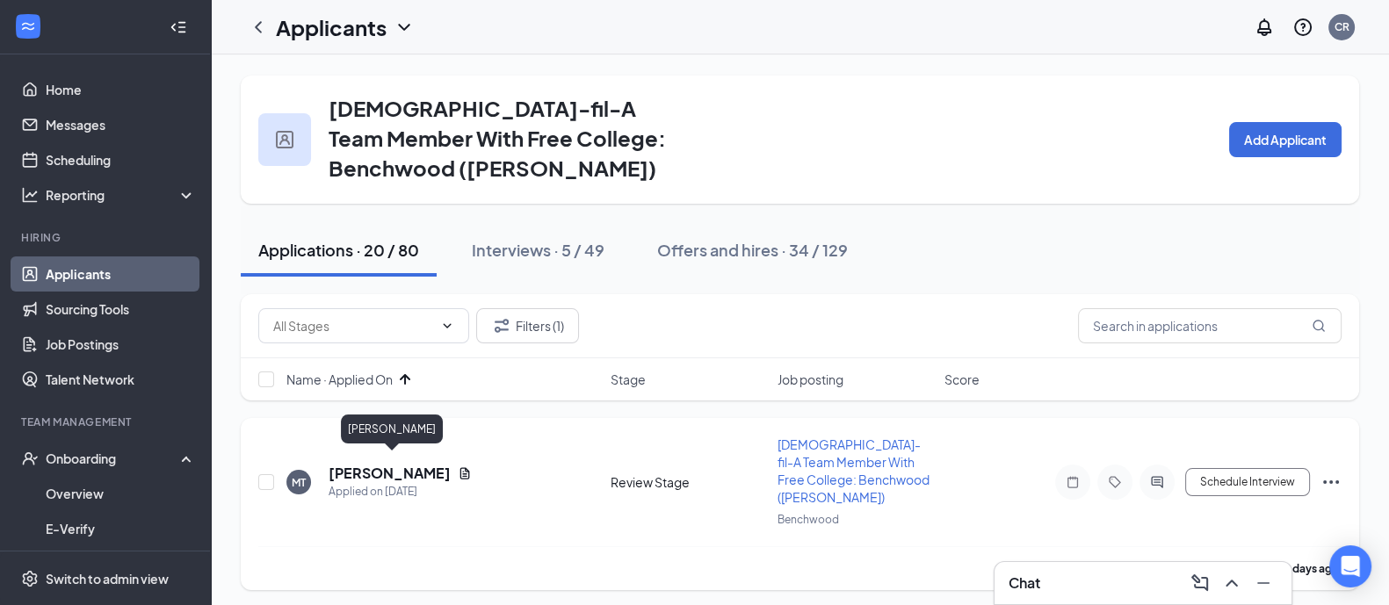
click at [365, 466] on h5 "[PERSON_NAME]" at bounding box center [390, 473] width 122 height 19
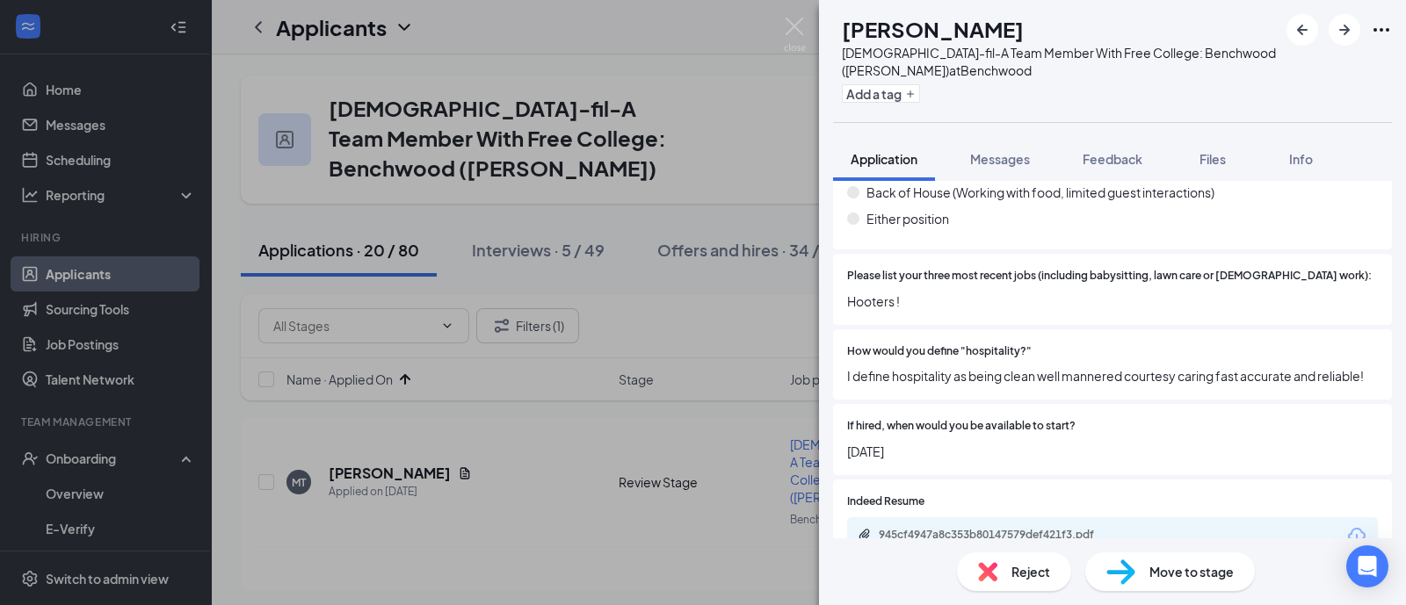
scroll to position [1208, 0]
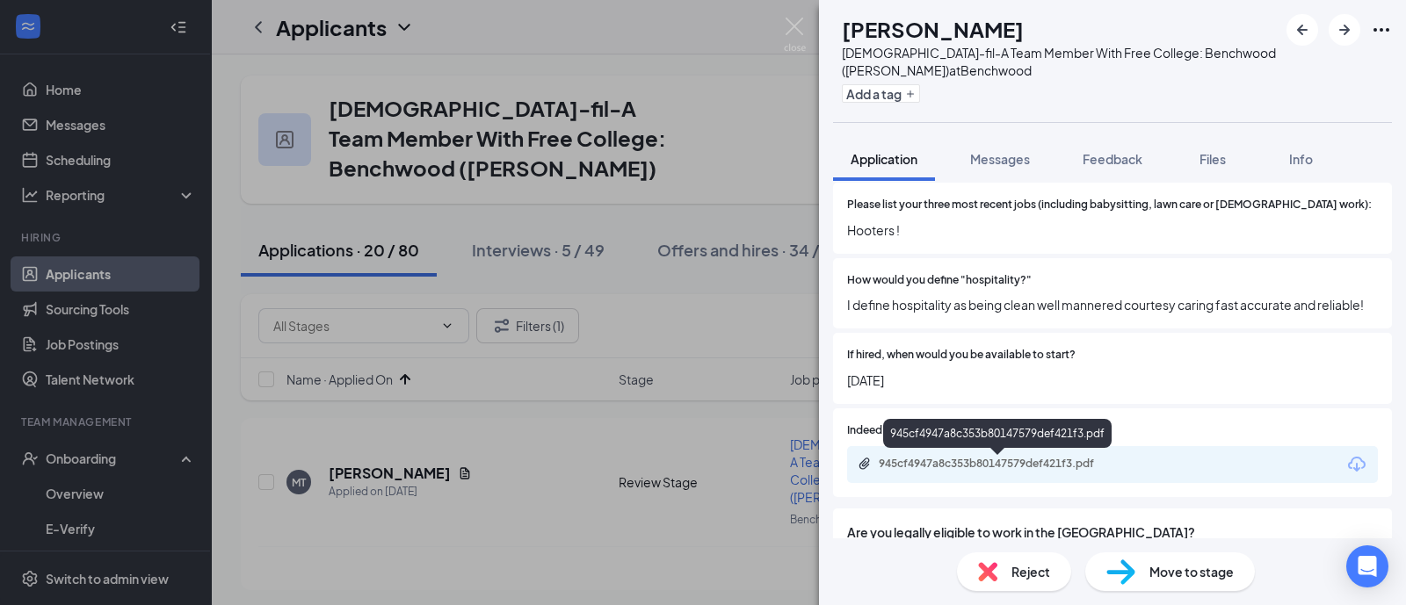
click at [973, 460] on div "945cf4947a8c353b80147579def421f3.pdf" at bounding box center [1001, 464] width 246 height 14
click at [1152, 574] on span "Move to stage" at bounding box center [1191, 571] width 84 height 19
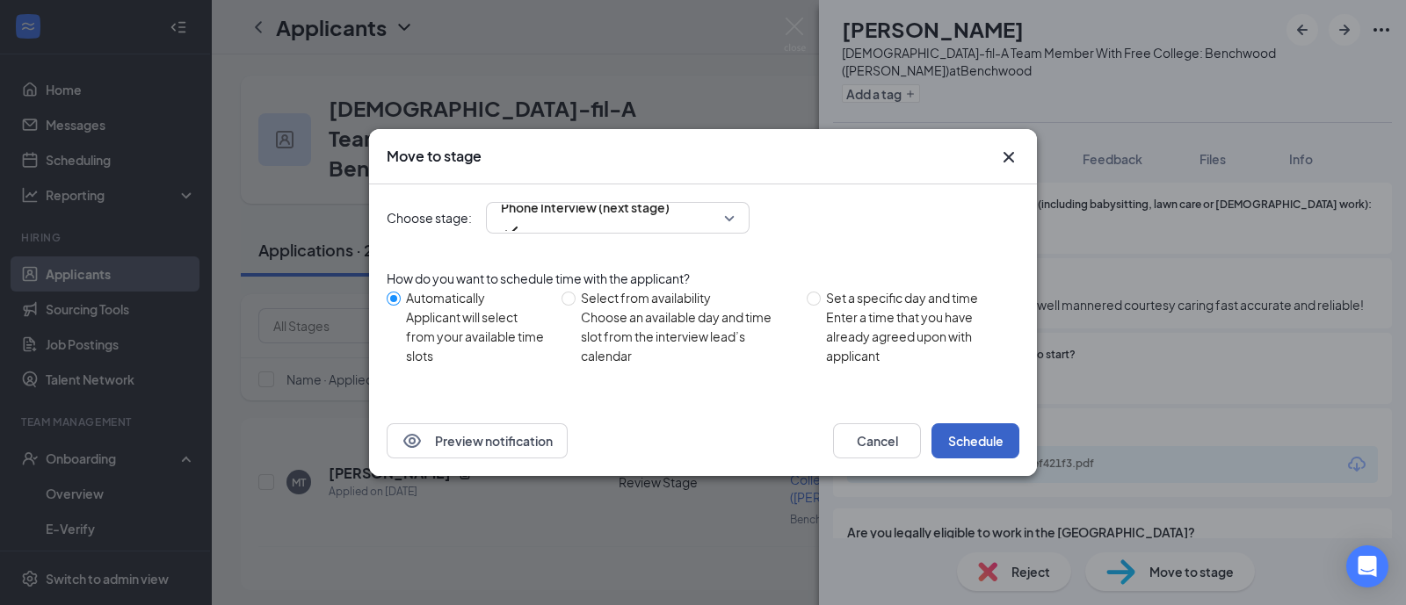
click at [960, 437] on button "Schedule" at bounding box center [975, 440] width 88 height 35
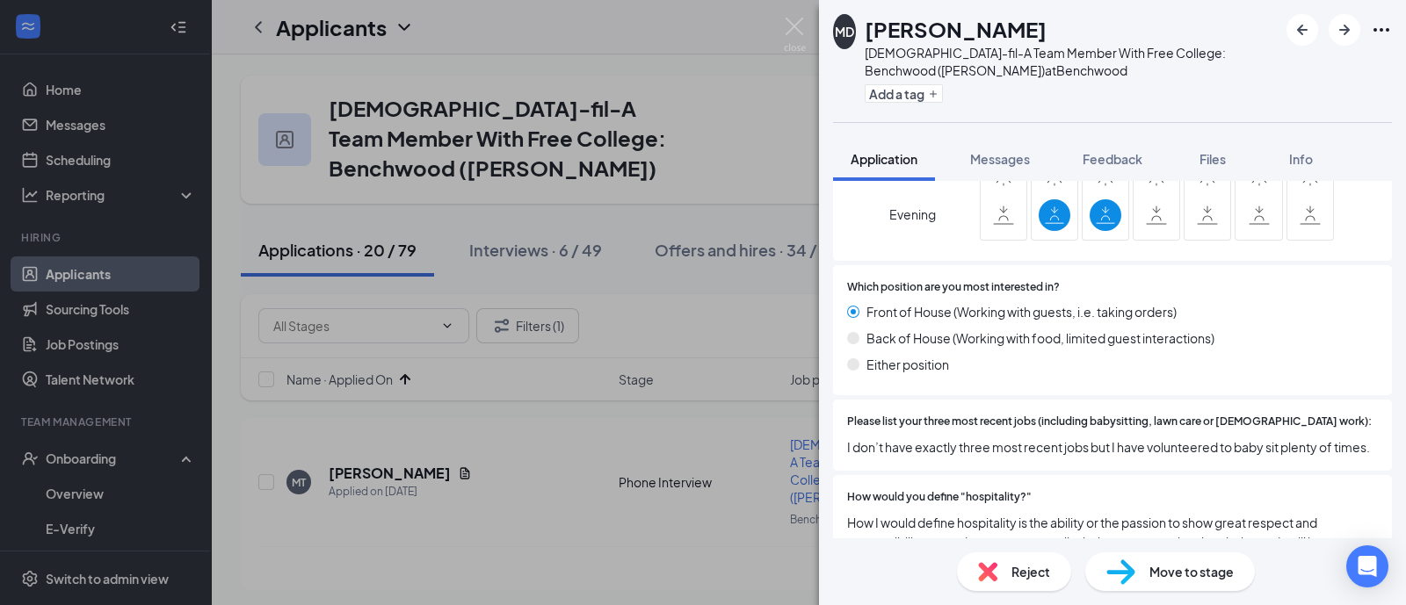
scroll to position [1318, 0]
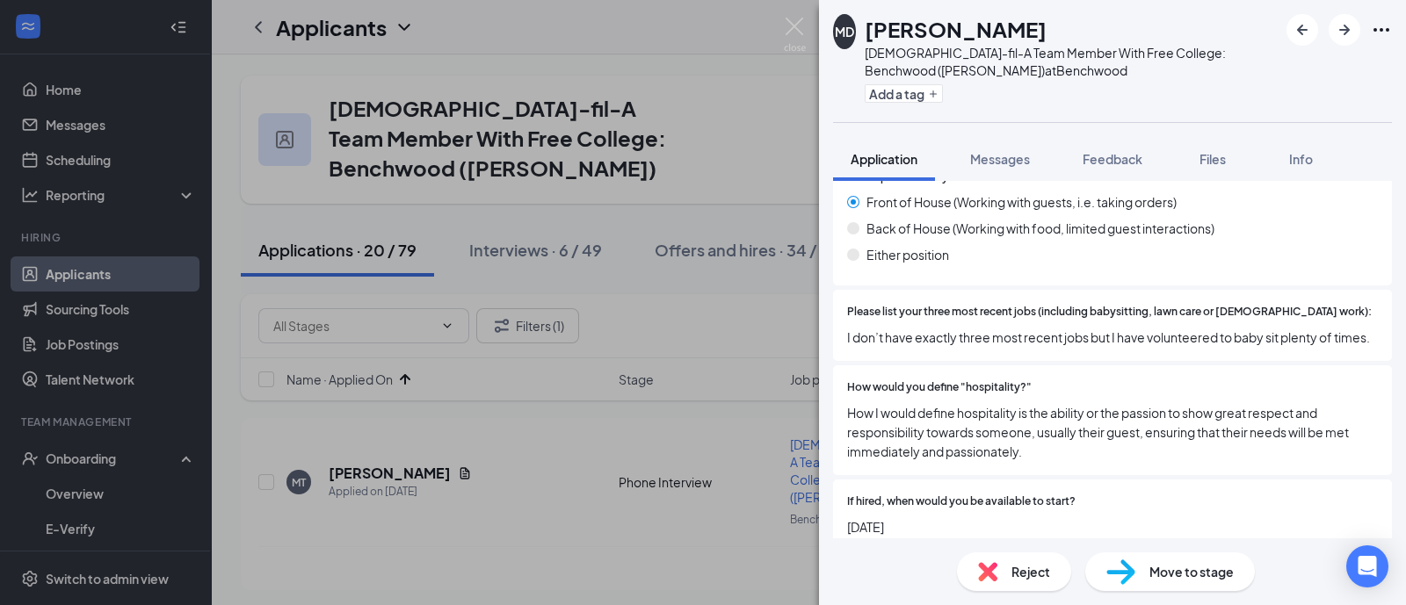
click at [991, 573] on img at bounding box center [987, 571] width 19 height 19
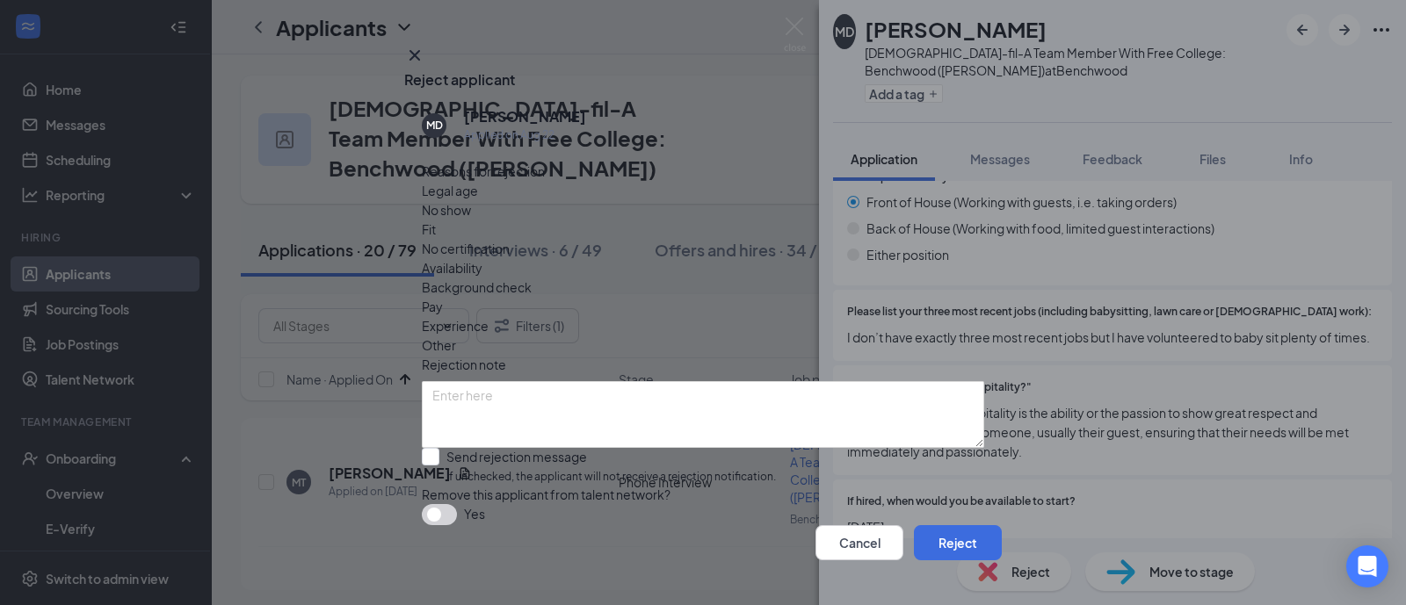
click at [482, 258] on span "Availability" at bounding box center [452, 267] width 61 height 19
click at [776, 448] on input "Send rejection message If unchecked, the applicant will not receive a rejection…" at bounding box center [599, 467] width 354 height 38
checkbox input "true"
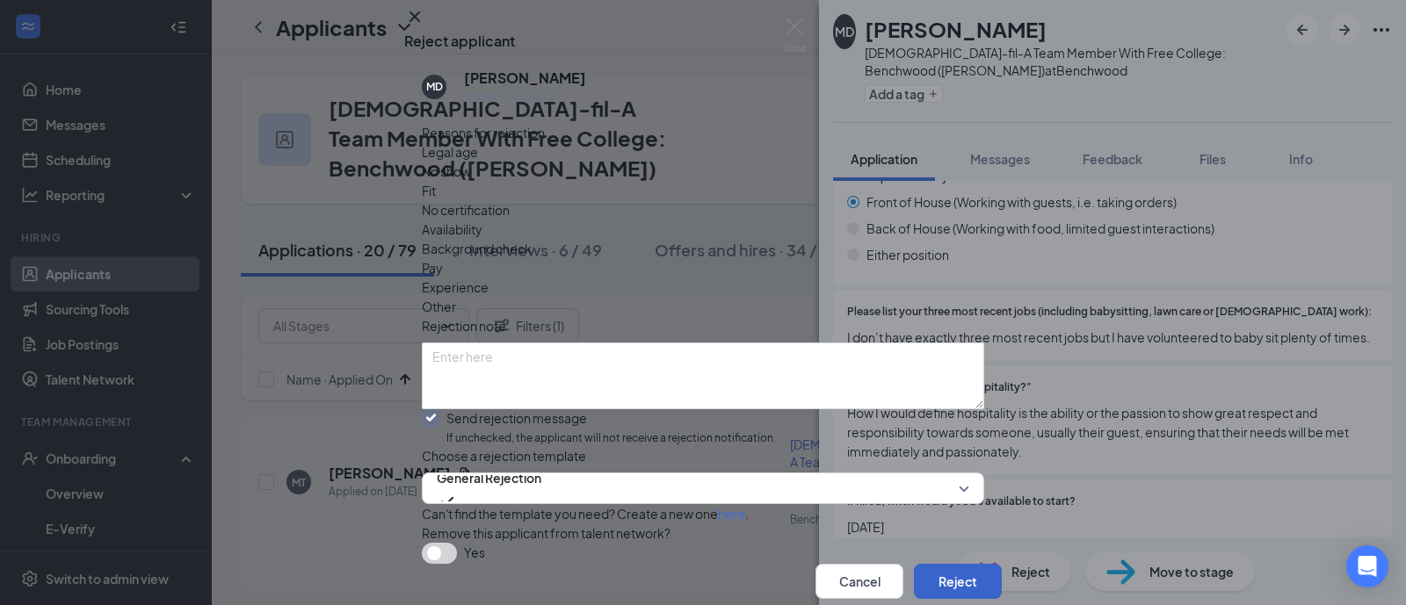
click at [928, 564] on button "Reject" at bounding box center [958, 581] width 88 height 35
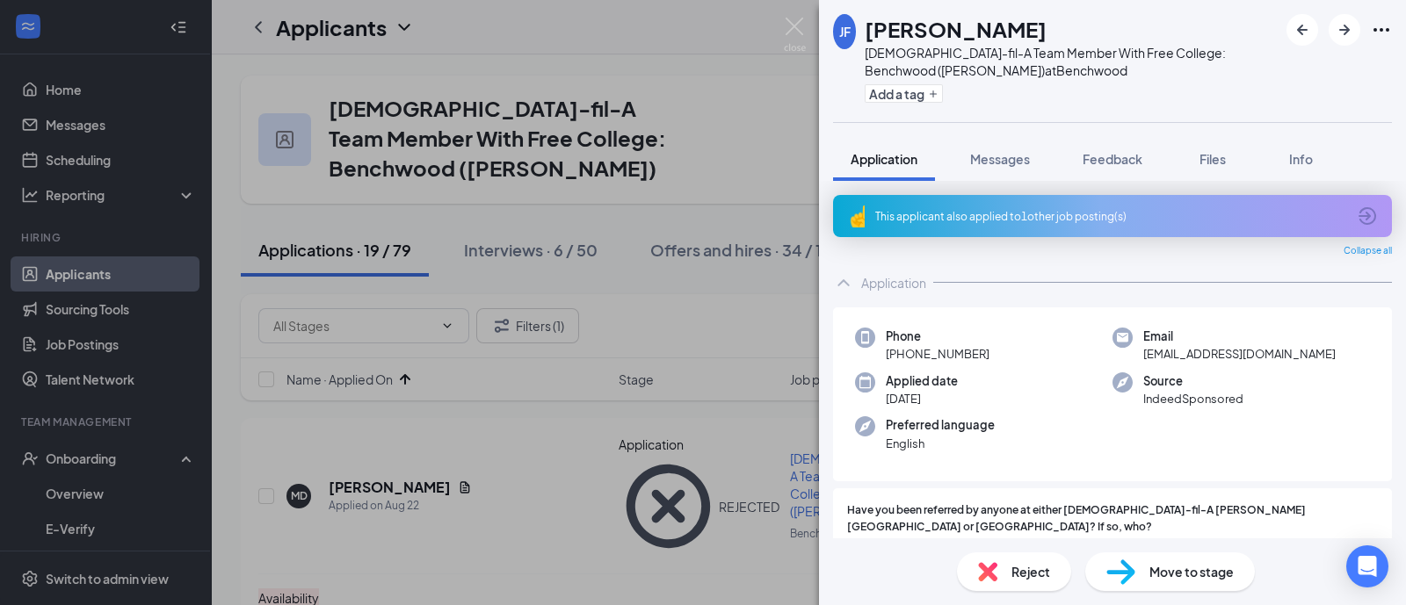
click at [1030, 202] on div "This applicant also applied to 1 other job posting(s)" at bounding box center [1112, 216] width 559 height 42
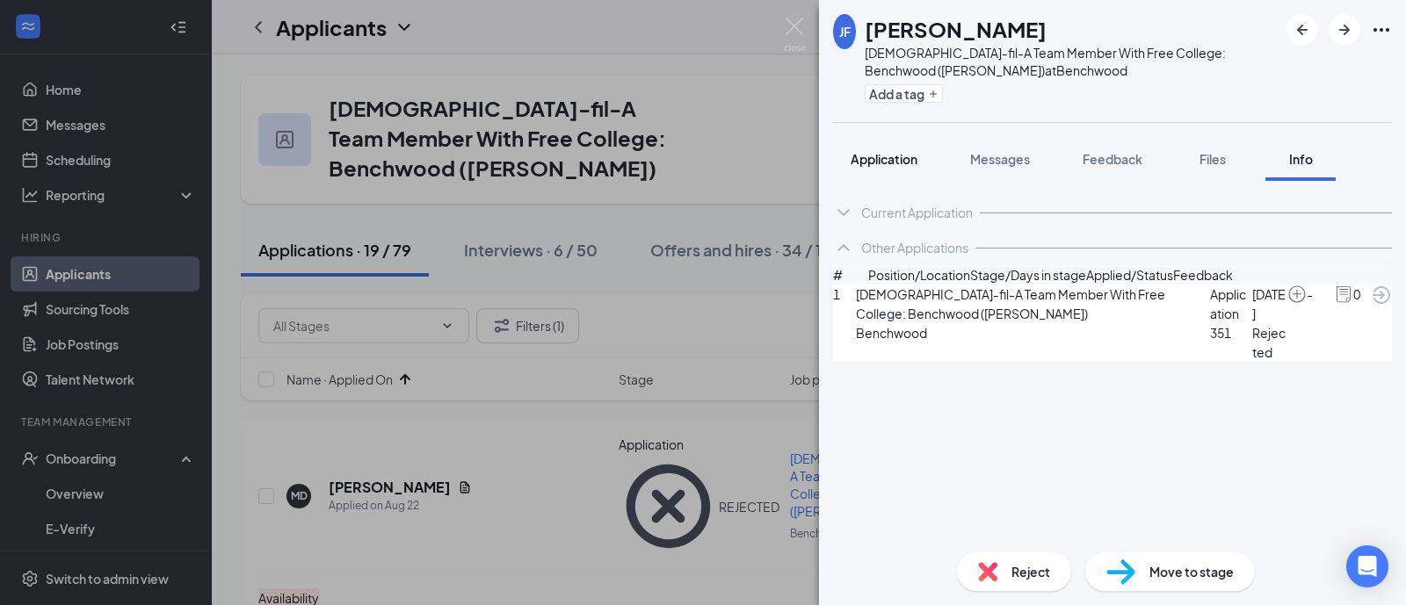
click at [882, 173] on button "Application" at bounding box center [884, 159] width 102 height 44
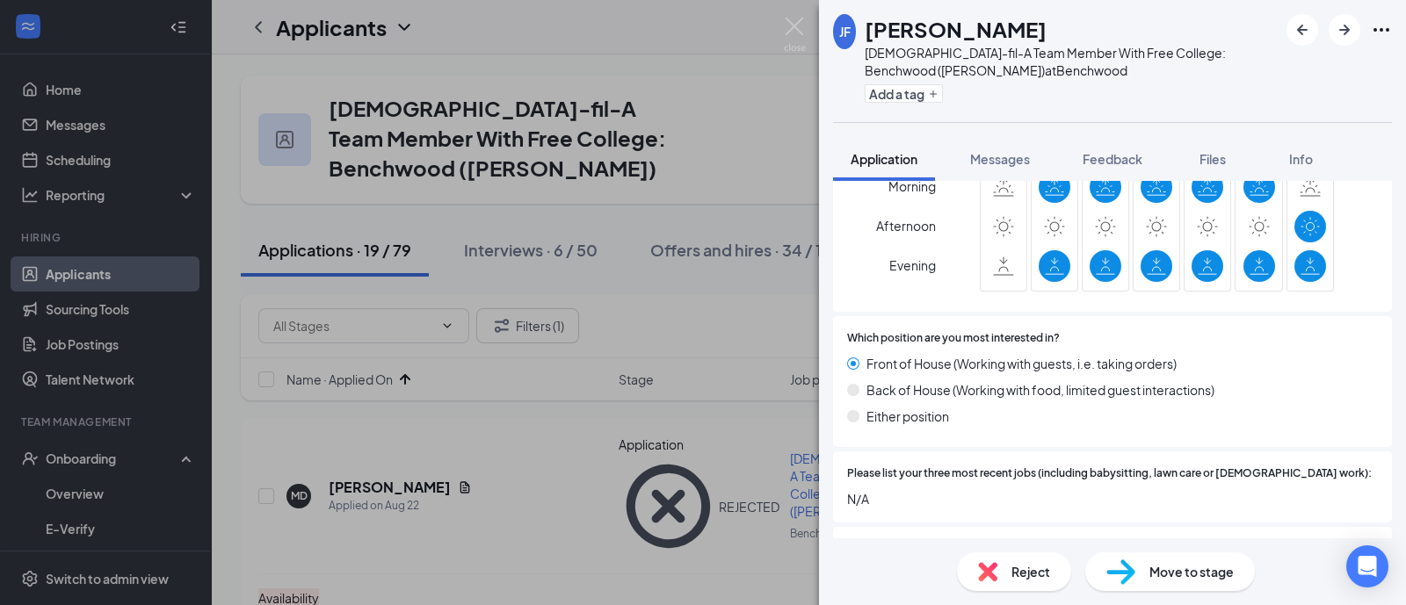
scroll to position [1098, 0]
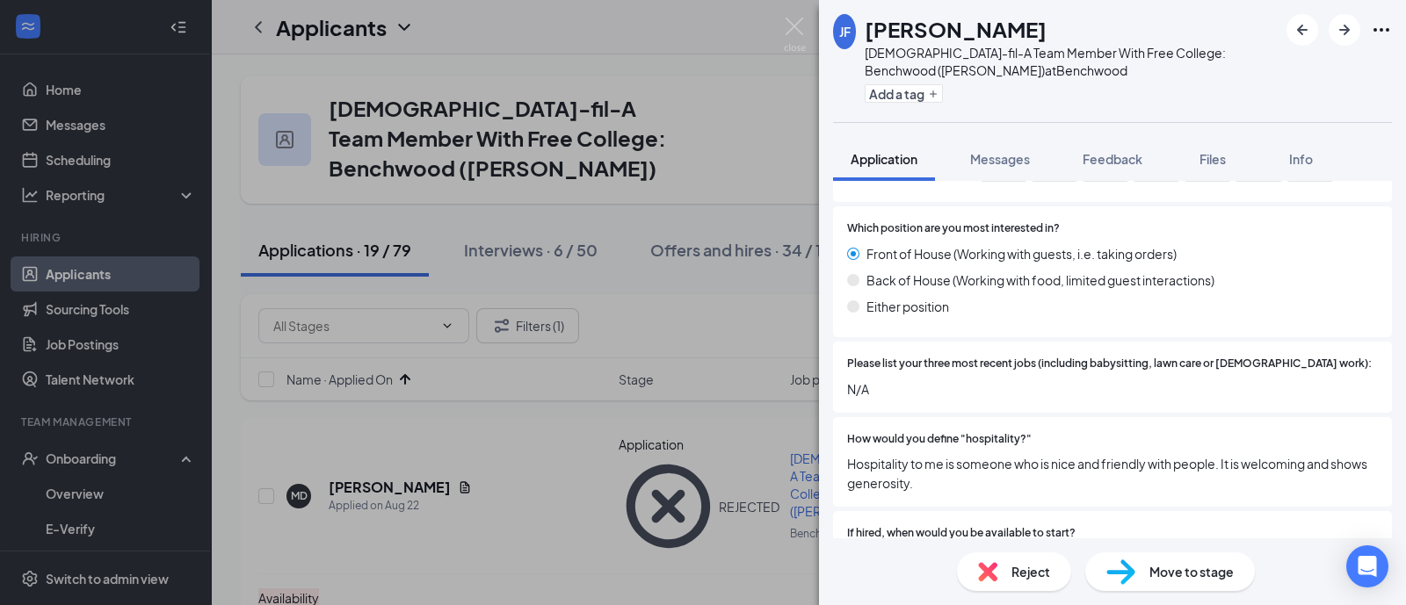
click at [1008, 565] on div "Reject" at bounding box center [1014, 572] width 114 height 39
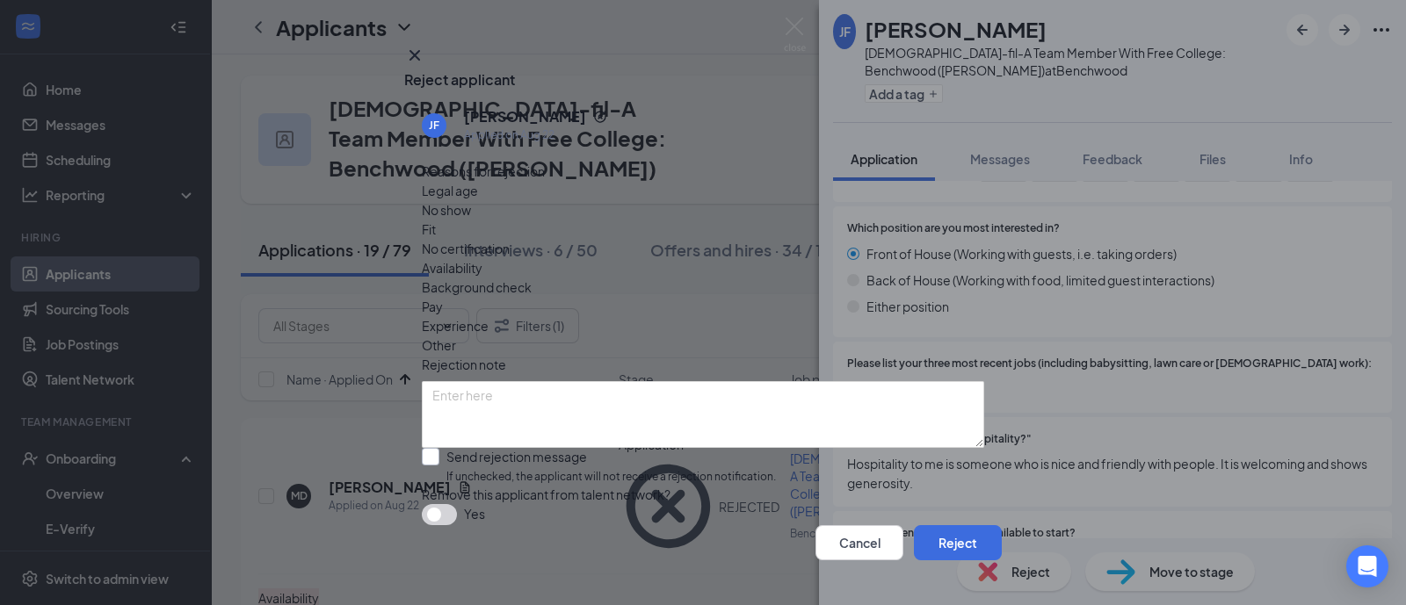
click at [755, 448] on input "Send rejection message If unchecked, the applicant will not receive a rejection…" at bounding box center [599, 467] width 354 height 38
checkbox input "true"
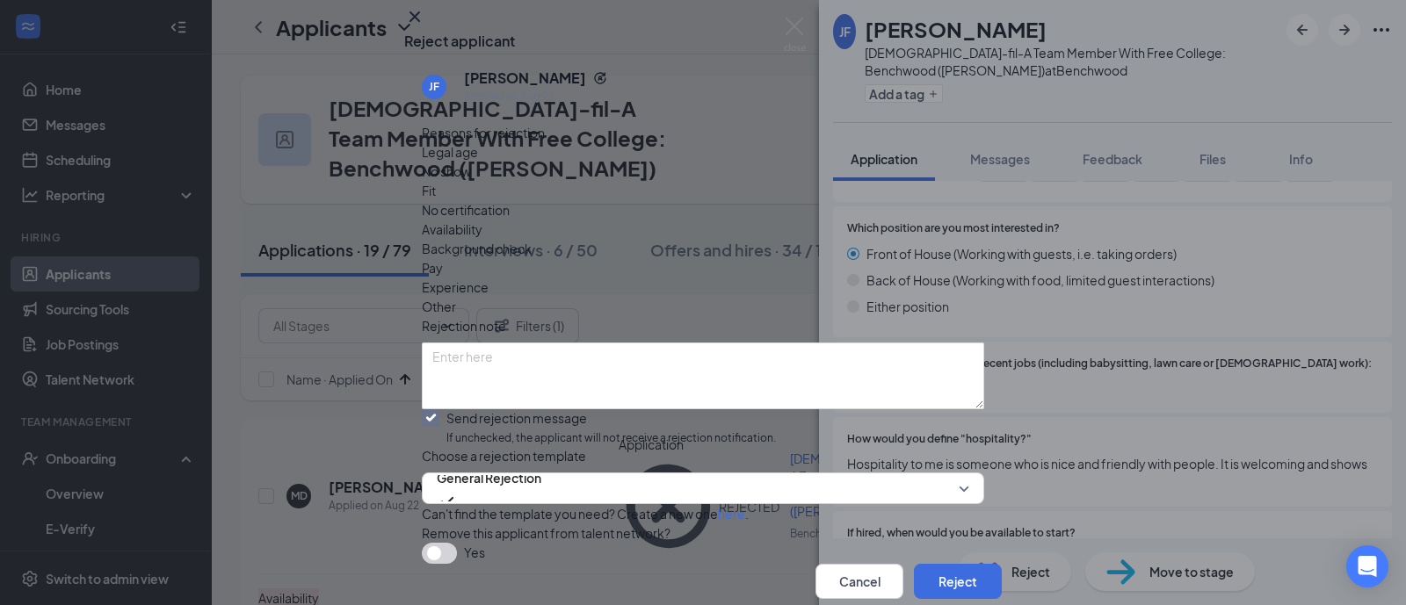
click at [808, 239] on div "Legal age No show Fit No certification Availability Background check Pay Experi…" at bounding box center [703, 229] width 562 height 174
click at [482, 220] on span "Availability" at bounding box center [452, 229] width 61 height 19
click at [940, 564] on button "Reject" at bounding box center [958, 581] width 88 height 35
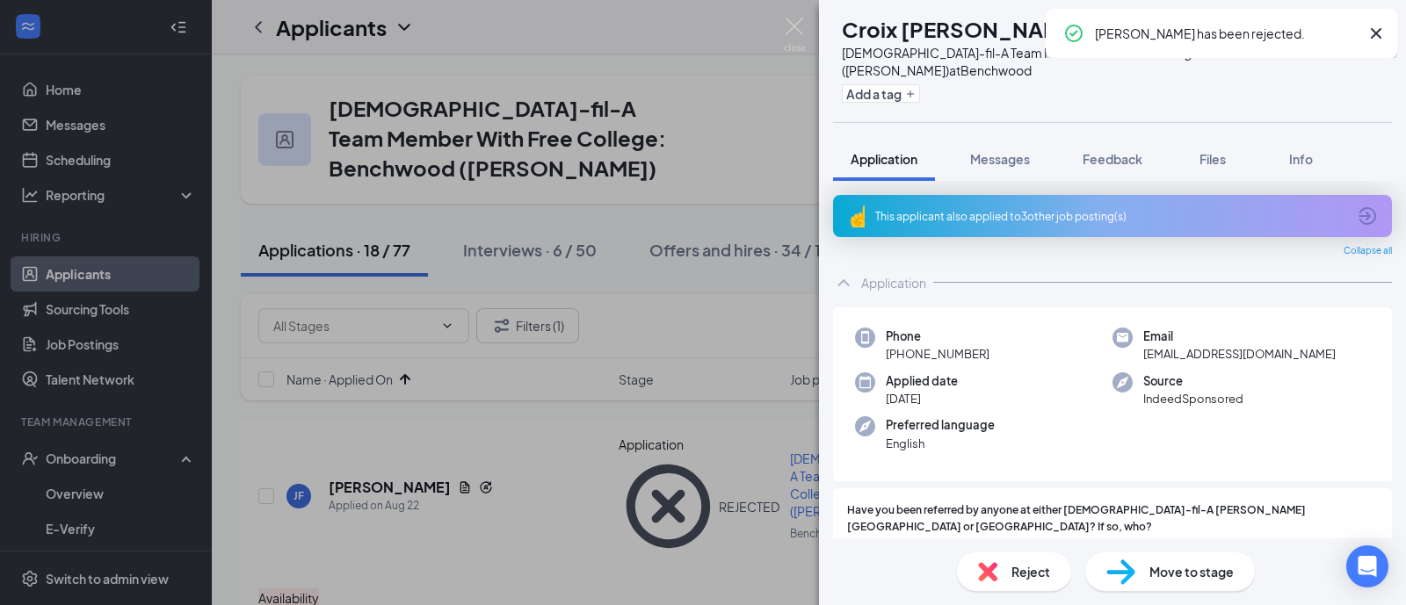
click at [1117, 214] on div "This applicant also applied to 3 other job posting(s)" at bounding box center [1110, 216] width 471 height 15
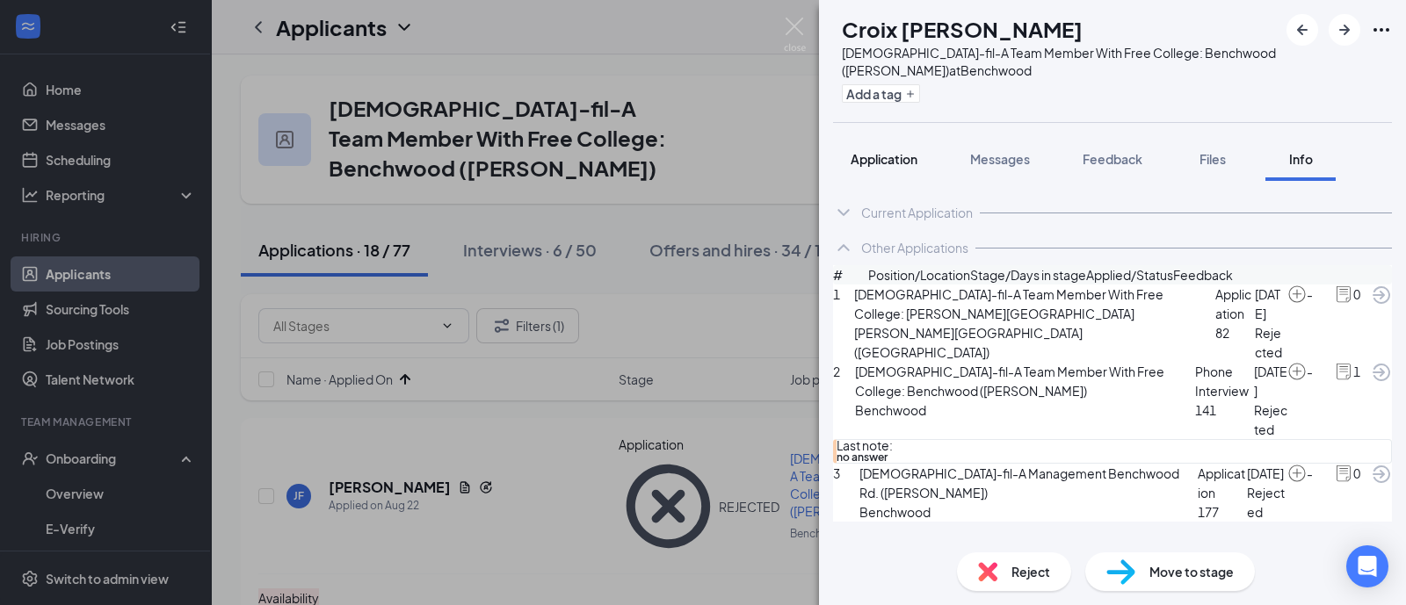
click at [892, 155] on span "Application" at bounding box center [883, 159] width 67 height 16
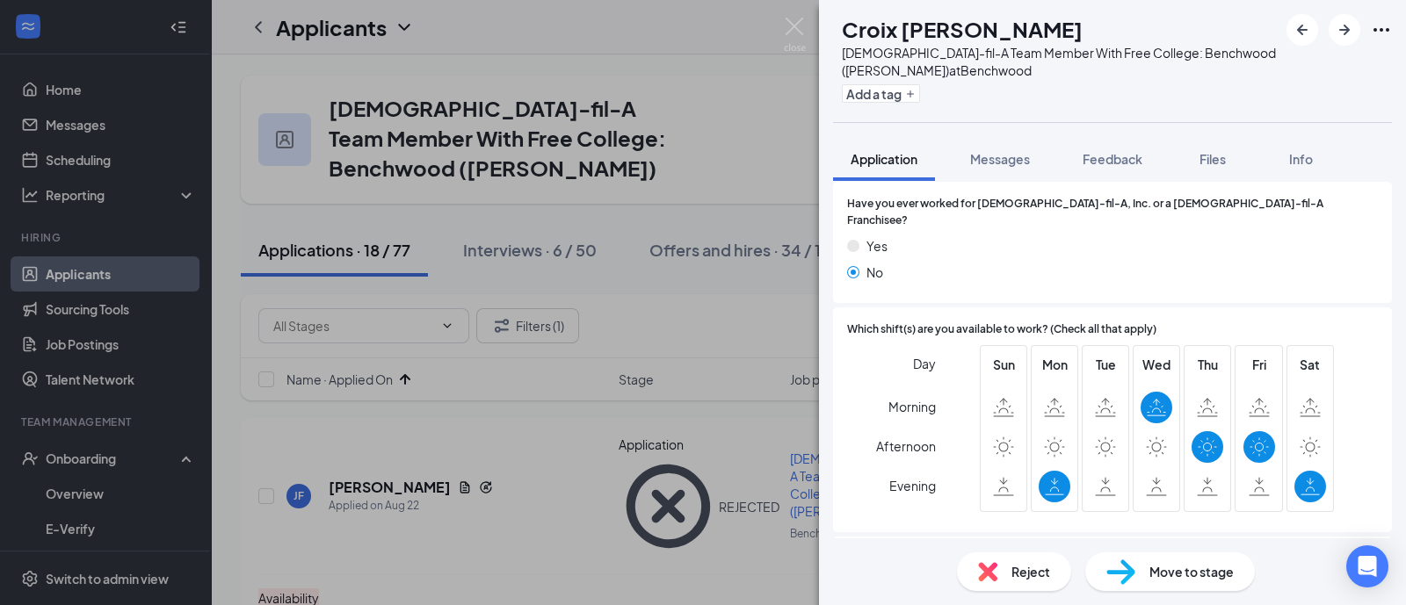
scroll to position [878, 0]
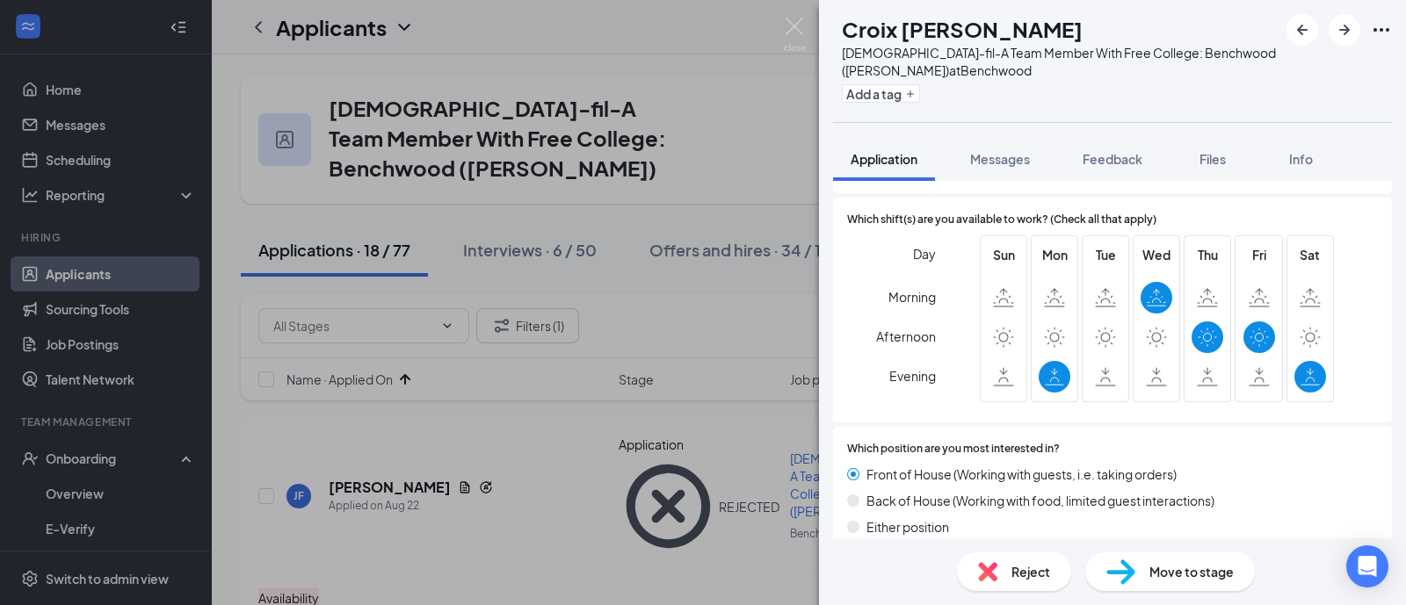
click at [1027, 576] on span "Reject" at bounding box center [1030, 571] width 39 height 19
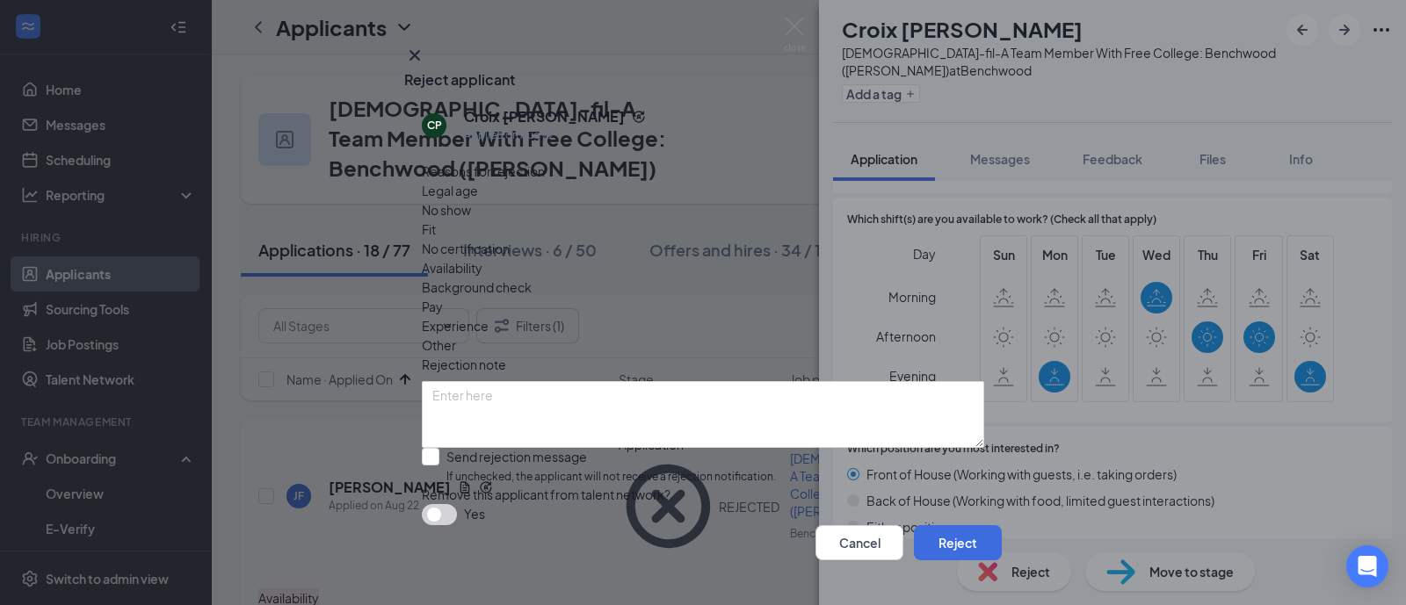
click at [482, 258] on span "Availability" at bounding box center [452, 267] width 61 height 19
click at [776, 448] on input "Send rejection message If unchecked, the applicant will not receive a rejection…" at bounding box center [599, 467] width 354 height 38
checkbox input "true"
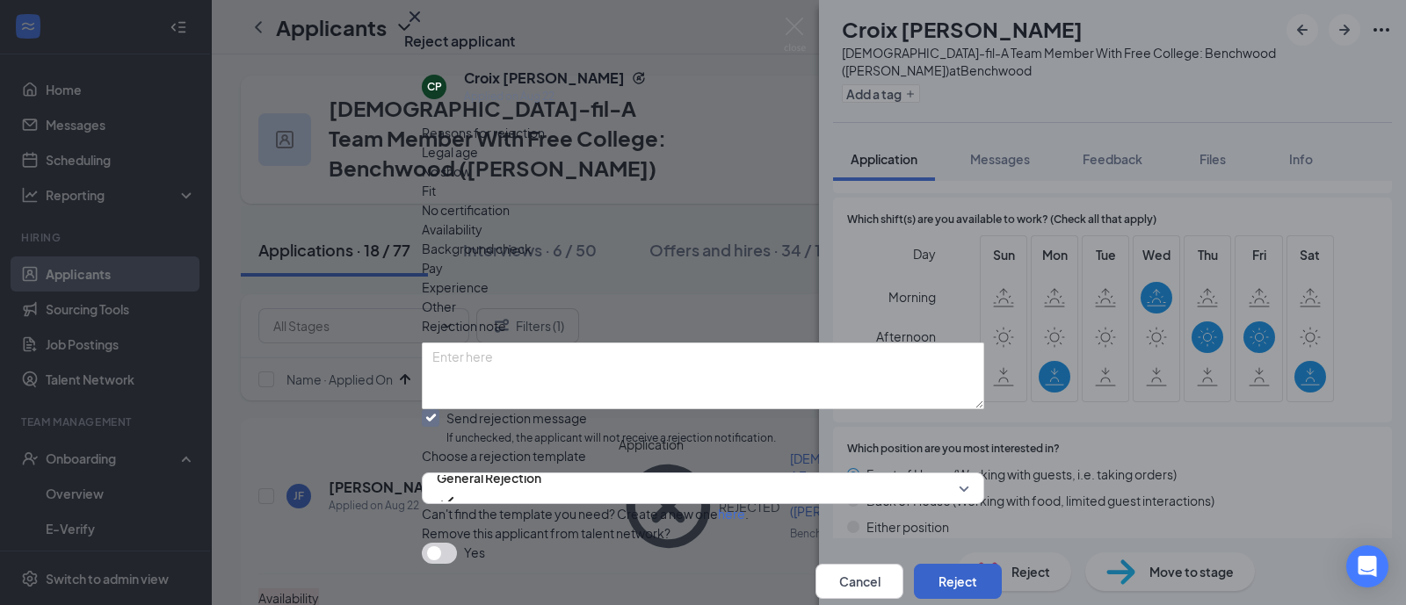
click at [914, 564] on button "Reject" at bounding box center [958, 581] width 88 height 35
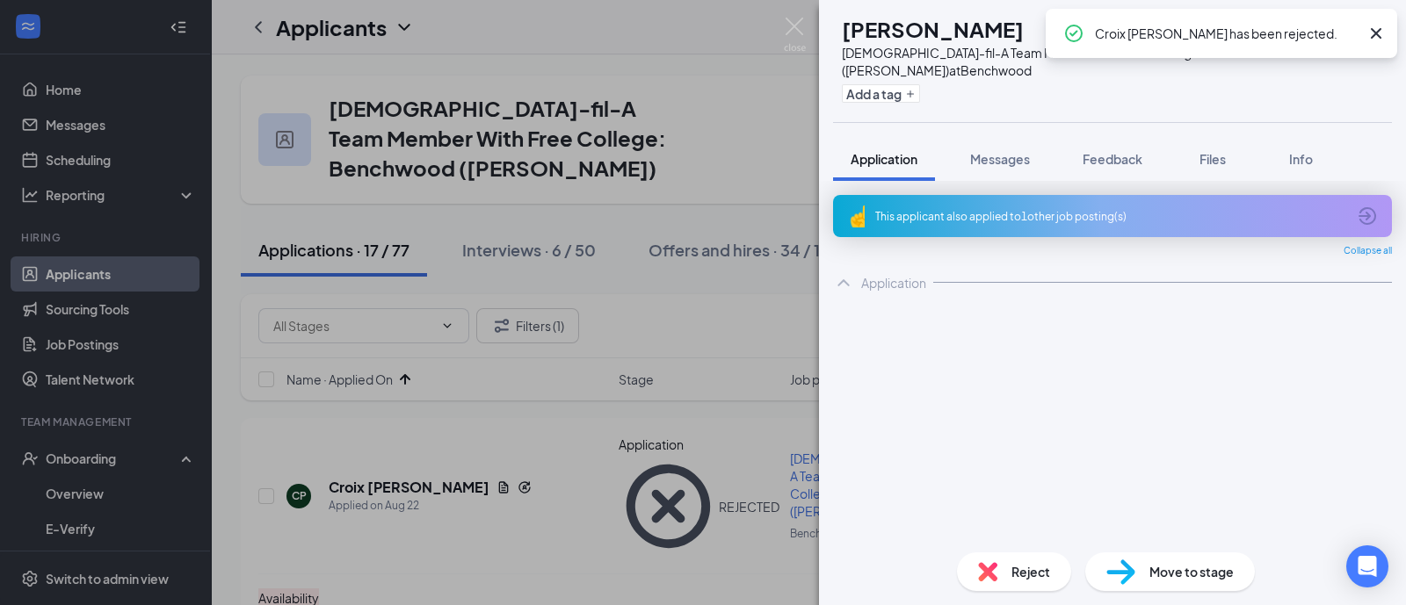
click at [965, 222] on div "This applicant also applied to 1 other job posting(s)" at bounding box center [1112, 216] width 559 height 42
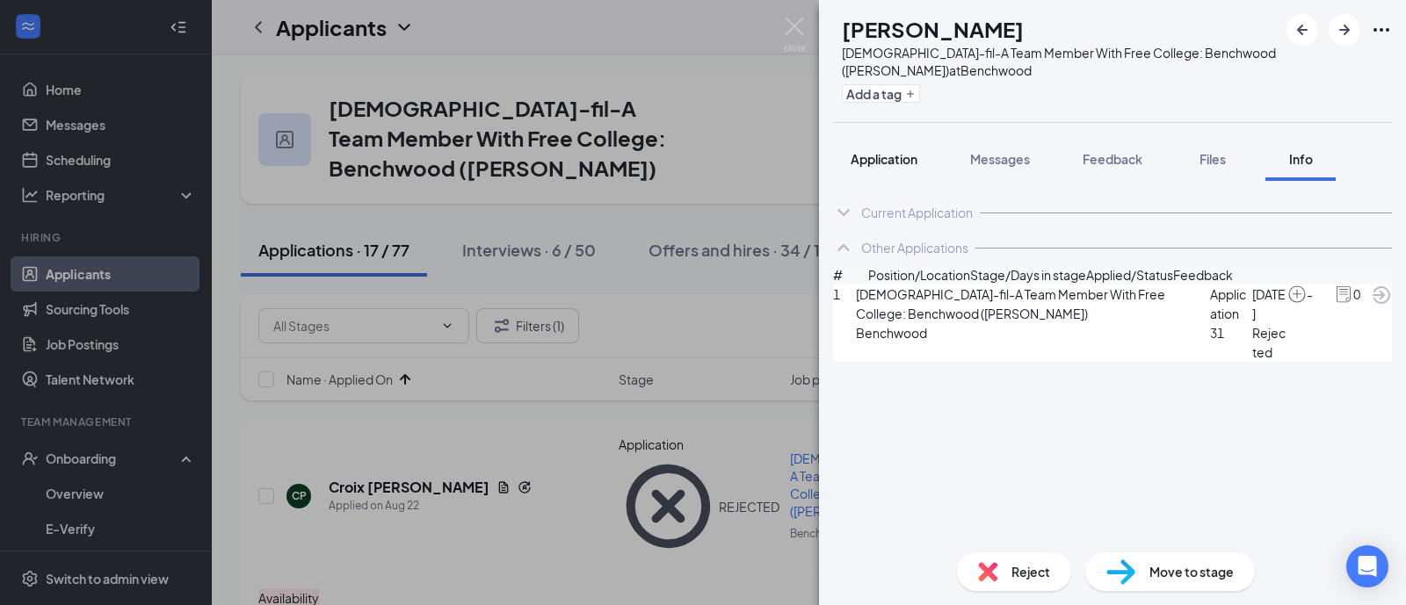
click at [876, 163] on span "Application" at bounding box center [883, 159] width 67 height 16
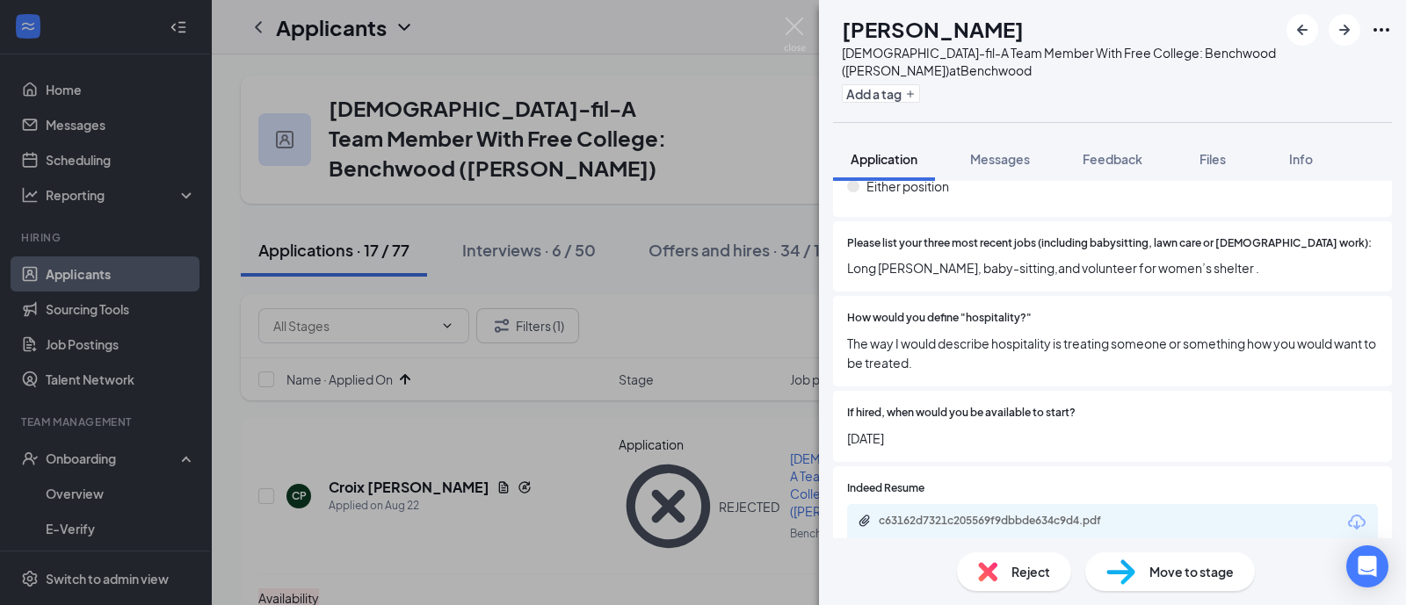
scroll to position [1427, 0]
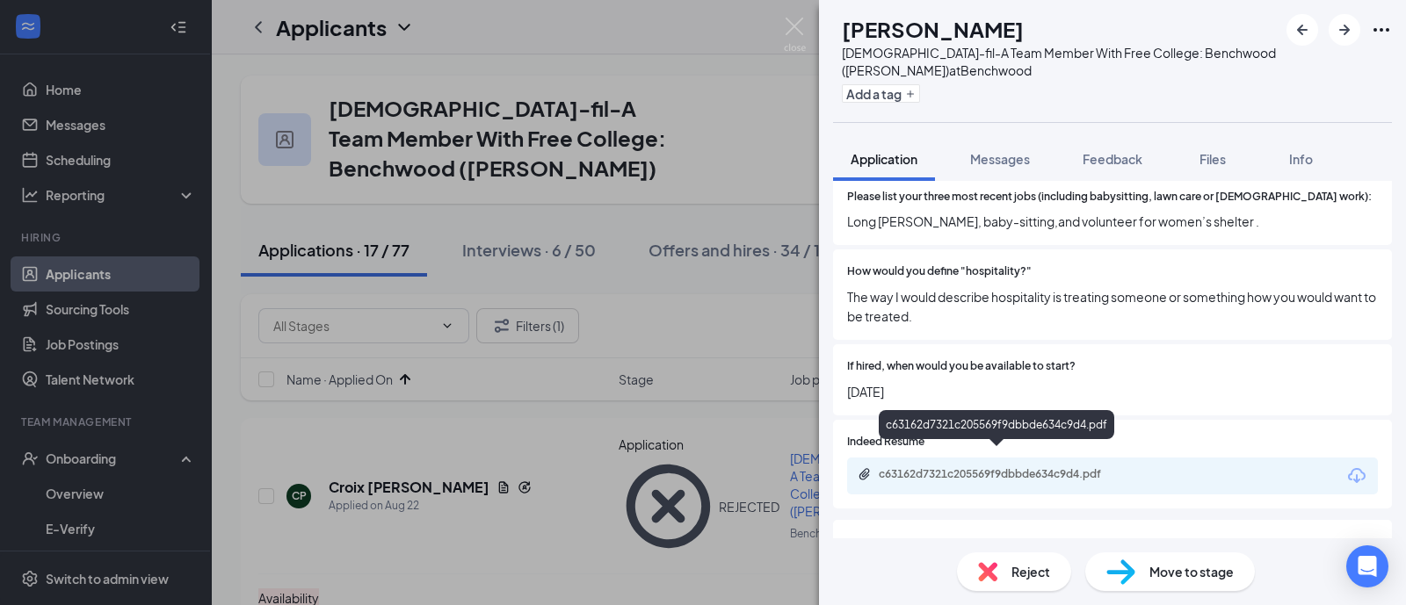
click at [1042, 467] on div "c63162d7321c205569f9dbbde634c9d4.pdf" at bounding box center [1001, 474] width 246 height 14
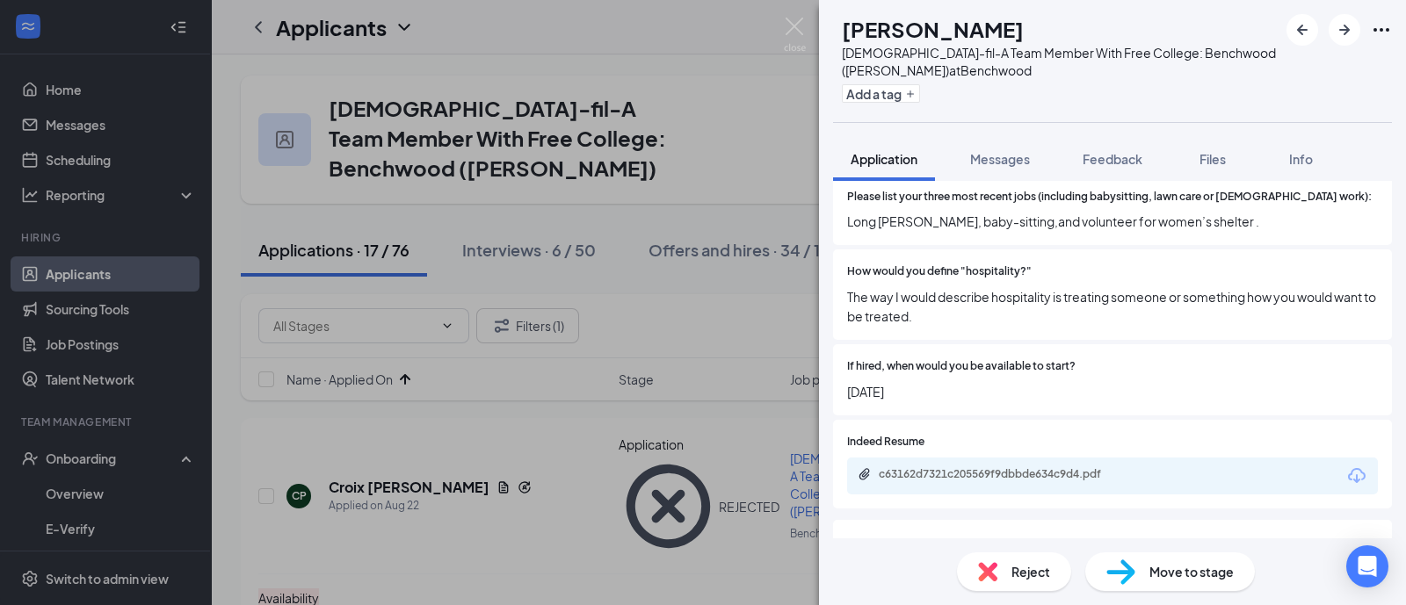
click at [984, 568] on img at bounding box center [987, 571] width 19 height 19
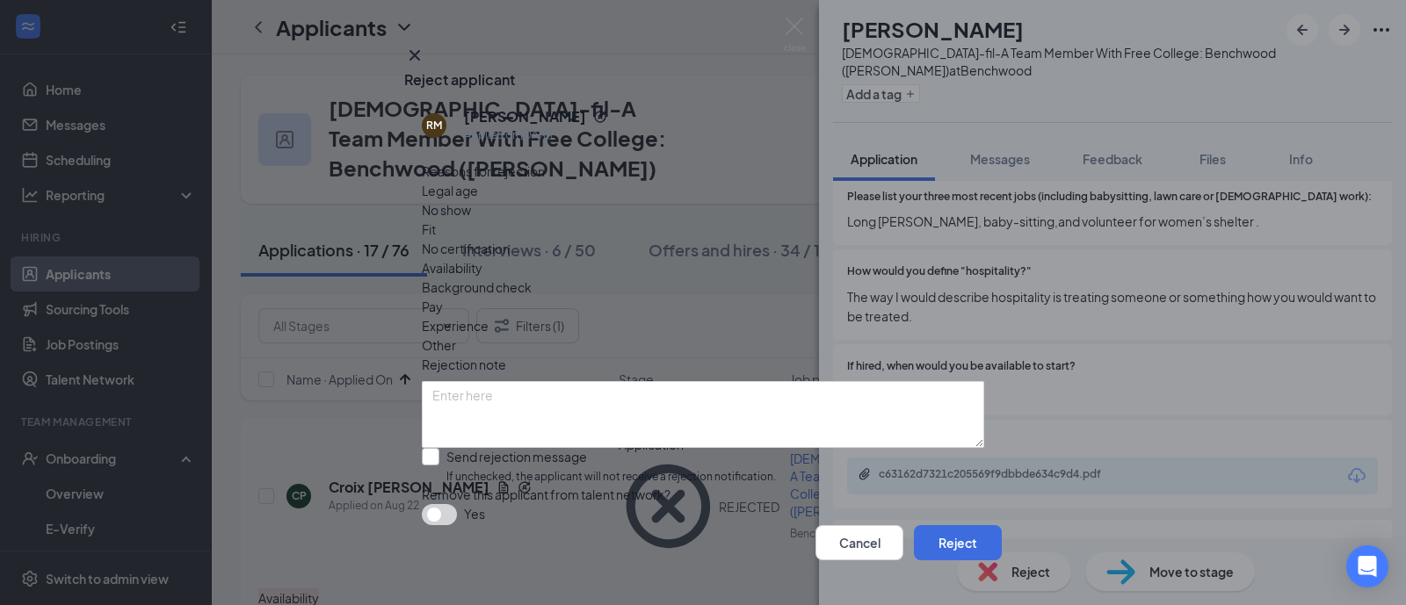
click at [633, 448] on input "Send rejection message If unchecked, the applicant will not receive a rejection…" at bounding box center [599, 467] width 354 height 38
checkbox input "true"
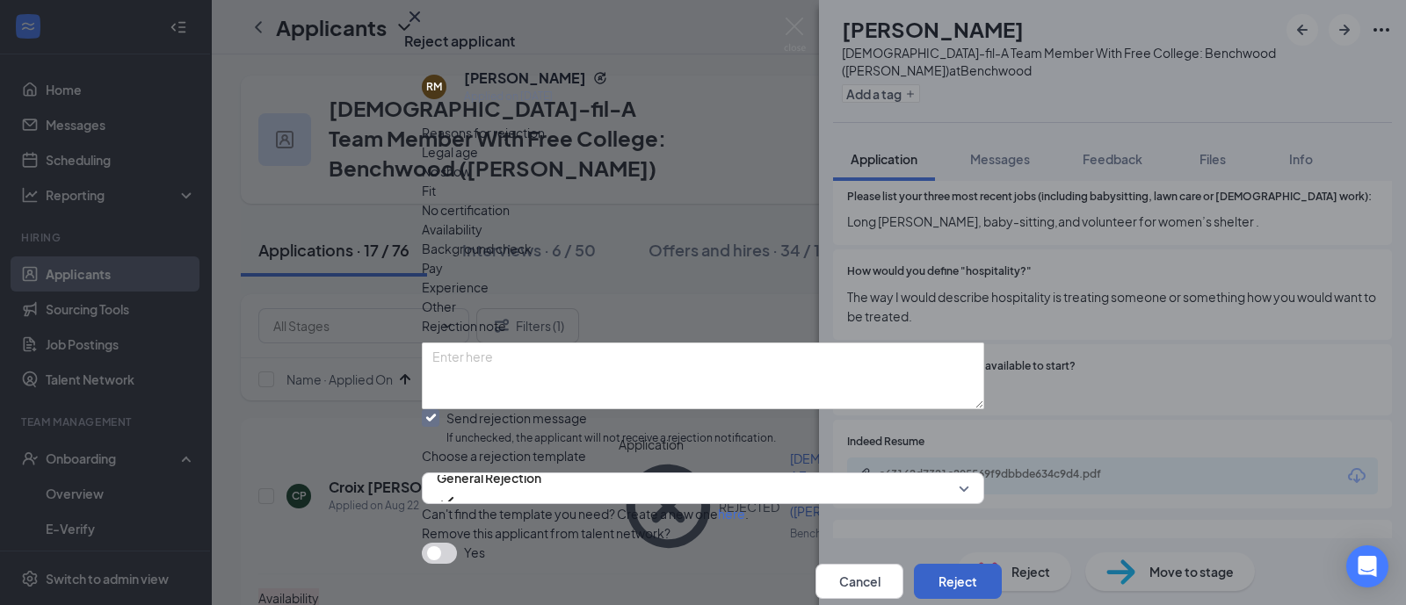
click at [958, 564] on button "Reject" at bounding box center [958, 581] width 88 height 35
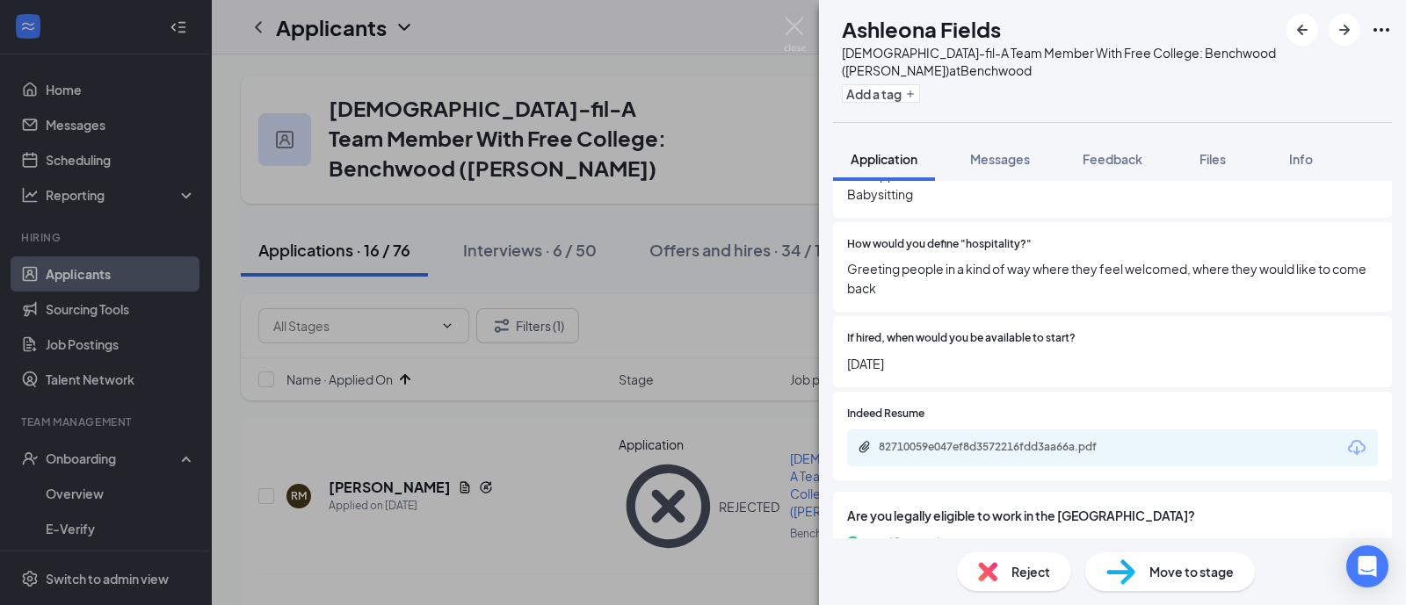
scroll to position [1318, 0]
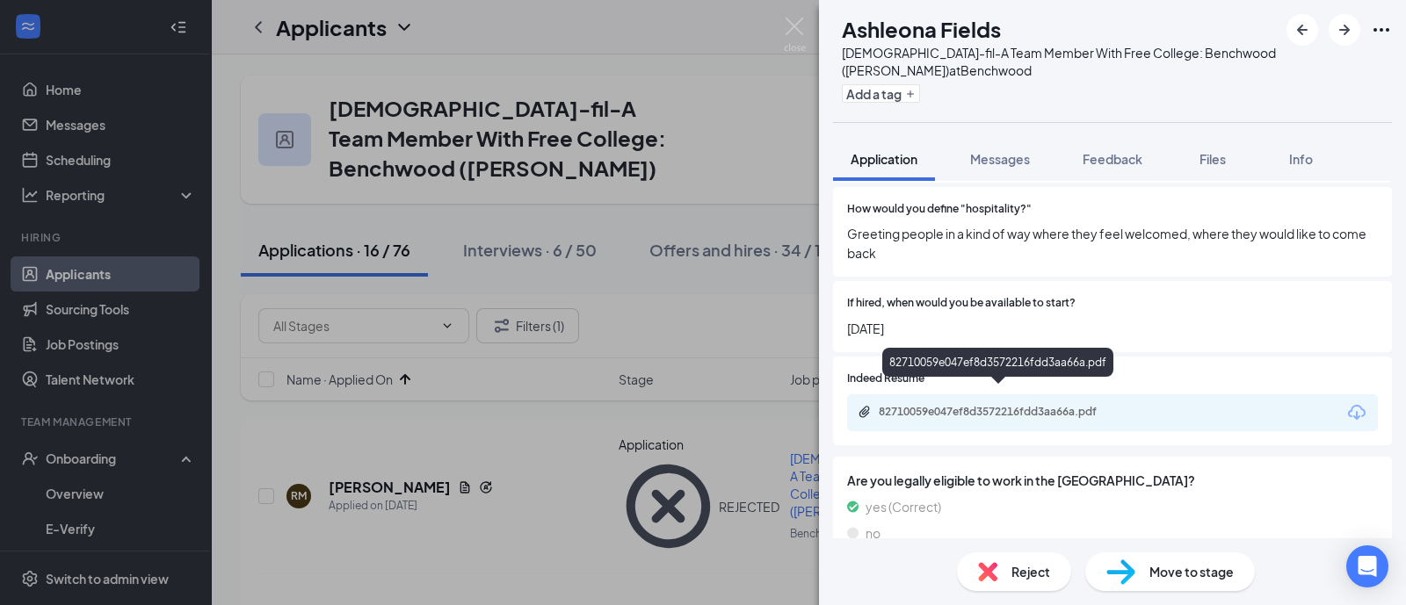
click at [1076, 405] on div "82710059e047ef8d3572216fdd3aa66a.pdf" at bounding box center [1001, 412] width 246 height 14
click at [987, 560] on div "Reject" at bounding box center [1014, 572] width 114 height 39
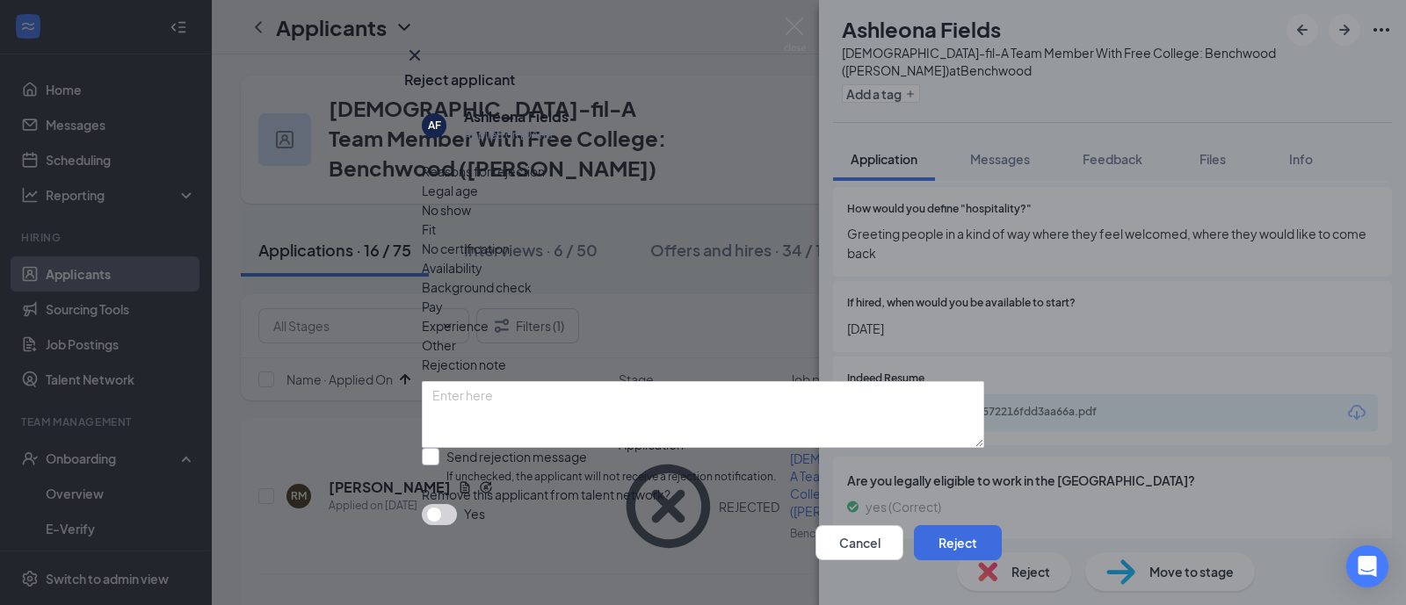
click at [677, 448] on input "Send rejection message If unchecked, the applicant will not receive a rejection…" at bounding box center [599, 467] width 354 height 38
checkbox input "true"
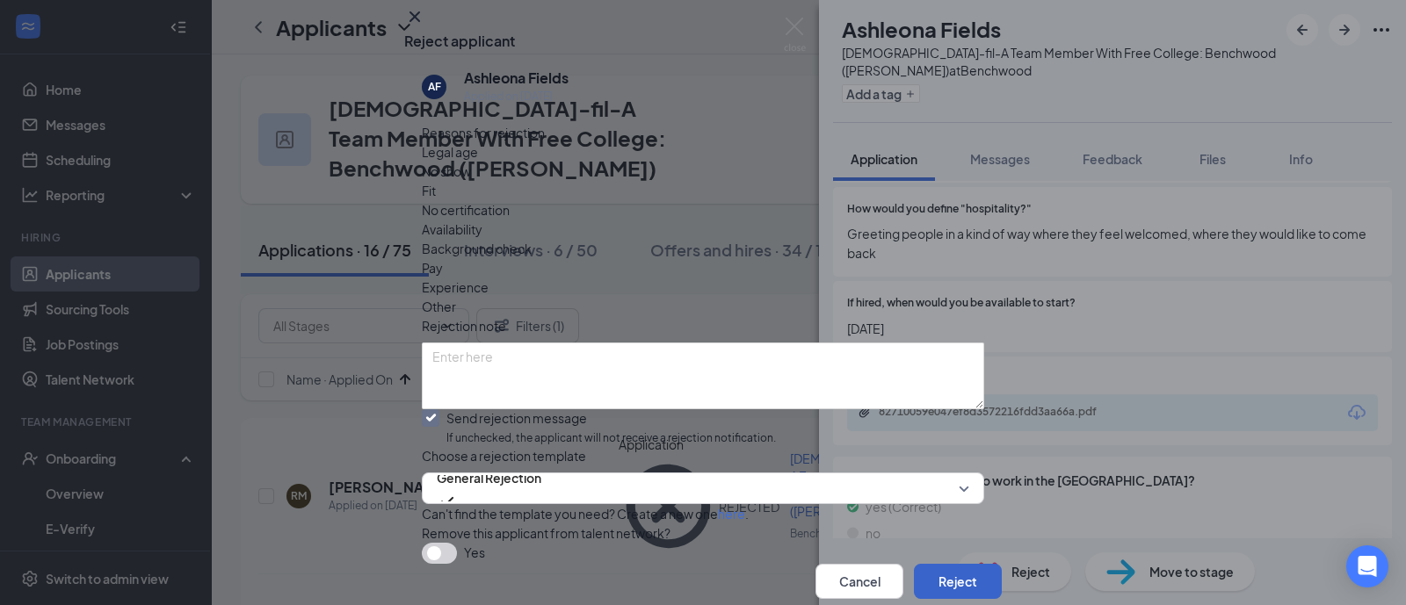
click at [964, 564] on button "Reject" at bounding box center [958, 581] width 88 height 35
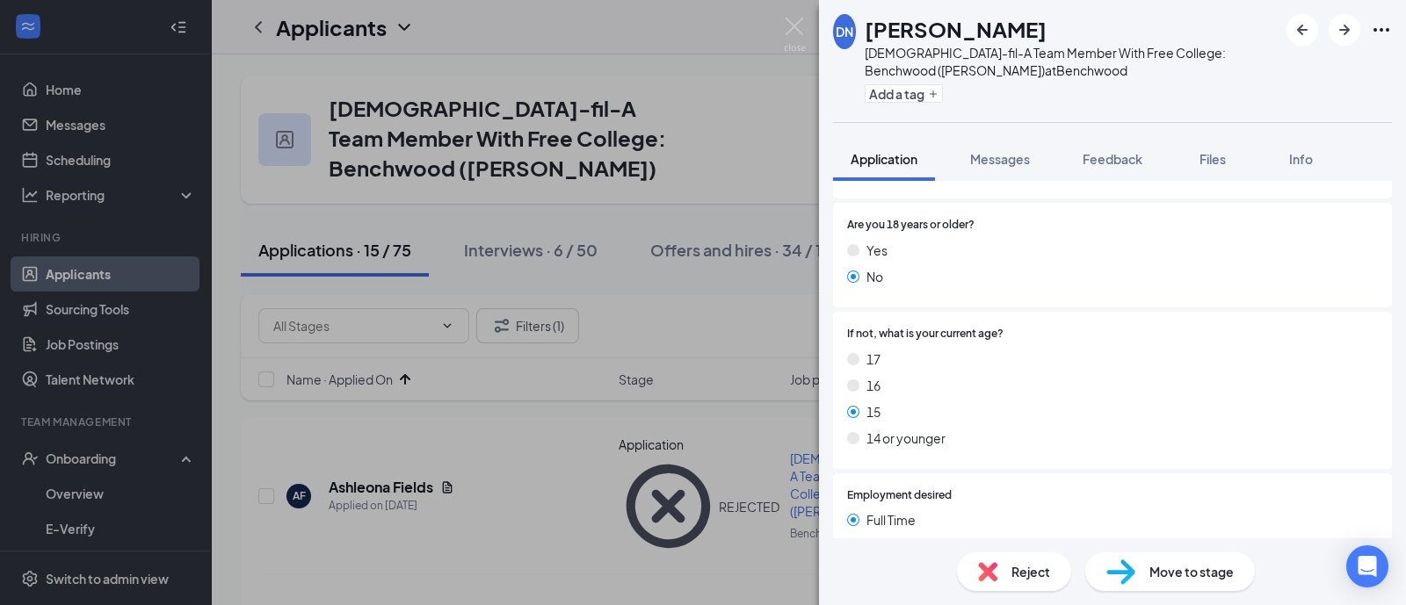
scroll to position [329, 0]
click at [938, 98] on icon "Plus" at bounding box center [933, 94] width 11 height 11
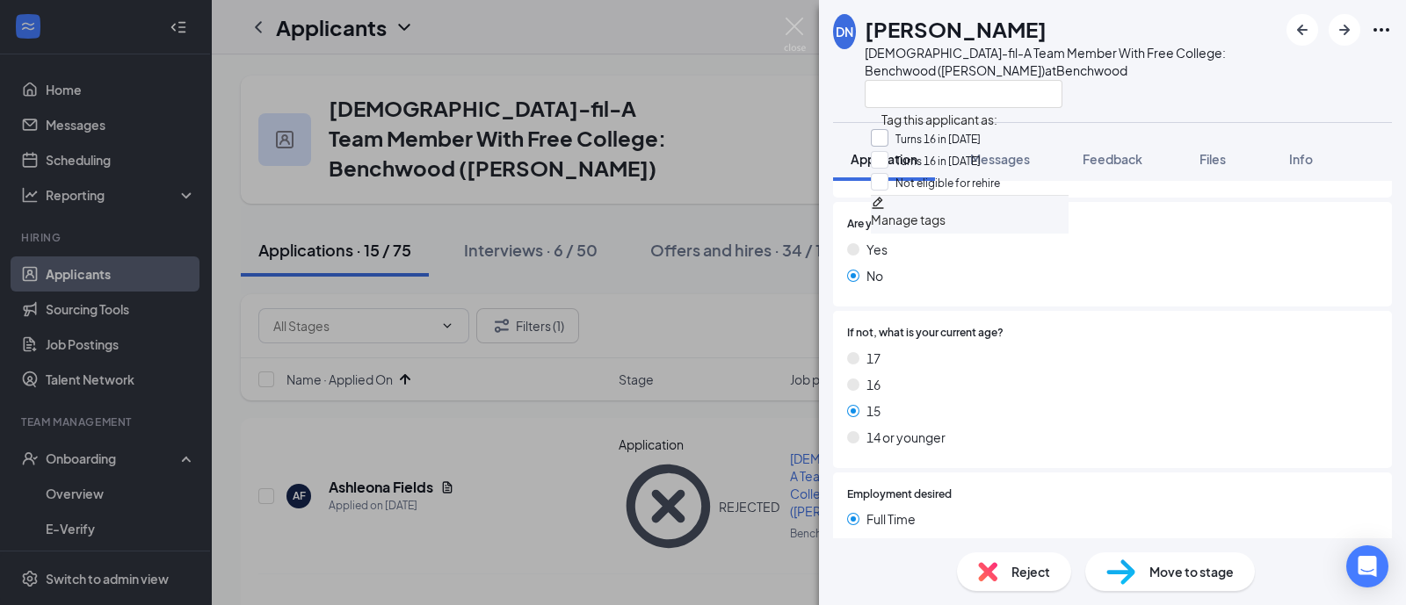
click at [943, 142] on input "Turns 16 in [DATE]" at bounding box center [926, 138] width 110 height 19
checkbox input "true"
click at [1004, 393] on div "17 16 15 14 or younger" at bounding box center [1112, 401] width 531 height 105
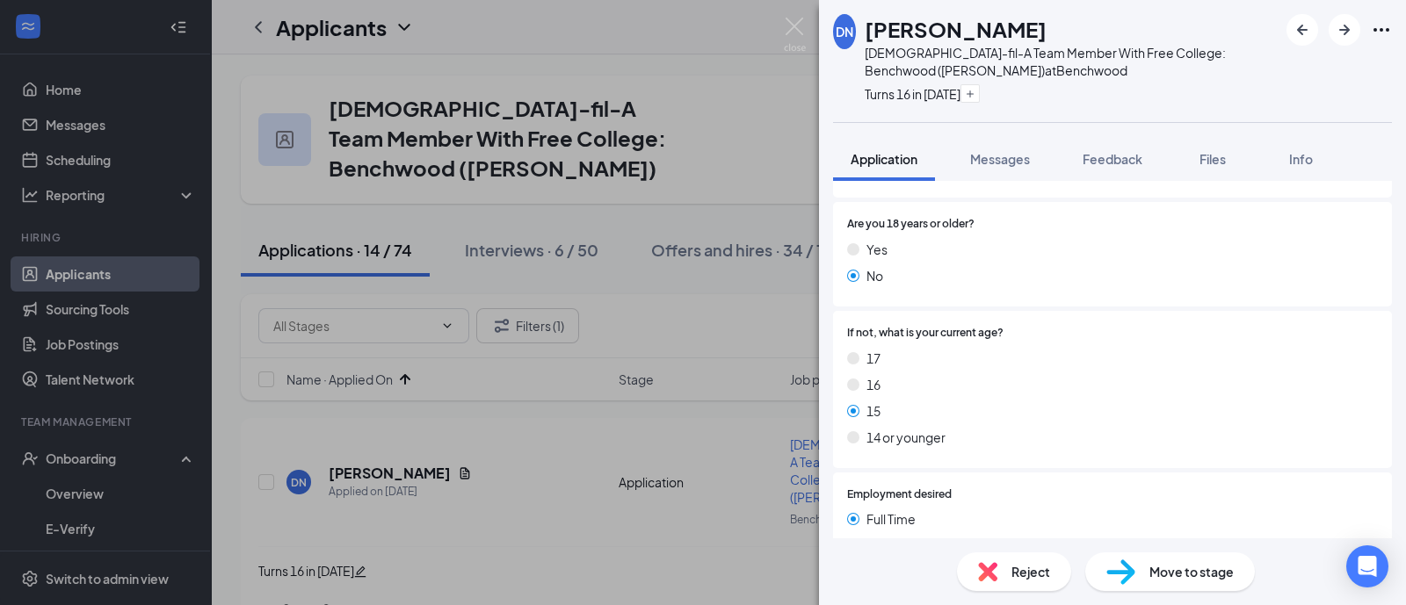
click at [1000, 569] on div "Reject" at bounding box center [1014, 572] width 114 height 39
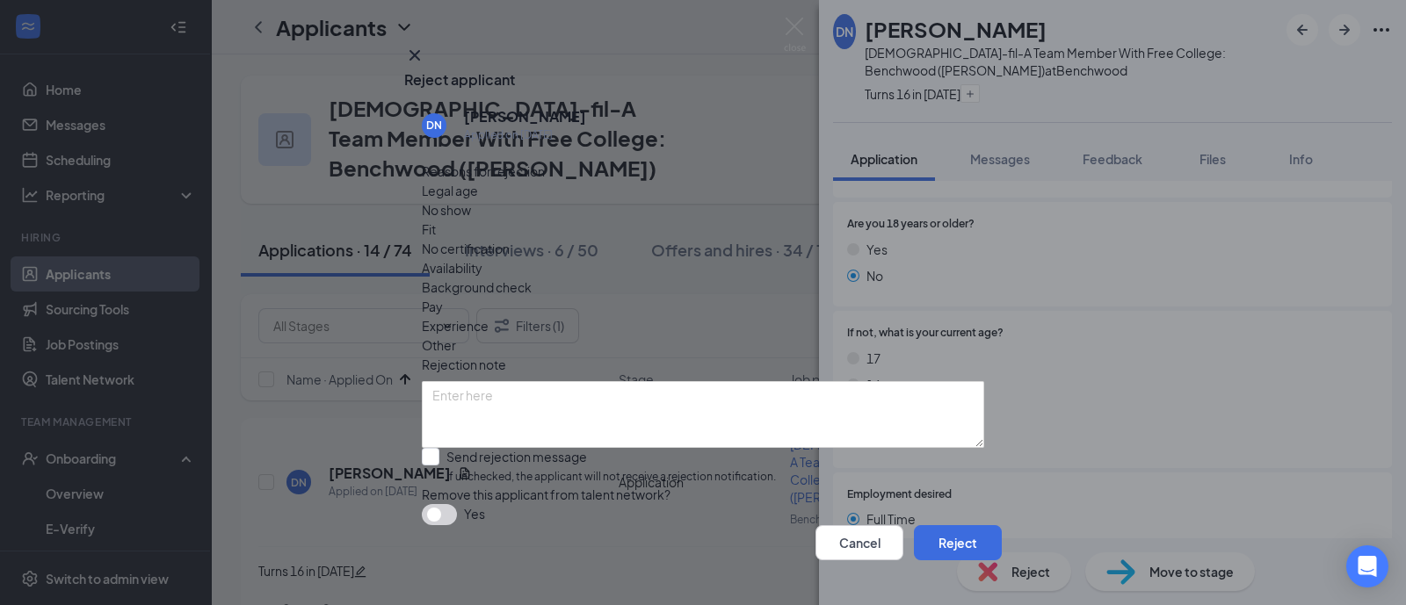
click at [482, 258] on span "Availability" at bounding box center [452, 267] width 61 height 19
click at [770, 448] on input "Send rejection message If unchecked, the applicant will not receive a rejection…" at bounding box center [599, 467] width 354 height 38
checkbox input "true"
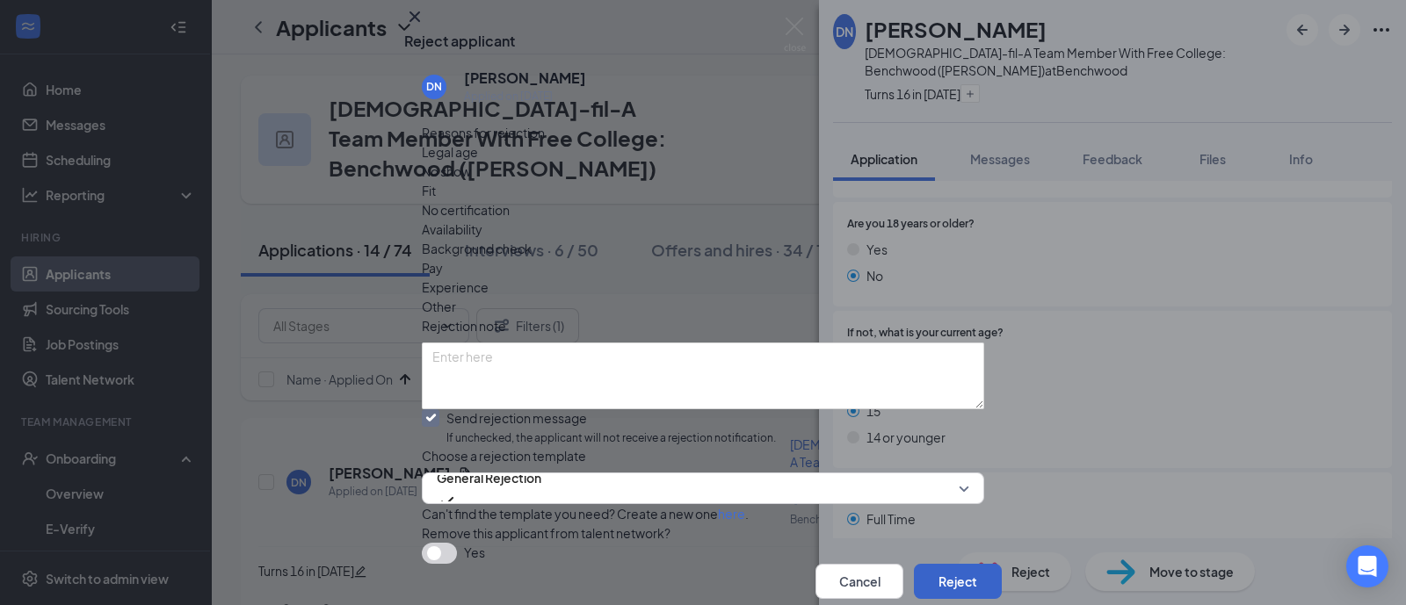
click at [931, 564] on button "Reject" at bounding box center [958, 581] width 88 height 35
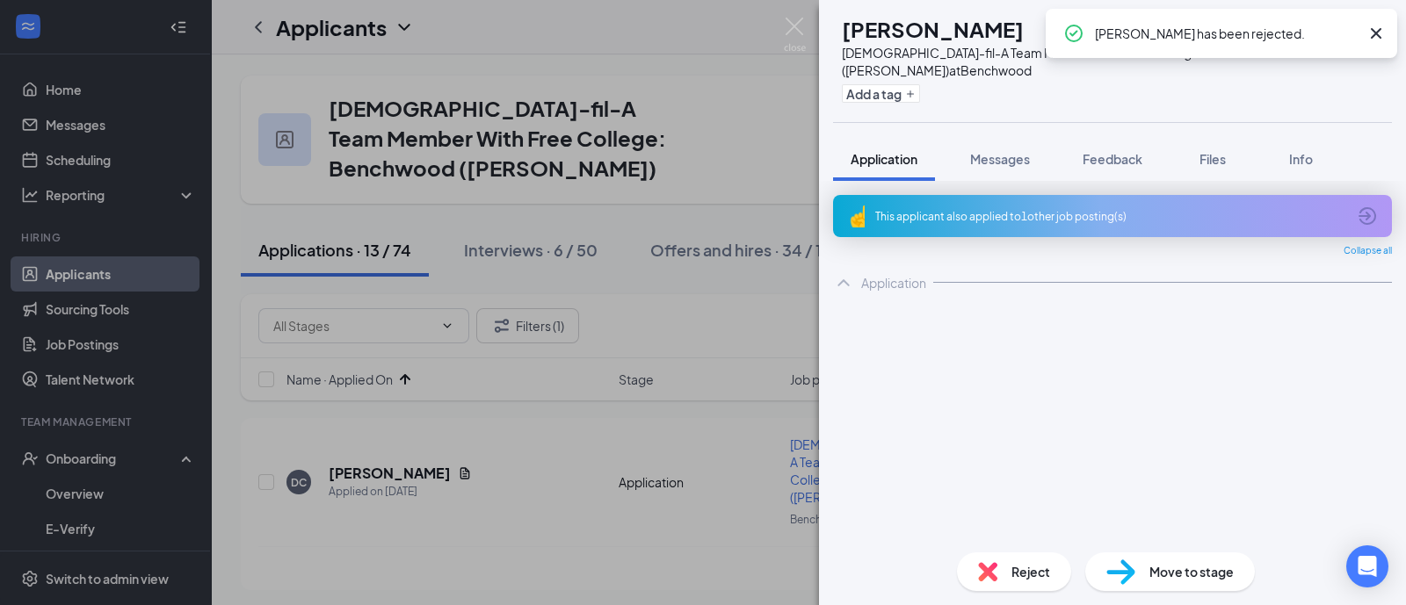
click at [1089, 211] on div "This applicant also applied to 1 other job posting(s)" at bounding box center [1110, 216] width 471 height 15
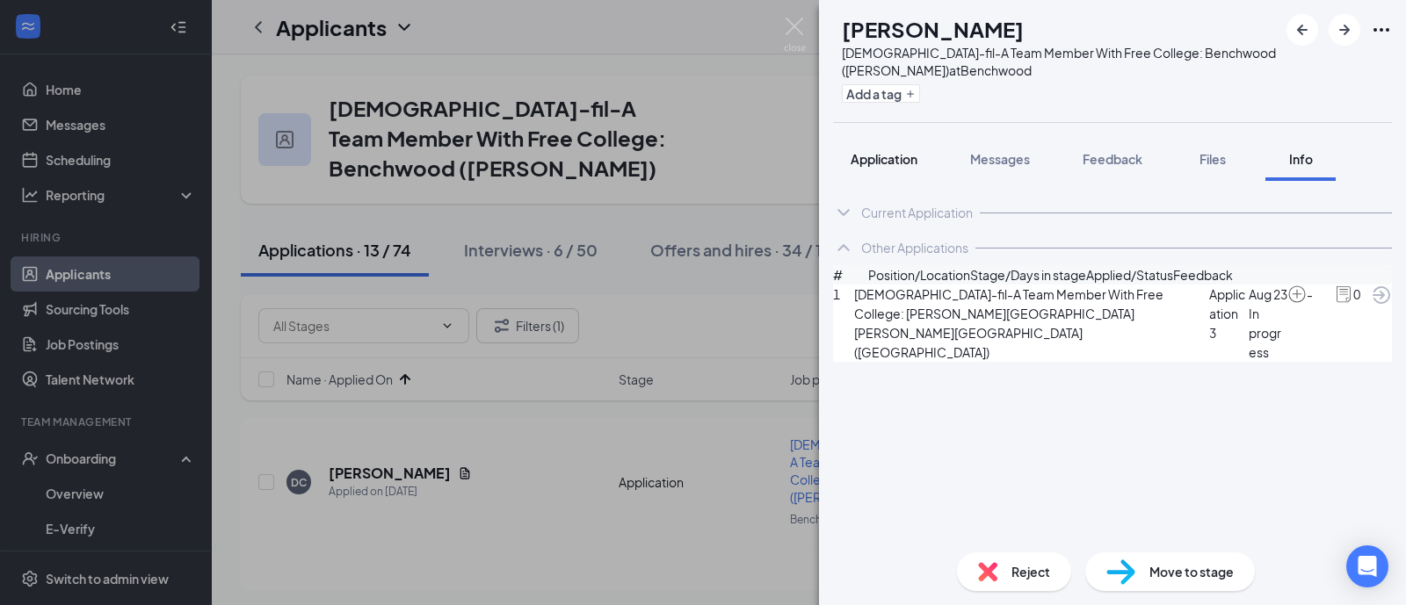
click at [894, 152] on span "Application" at bounding box center [883, 159] width 67 height 16
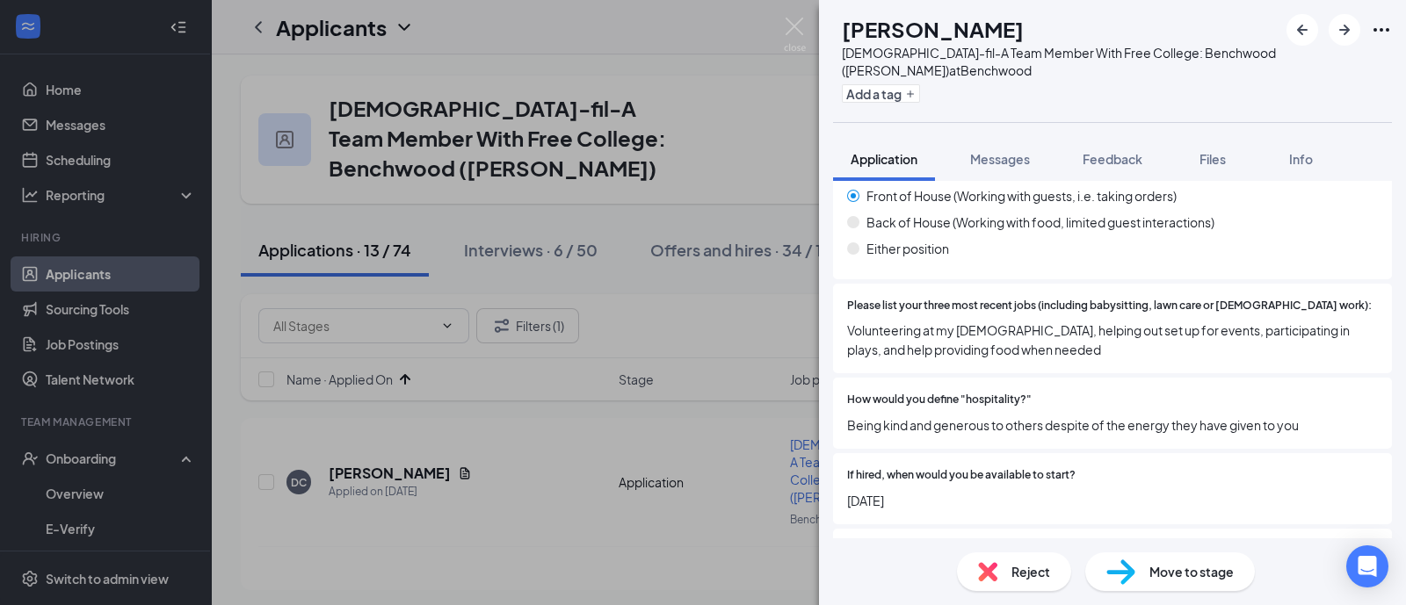
scroll to position [1427, 0]
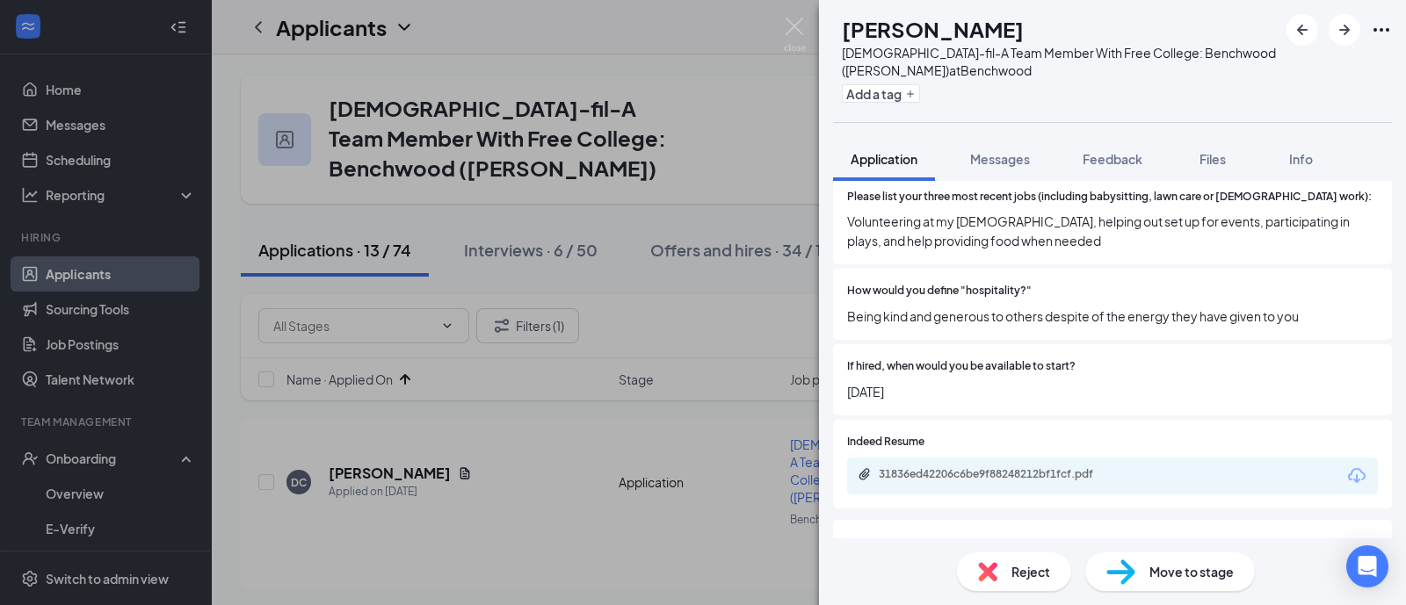
click at [1040, 467] on div "31836ed42206c6be9f88248212bf1fcf.pdf" at bounding box center [1001, 474] width 246 height 14
click at [1204, 579] on span "Move to stage" at bounding box center [1191, 571] width 84 height 19
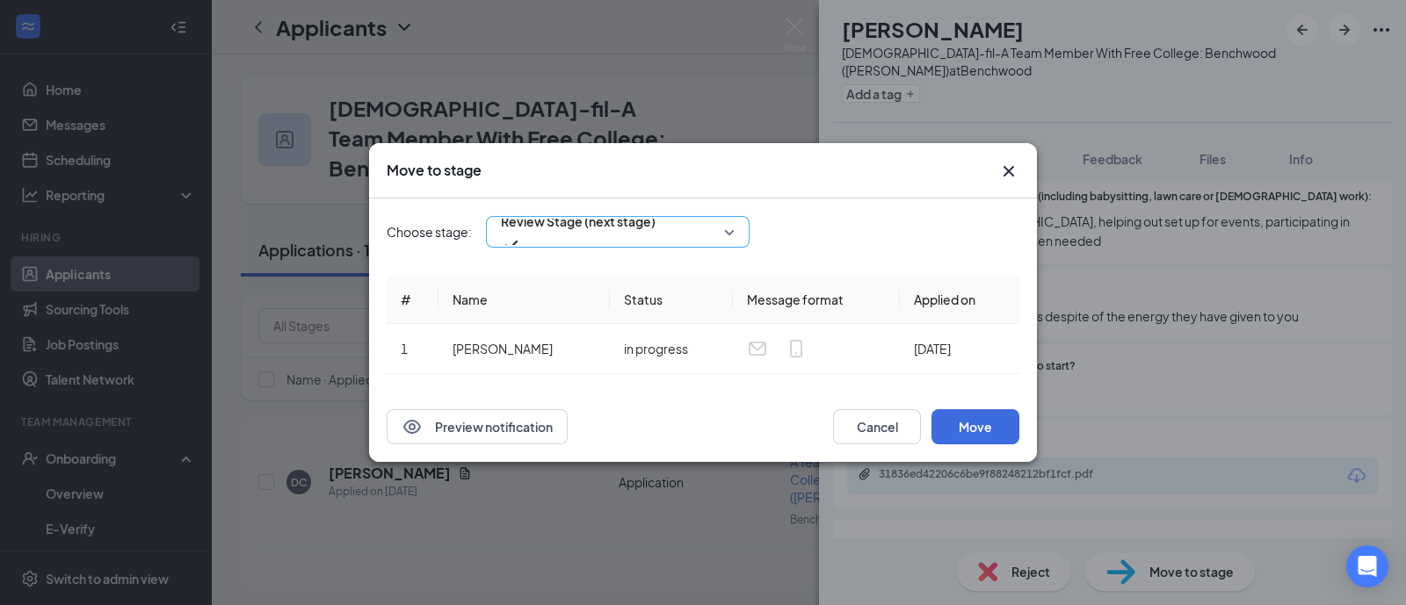
click at [552, 228] on span "Review Stage (next stage)" at bounding box center [578, 221] width 155 height 26
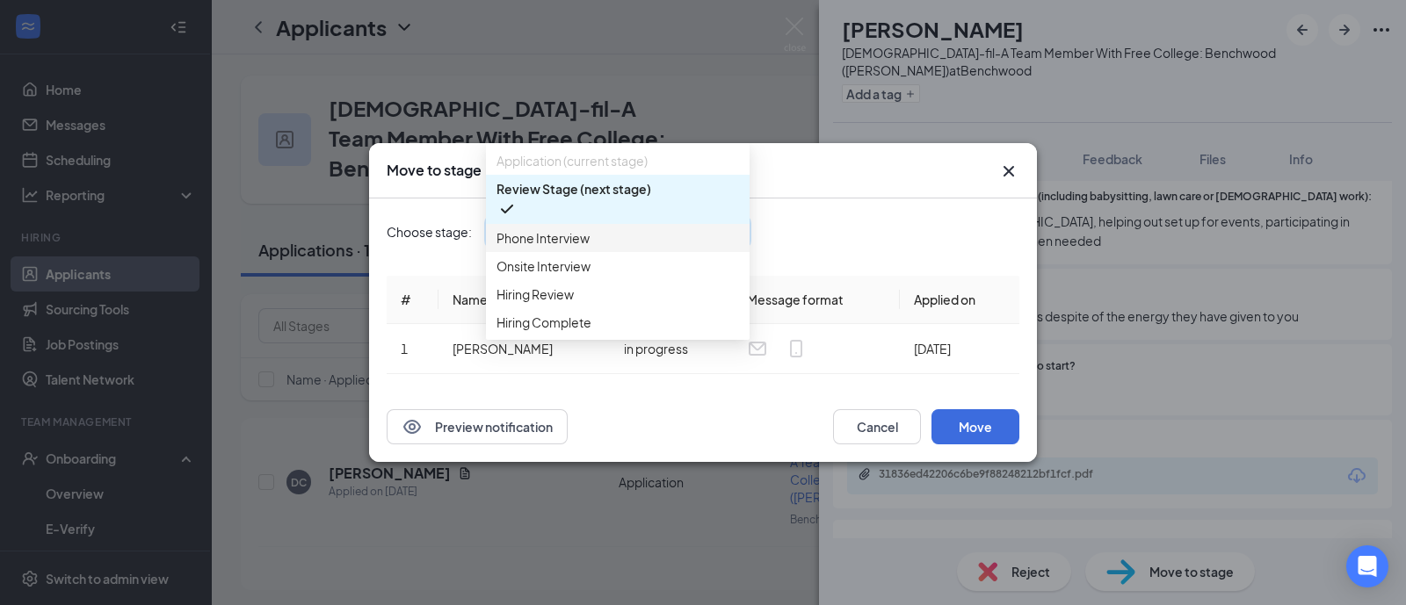
drag, startPoint x: 540, startPoint y: 259, endPoint x: 563, endPoint y: 283, distance: 32.9
click at [540, 248] on span "Phone Interview" at bounding box center [542, 237] width 93 height 19
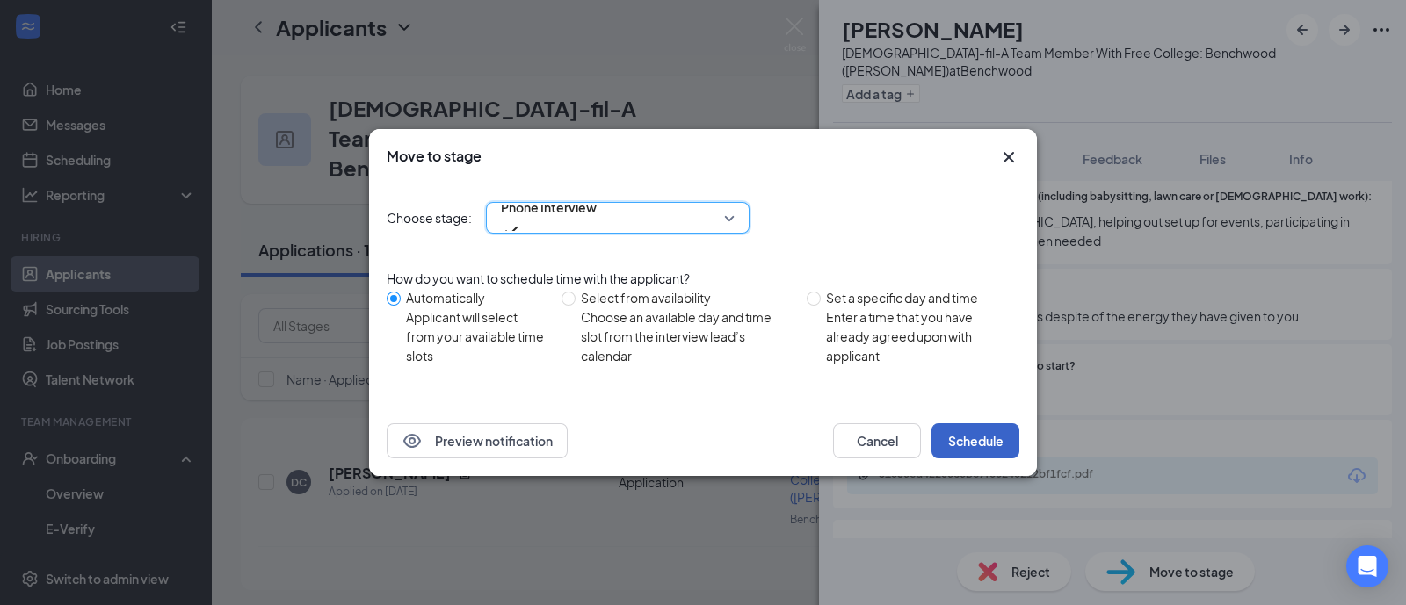
click at [1003, 434] on button "Schedule" at bounding box center [975, 440] width 88 height 35
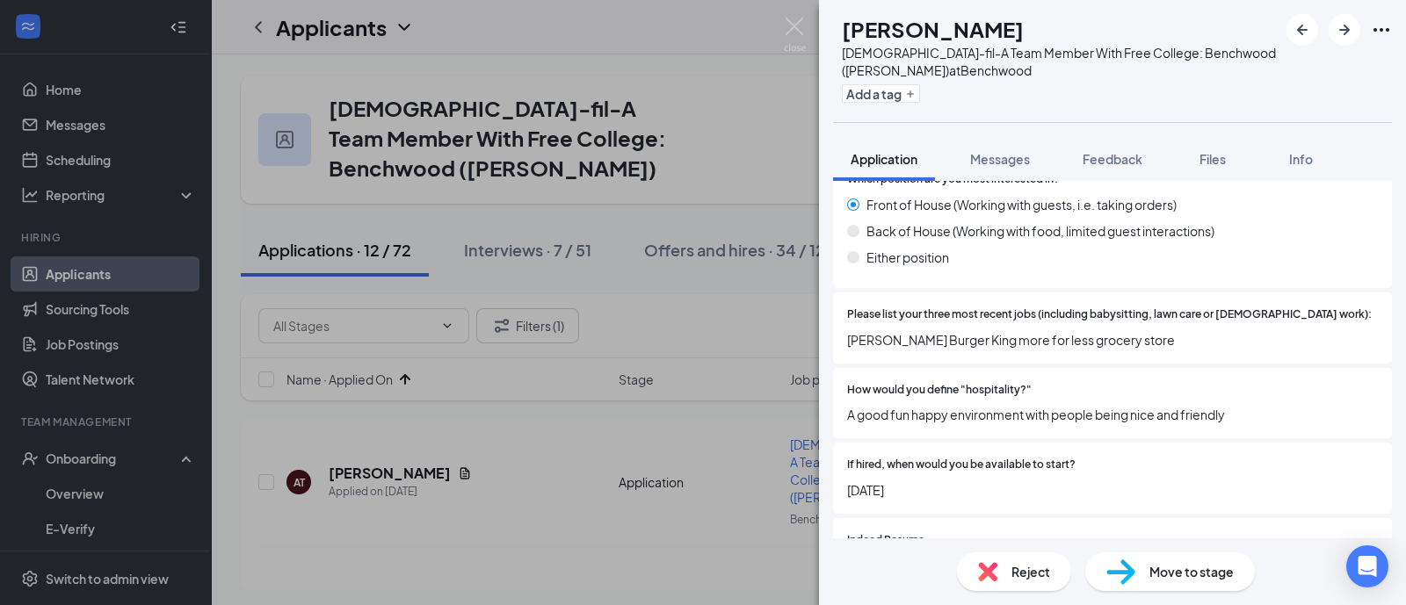
scroll to position [1208, 0]
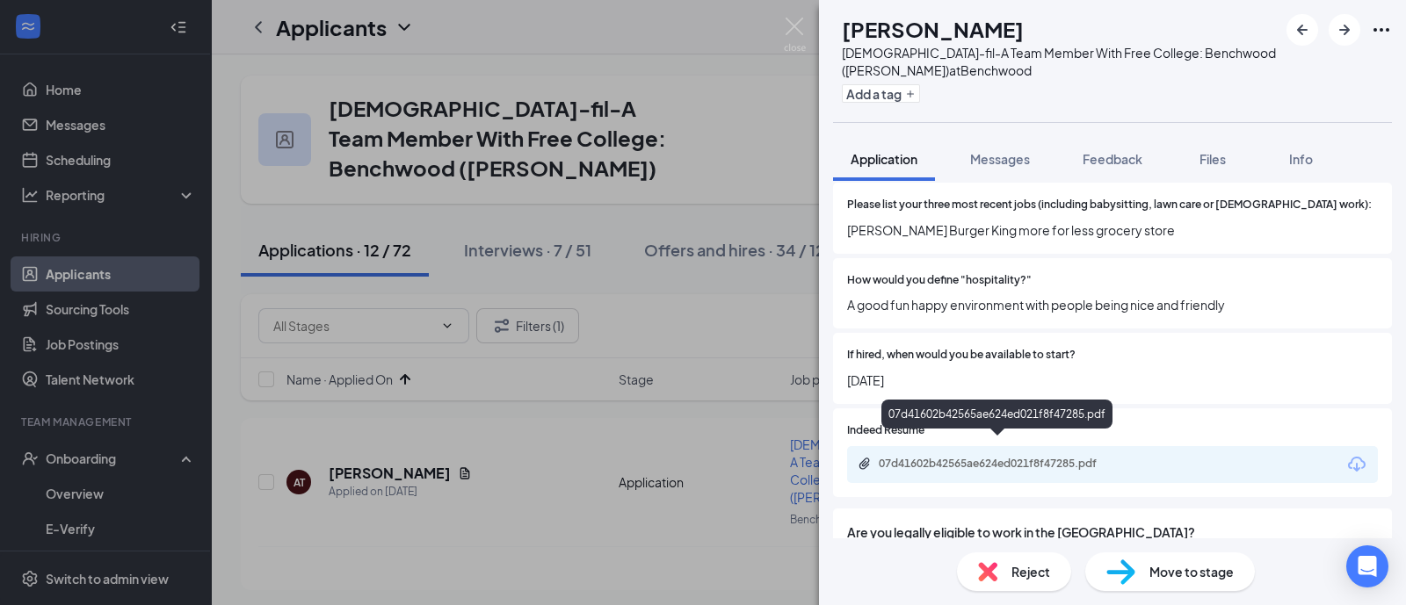
click at [1001, 457] on div "07d41602b42565ae624ed021f8f47285.pdf" at bounding box center [1001, 464] width 246 height 14
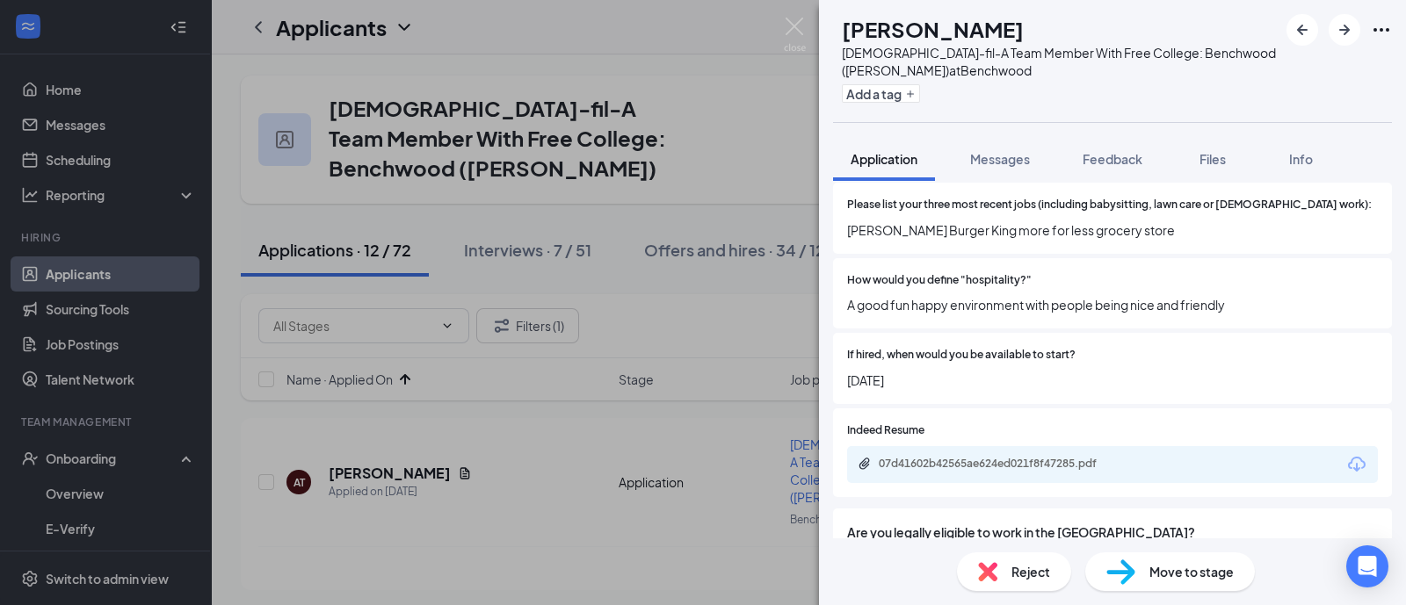
click at [981, 576] on img at bounding box center [987, 571] width 19 height 19
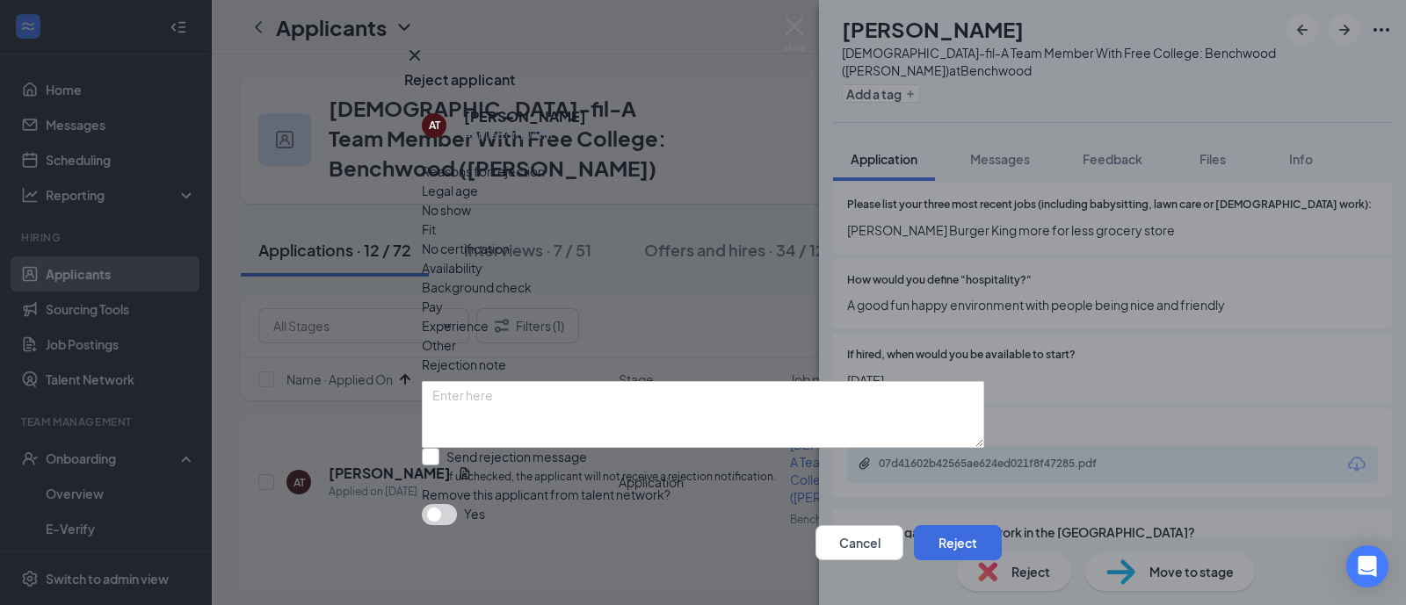
click at [545, 448] on input "Send rejection message If unchecked, the applicant will not receive a rejection…" at bounding box center [599, 467] width 354 height 38
checkbox input "true"
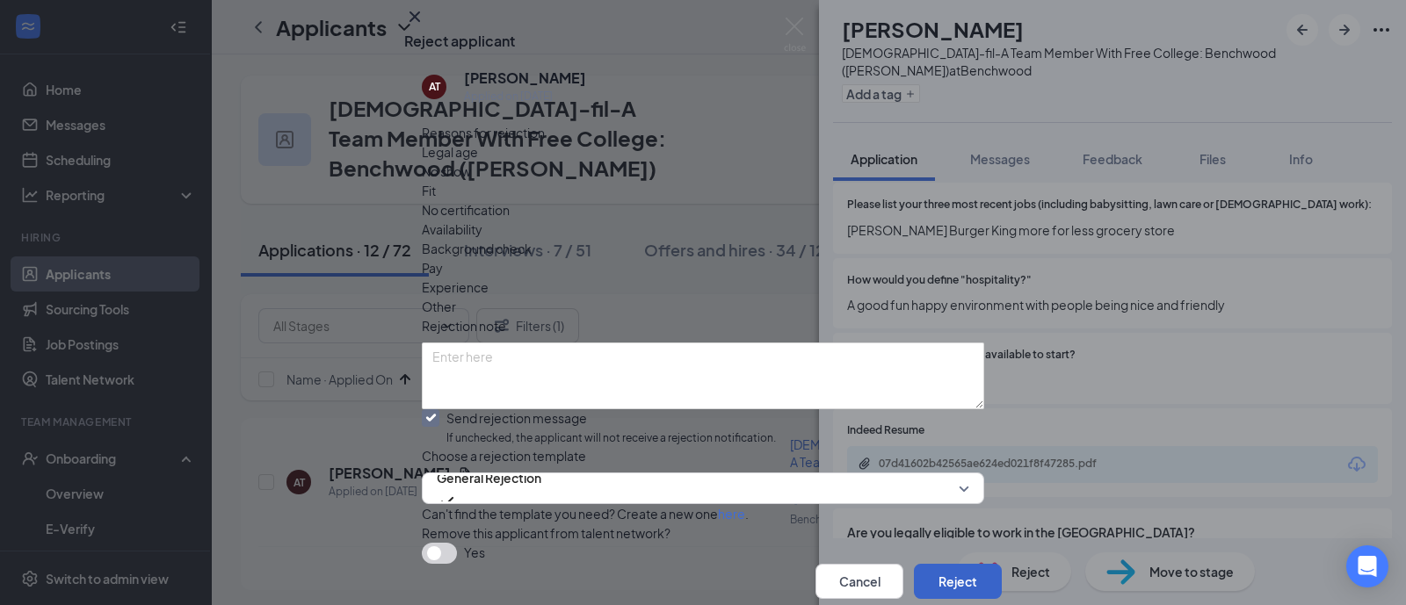
click at [965, 564] on button "Reject" at bounding box center [958, 581] width 88 height 35
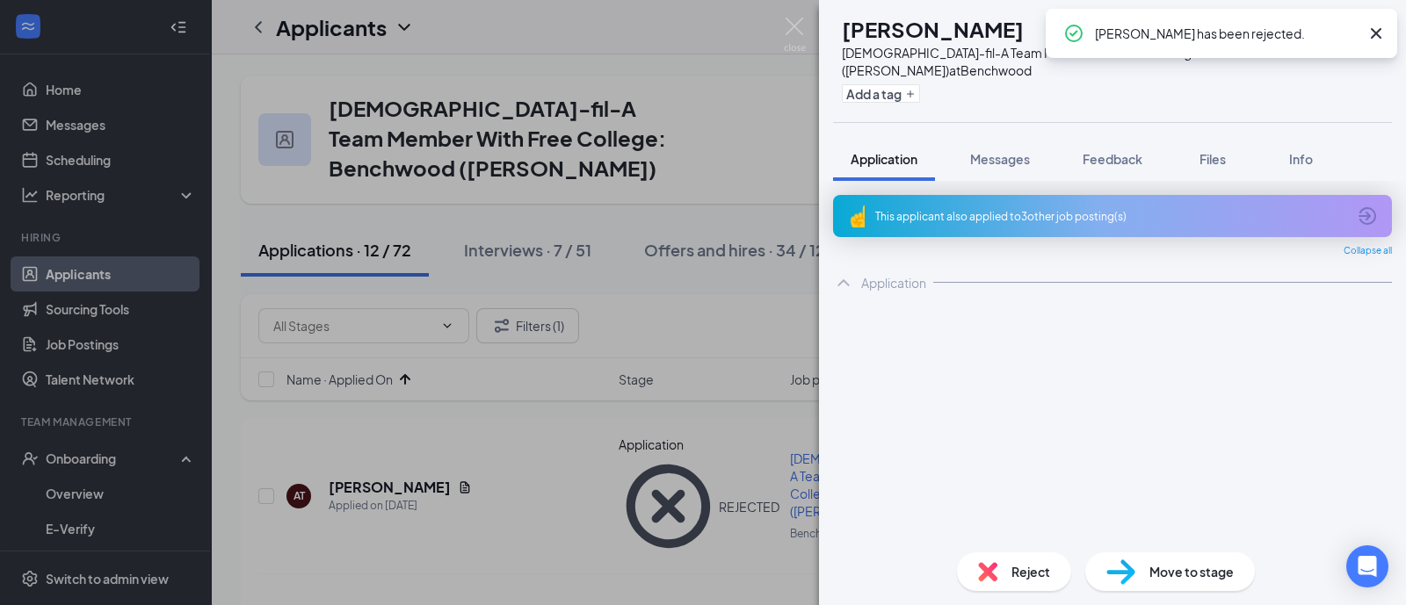
click at [989, 209] on div "This applicant also applied to 3 other job posting(s)" at bounding box center [1110, 216] width 471 height 15
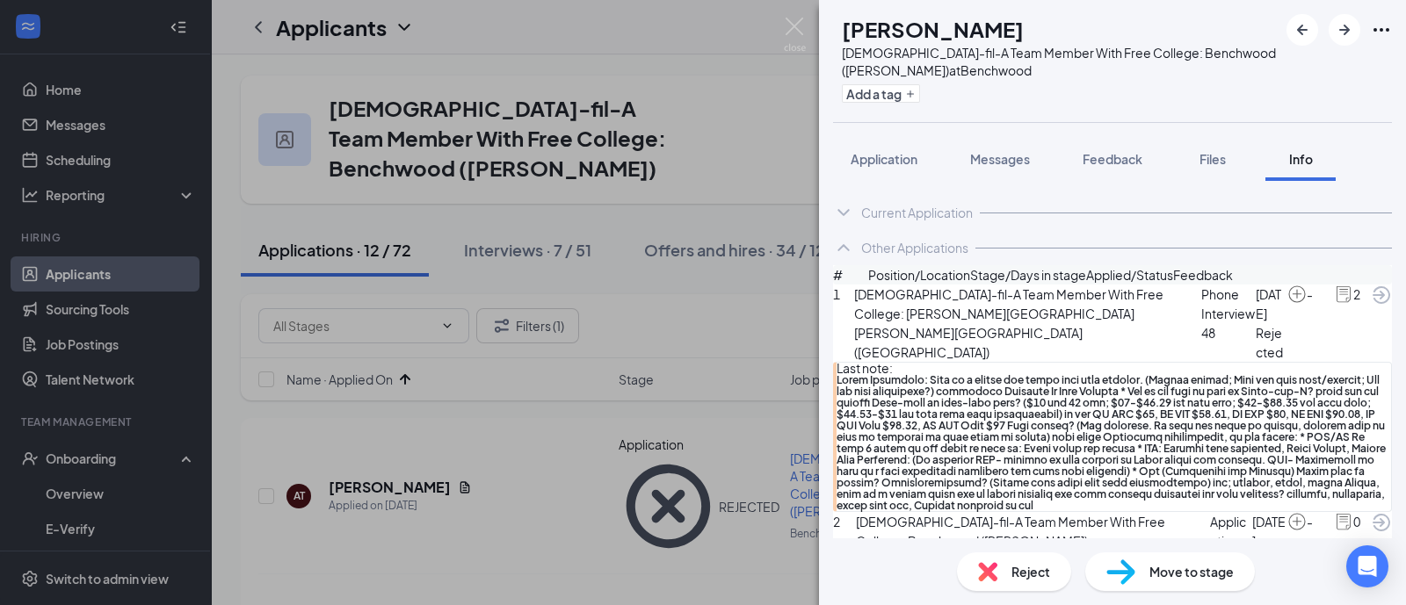
scroll to position [109, 0]
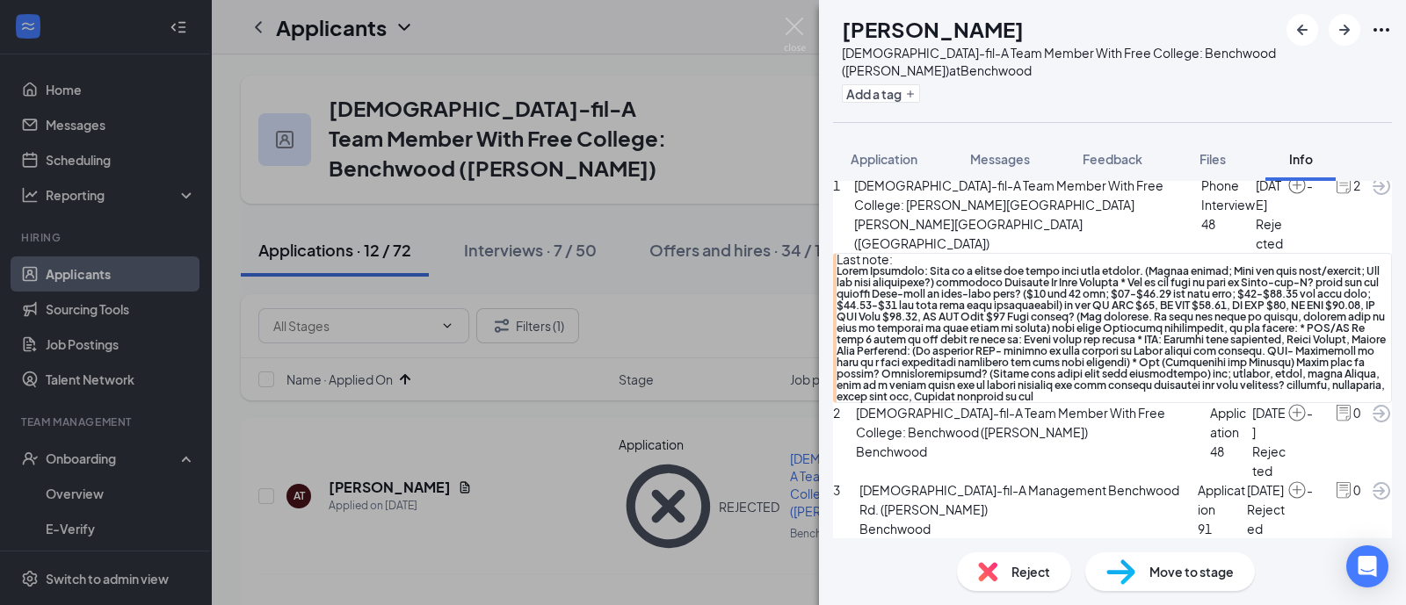
scroll to position [219, 0]
click at [881, 160] on span "Application" at bounding box center [883, 159] width 67 height 16
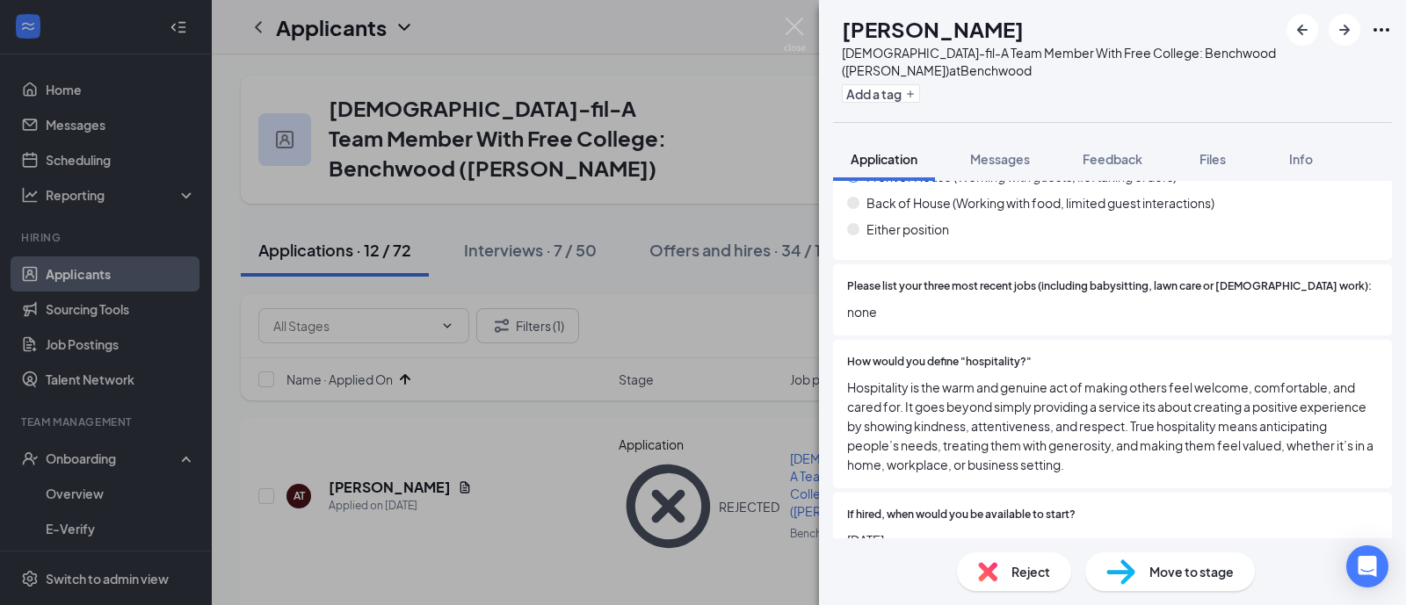
scroll to position [1427, 0]
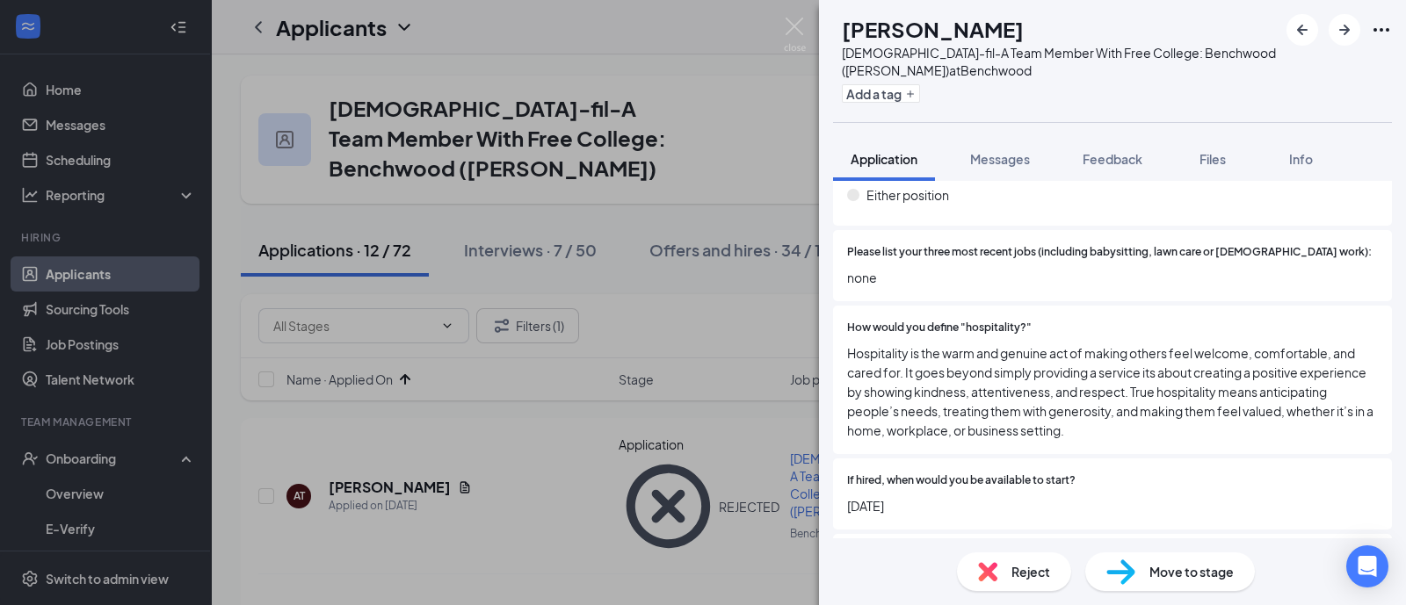
click at [1175, 574] on span "Move to stage" at bounding box center [1191, 571] width 84 height 19
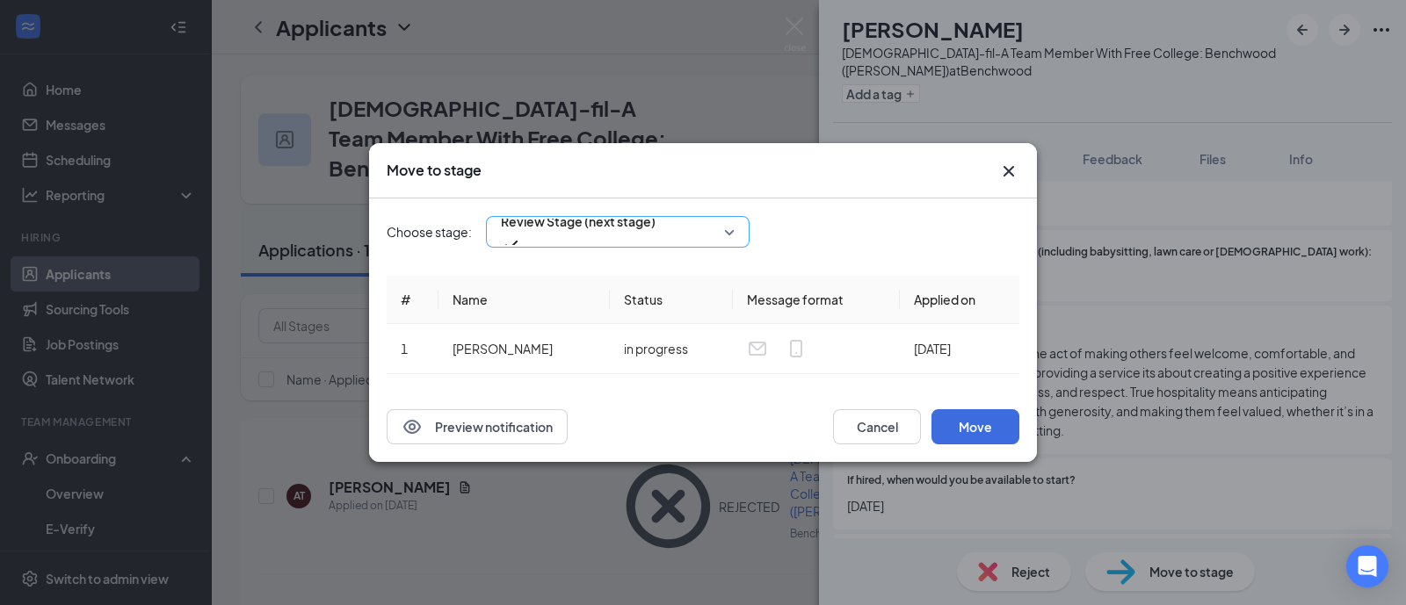
click at [654, 229] on span "Review Stage (next stage)" at bounding box center [578, 231] width 155 height 47
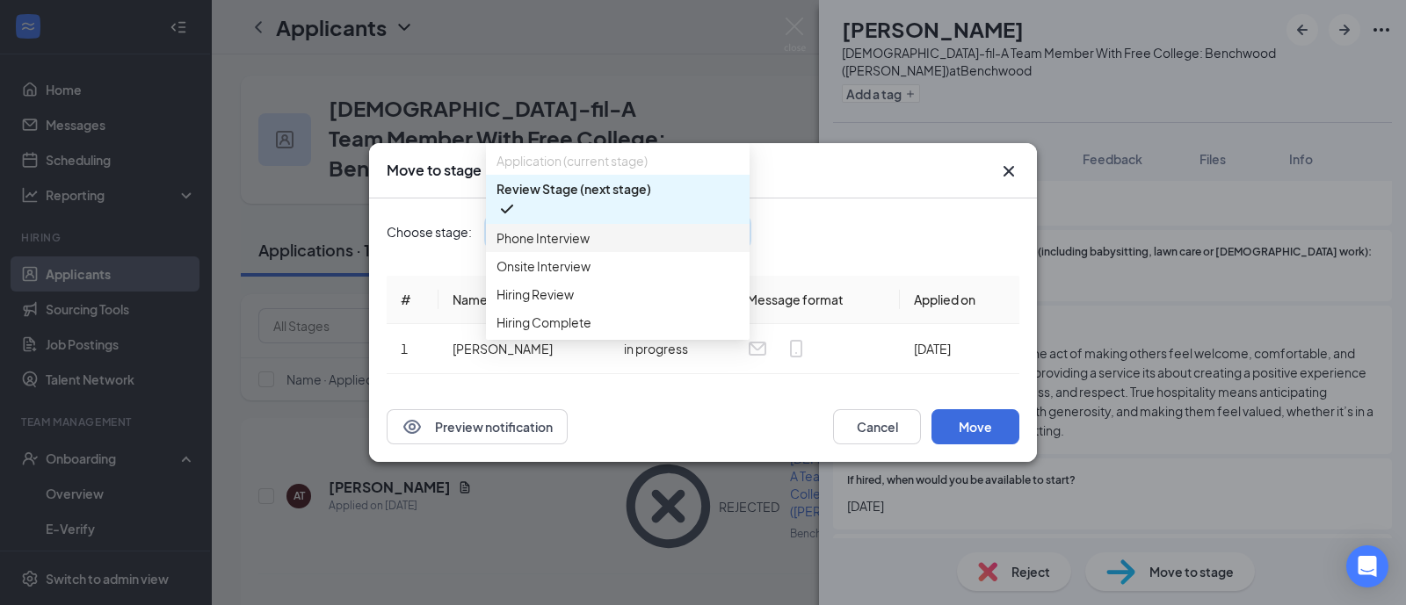
click at [627, 240] on div "Phone Interview" at bounding box center [618, 238] width 264 height 28
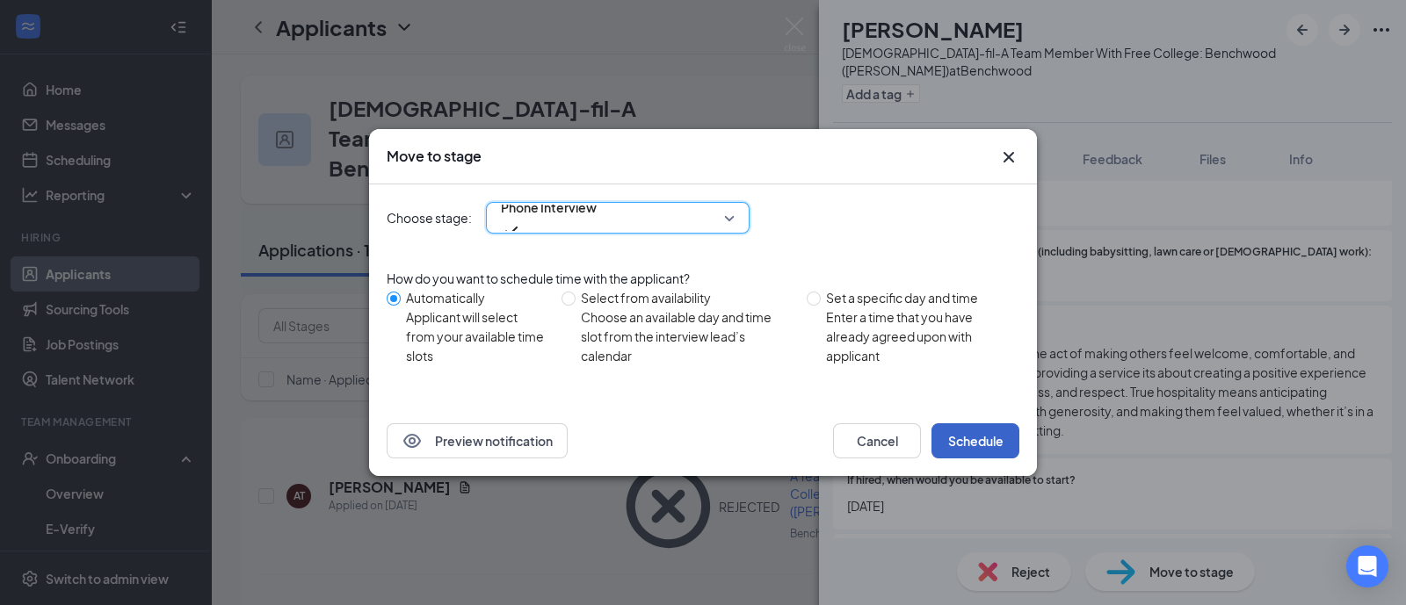
click at [944, 432] on button "Schedule" at bounding box center [975, 440] width 88 height 35
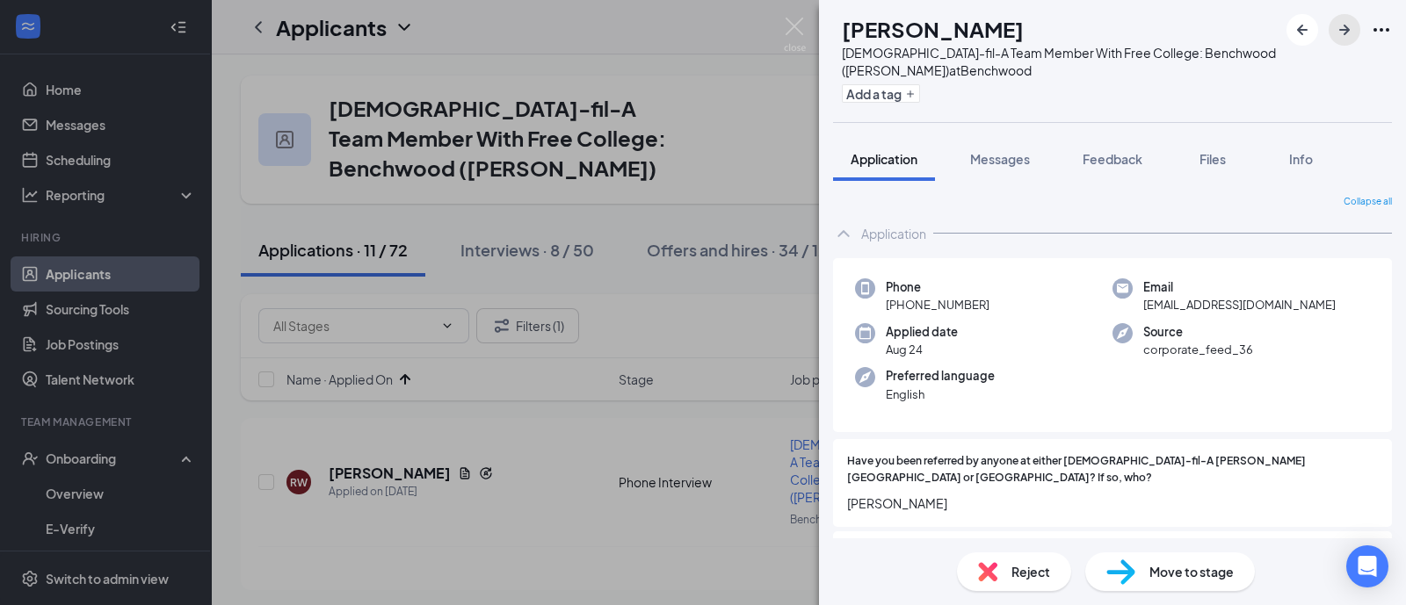
click at [1335, 23] on icon "ArrowRight" at bounding box center [1344, 29] width 21 height 21
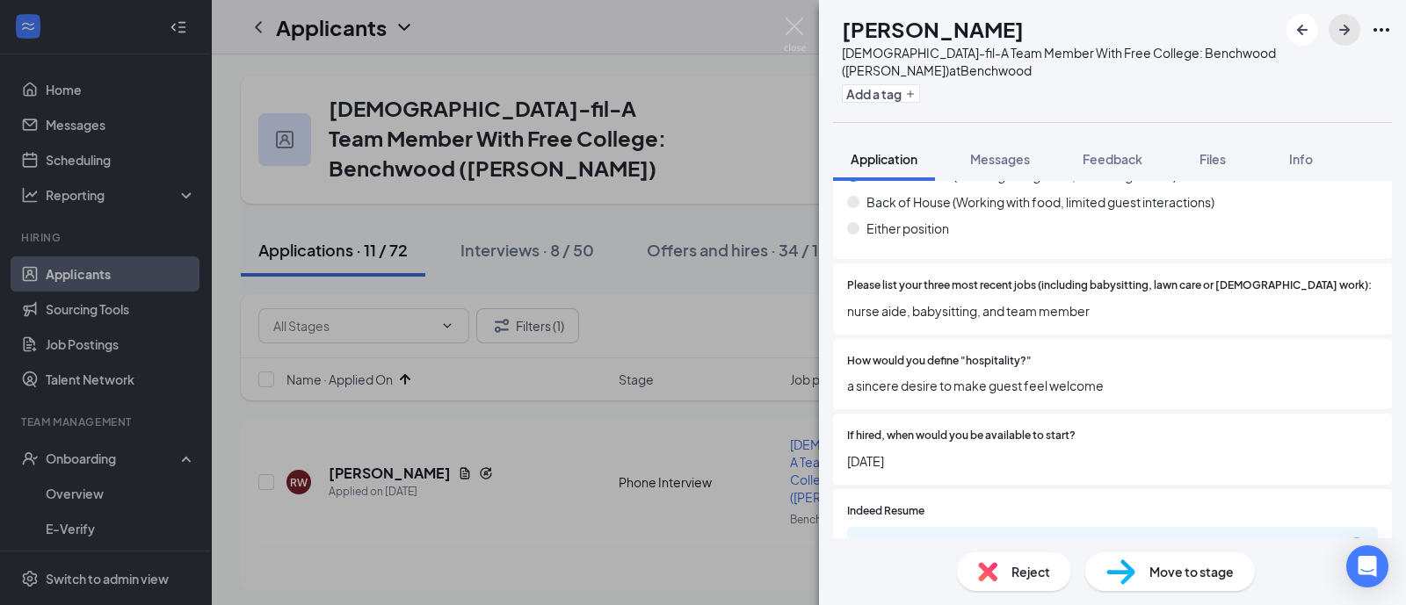
scroll to position [1208, 0]
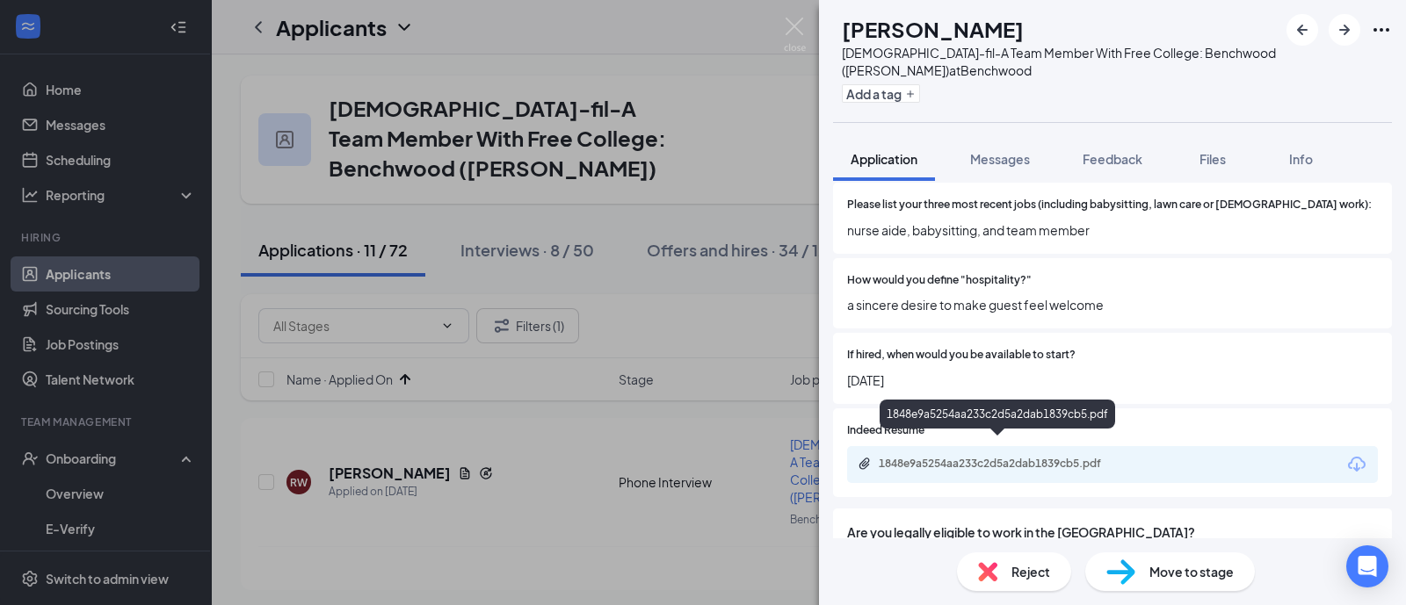
click at [1033, 459] on div "1848e9a5254aa233c2d5a2dab1839cb5.pdf" at bounding box center [1112, 464] width 531 height 37
click at [1037, 457] on div "1848e9a5254aa233c2d5a2dab1839cb5.pdf" at bounding box center [1001, 464] width 246 height 14
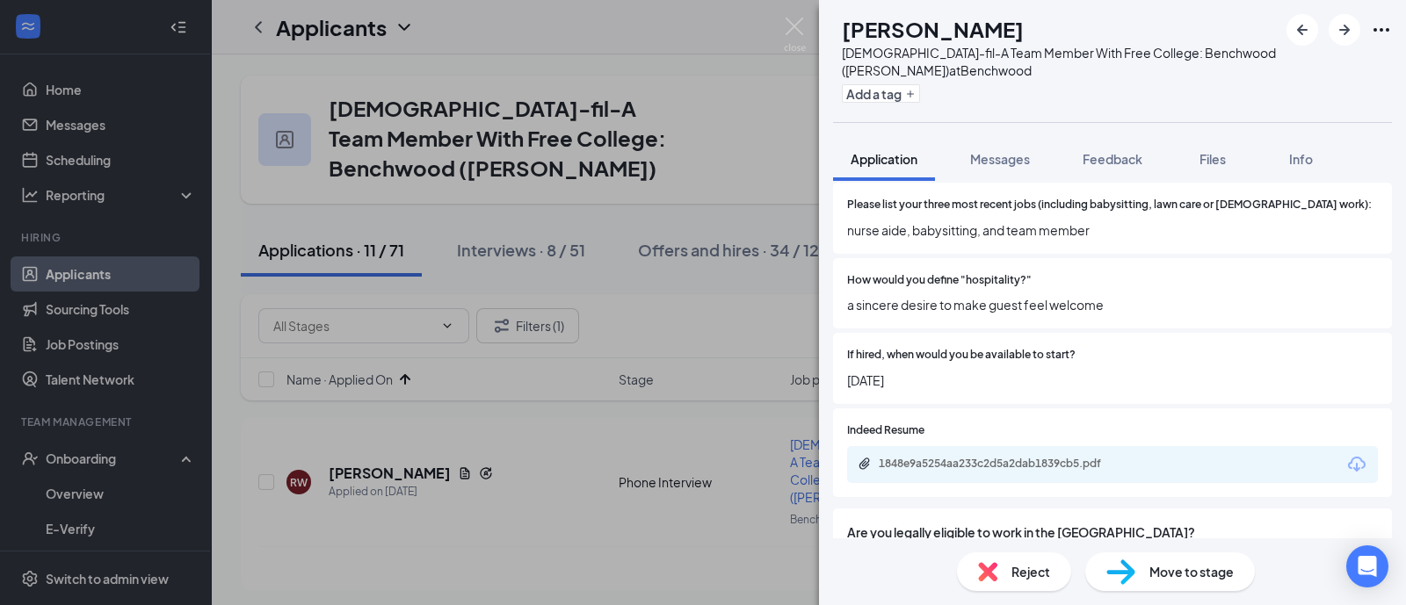
click at [1160, 574] on span "Move to stage" at bounding box center [1191, 571] width 84 height 19
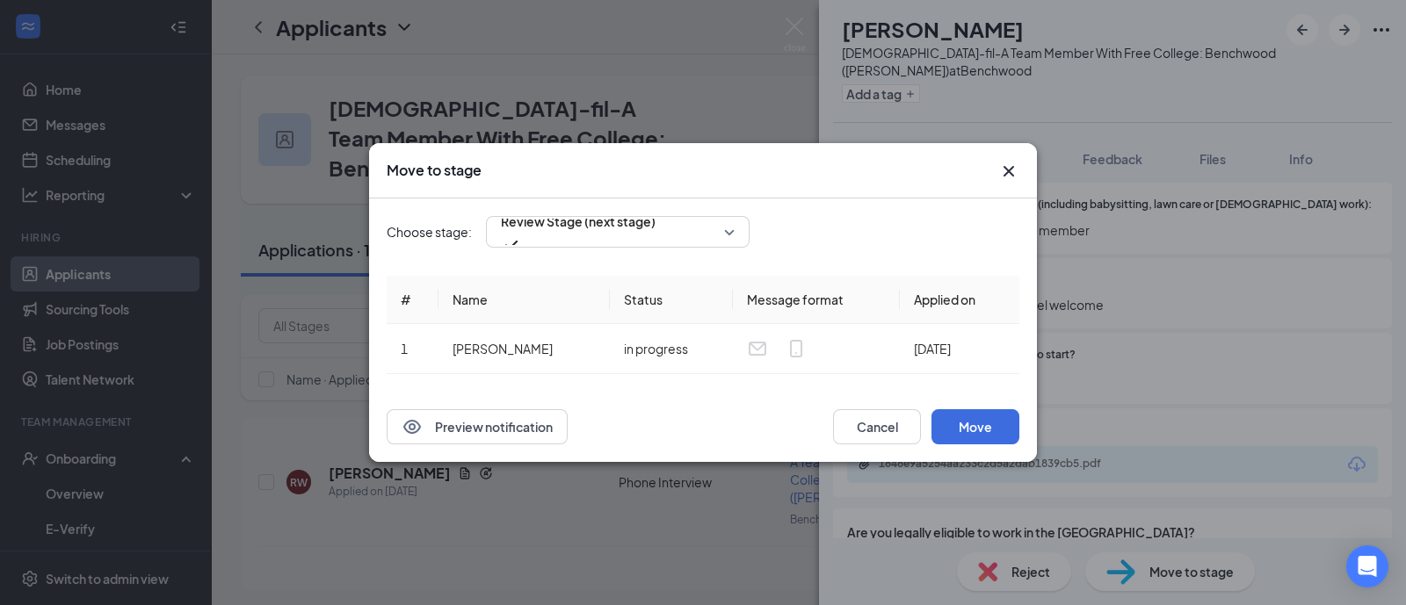
click at [1001, 172] on icon "Cross" at bounding box center [1008, 171] width 21 height 21
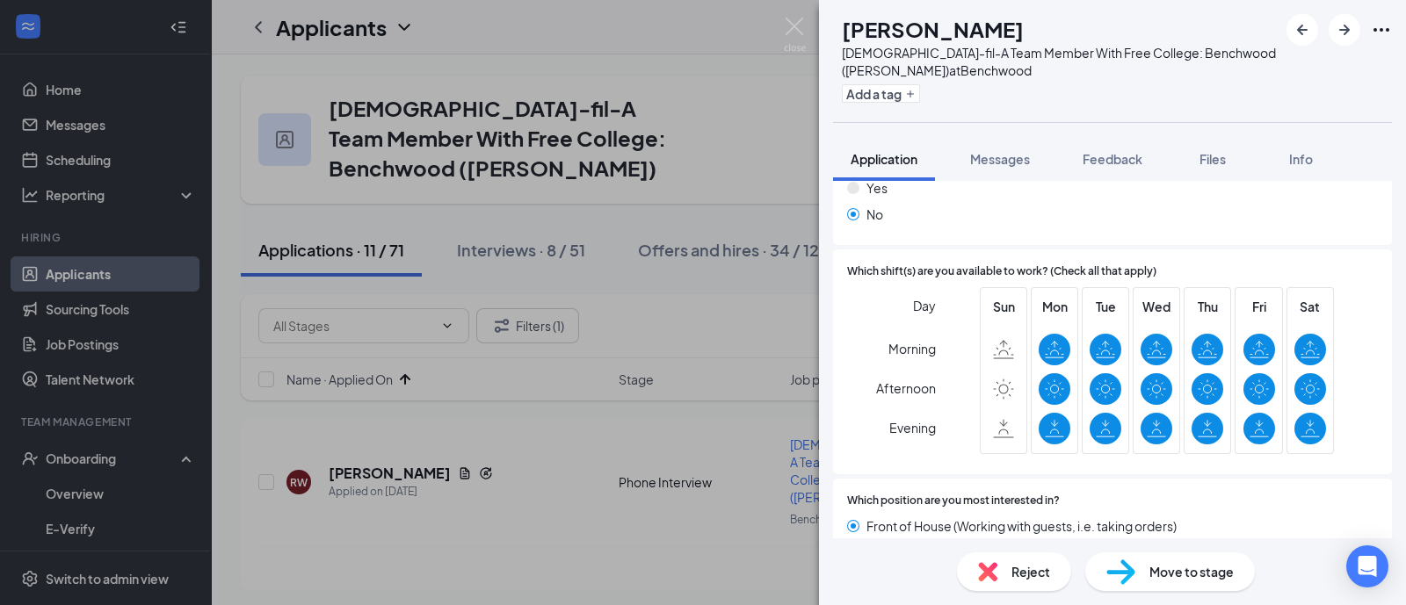
scroll to position [768, 0]
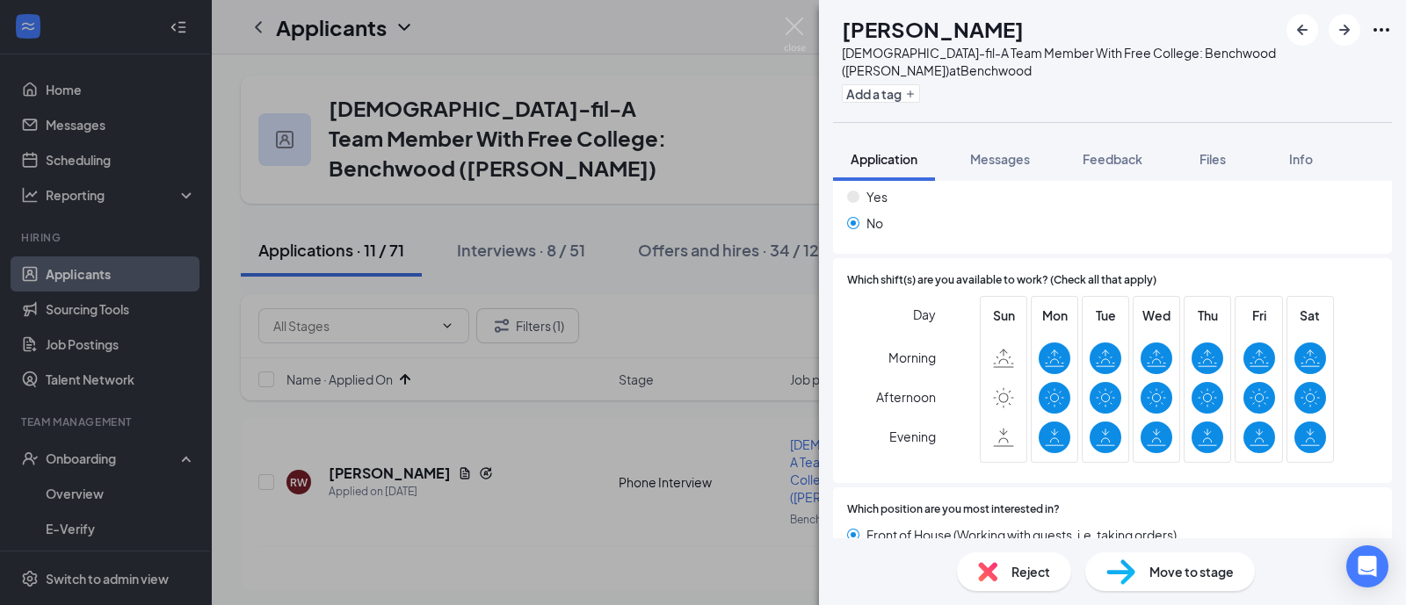
click at [1200, 581] on span "Move to stage" at bounding box center [1191, 571] width 84 height 19
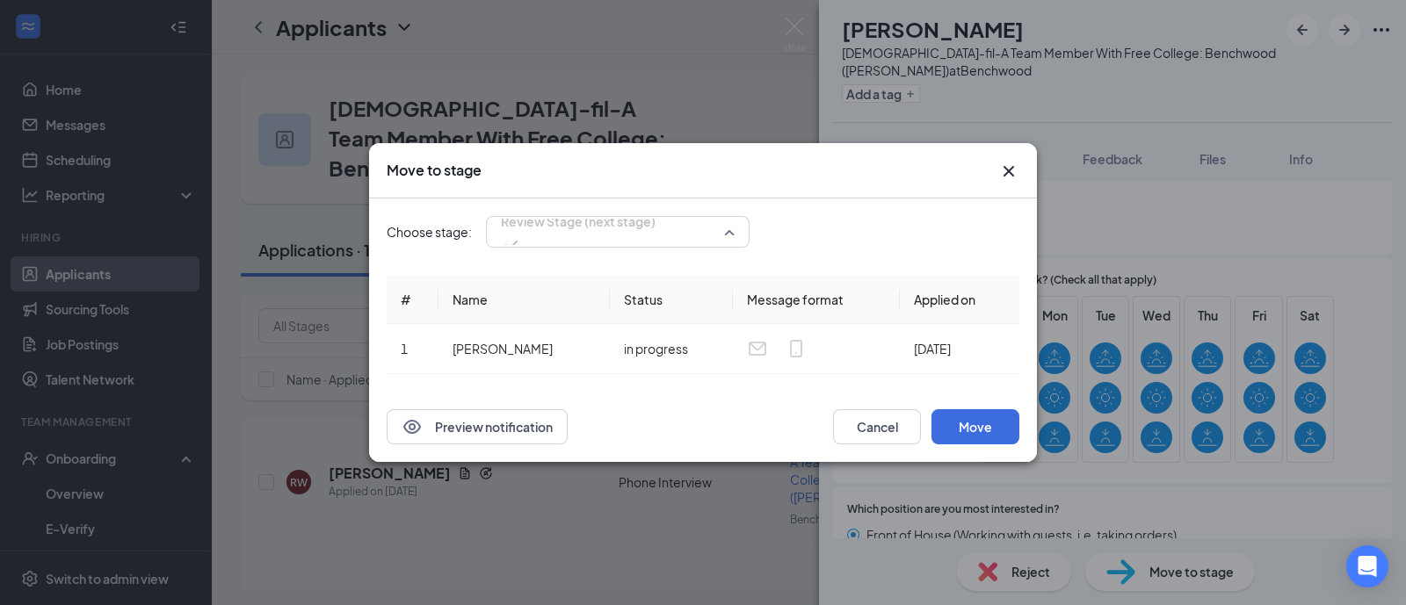
click at [655, 238] on span "Review Stage (next stage)" at bounding box center [578, 231] width 155 height 47
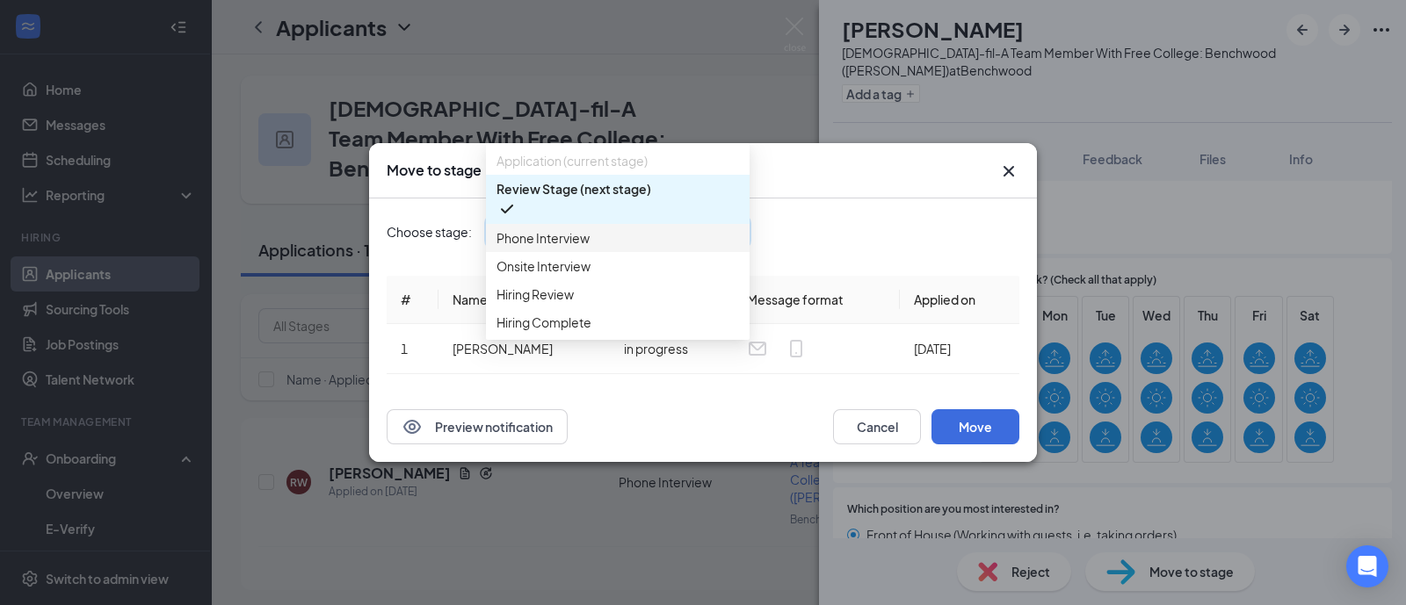
click at [627, 239] on div "Phone Interview" at bounding box center [618, 238] width 264 height 28
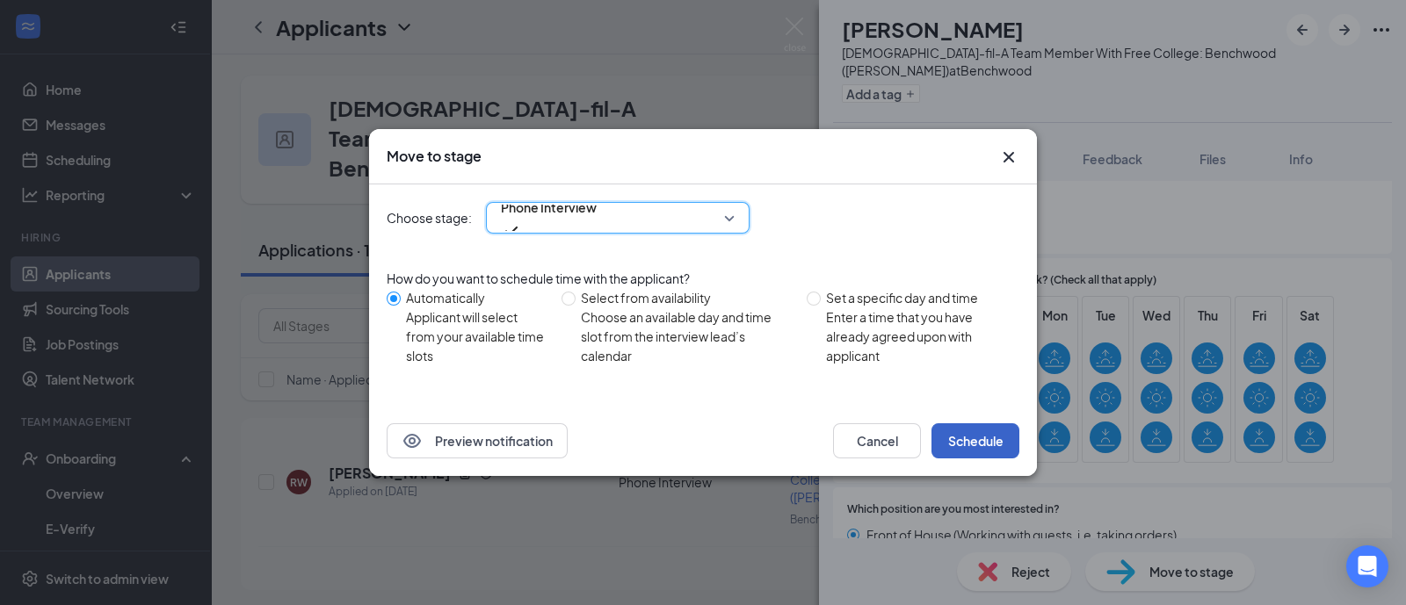
click at [969, 435] on button "Schedule" at bounding box center [975, 440] width 88 height 35
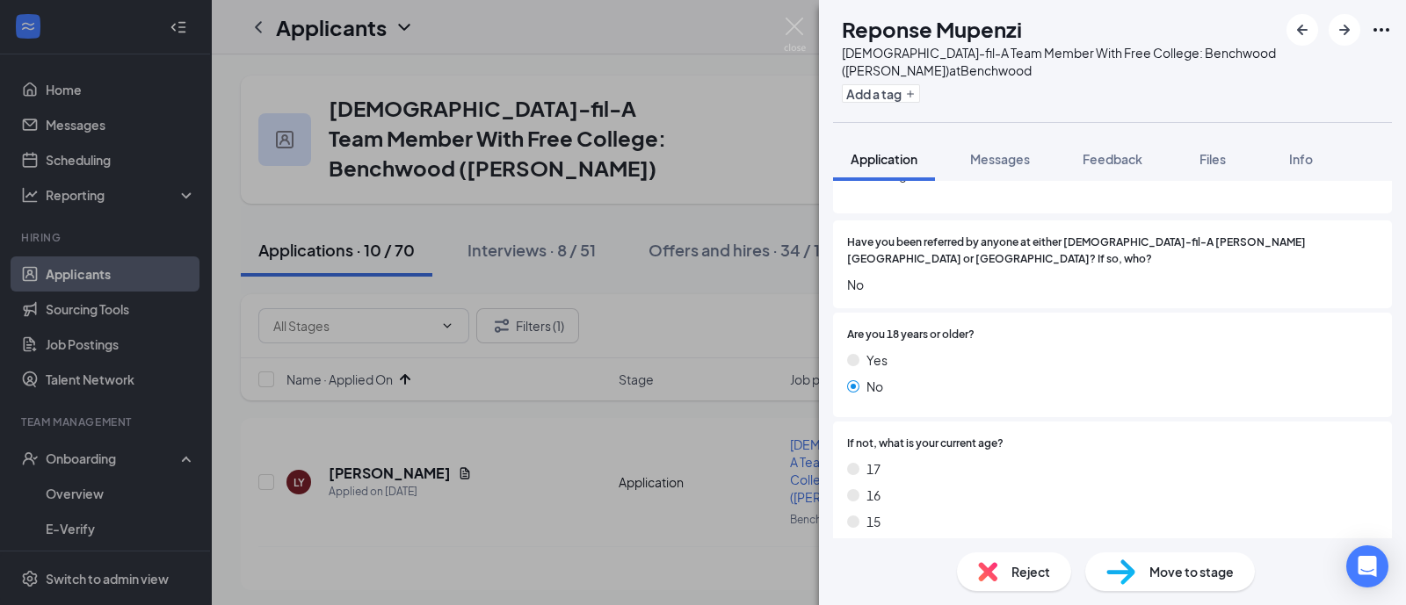
scroll to position [329, 0]
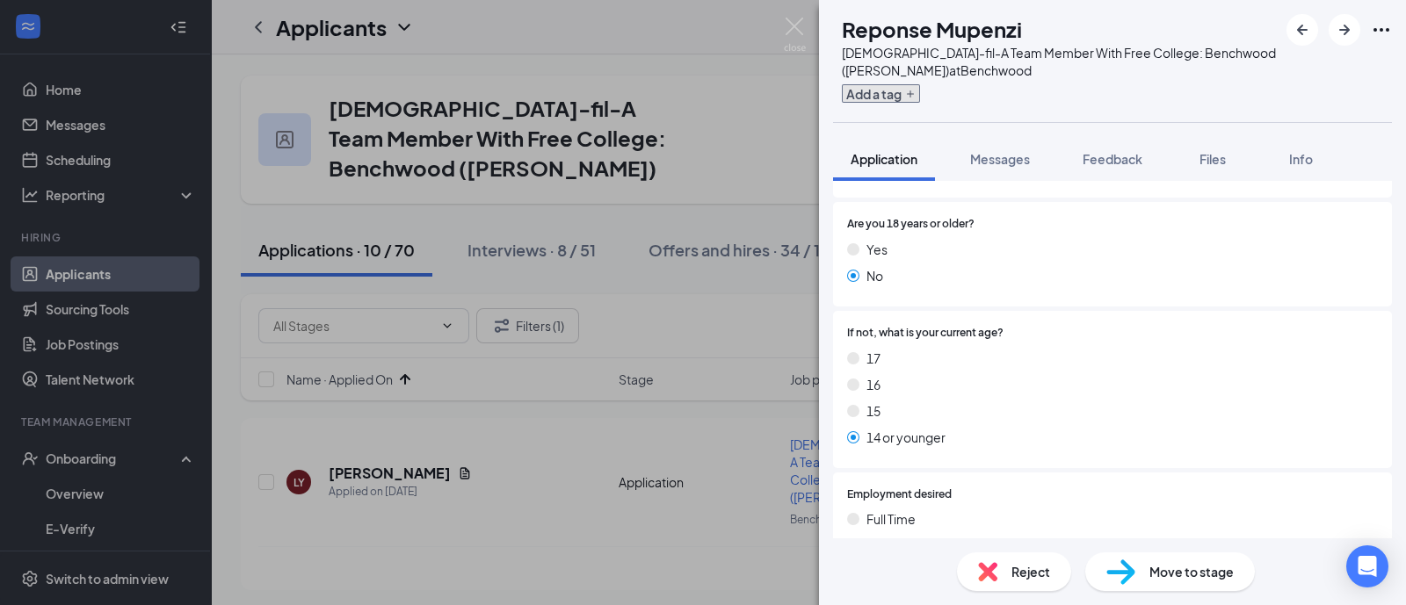
click at [915, 98] on icon "Plus" at bounding box center [910, 94] width 11 height 11
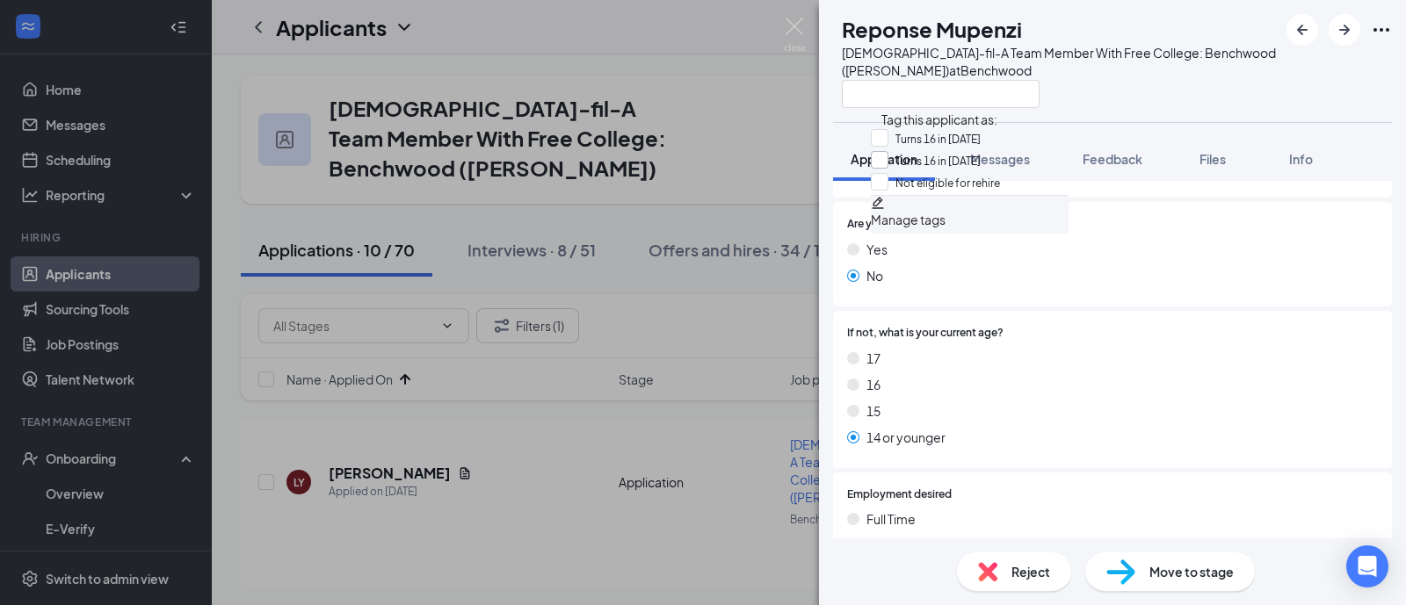
click at [980, 169] on input "Turns 16 in [DATE]" at bounding box center [926, 160] width 110 height 19
checkbox input "true"
click at [1113, 365] on div "17" at bounding box center [1112, 358] width 531 height 19
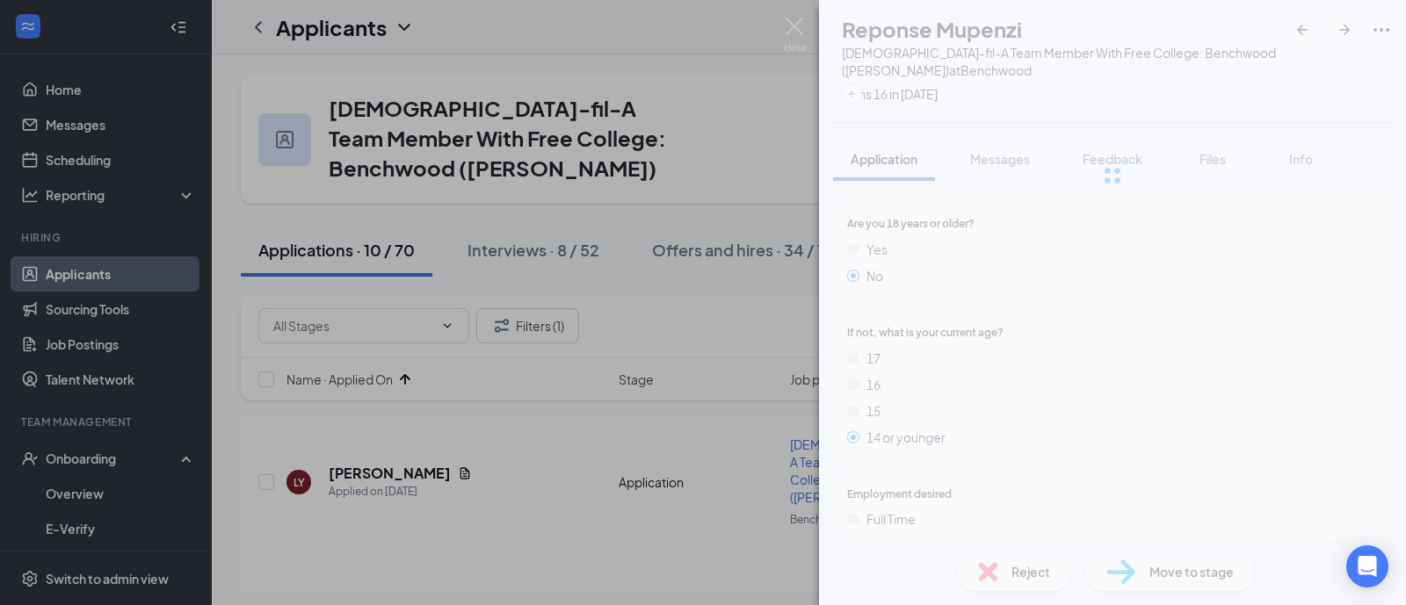
click at [1045, 565] on div "RM Reponse Mupenzi [DEMOGRAPHIC_DATA]-fil-A Team Member With Free College: Benc…" at bounding box center [1112, 302] width 587 height 605
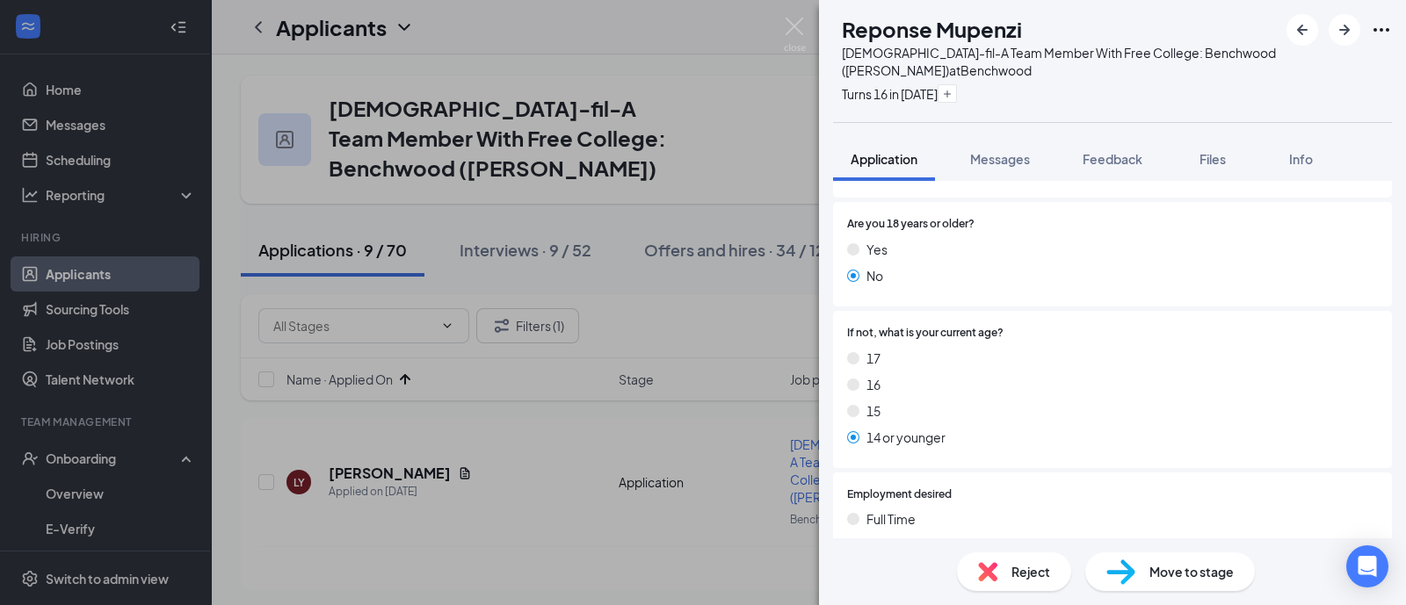
click at [1028, 577] on span "Reject" at bounding box center [1030, 571] width 39 height 19
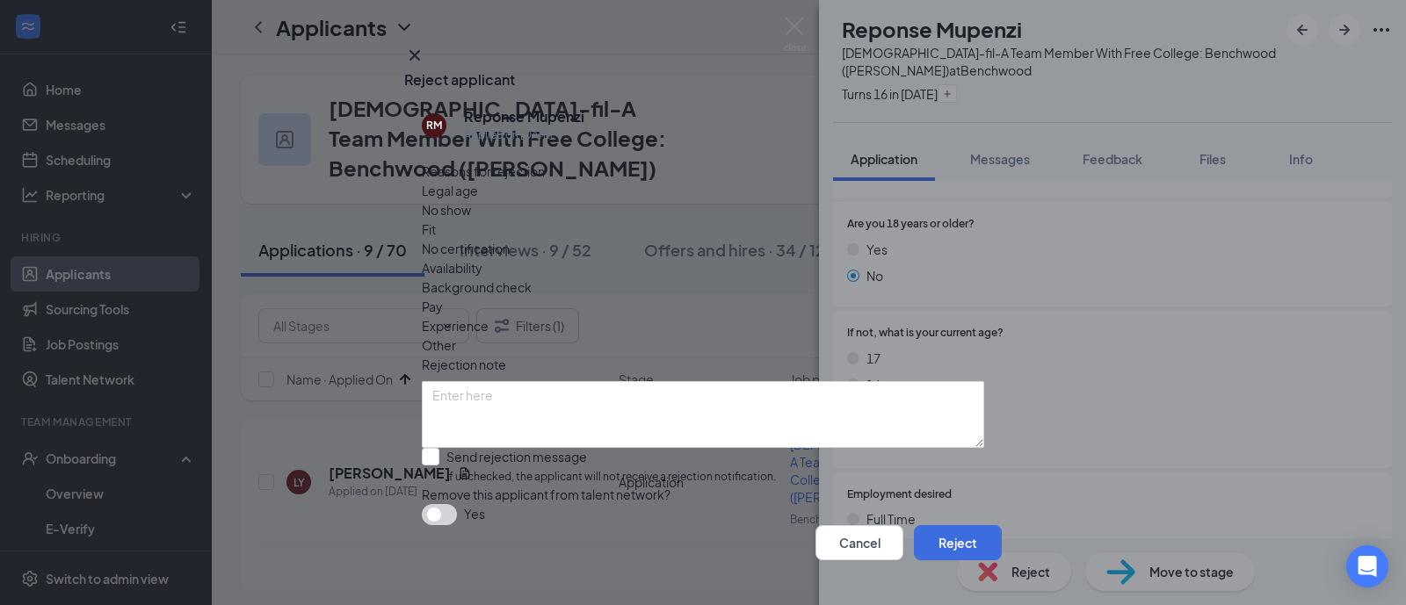
click at [482, 258] on span "Availability" at bounding box center [452, 267] width 61 height 19
click at [776, 448] on input "Send rejection message If unchecked, the applicant will not receive a rejection…" at bounding box center [599, 467] width 354 height 38
checkbox input "true"
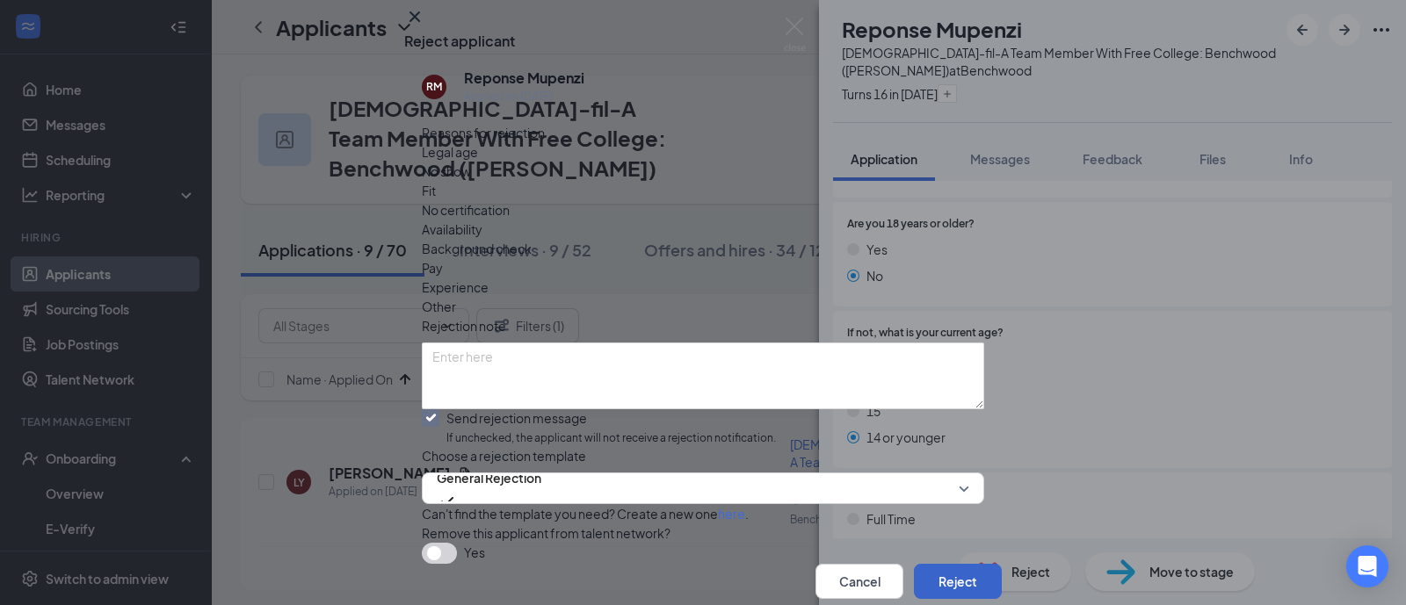
click at [930, 564] on button "Reject" at bounding box center [958, 581] width 88 height 35
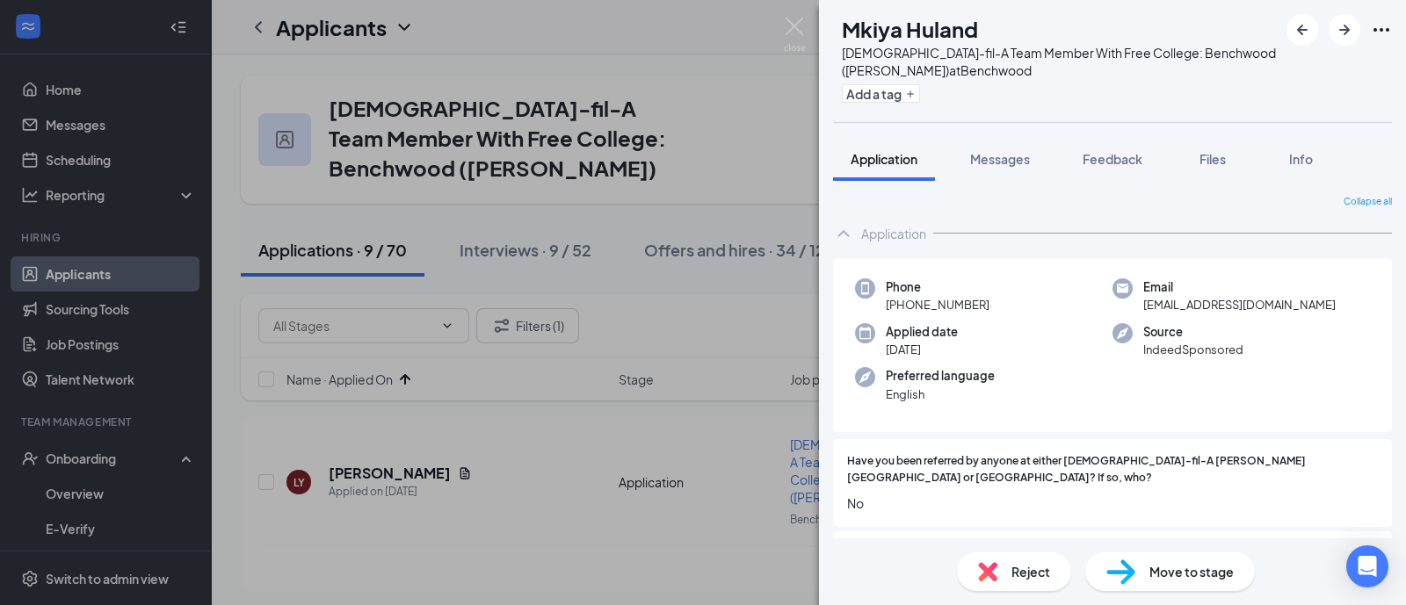
scroll to position [109, 0]
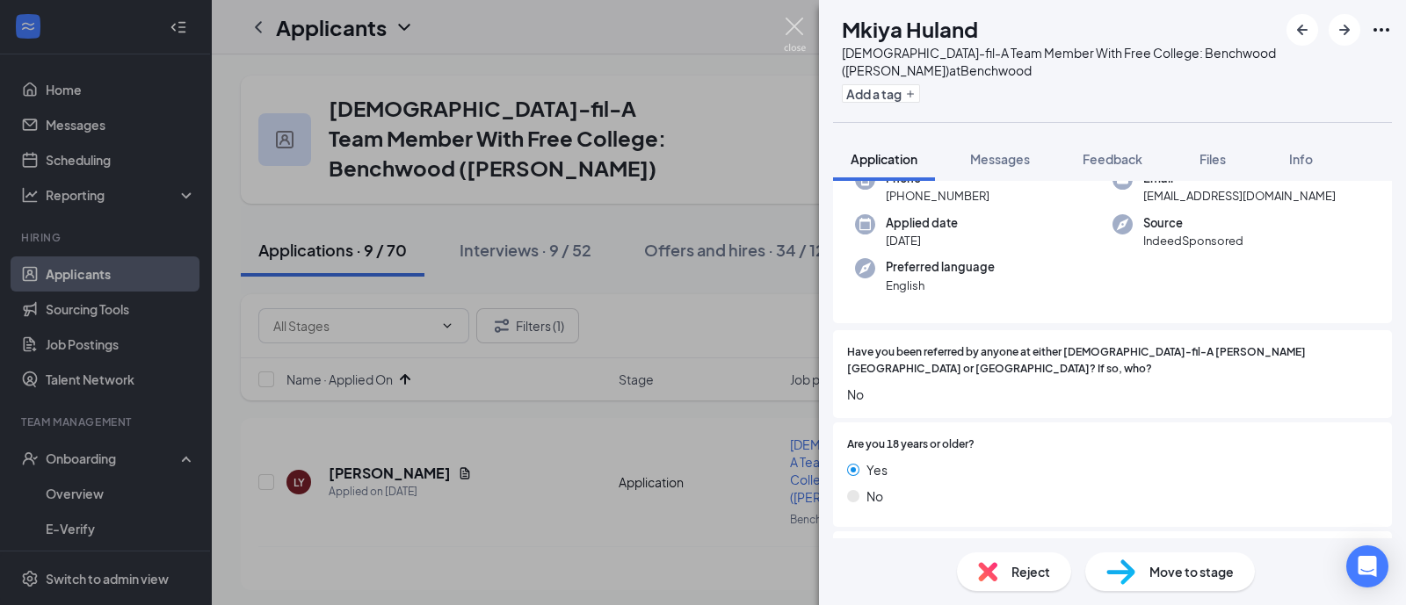
click at [801, 27] on img at bounding box center [795, 35] width 22 height 34
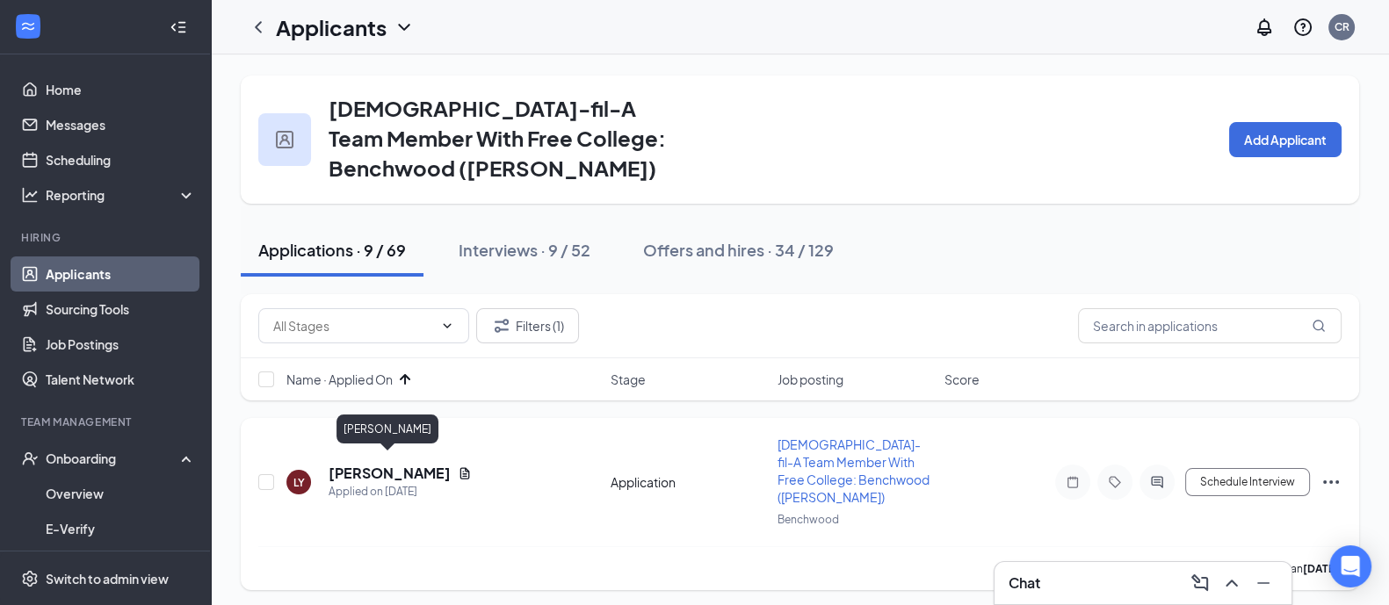
click at [407, 464] on h5 "[PERSON_NAME]" at bounding box center [390, 473] width 122 height 19
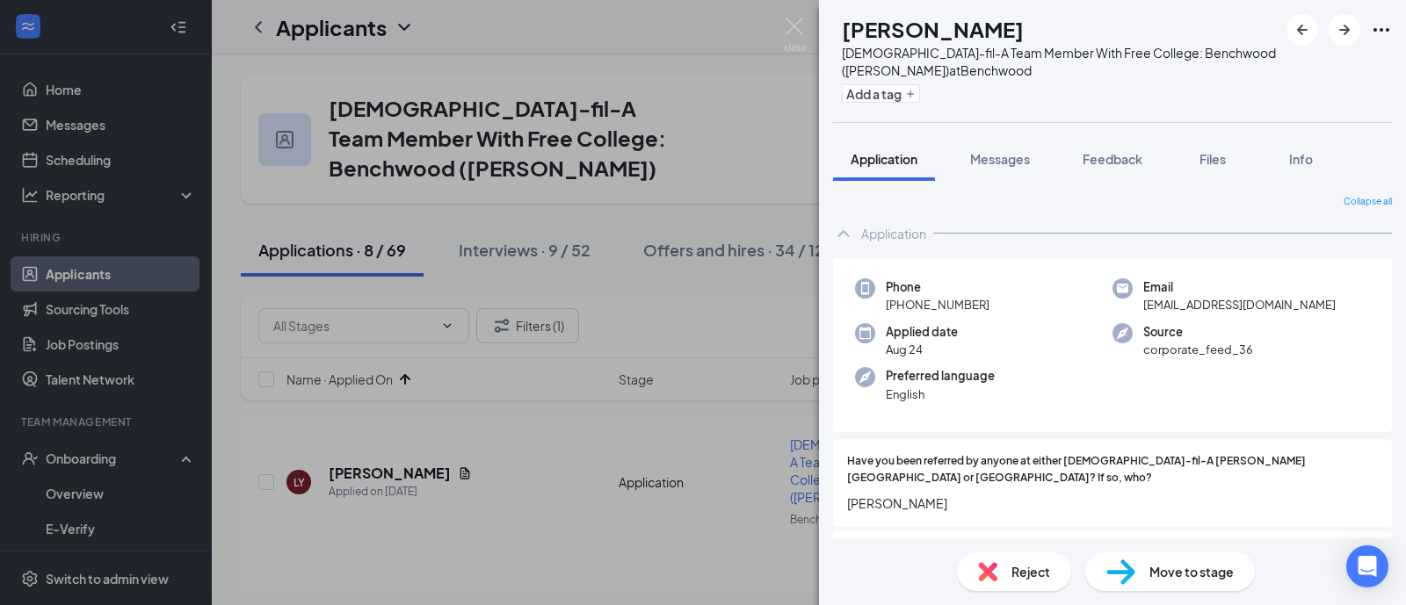
click at [979, 567] on img at bounding box center [987, 571] width 19 height 19
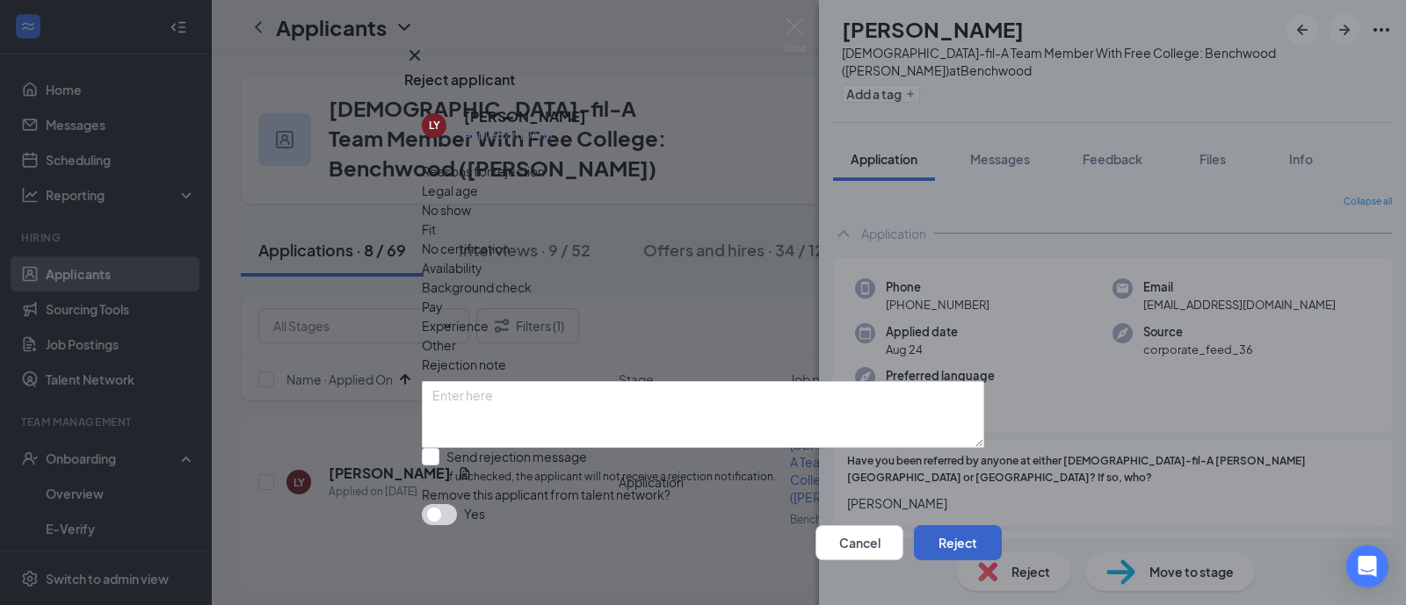
click at [927, 526] on button "Reject" at bounding box center [958, 542] width 88 height 35
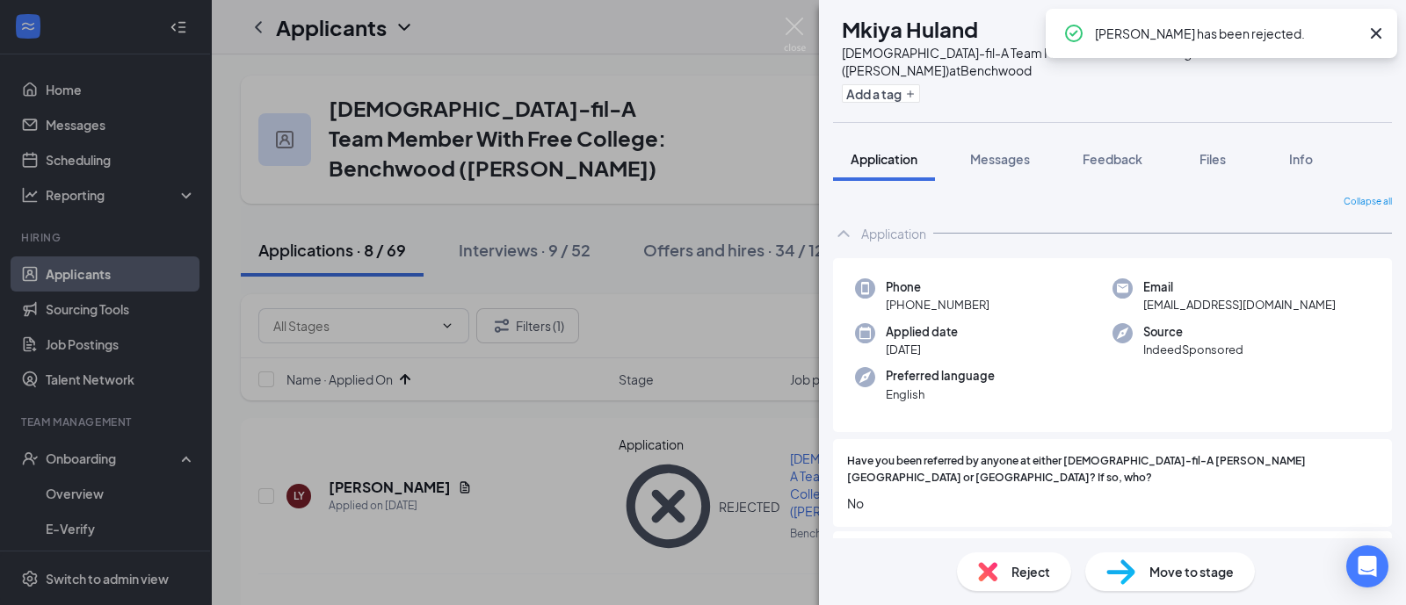
click at [1123, 33] on div "[PERSON_NAME] has been rejected." at bounding box center [1227, 33] width 264 height 21
click at [793, 25] on img at bounding box center [795, 35] width 22 height 34
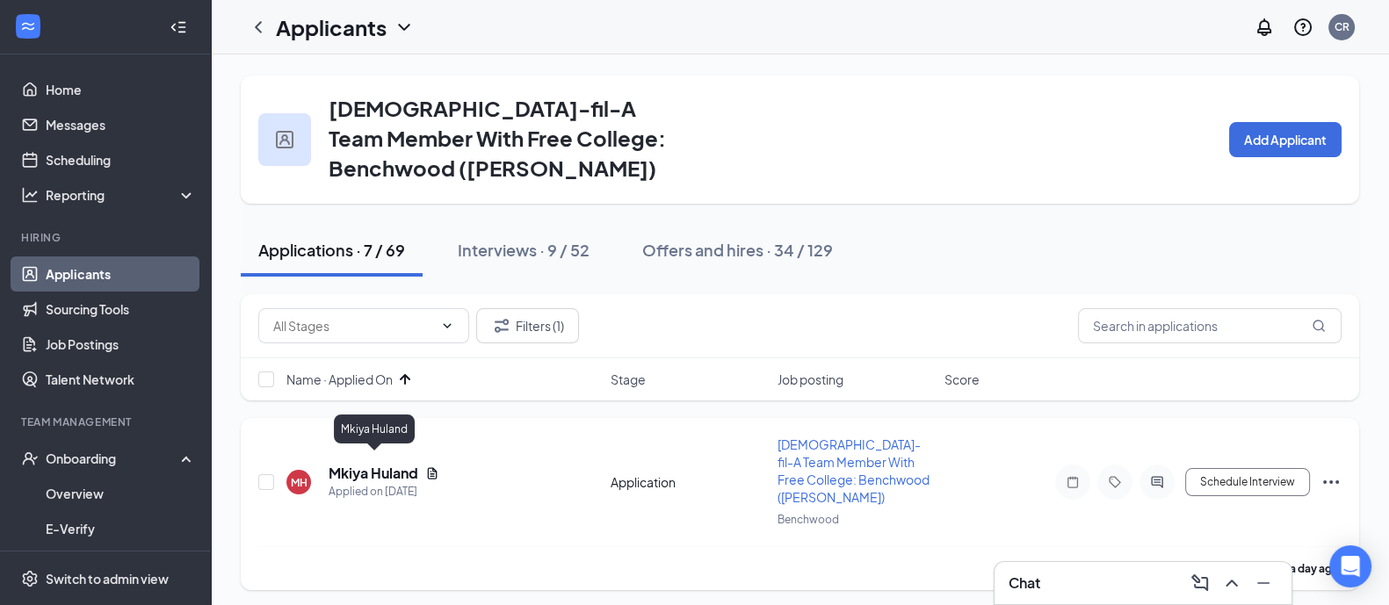
click at [390, 464] on h5 "Mkiya Huland" at bounding box center [374, 473] width 90 height 19
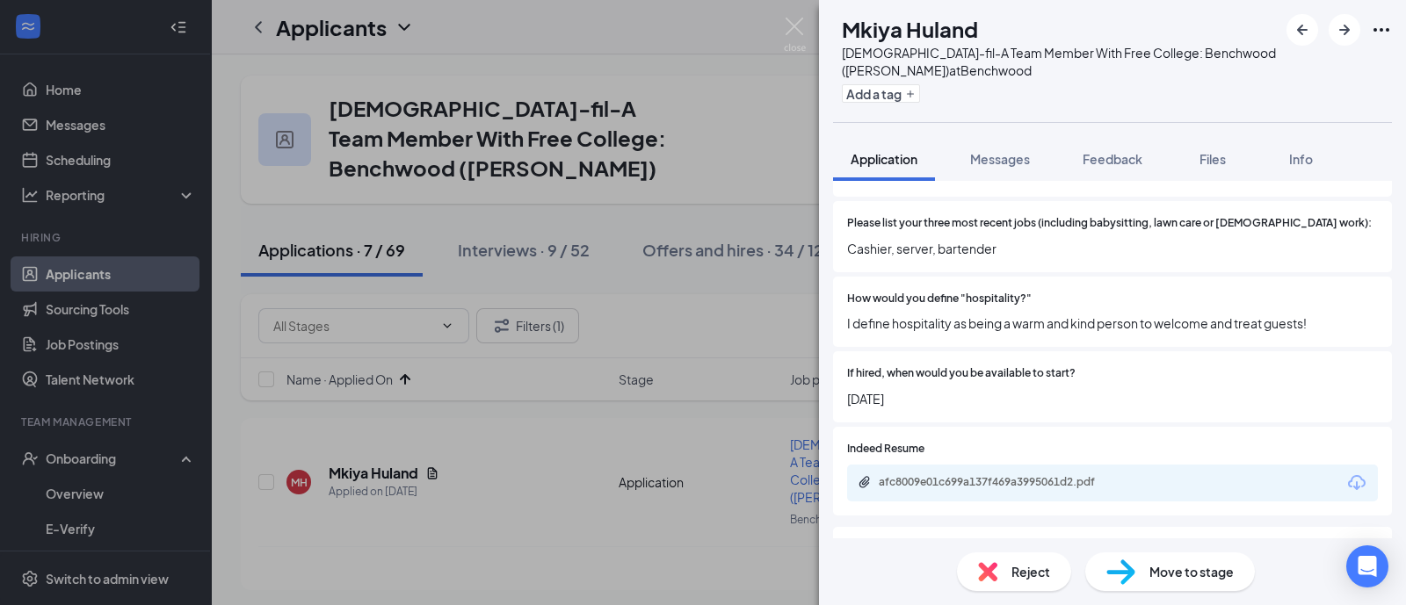
scroll to position [1208, 0]
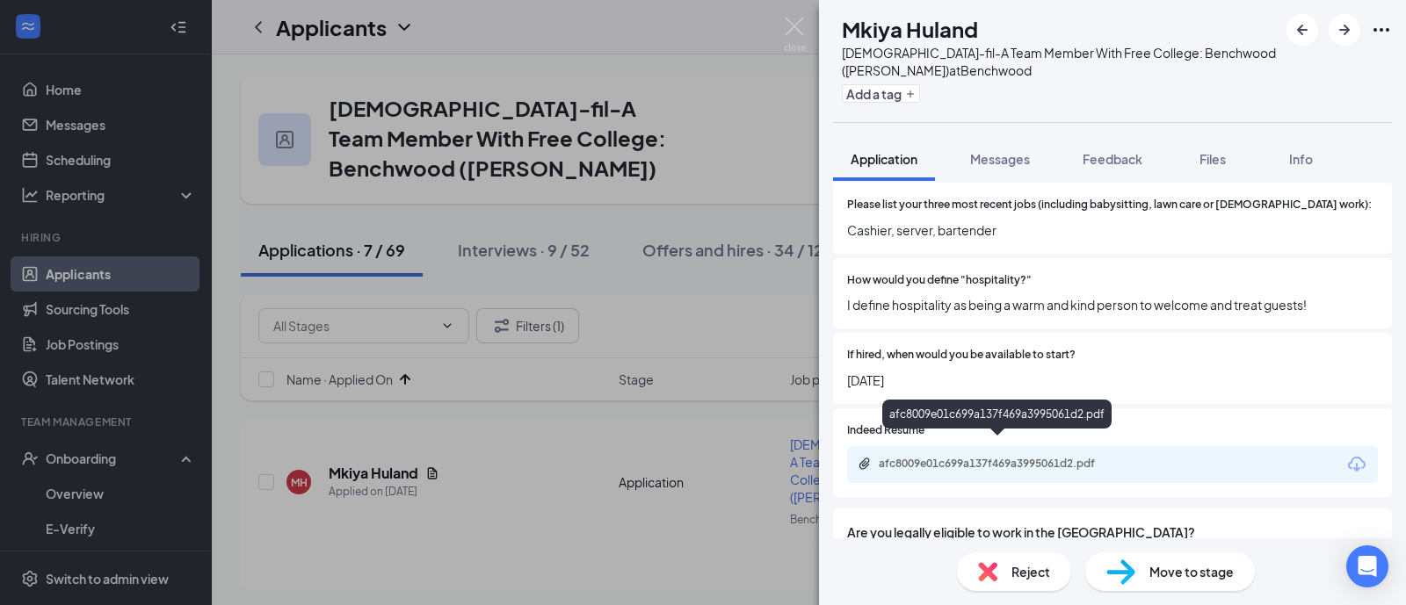
click at [972, 457] on div "afc8009e01c699a137f469a3995061d2.pdf" at bounding box center [1001, 464] width 246 height 14
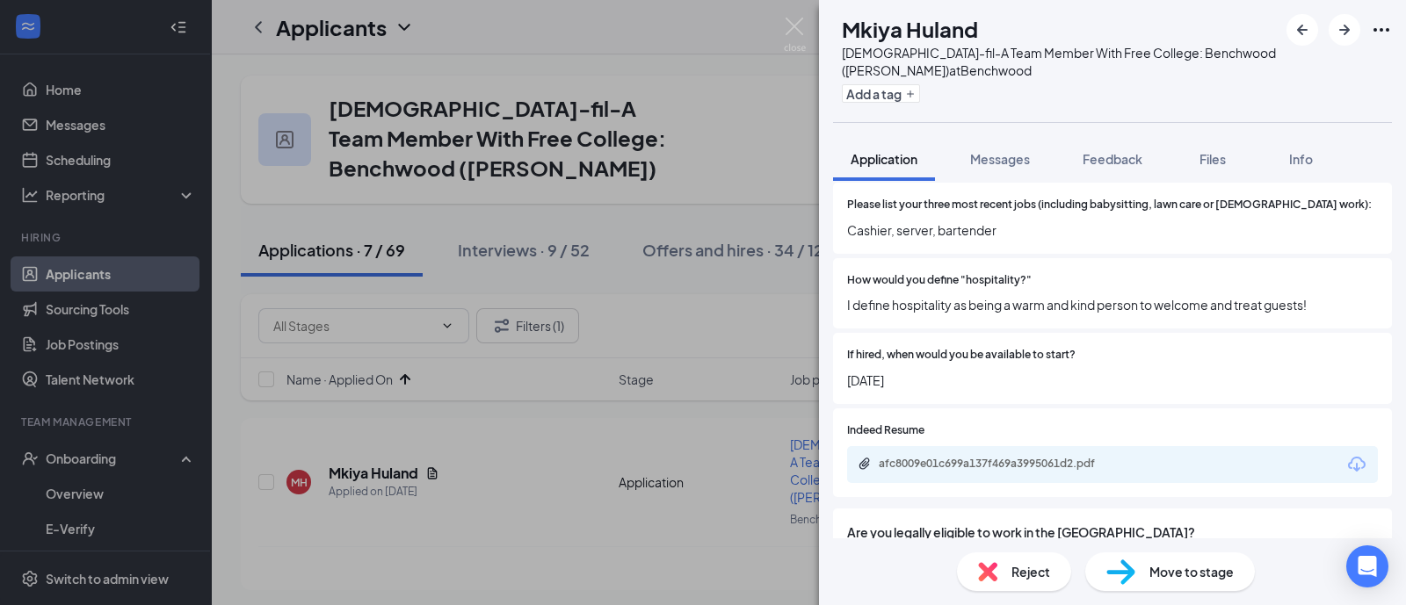
click at [1123, 555] on div "Move to stage" at bounding box center [1170, 572] width 170 height 39
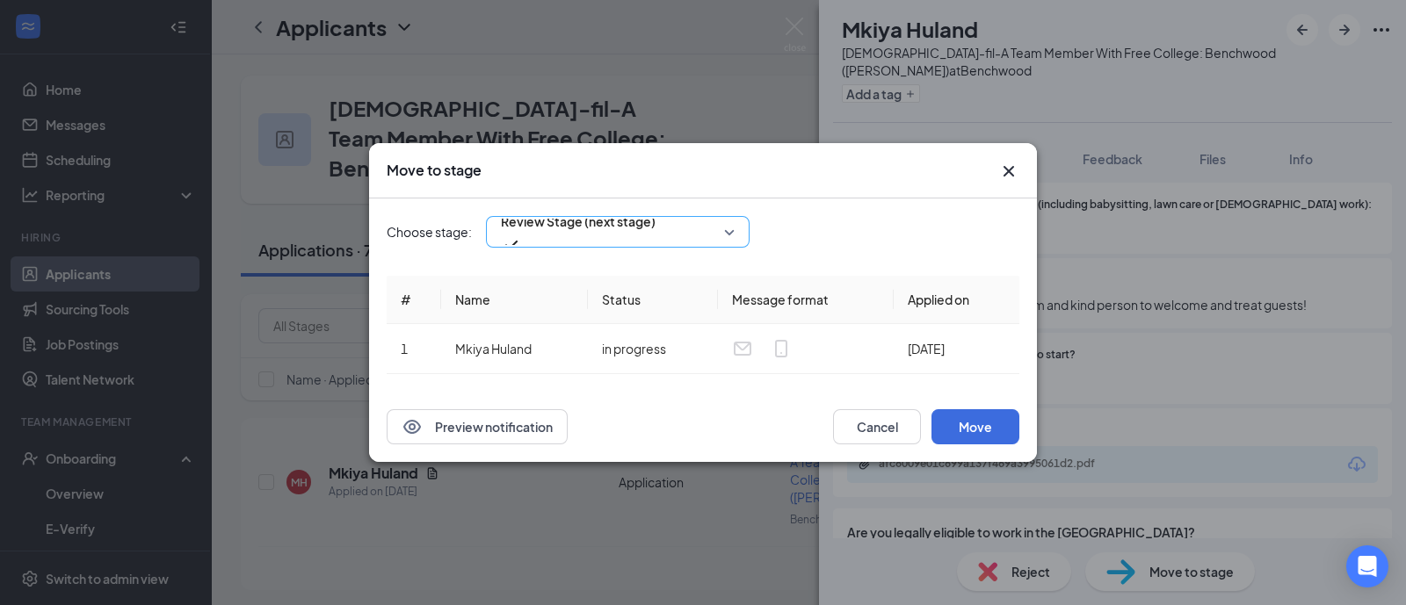
click at [655, 232] on span "Review Stage (next stage)" at bounding box center [578, 231] width 155 height 47
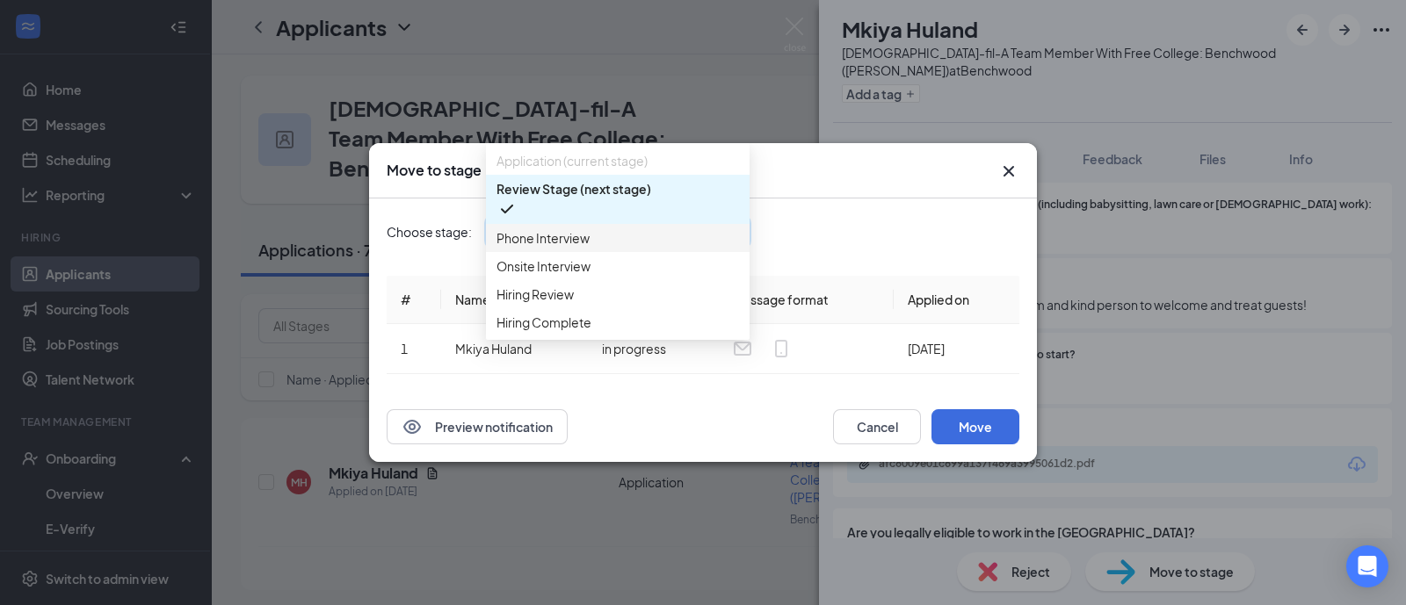
click at [596, 252] on div "Phone Interview" at bounding box center [618, 238] width 264 height 28
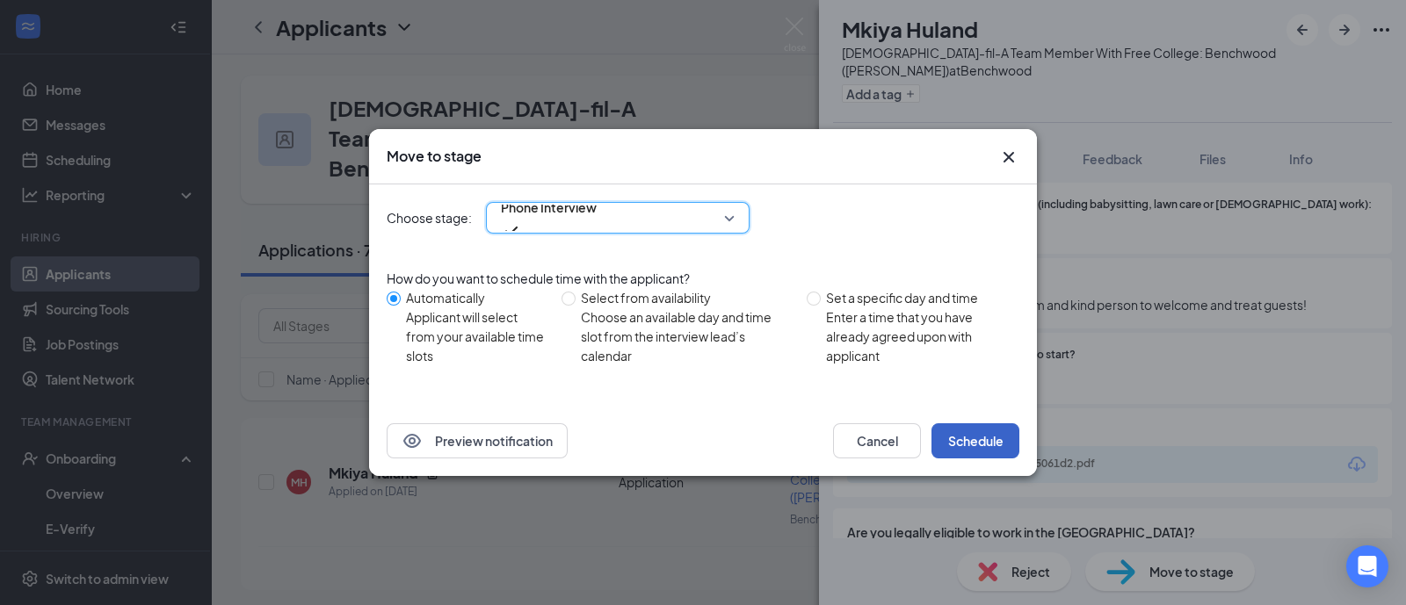
click at [975, 436] on button "Schedule" at bounding box center [975, 440] width 88 height 35
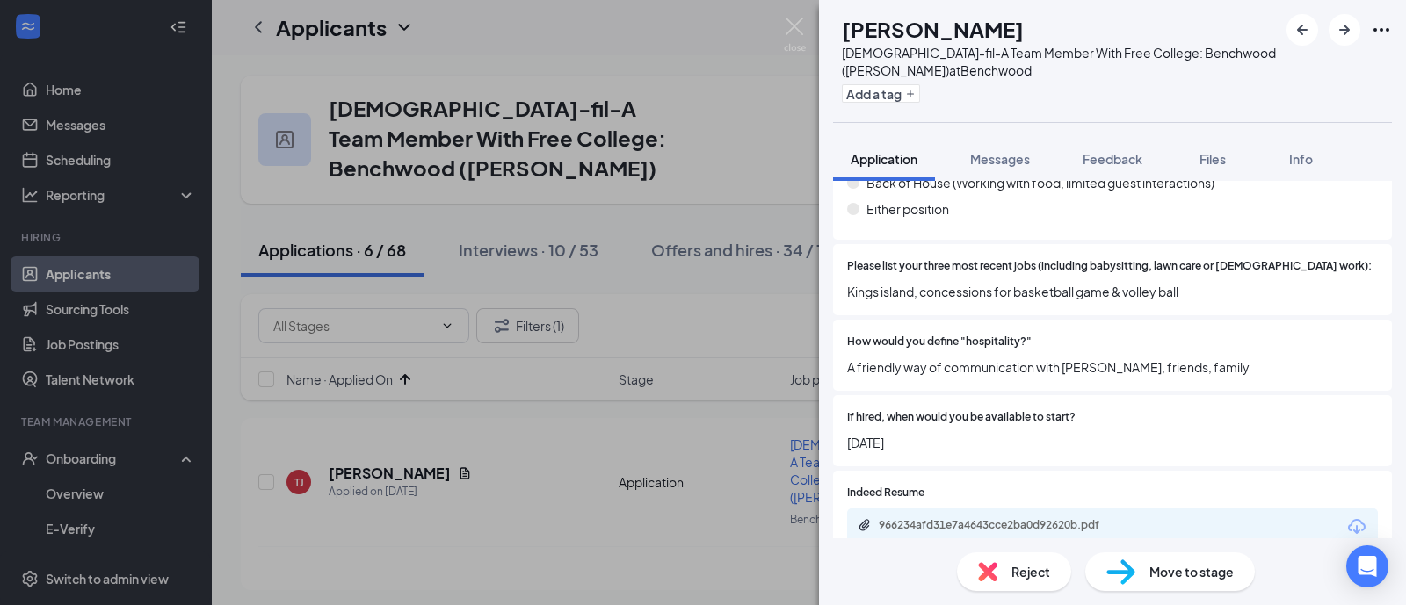
scroll to position [1427, 0]
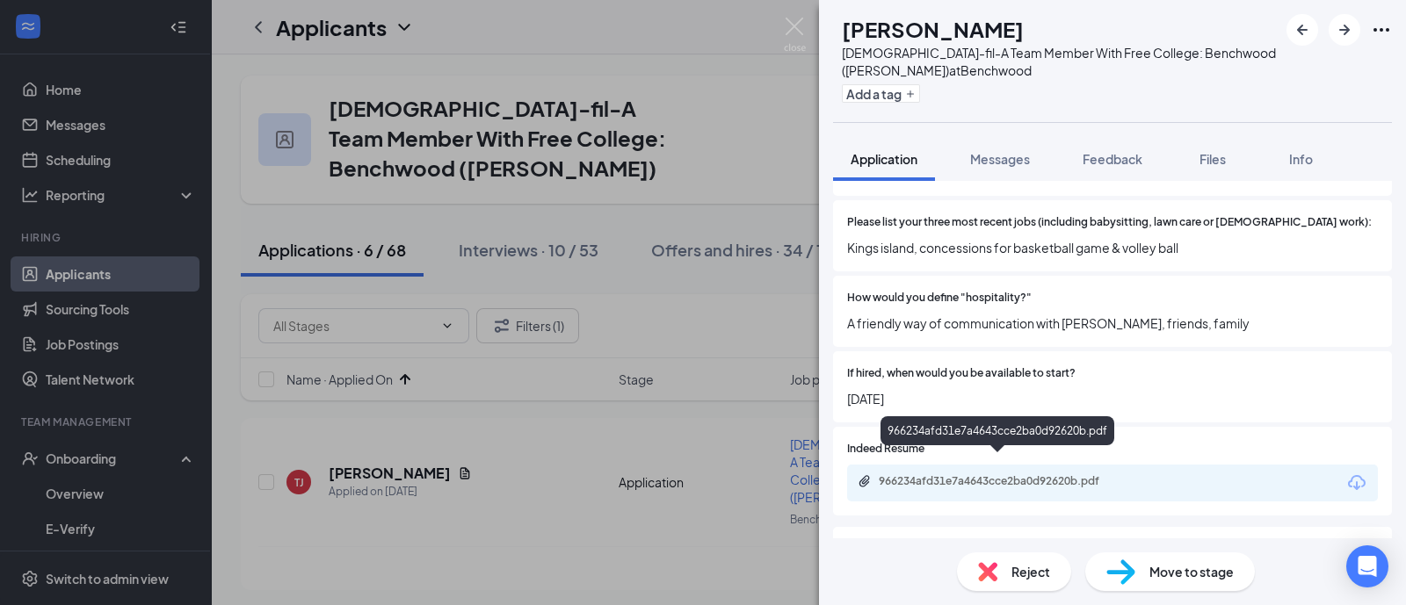
click at [985, 474] on div "966234afd31e7a4643cce2ba0d92620b.pdf" at bounding box center [1001, 481] width 246 height 14
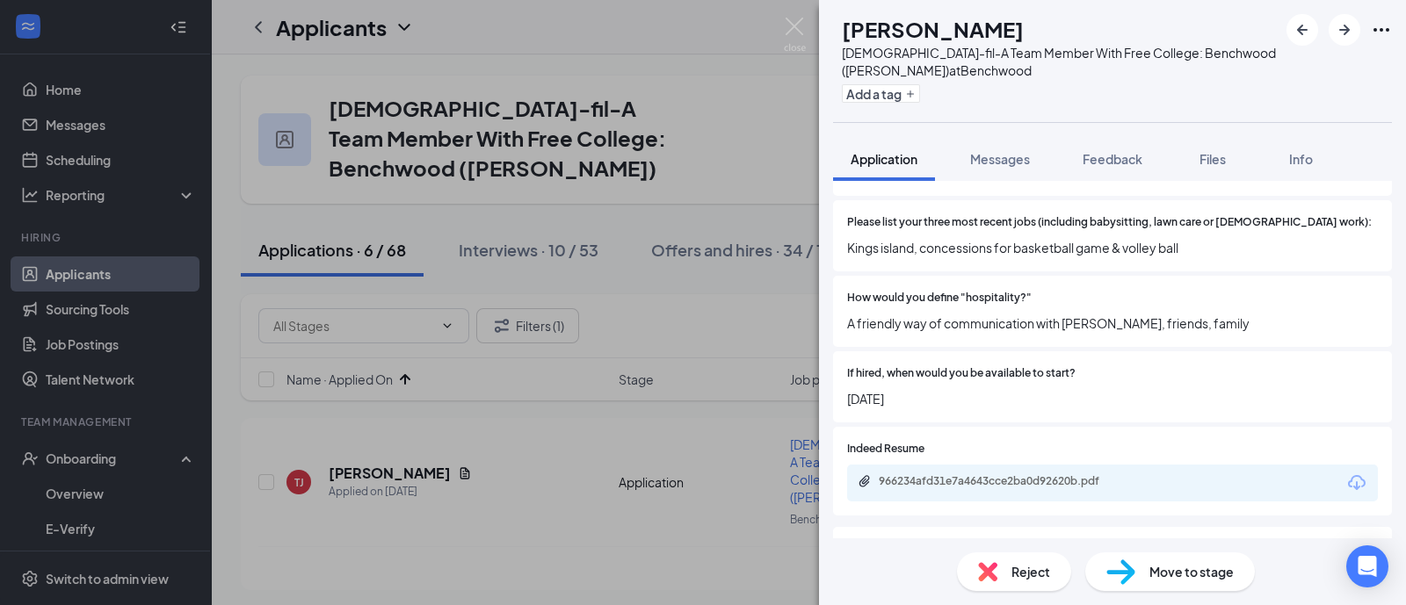
click at [1049, 562] on div "Reject" at bounding box center [1014, 572] width 114 height 39
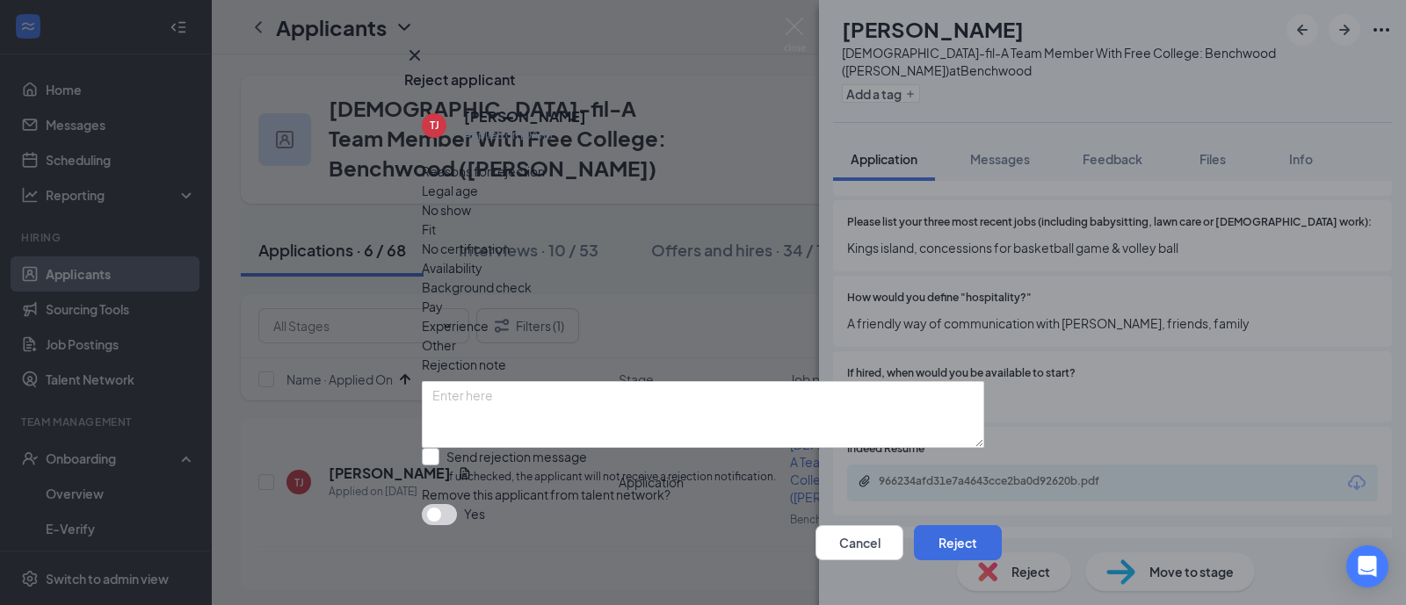
click at [760, 448] on input "Send rejection message If unchecked, the applicant will not receive a rejection…" at bounding box center [599, 467] width 354 height 38
checkbox input "true"
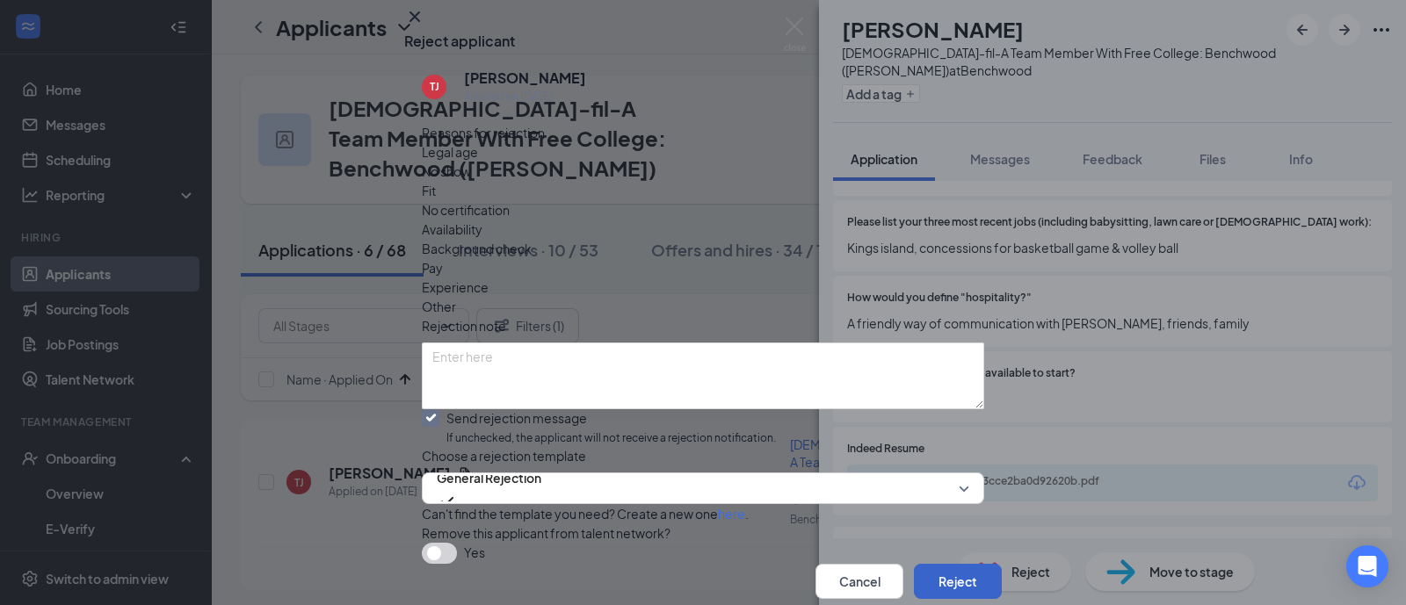
click at [914, 564] on button "Reject" at bounding box center [958, 581] width 88 height 35
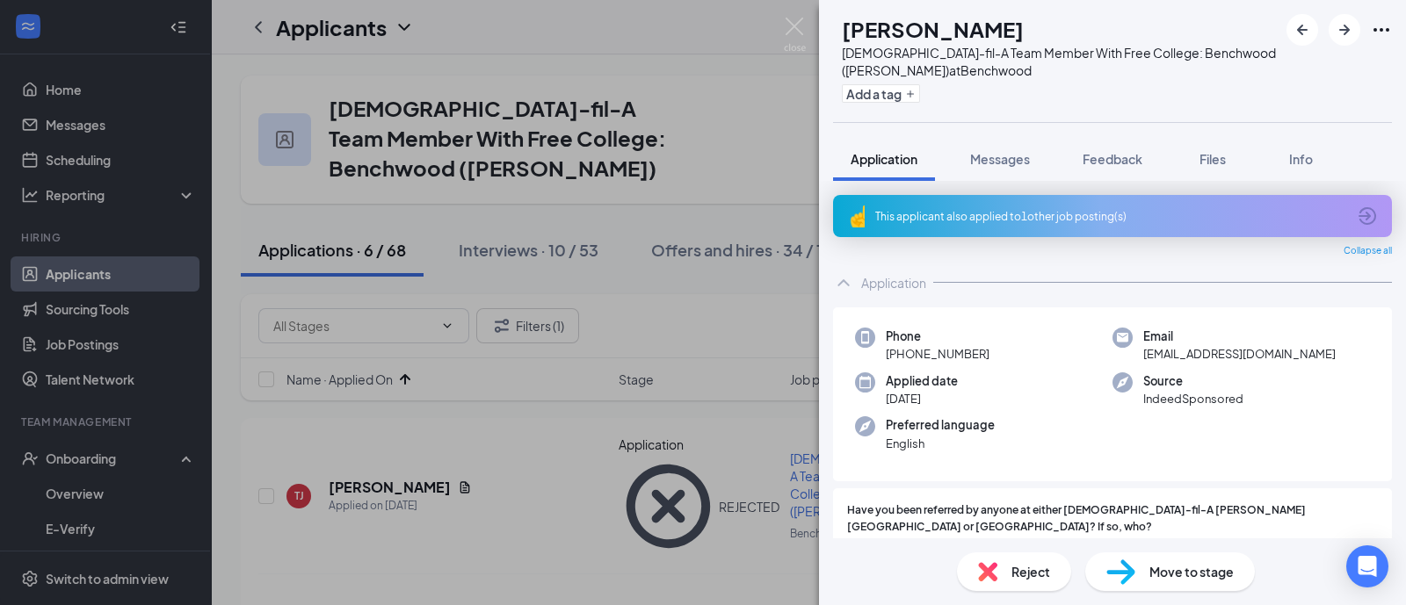
click at [1120, 209] on div "This applicant also applied to 1 other job posting(s)" at bounding box center [1110, 216] width 471 height 15
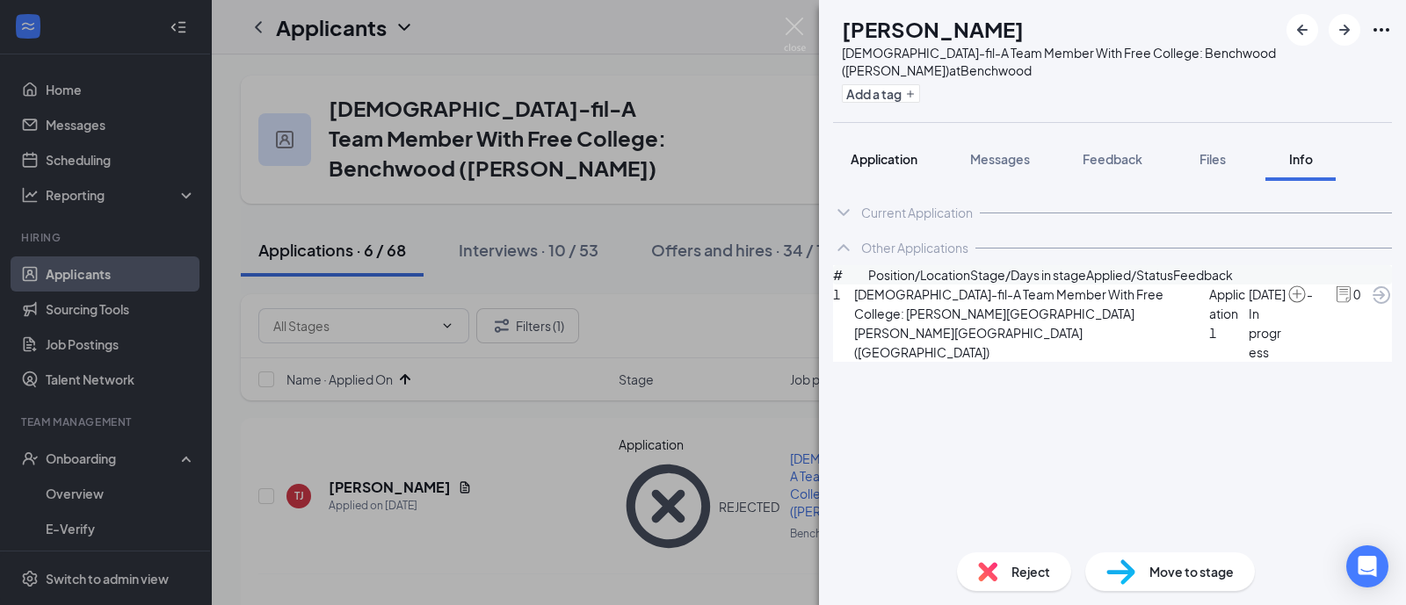
click at [898, 155] on span "Application" at bounding box center [883, 159] width 67 height 16
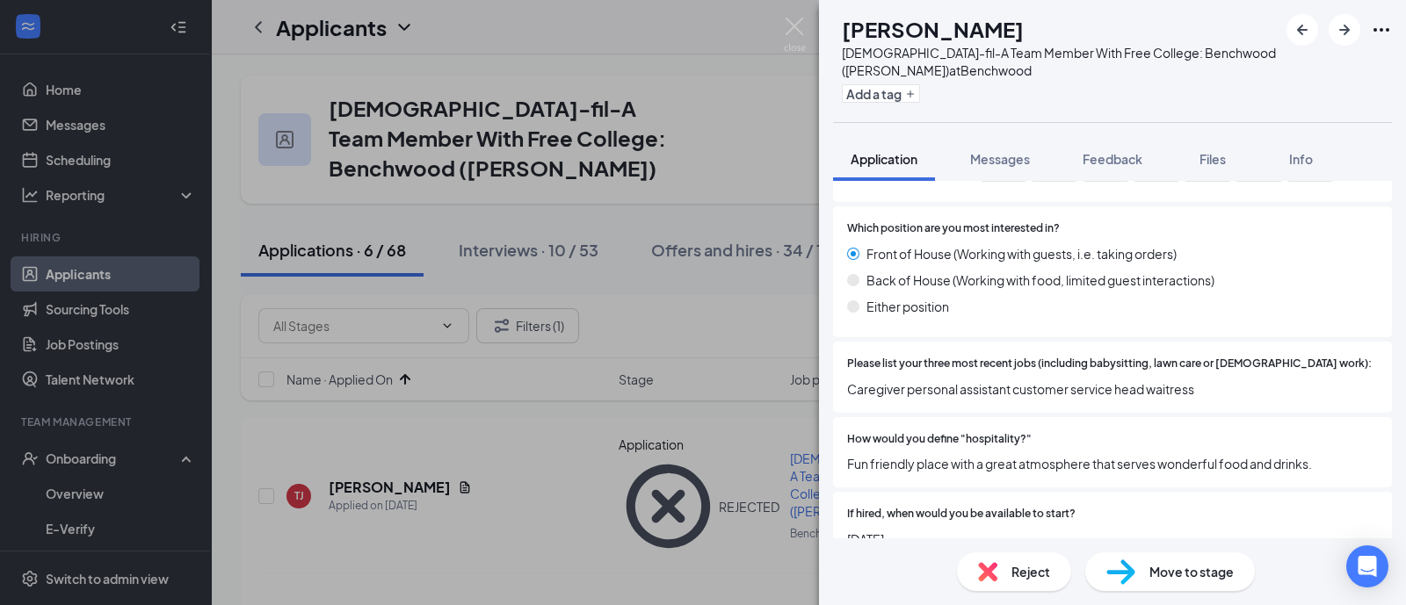
scroll to position [1208, 0]
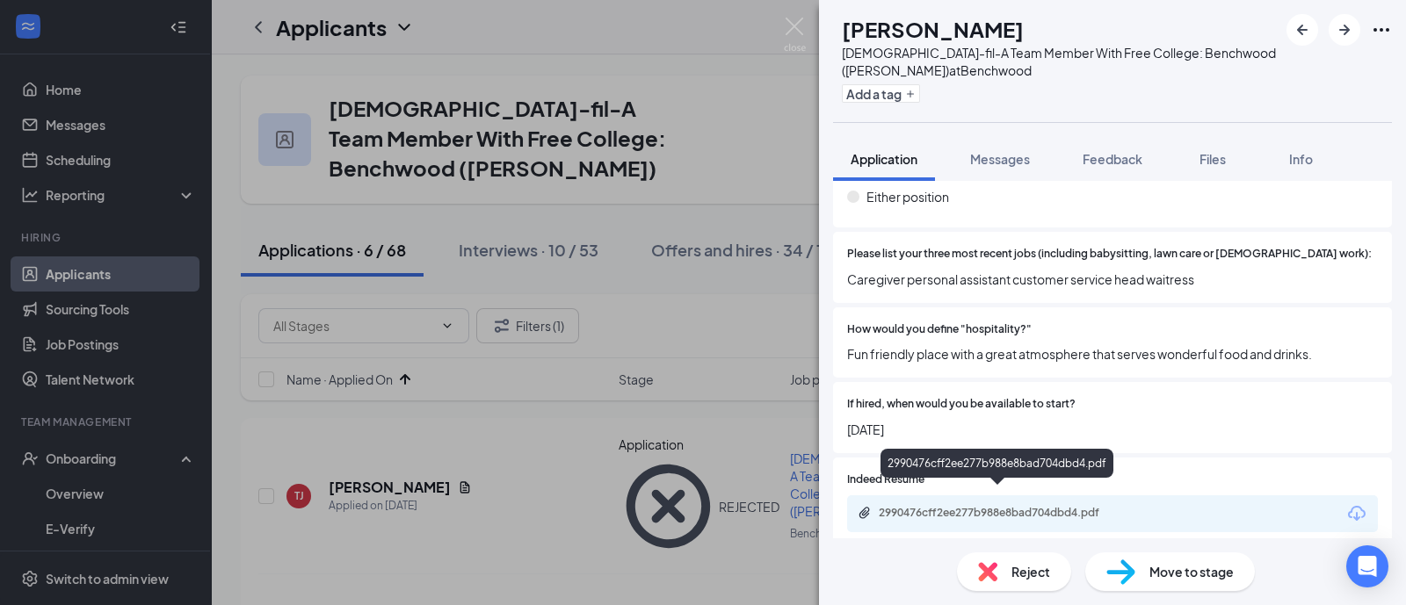
click at [991, 506] on div "2990476cff2ee277b988e8bad704dbd4.pdf" at bounding box center [1001, 513] width 246 height 14
click at [1011, 568] on span "Reject" at bounding box center [1030, 571] width 39 height 19
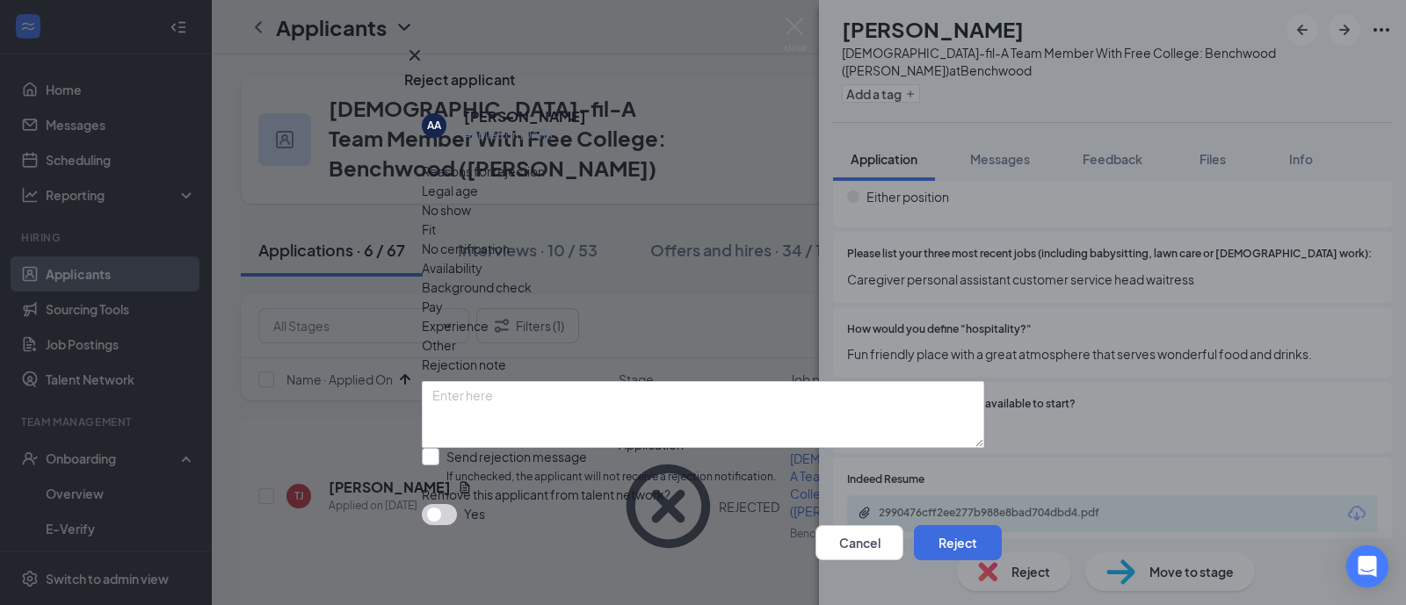
click at [744, 448] on input "Send rejection message If unchecked, the applicant will not receive a rejection…" at bounding box center [599, 467] width 354 height 38
checkbox input "true"
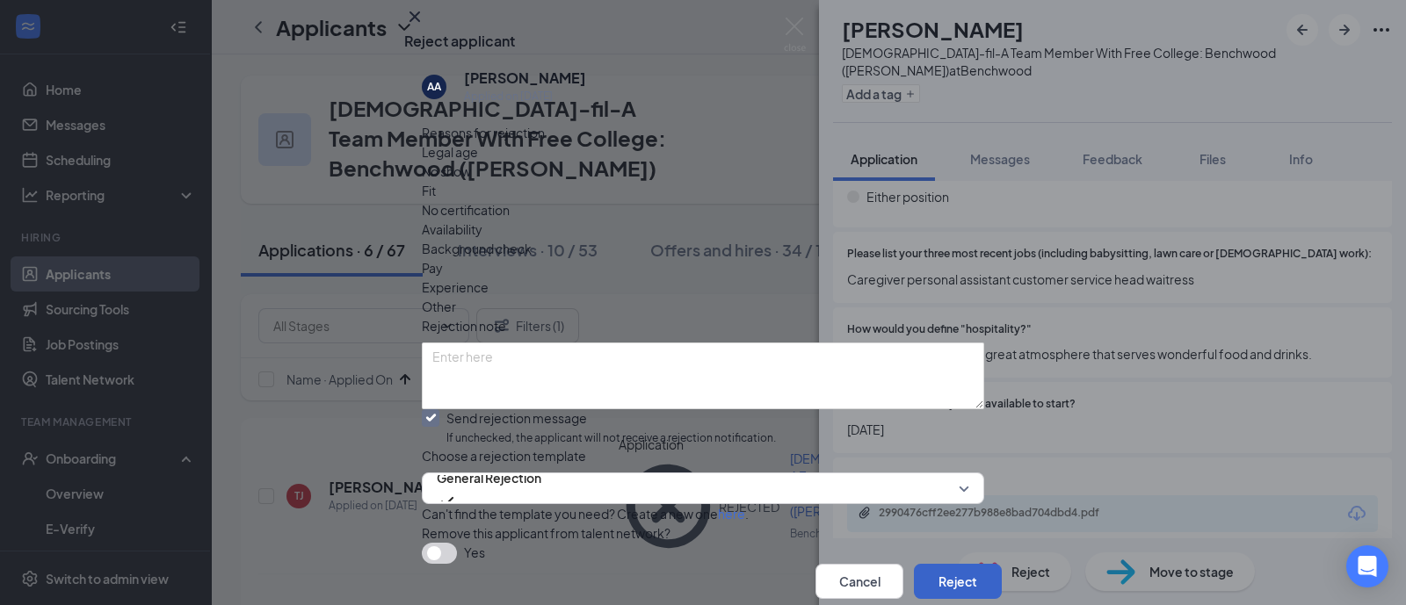
click at [923, 564] on button "Reject" at bounding box center [958, 581] width 88 height 35
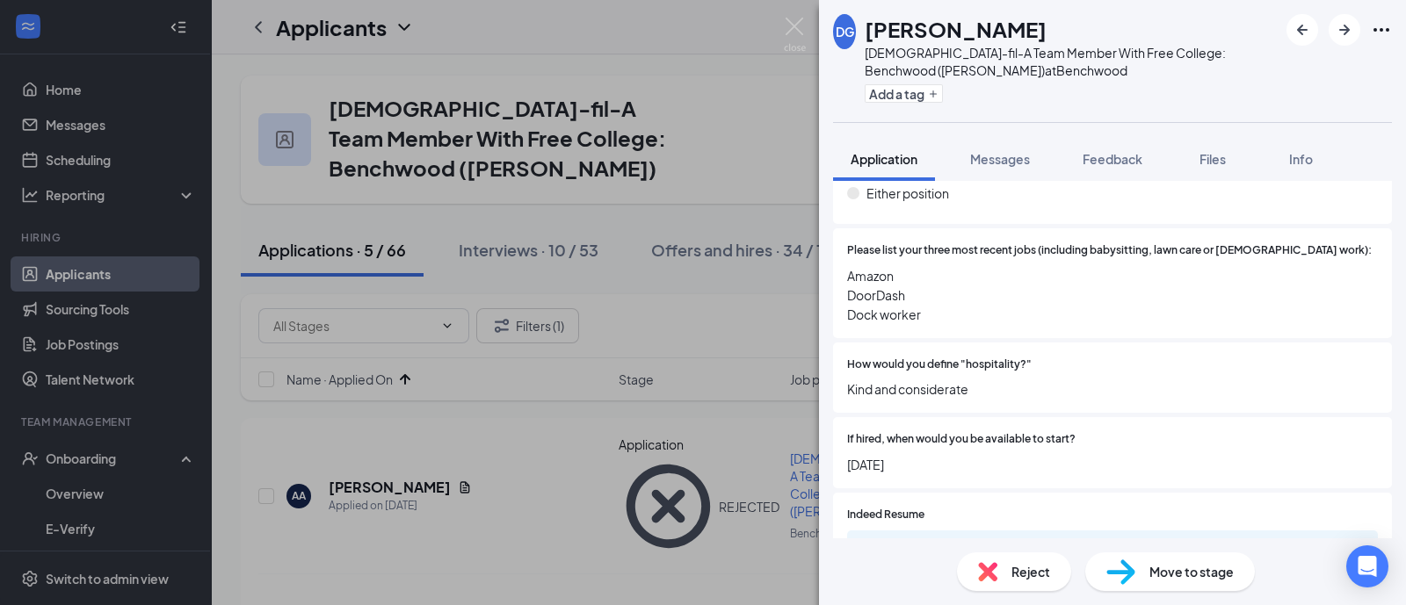
scroll to position [1208, 0]
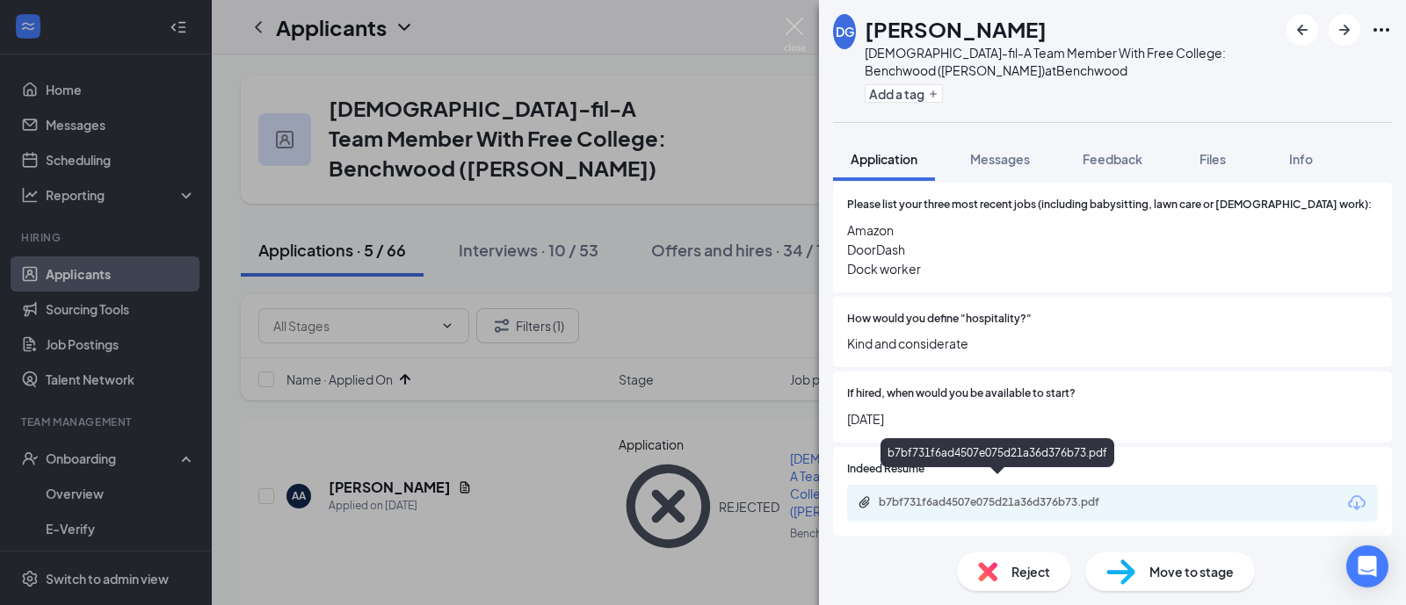
click at [1047, 495] on div "b7bf731f6ad4507e075d21a36d376b73.pdf" at bounding box center [1001, 502] width 246 height 14
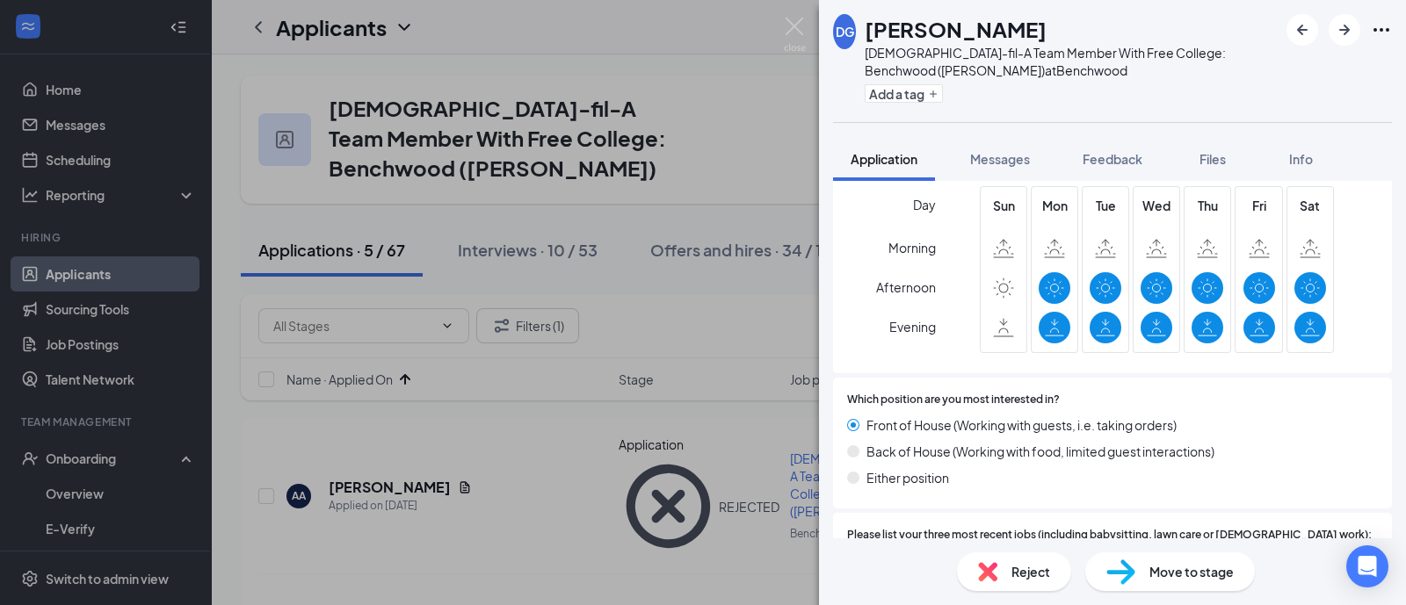
scroll to position [438, 0]
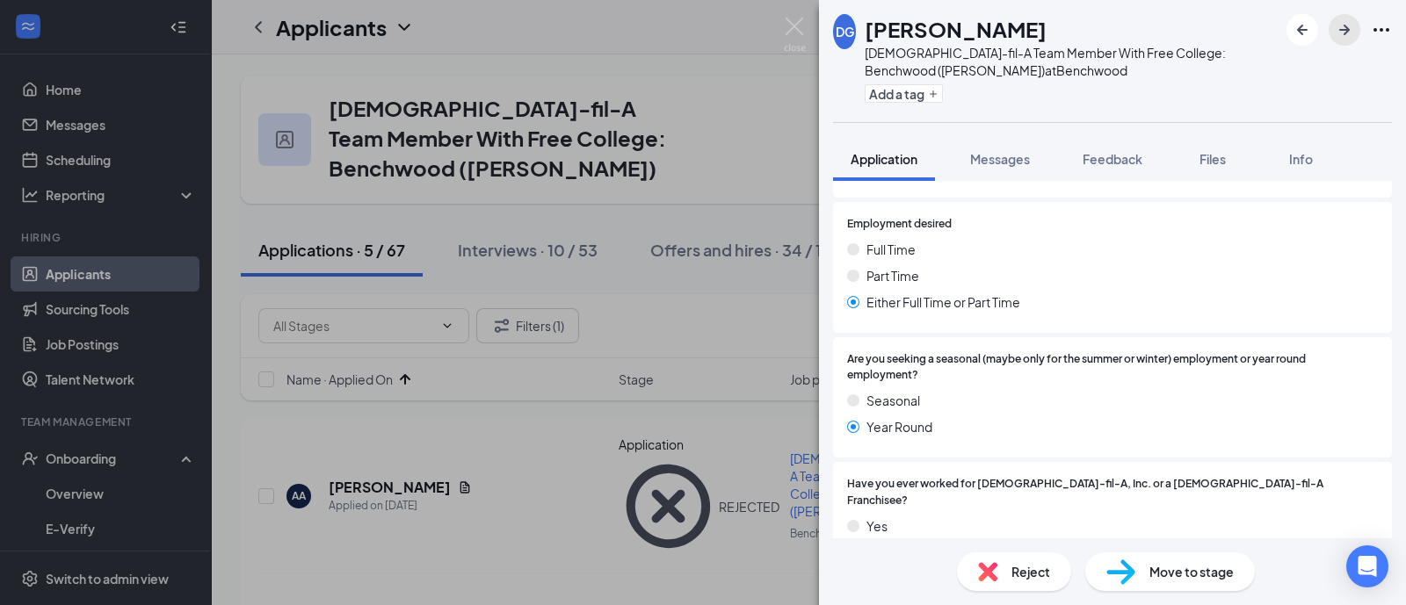
click at [1337, 33] on icon "ArrowRight" at bounding box center [1344, 29] width 21 height 21
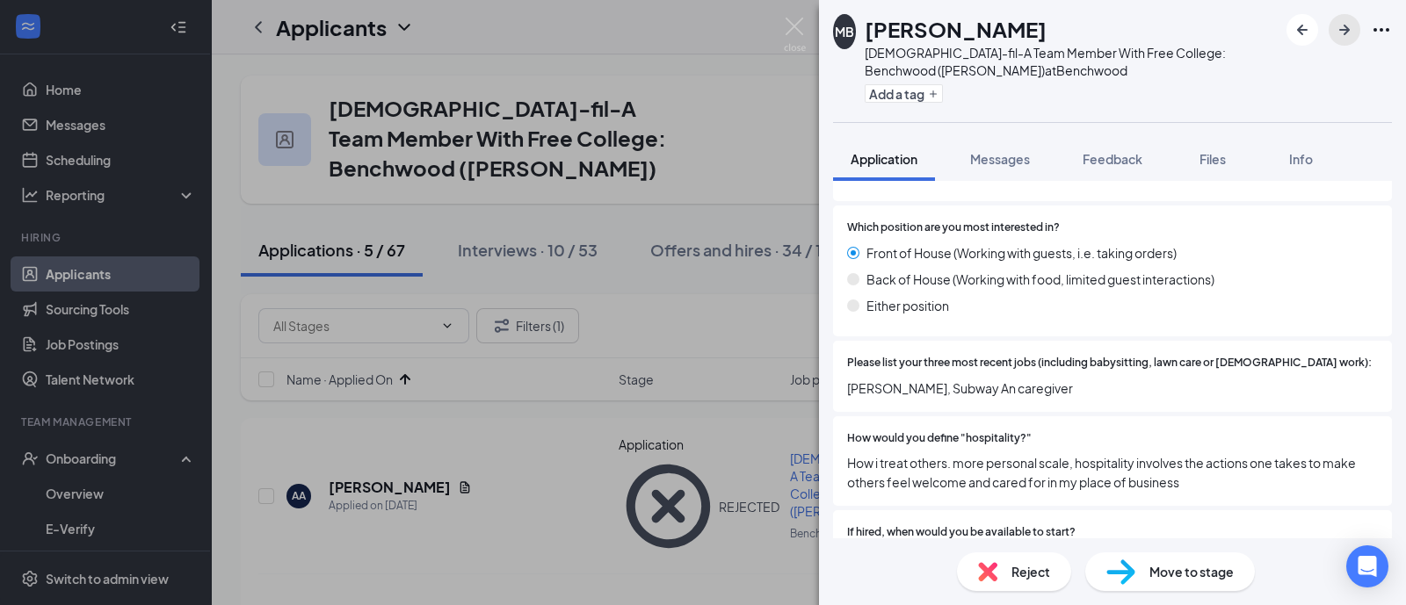
scroll to position [1098, 0]
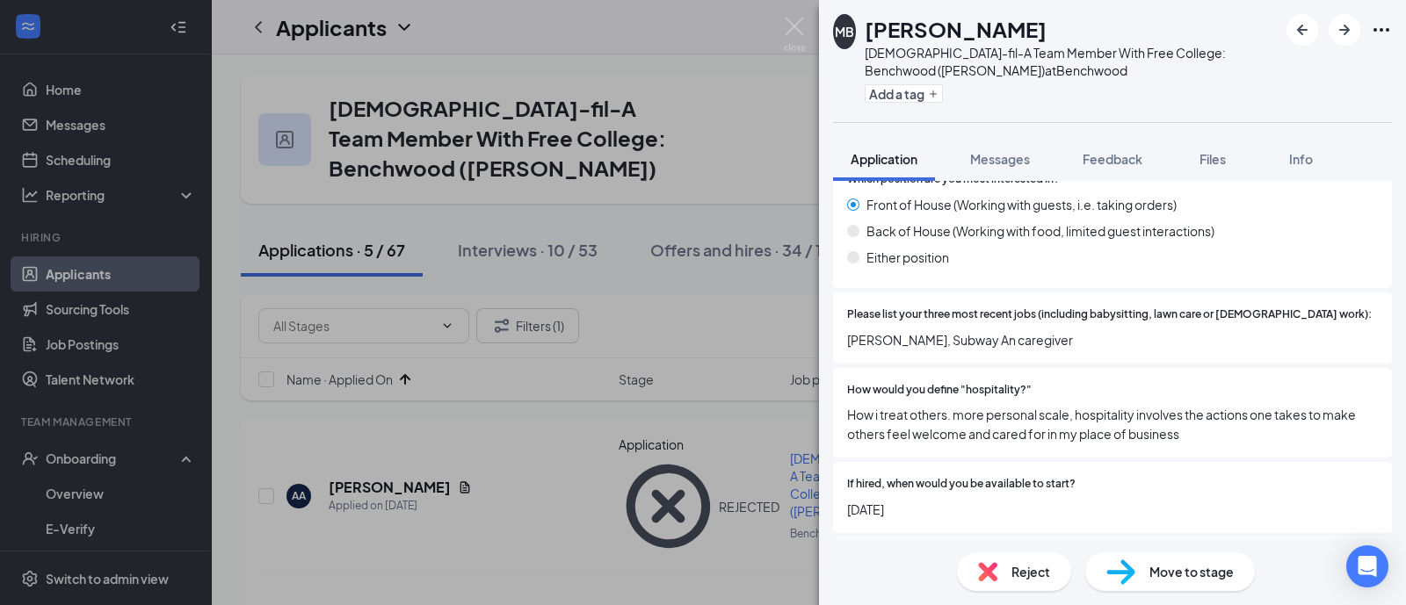
click at [1118, 562] on img at bounding box center [1120, 572] width 29 height 25
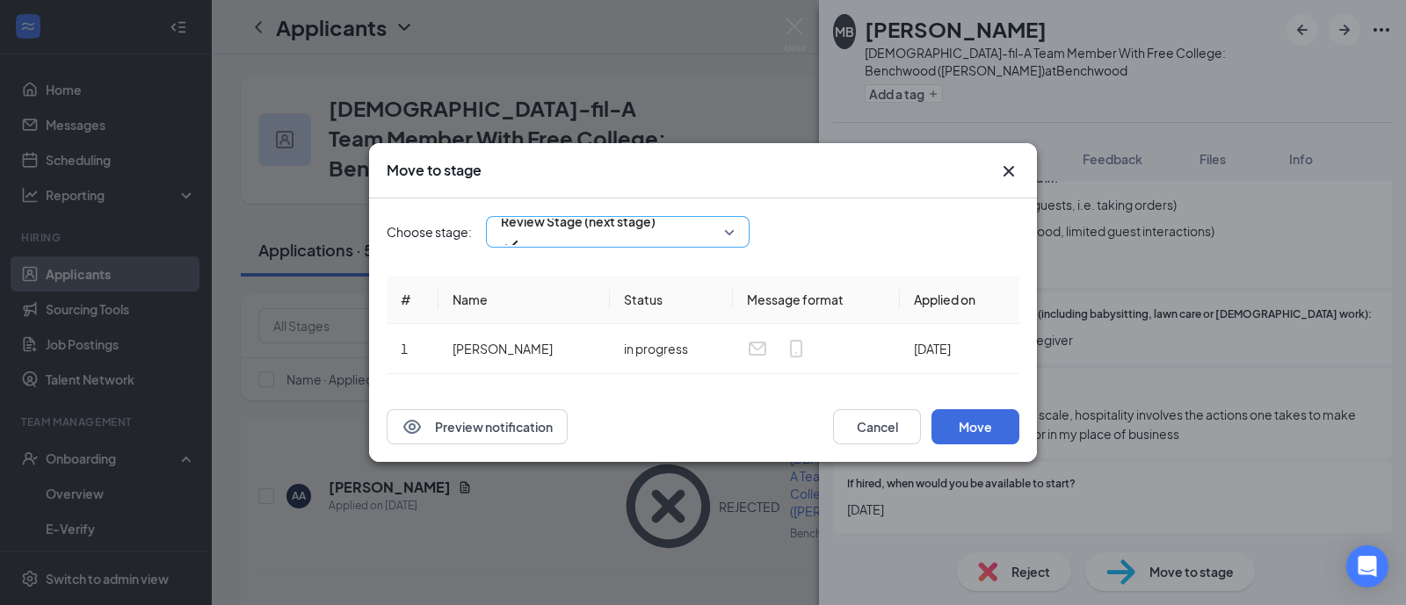
click at [633, 227] on span "Review Stage (next stage)" at bounding box center [578, 221] width 155 height 26
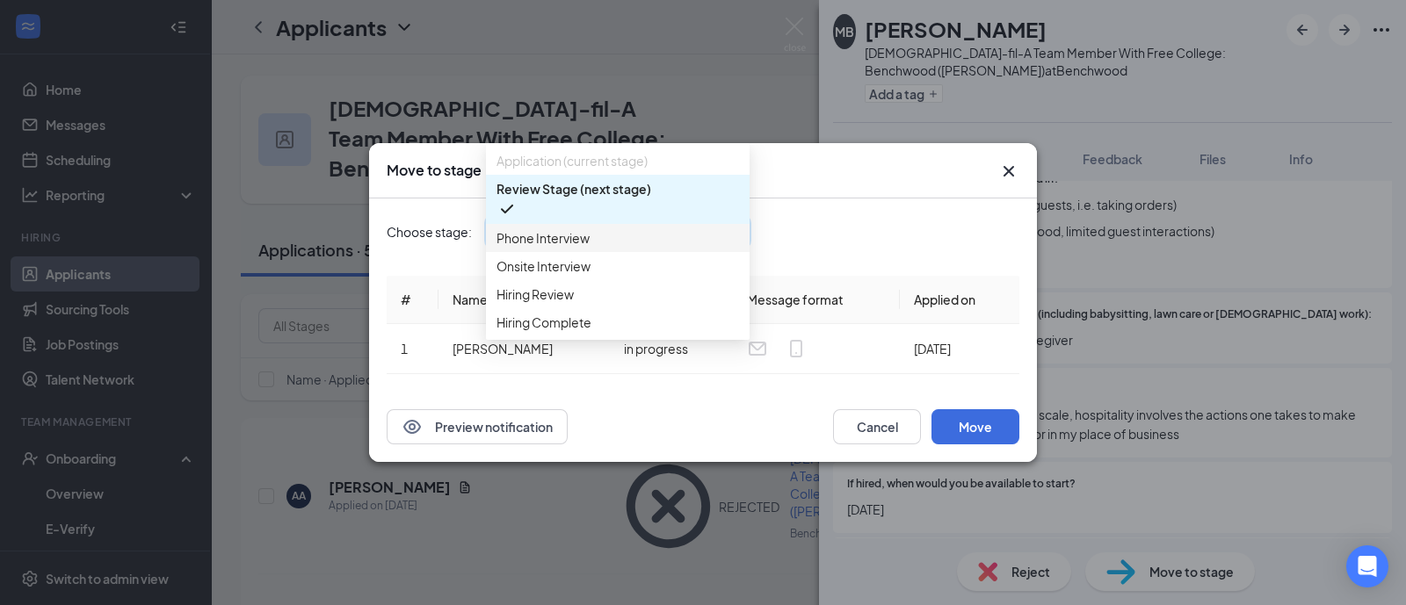
click at [573, 248] on span "Phone Interview" at bounding box center [542, 237] width 93 height 19
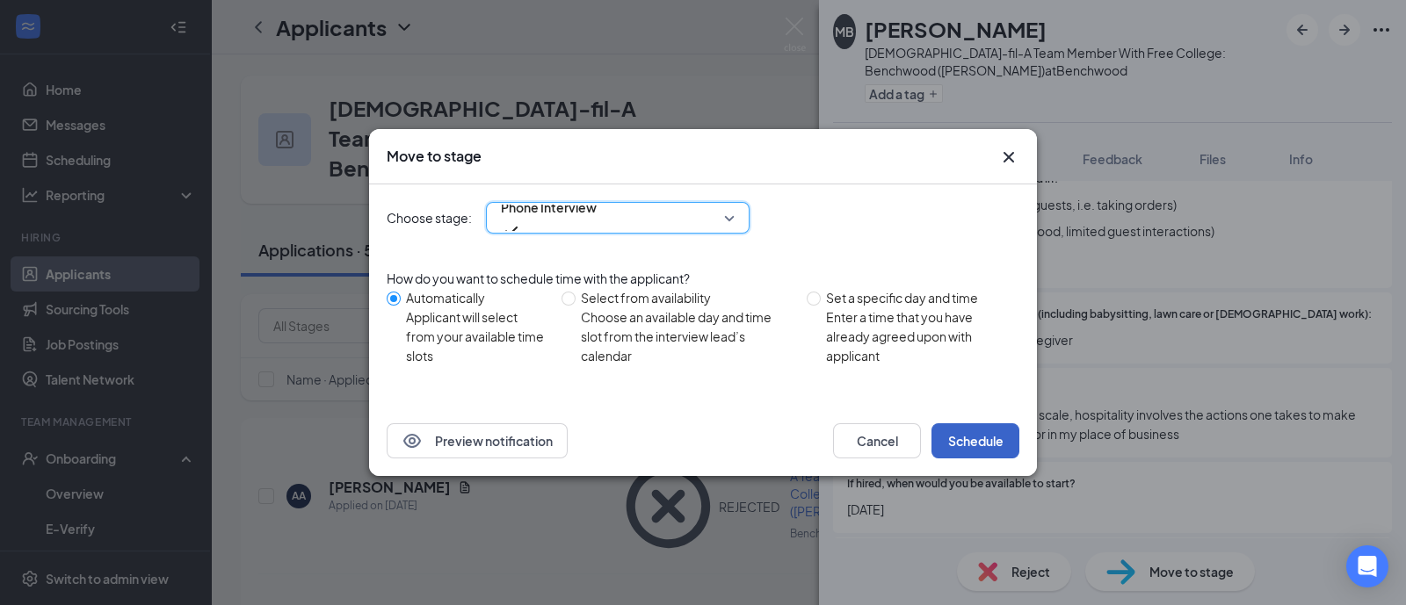
click at [971, 444] on button "Schedule" at bounding box center [975, 440] width 88 height 35
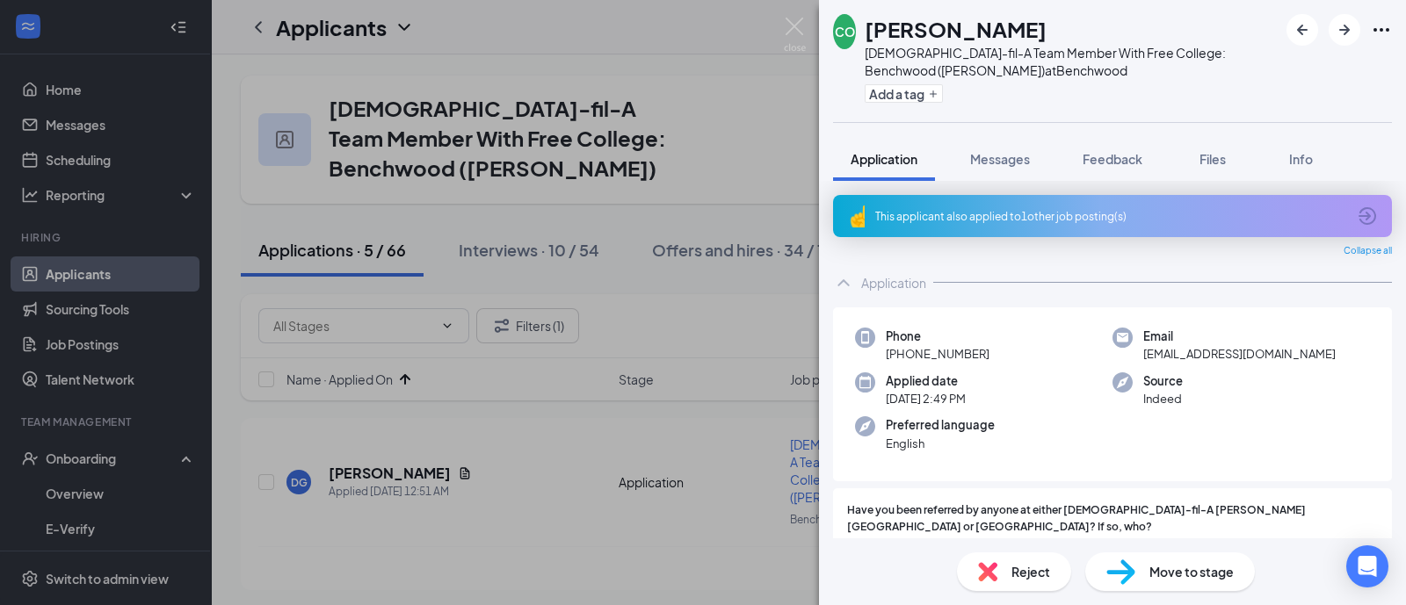
click at [1079, 221] on div "This applicant also applied to 1 other job posting(s)" at bounding box center [1110, 216] width 471 height 15
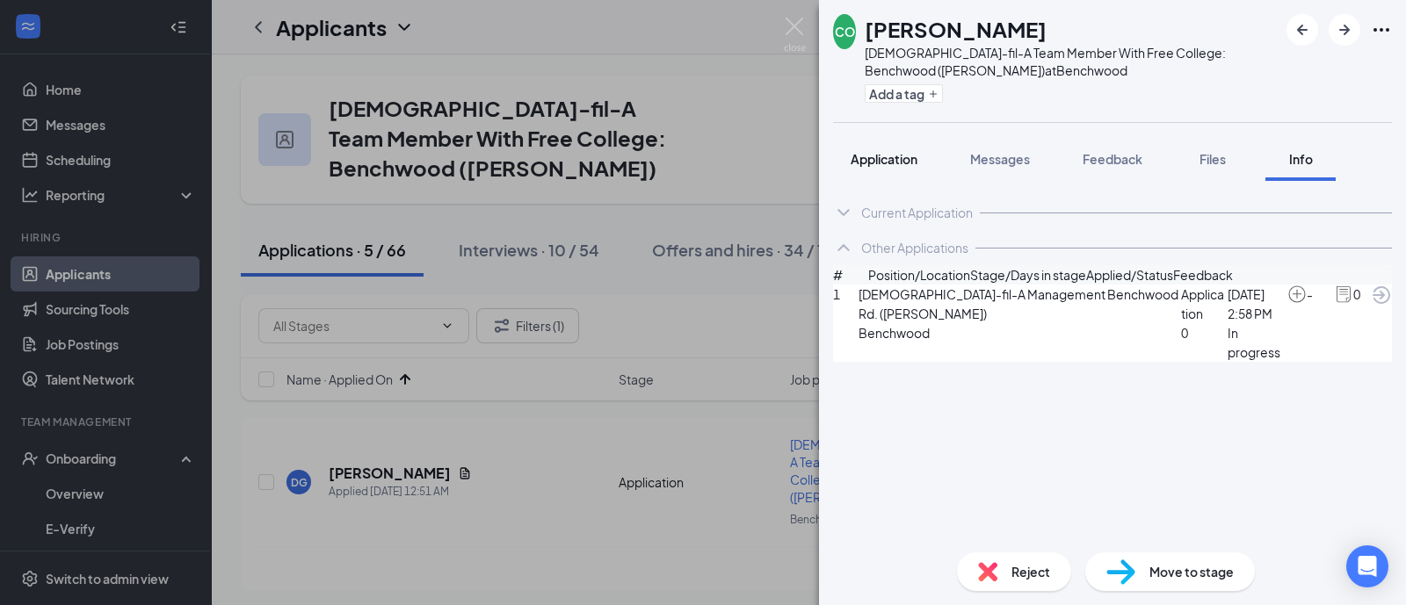
click at [914, 161] on span "Application" at bounding box center [883, 159] width 67 height 16
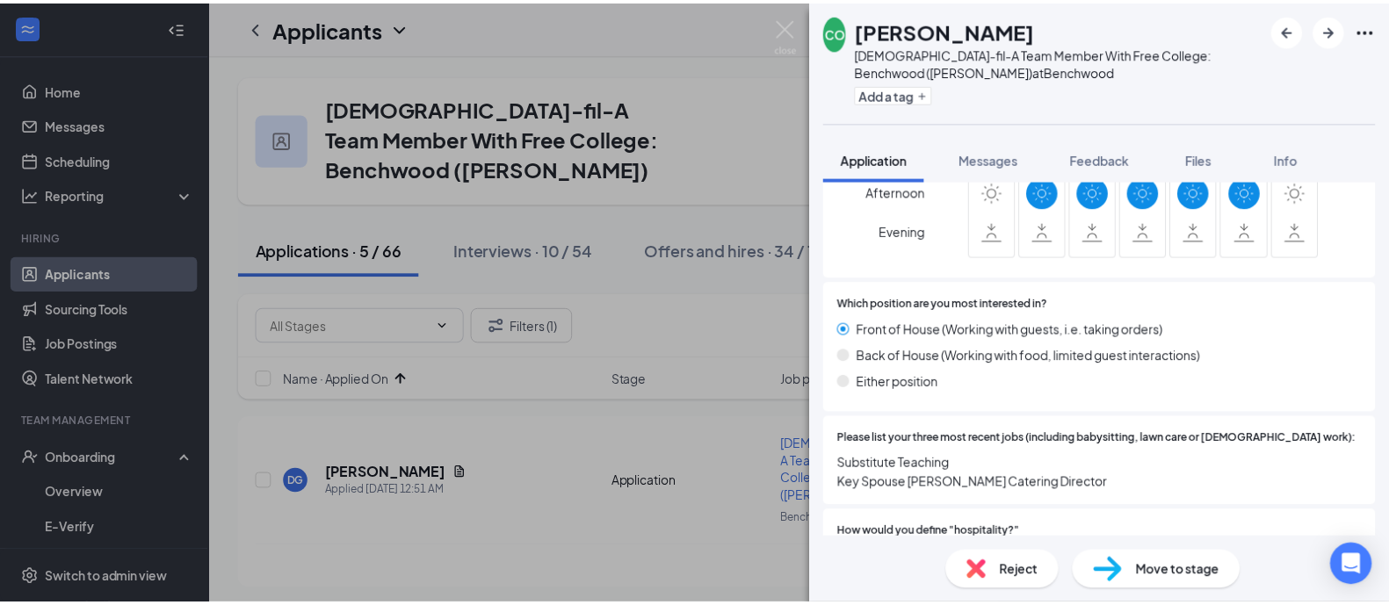
scroll to position [1208, 0]
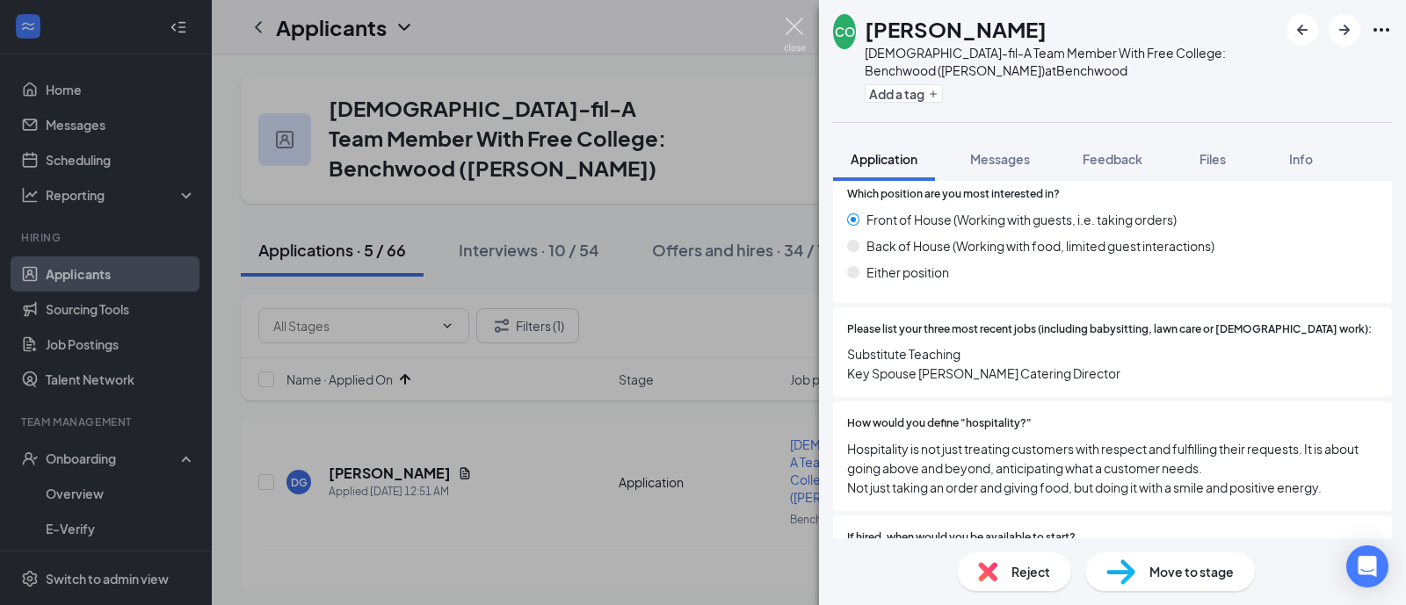
click at [786, 24] on img at bounding box center [795, 35] width 22 height 34
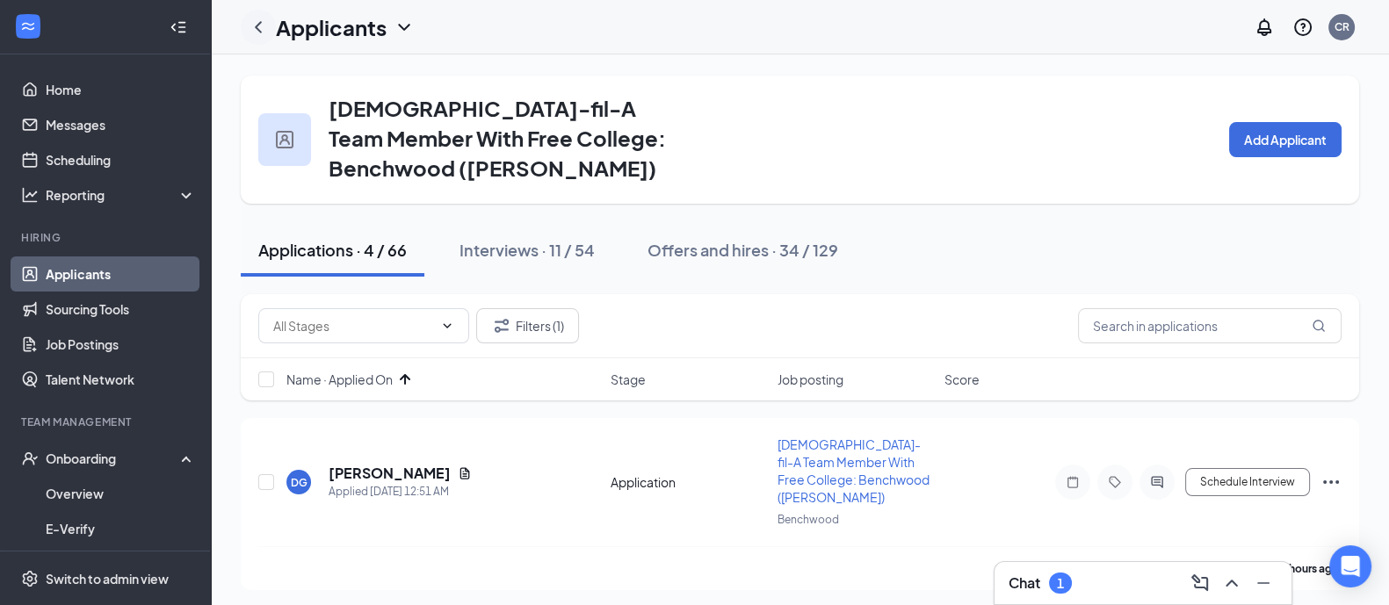
click at [264, 23] on icon "ChevronLeft" at bounding box center [258, 27] width 21 height 21
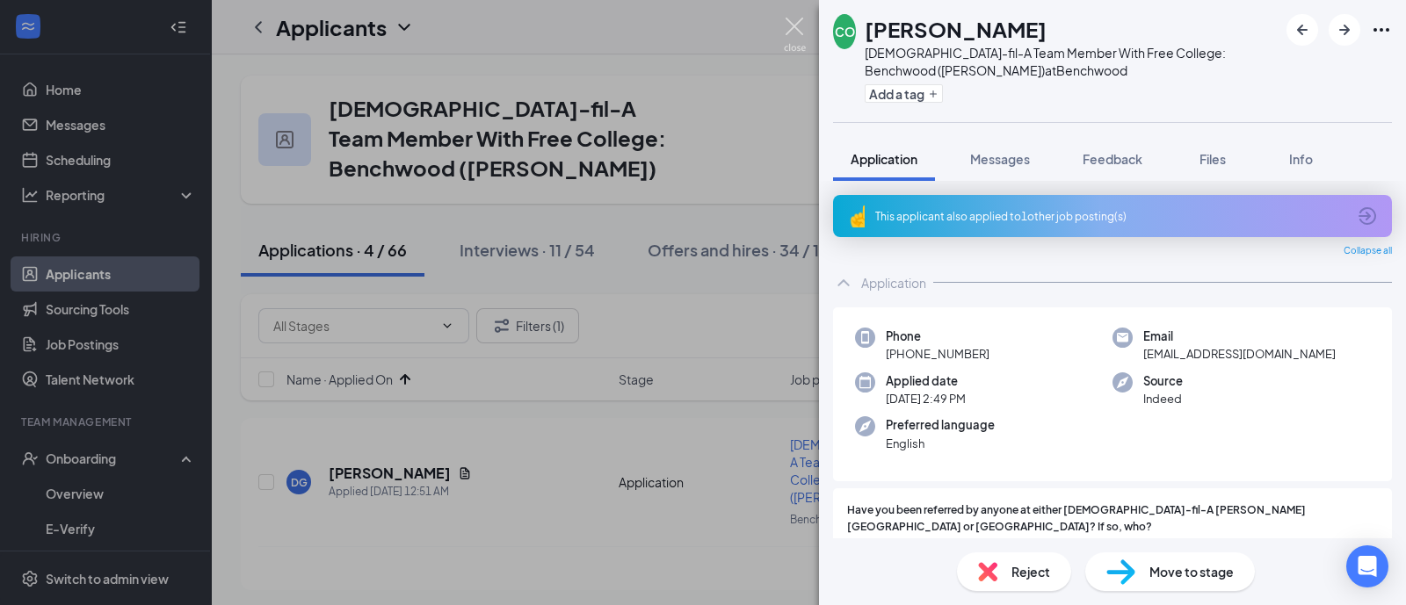
click at [792, 33] on img at bounding box center [795, 35] width 22 height 34
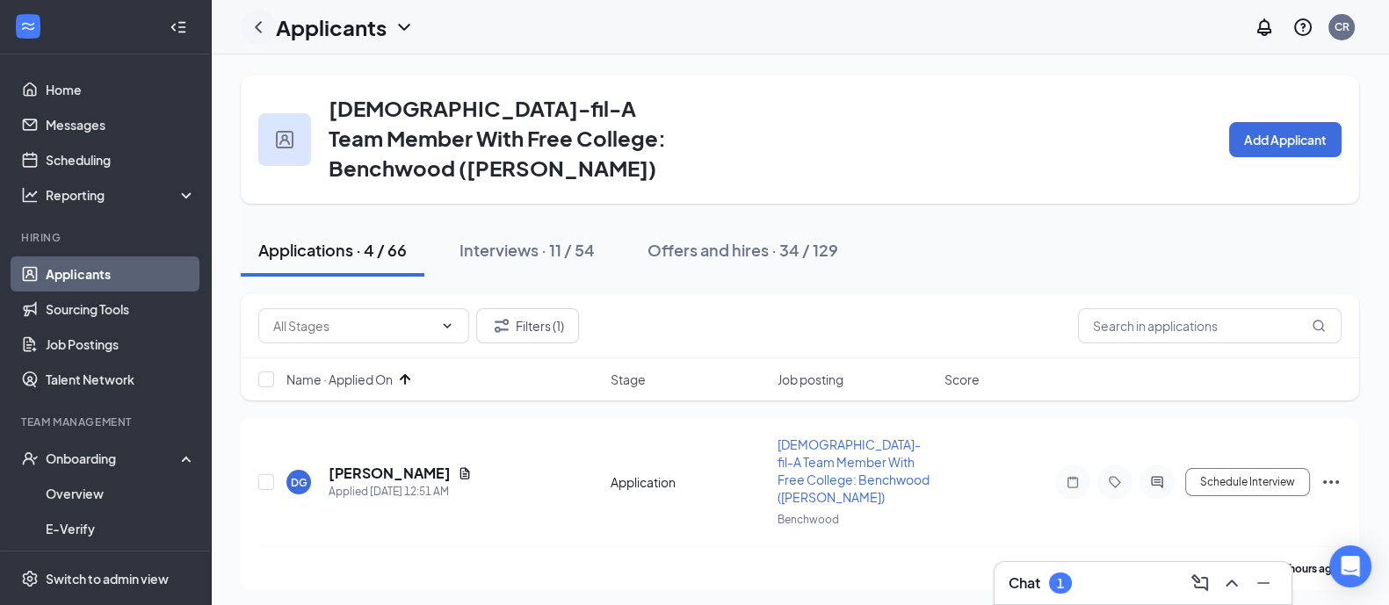
click at [264, 28] on icon "ChevronLeft" at bounding box center [258, 27] width 21 height 21
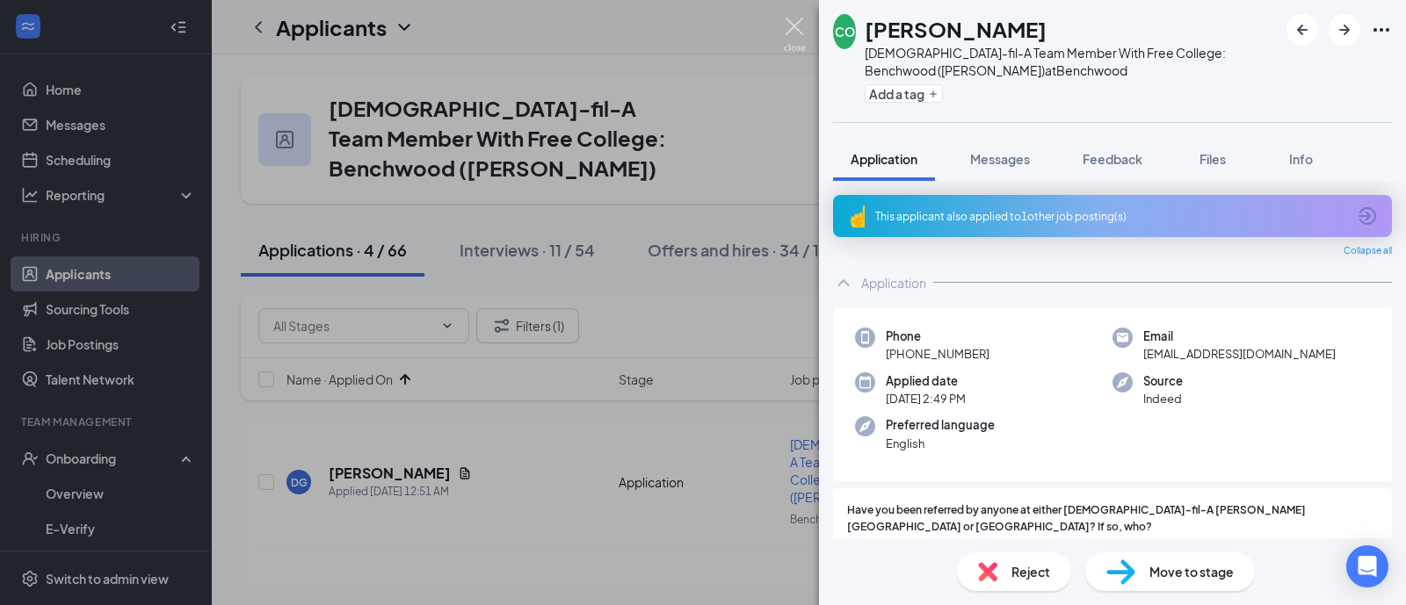
click at [784, 25] on img at bounding box center [795, 35] width 22 height 34
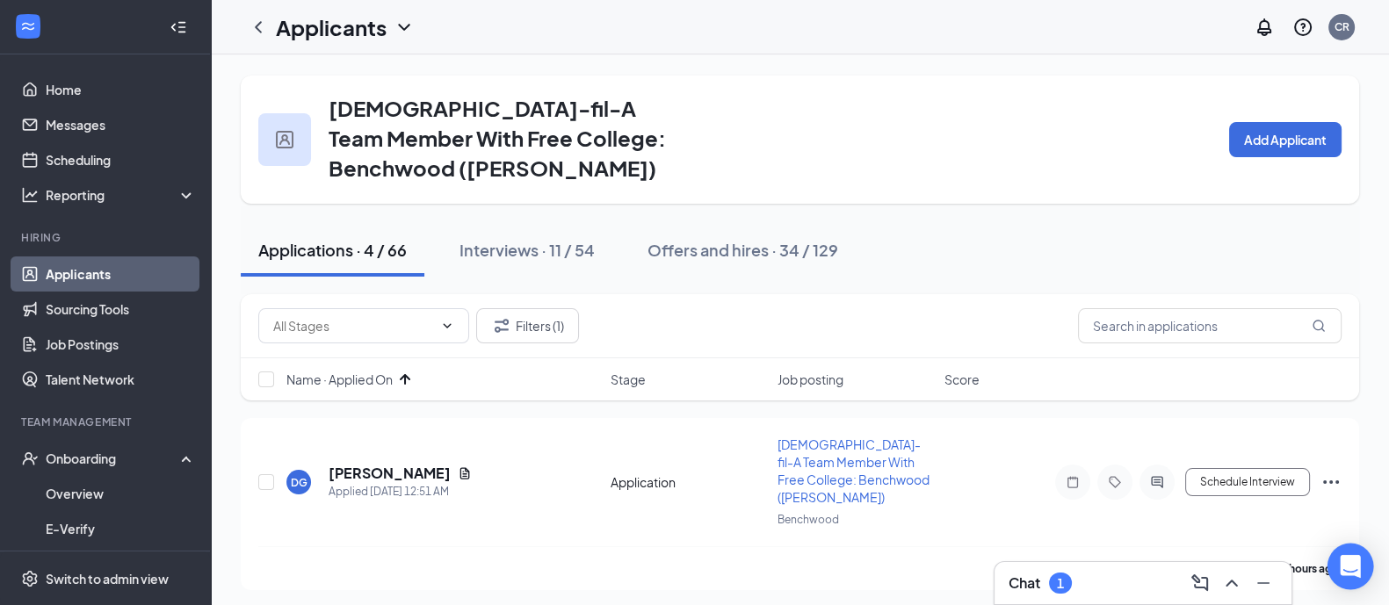
click at [1341, 568] on icon "Open Intercom Messenger" at bounding box center [1350, 566] width 20 height 23
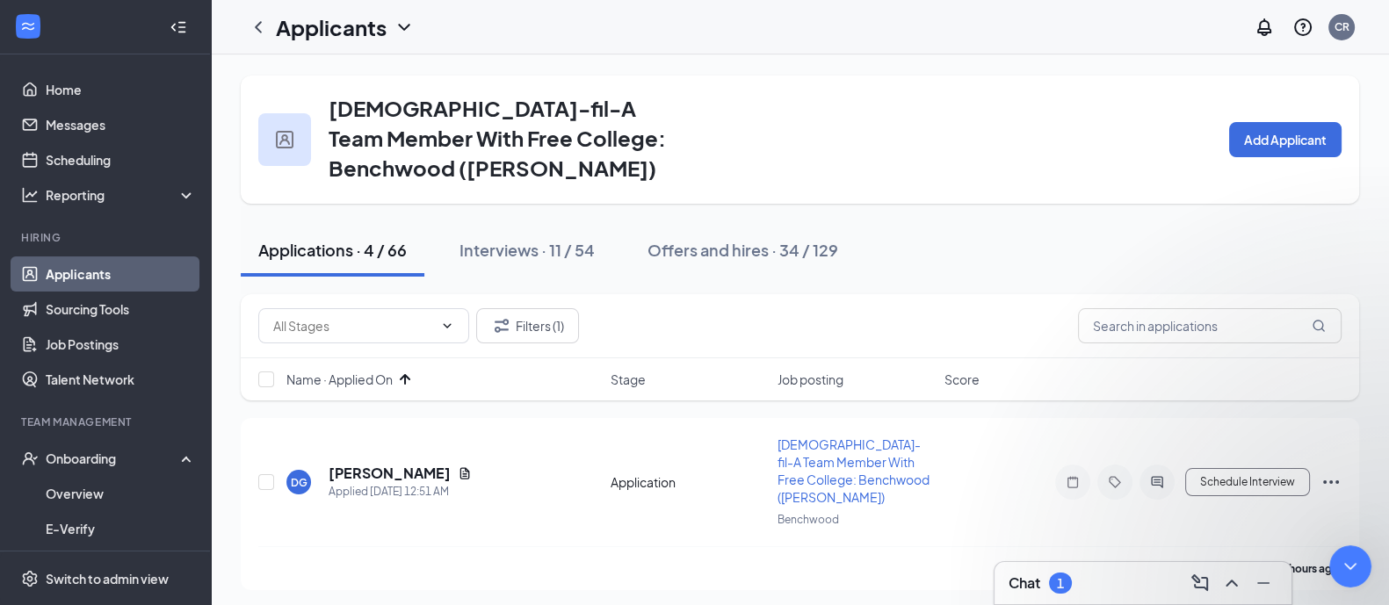
type textarea "I am experiencing technical difficulty when I hit the back arrow to the left of…"
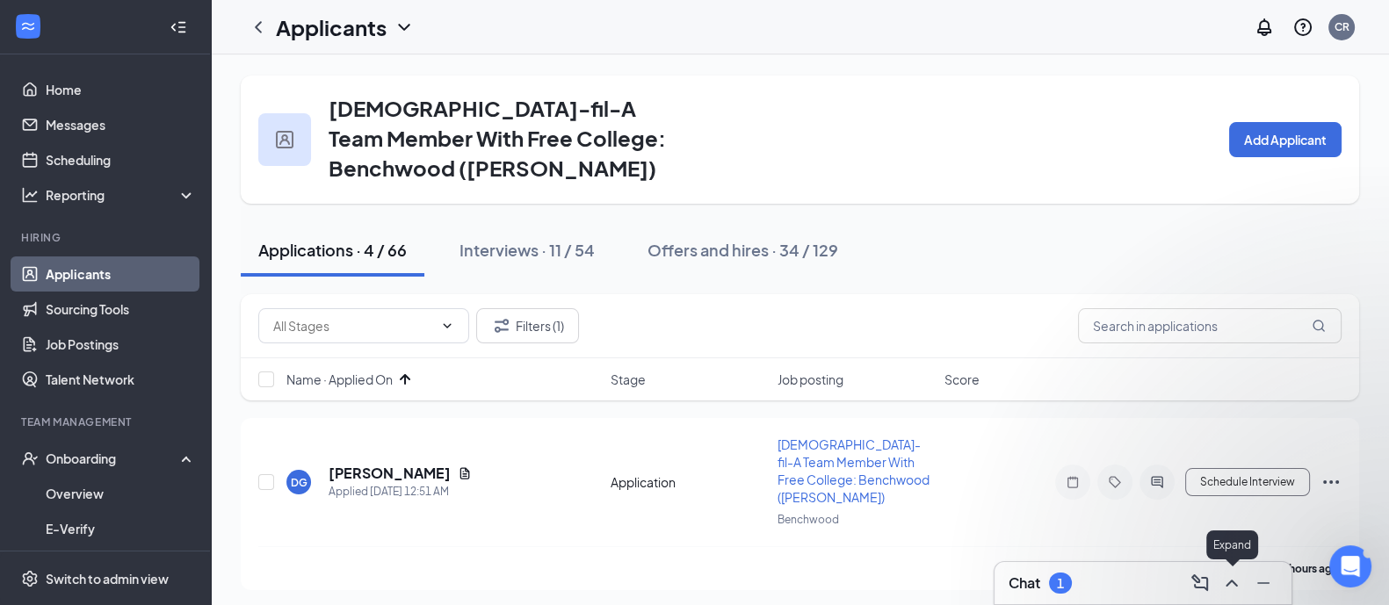
click at [1238, 583] on icon "ChevronUp" at bounding box center [1231, 583] width 21 height 21
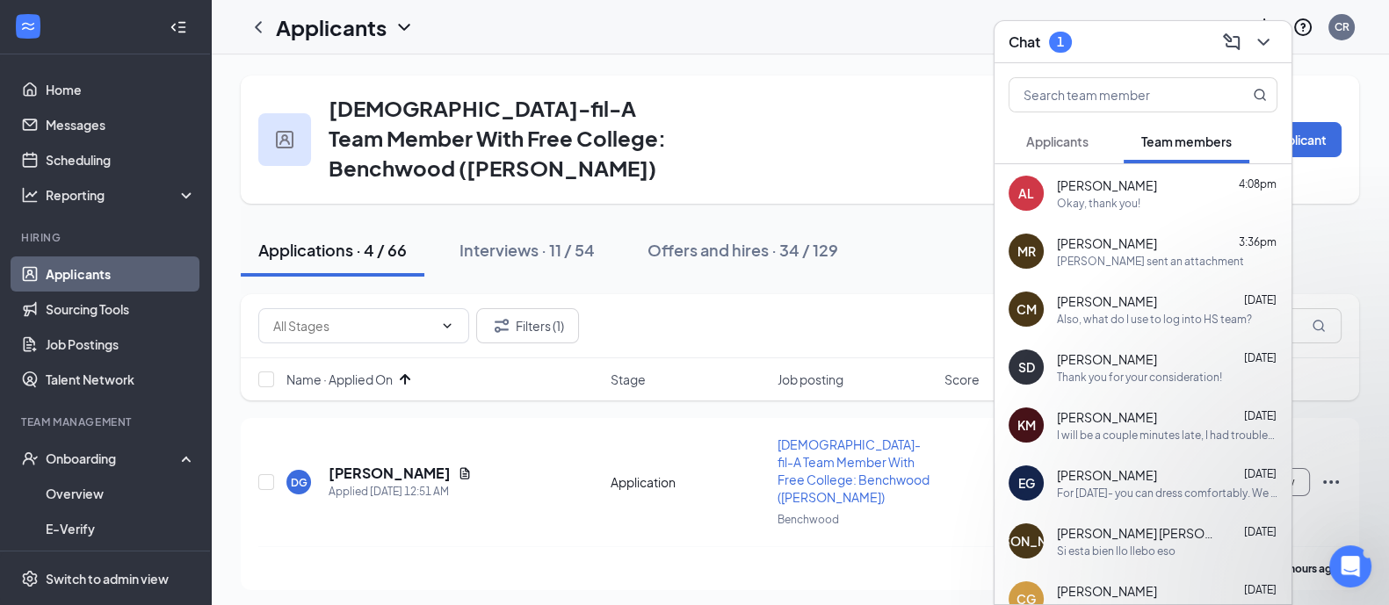
click at [1080, 146] on span "Applicants" at bounding box center [1057, 142] width 62 height 16
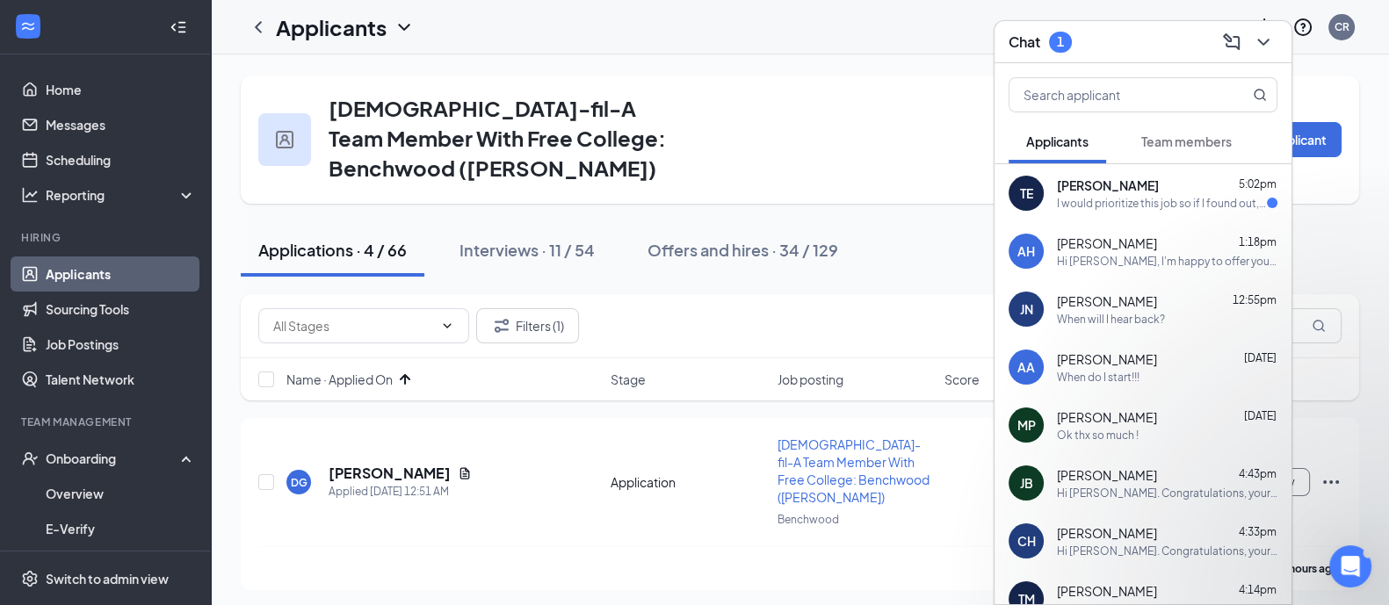
scroll to position [264, 0]
click at [1085, 213] on div "TE [PERSON_NAME] 5:02pm I would prioritize this job so if I found out, things w…" at bounding box center [1142, 193] width 297 height 58
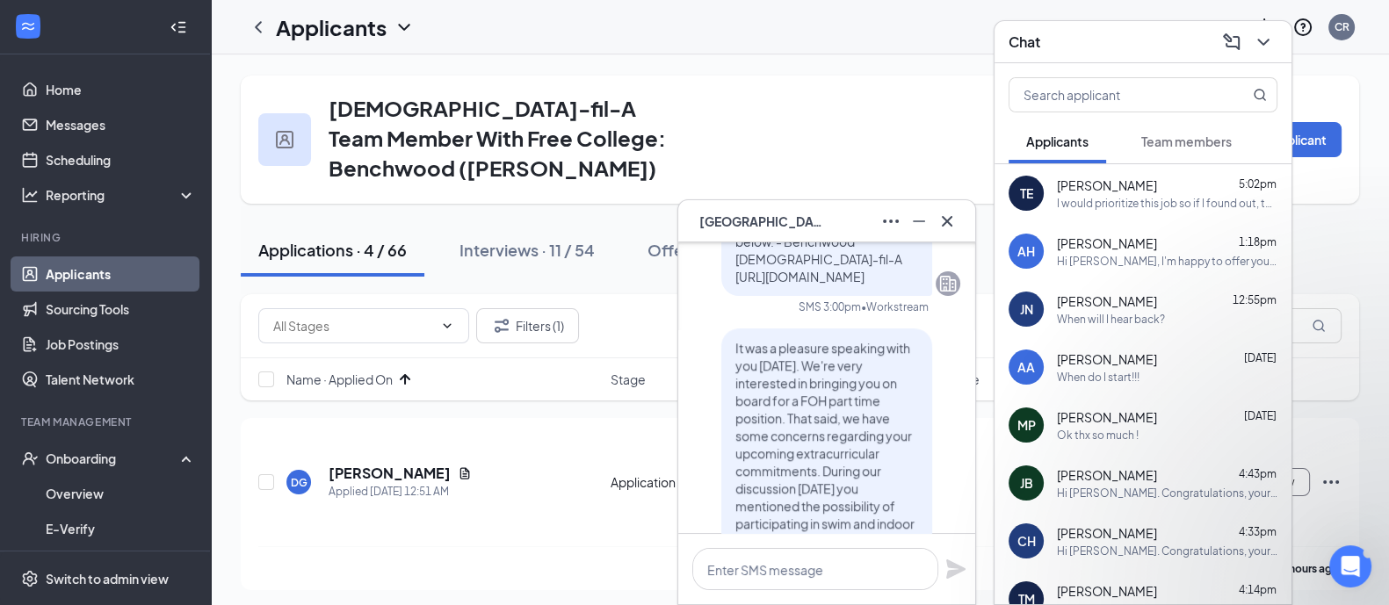
scroll to position [-438, 0]
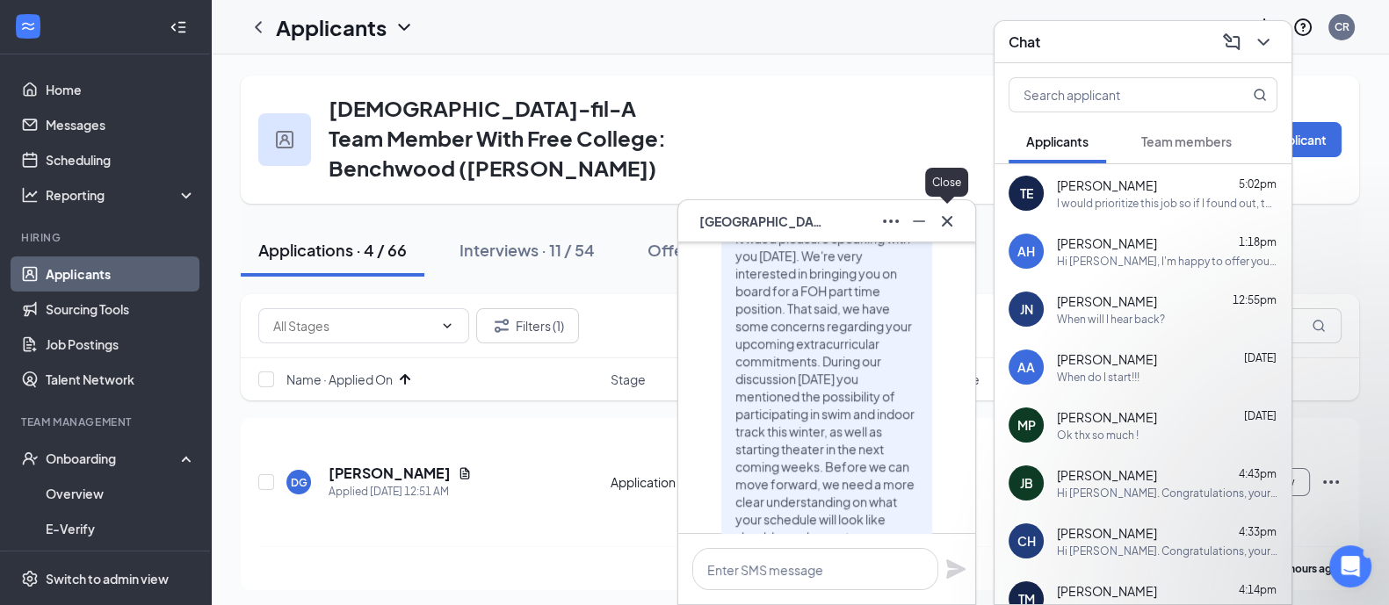
click at [954, 221] on icon "Cross" at bounding box center [946, 221] width 21 height 21
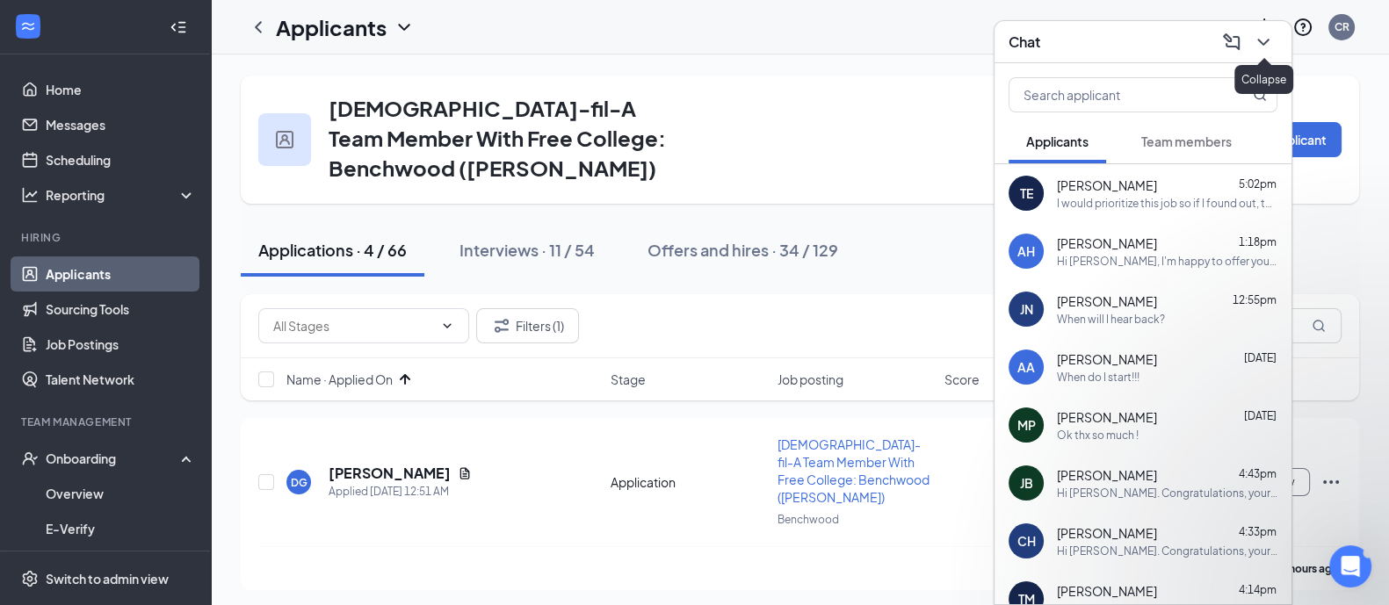
click at [1256, 33] on icon "ChevronDown" at bounding box center [1263, 42] width 21 height 21
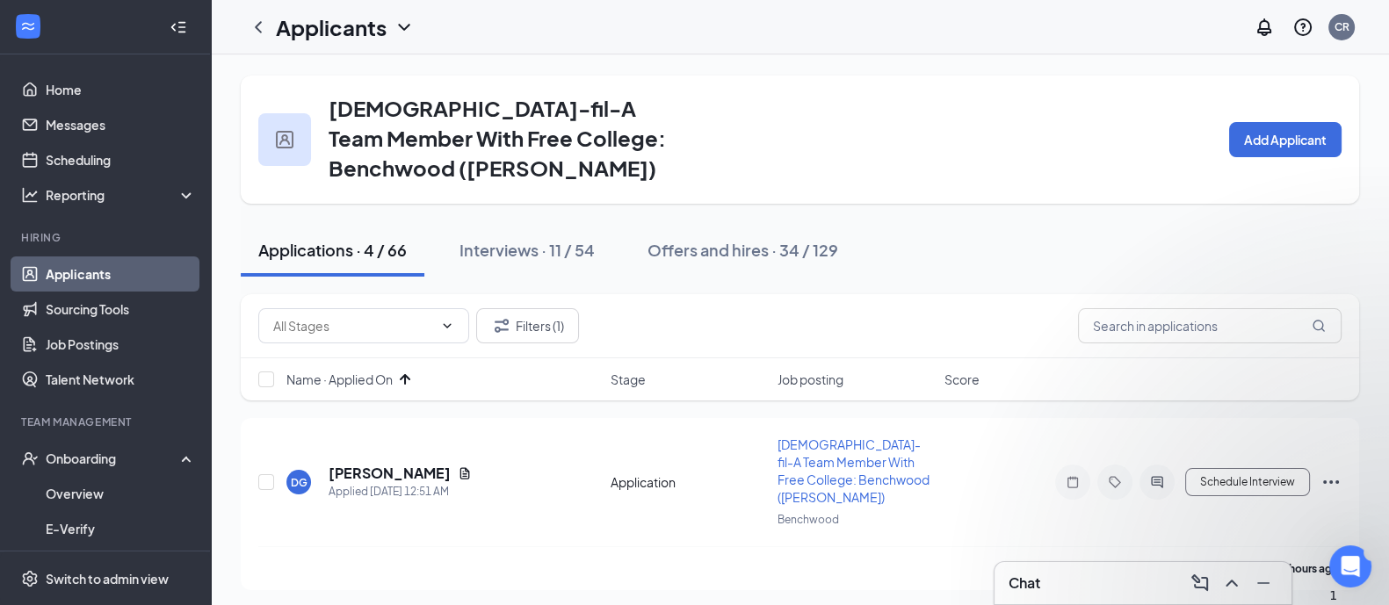
scroll to position [428, 0]
click at [1344, 571] on icon "Open Intercom Messenger" at bounding box center [1348, 564] width 29 height 29
drag, startPoint x: 317, startPoint y: 1209, endPoint x: 1335, endPoint y: 1230, distance: 1018.4
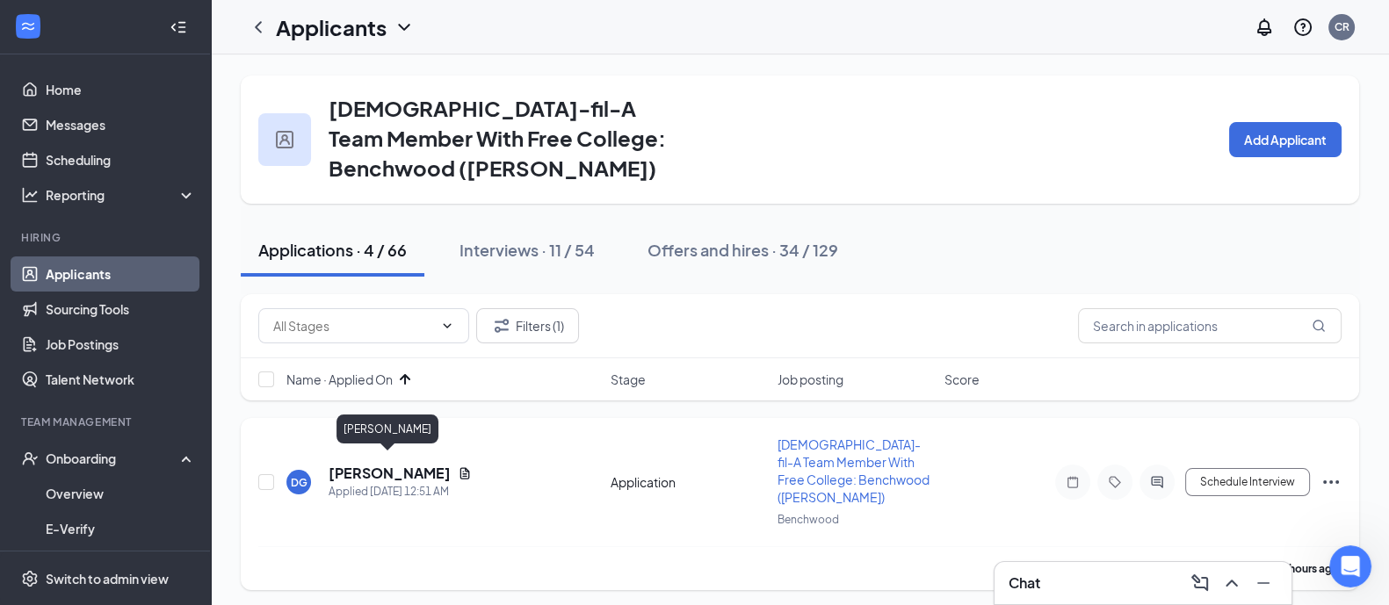
click at [389, 464] on h5 "[PERSON_NAME]" at bounding box center [390, 473] width 122 height 19
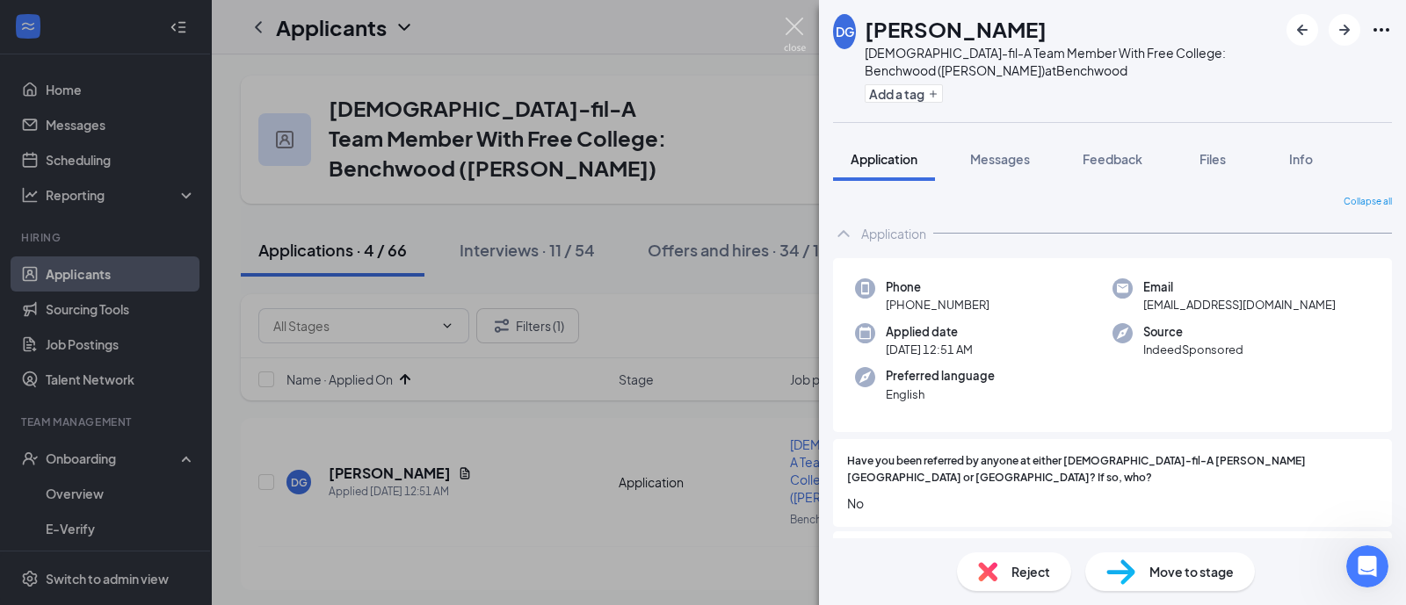
click at [793, 31] on img at bounding box center [795, 35] width 22 height 34
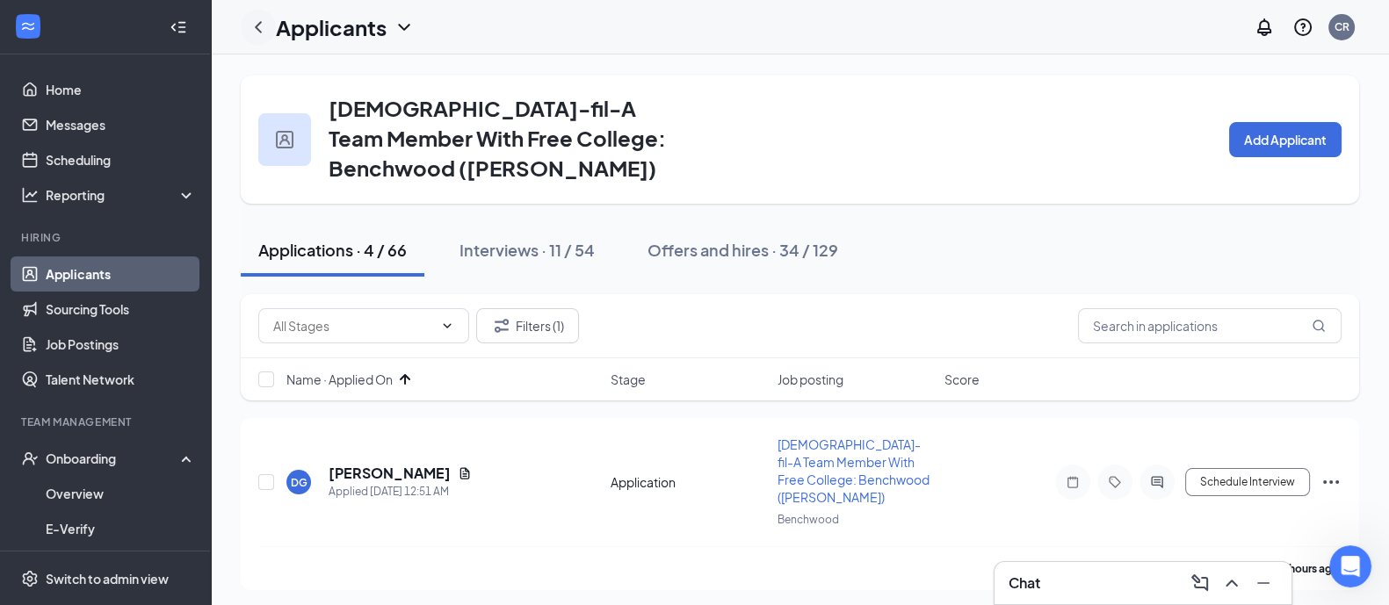
click at [262, 26] on icon "ChevronLeft" at bounding box center [258, 27] width 21 height 21
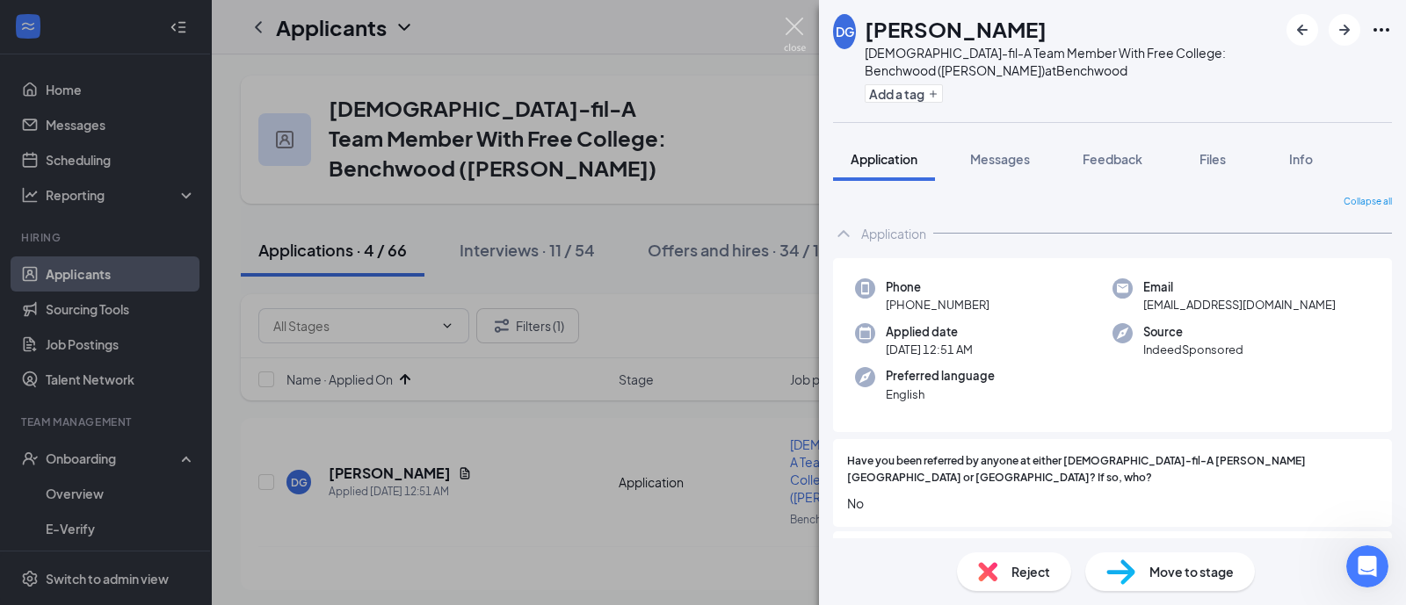
click at [795, 25] on img at bounding box center [795, 35] width 22 height 34
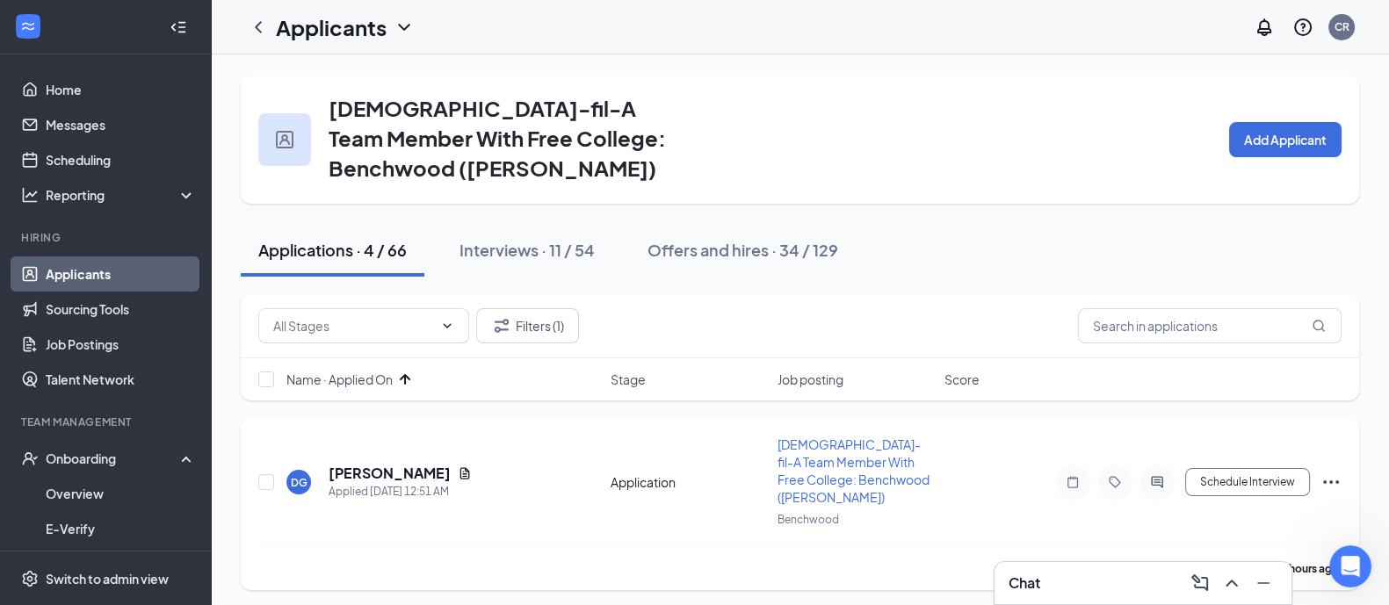
click at [356, 466] on h5 "[PERSON_NAME]" at bounding box center [390, 473] width 122 height 19
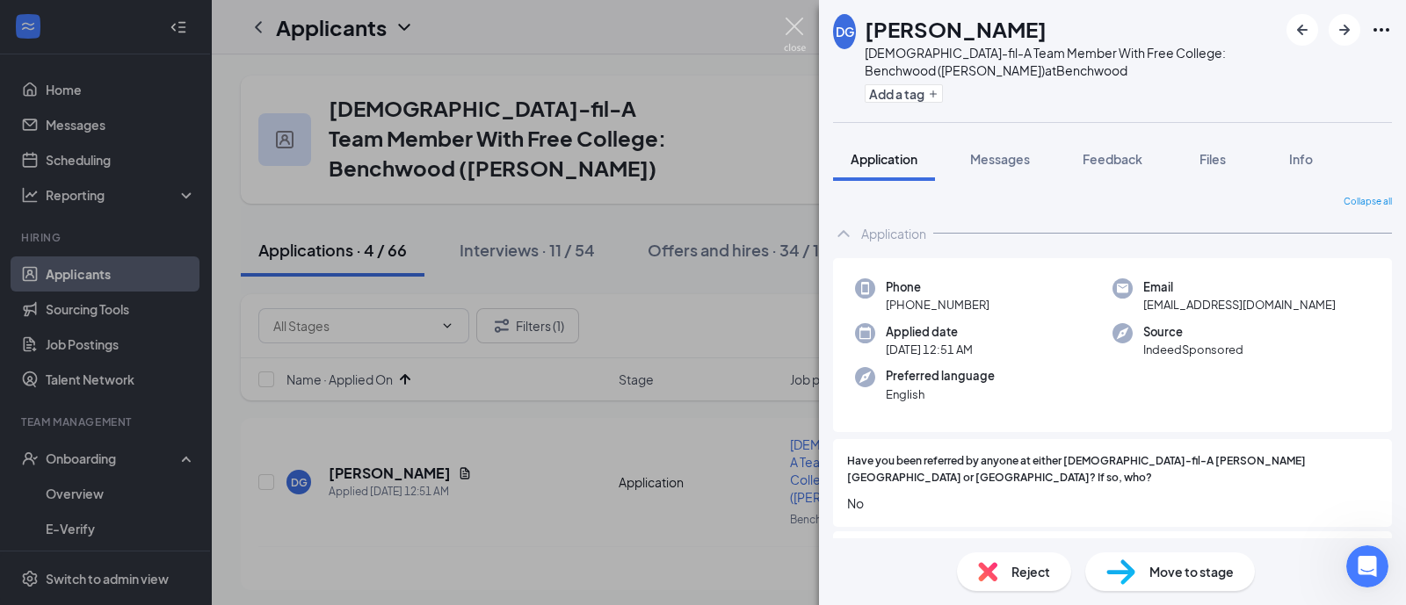
click at [789, 30] on img at bounding box center [795, 35] width 22 height 34
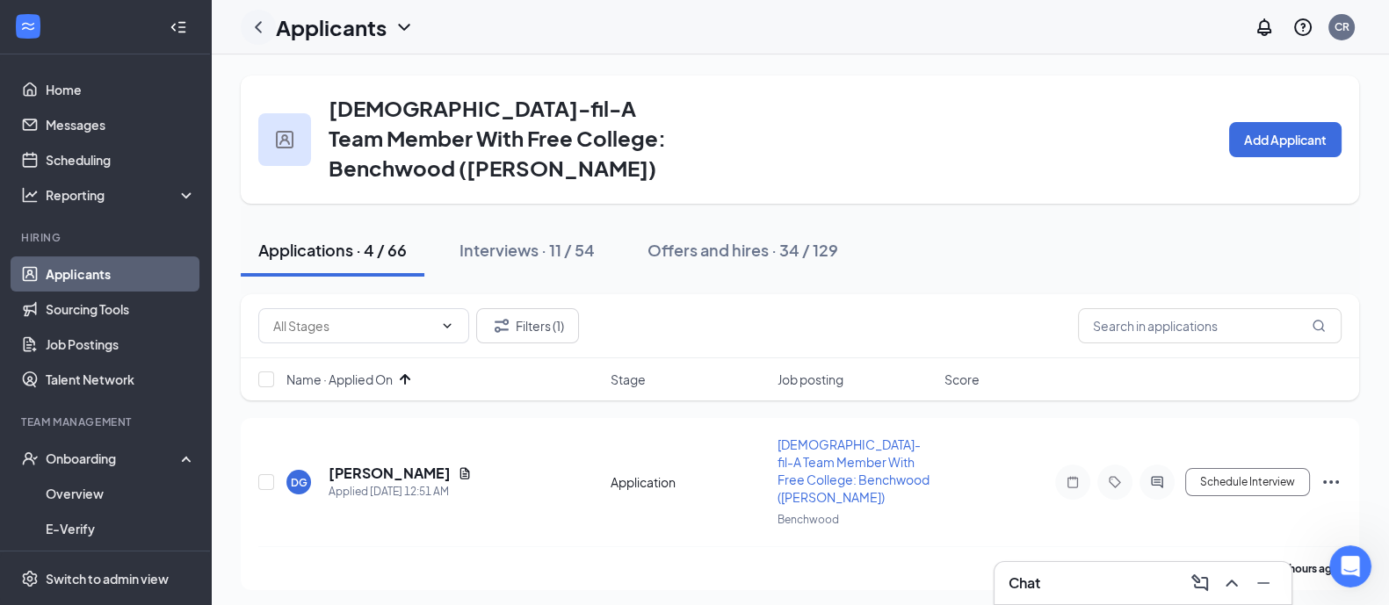
click at [263, 29] on icon "ChevronLeft" at bounding box center [258, 27] width 21 height 21
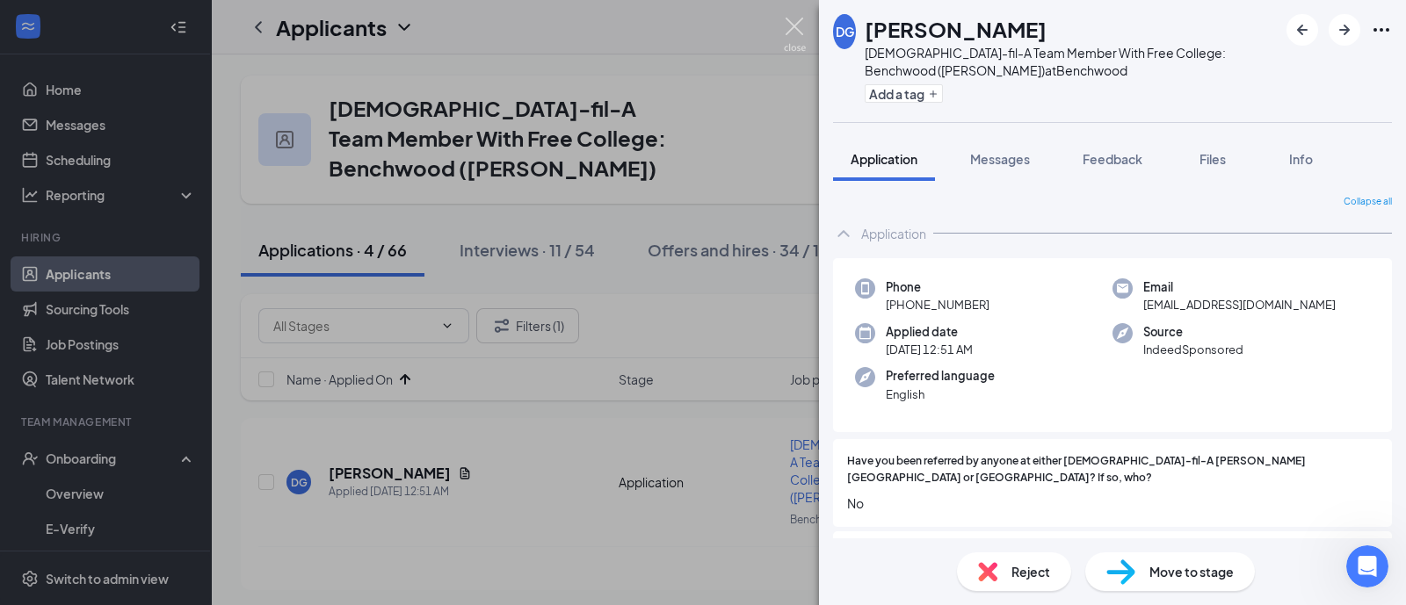
click at [796, 33] on img at bounding box center [795, 35] width 22 height 34
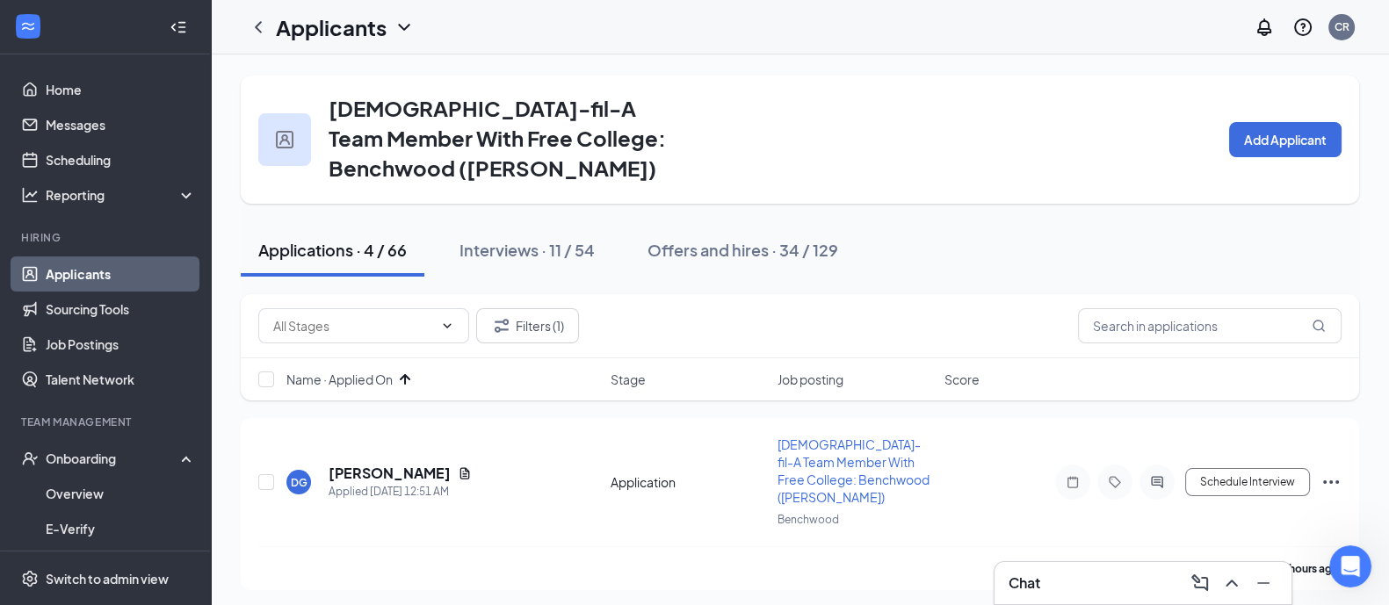
click at [98, 281] on link "Applicants" at bounding box center [121, 274] width 150 height 35
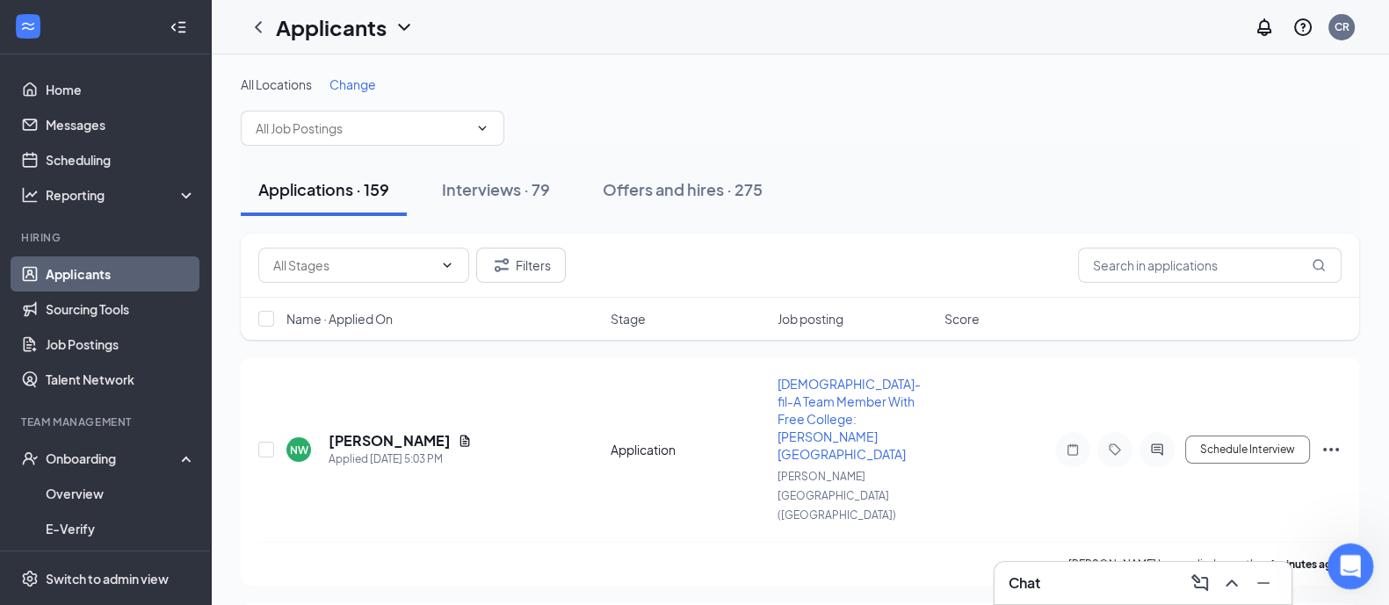
click at [1326, 566] on div "Open Intercom Messenger" at bounding box center [1348, 564] width 58 height 58
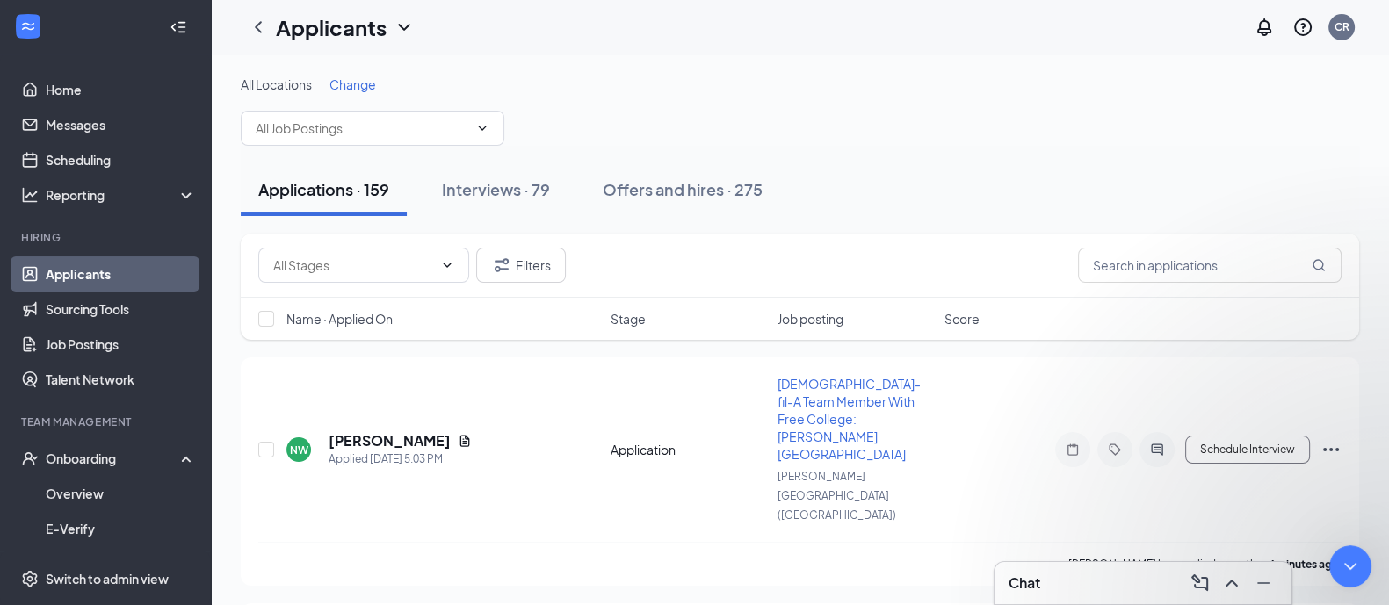
scroll to position [428, 0]
click at [933, 164] on div "Applications · 159 Interviews · 79 Offers and hires · 275" at bounding box center [800, 189] width 1118 height 53
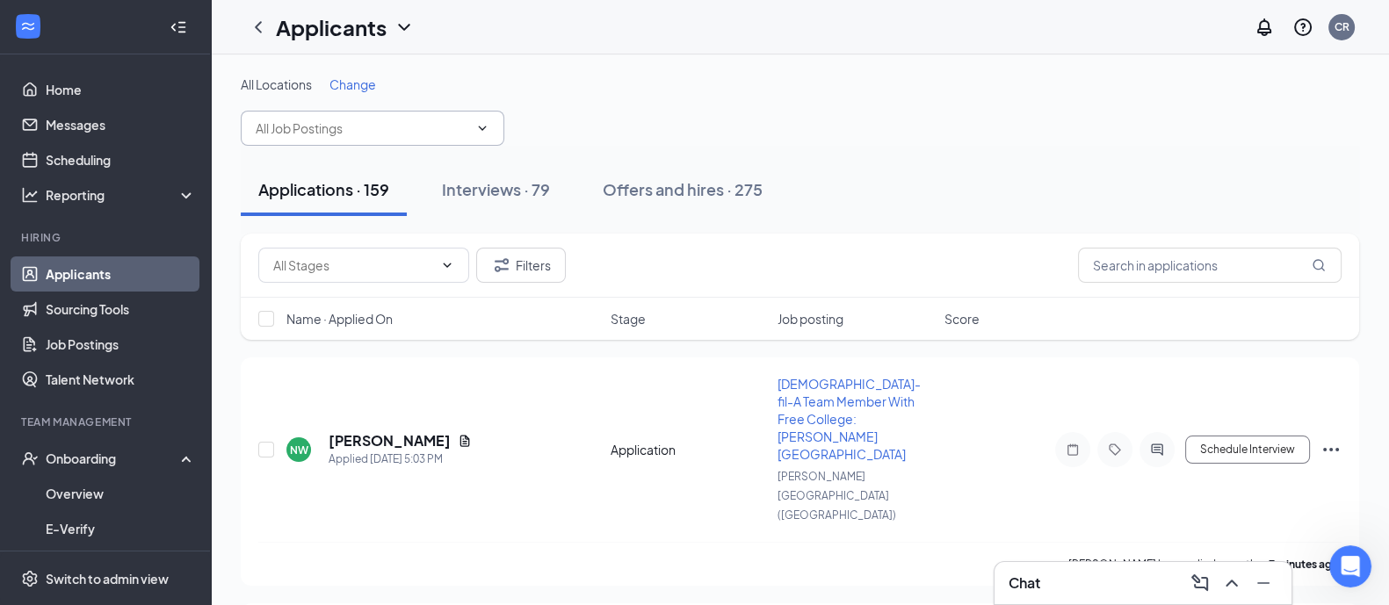
click at [488, 139] on span at bounding box center [373, 128] width 264 height 35
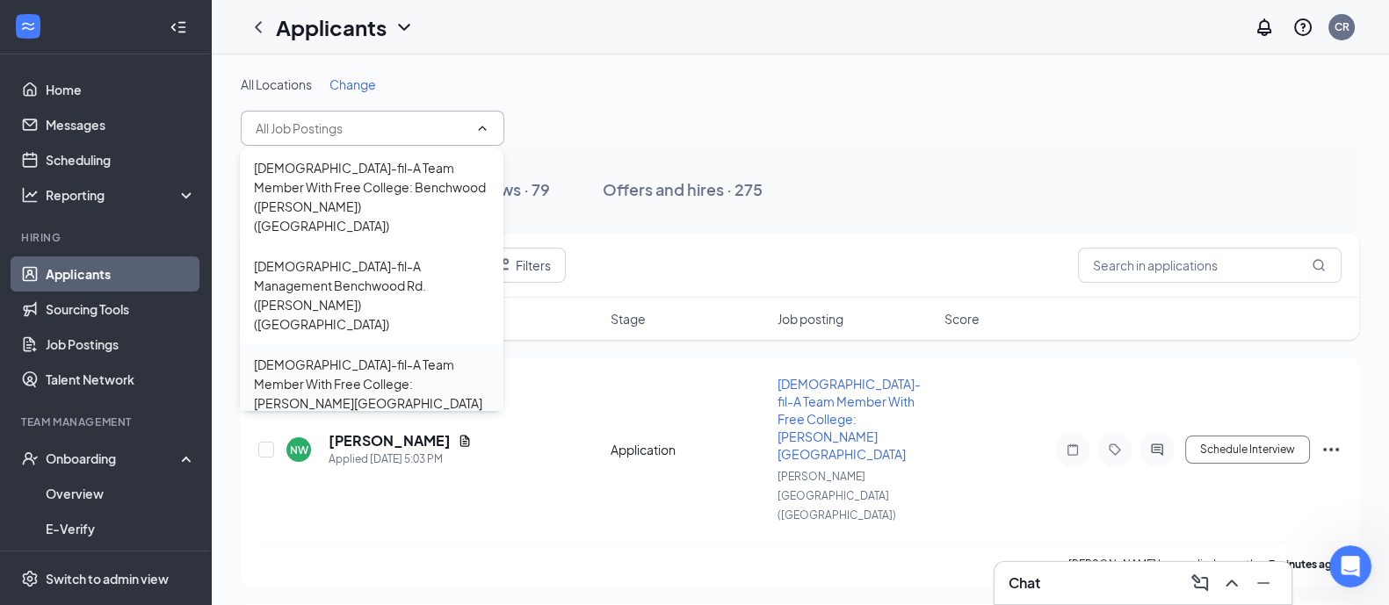
click at [408, 355] on div "[DEMOGRAPHIC_DATA]-fil-A Team Member With Free College: [PERSON_NAME][GEOGRAPHI…" at bounding box center [371, 403] width 235 height 97
type input "[DEMOGRAPHIC_DATA]-fil-A Team Member With Free College: [PERSON_NAME][GEOGRAPHI…"
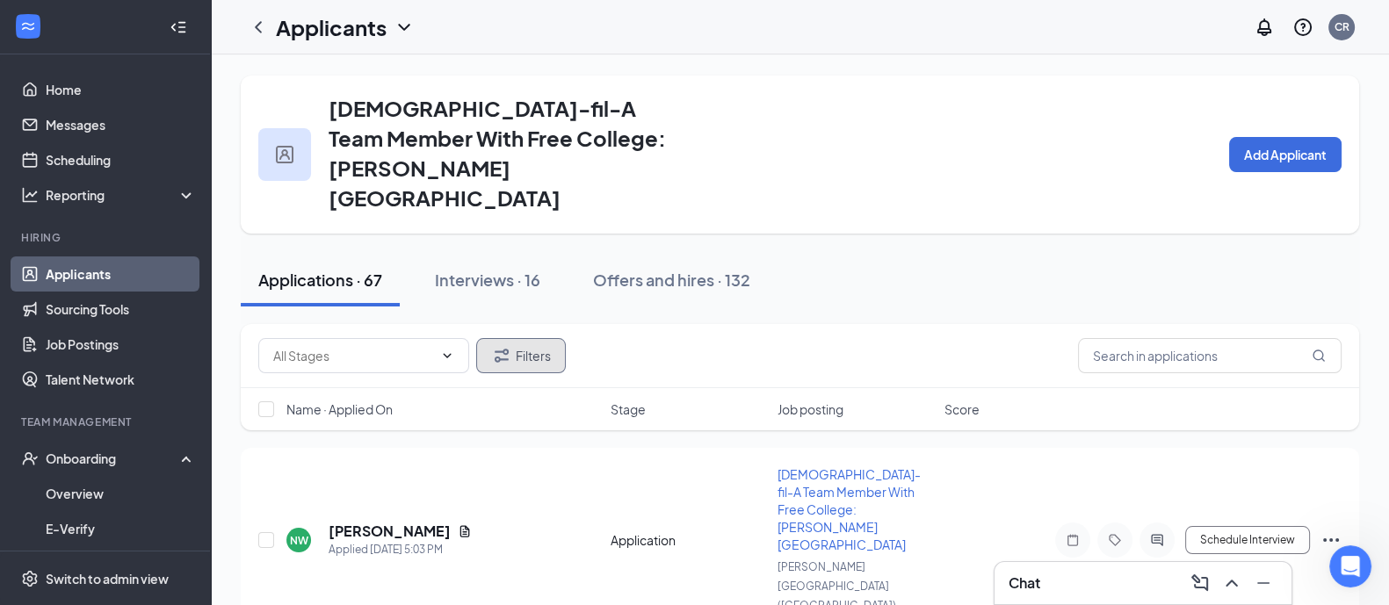
click at [530, 338] on button "Filters" at bounding box center [521, 355] width 90 height 35
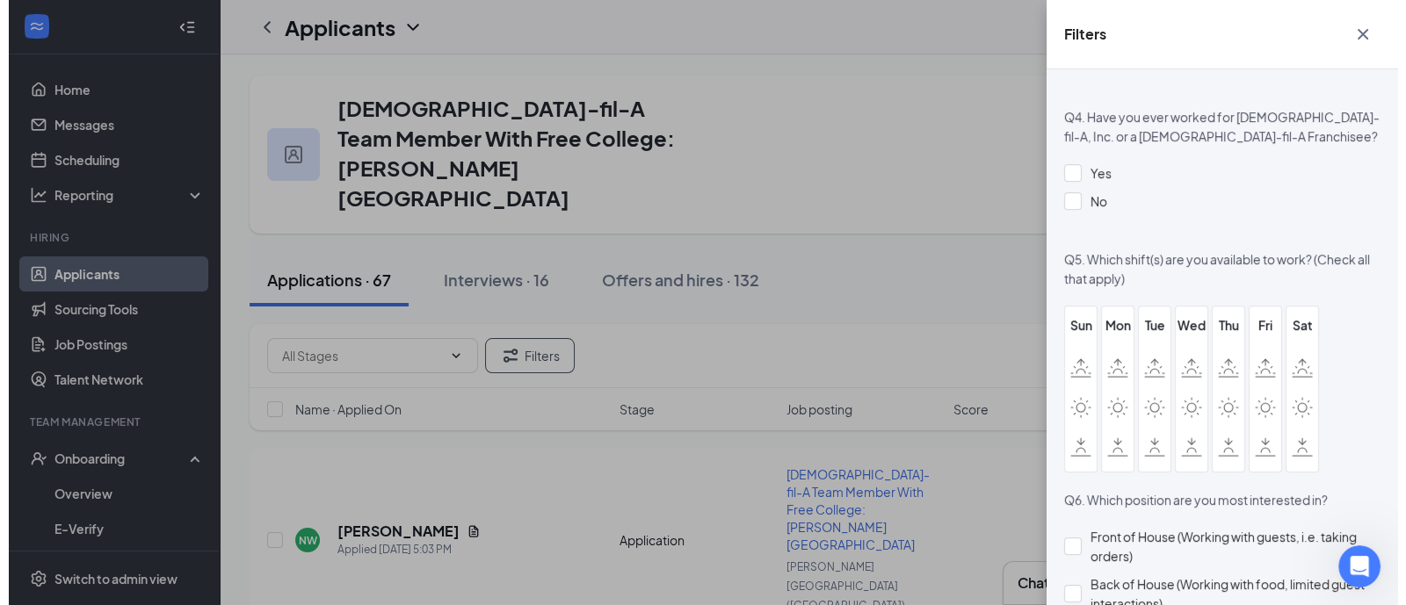
scroll to position [1427, 0]
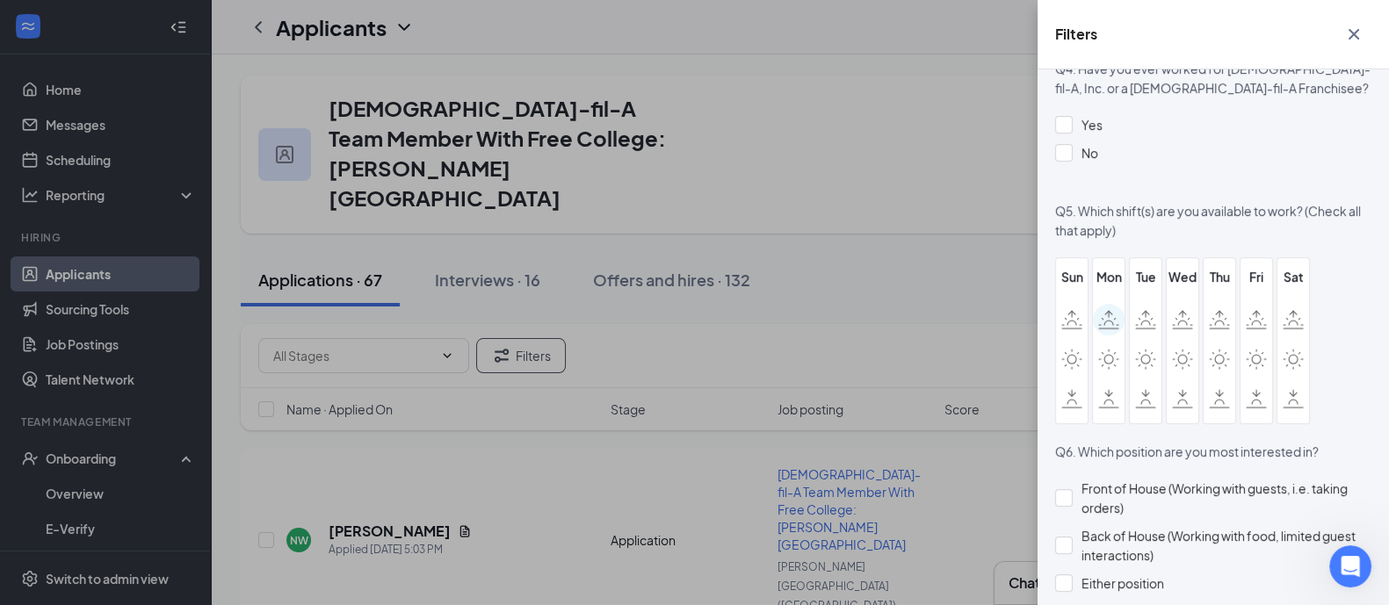
click at [1117, 324] on icon at bounding box center [1108, 319] width 21 height 19
click at [0, 0] on input "checkbox" at bounding box center [0, 0] width 0 height 0
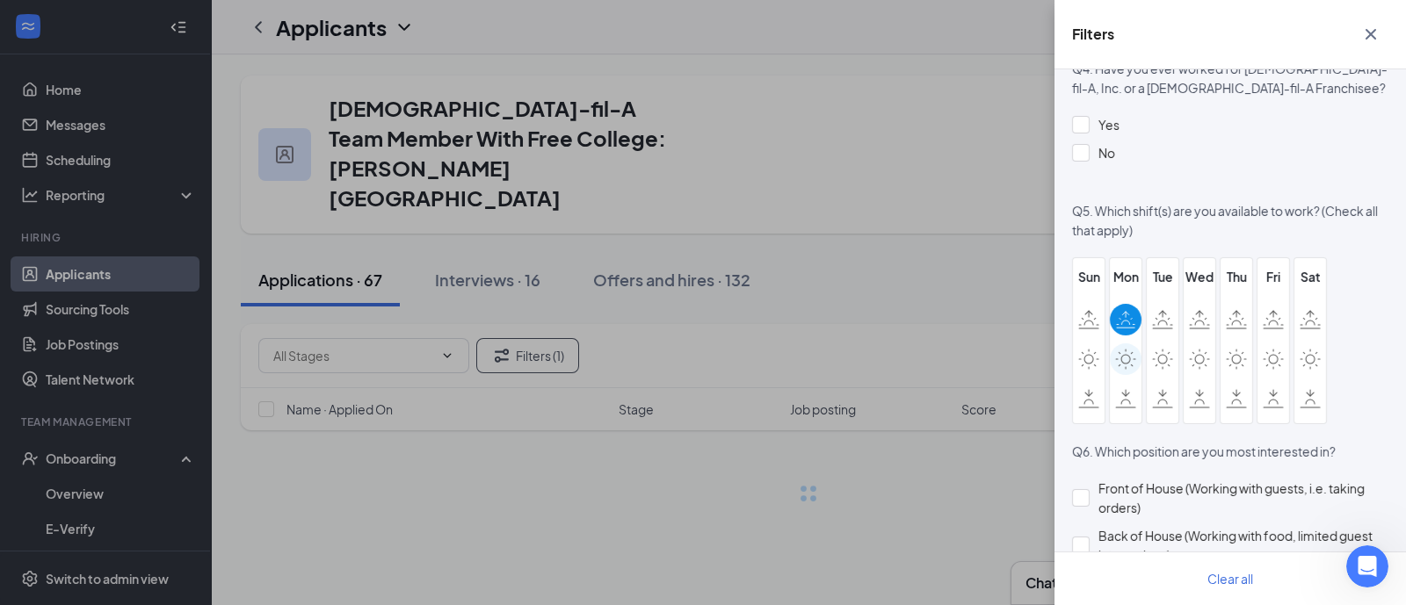
click at [1120, 351] on icon at bounding box center [1125, 359] width 21 height 21
click at [0, 0] on input "checkbox" at bounding box center [0, 0] width 0 height 0
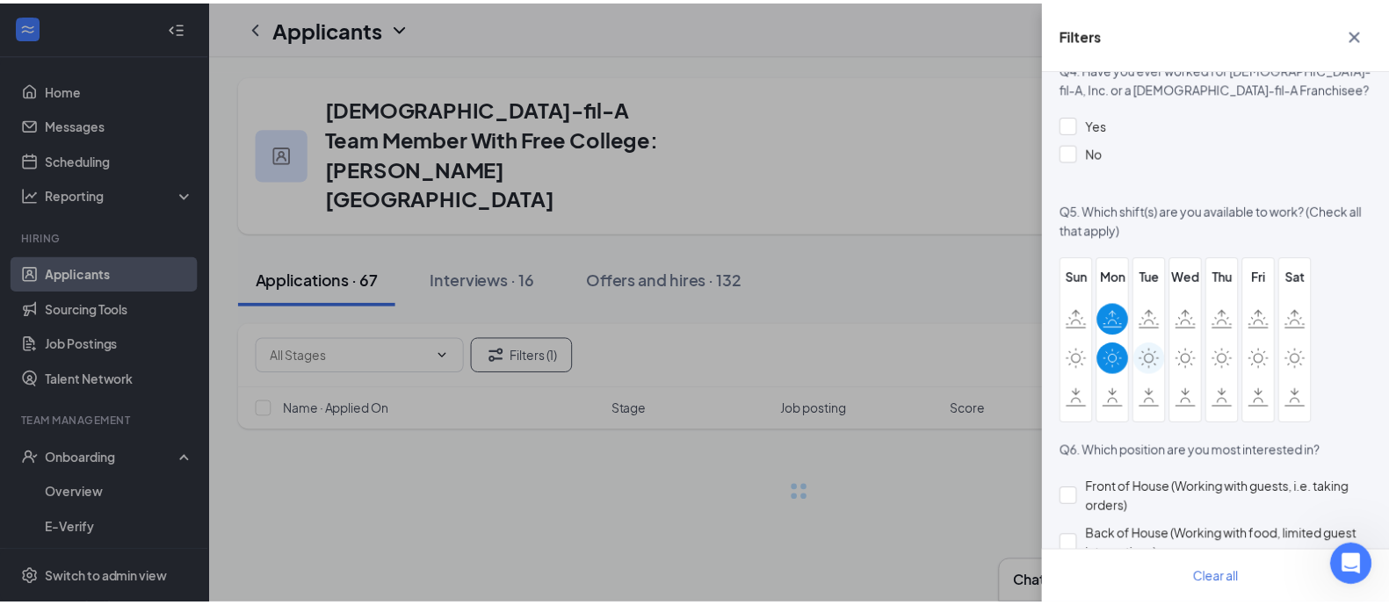
scroll to position [549, 0]
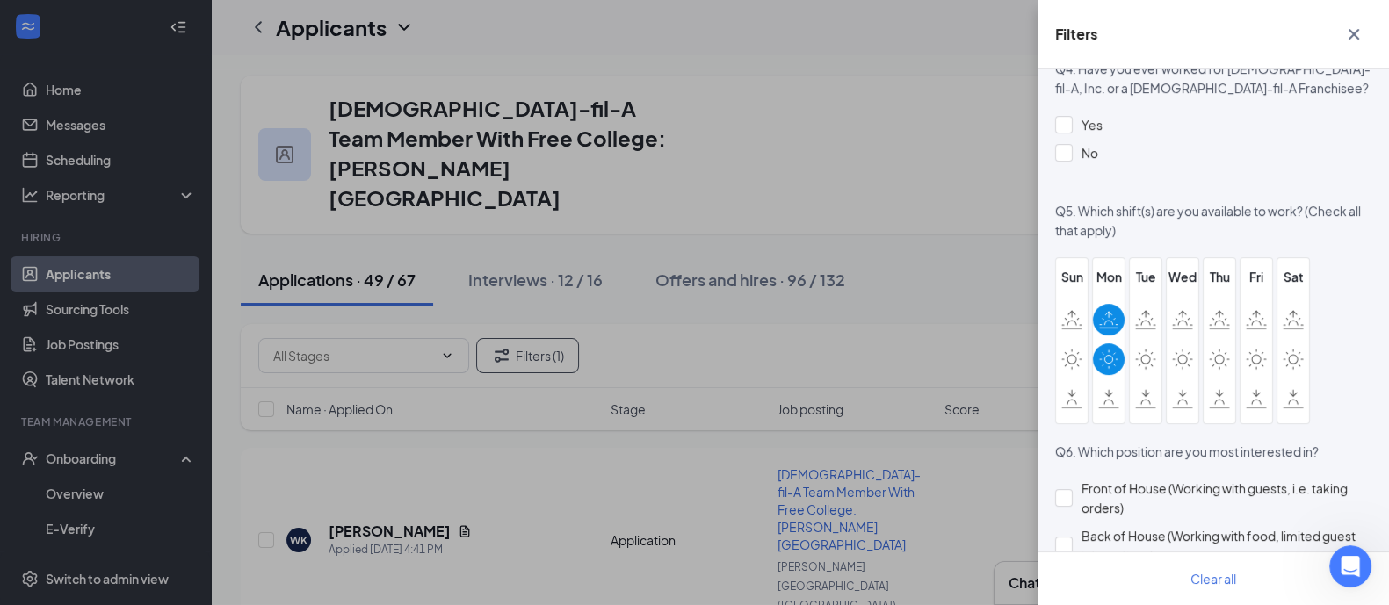
click at [1118, 357] on div at bounding box center [1109, 359] width 32 height 32
click at [0, 0] on input "checkbox" at bounding box center [0, 0] width 0 height 0
click at [1144, 324] on icon at bounding box center [1145, 319] width 21 height 19
click at [0, 0] on input "checkbox" at bounding box center [0, 0] width 0 height 0
click at [1193, 322] on div at bounding box center [1183, 320] width 32 height 32
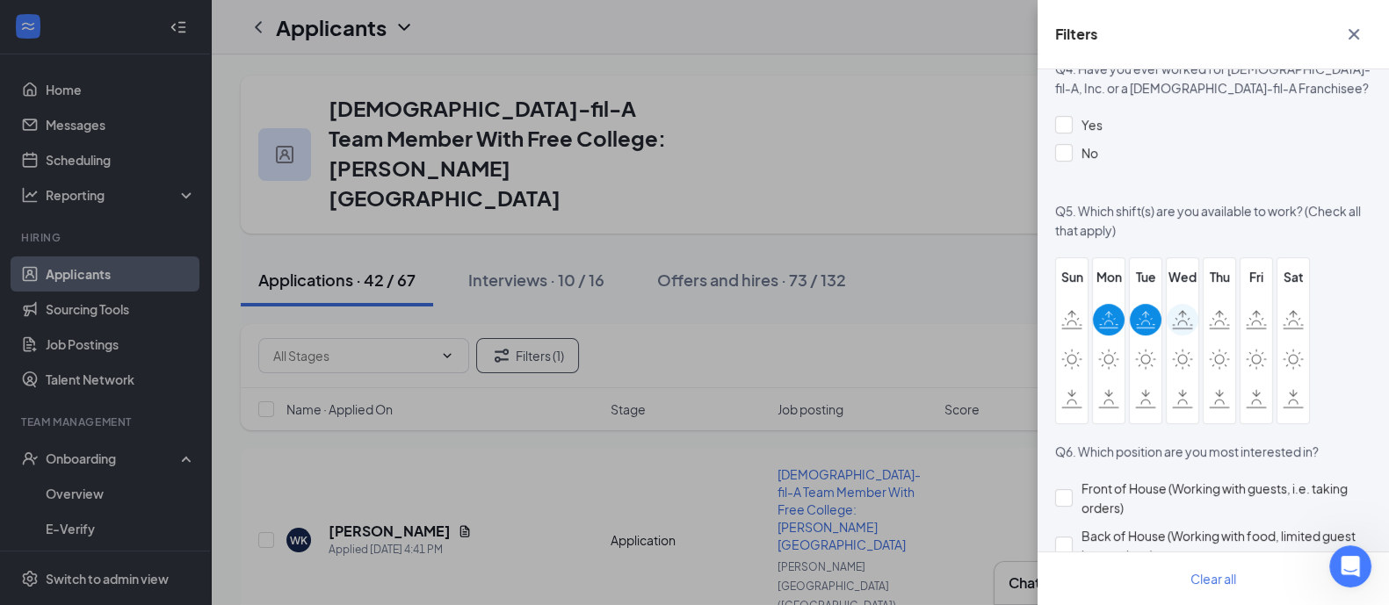
click at [0, 0] on input "checkbox" at bounding box center [0, 0] width 0 height 0
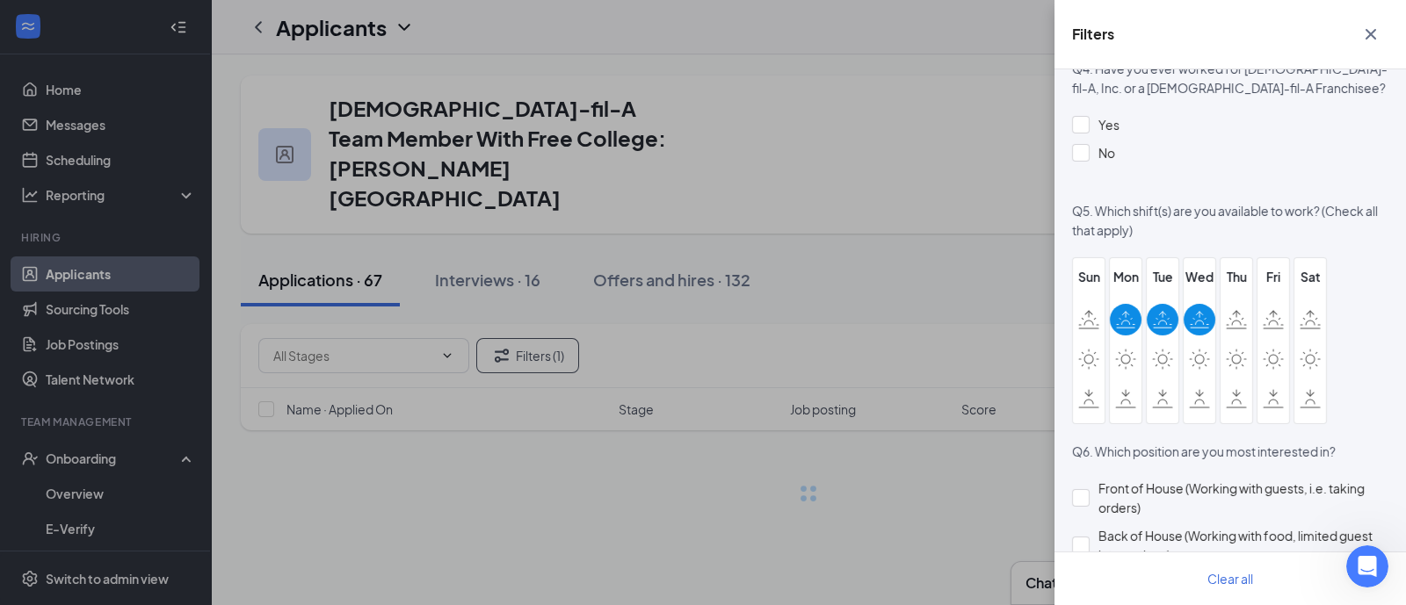
click at [1236, 318] on div "Sun Mon Tue Wed Thu Fri Sat" at bounding box center [1199, 340] width 255 height 167
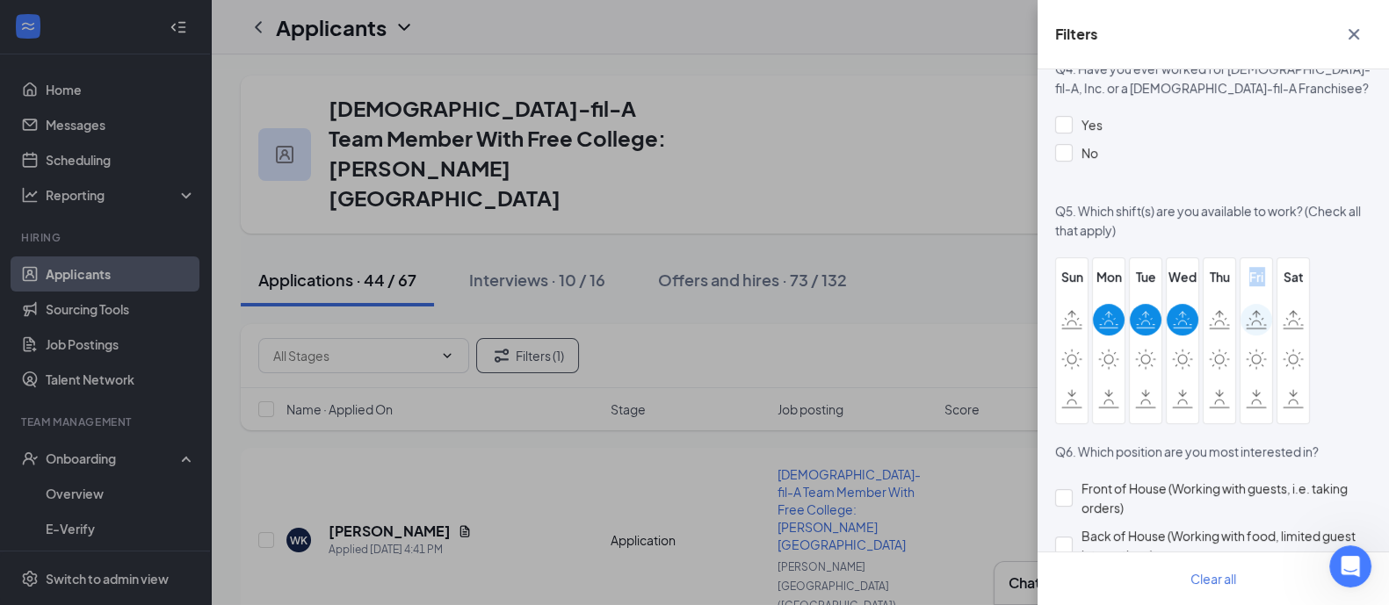
click at [1250, 315] on icon at bounding box center [1256, 319] width 21 height 19
click at [0, 0] on input "checkbox" at bounding box center [0, 0] width 0 height 0
click at [1291, 317] on icon at bounding box center [1293, 319] width 21 height 19
click at [0, 0] on input "checkbox" at bounding box center [0, 0] width 0 height 0
click at [1220, 314] on icon at bounding box center [1219, 319] width 21 height 19
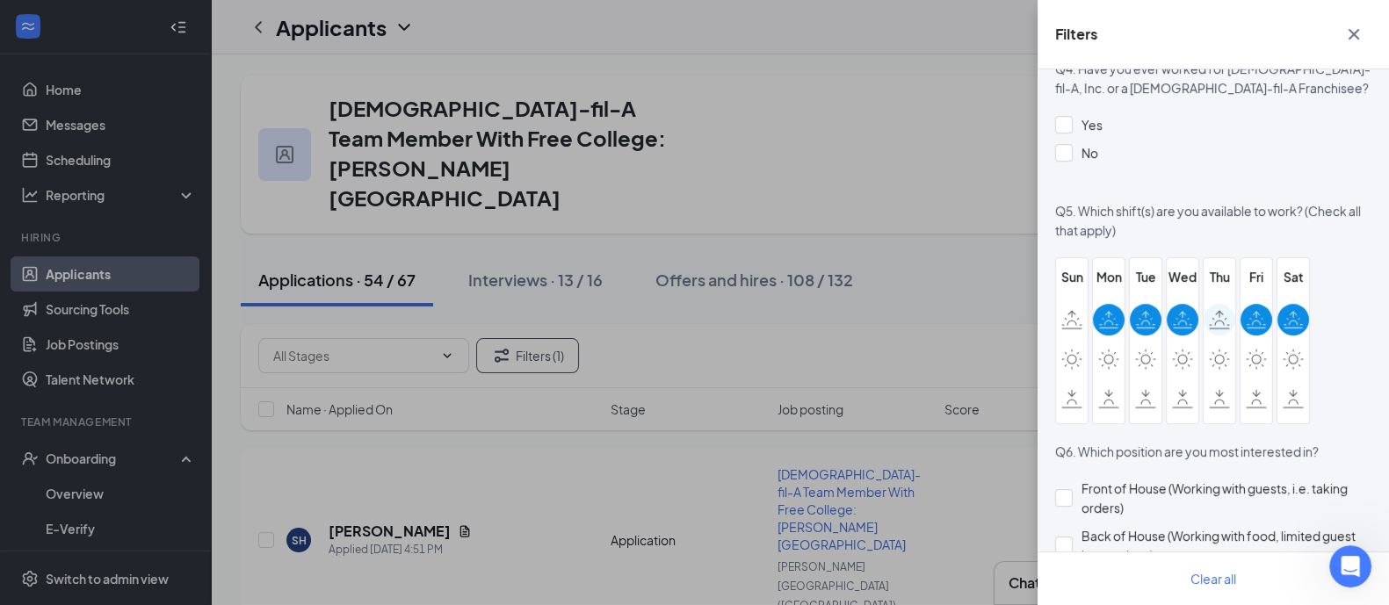
click at [0, 0] on input "checkbox" at bounding box center [0, 0] width 0 height 0
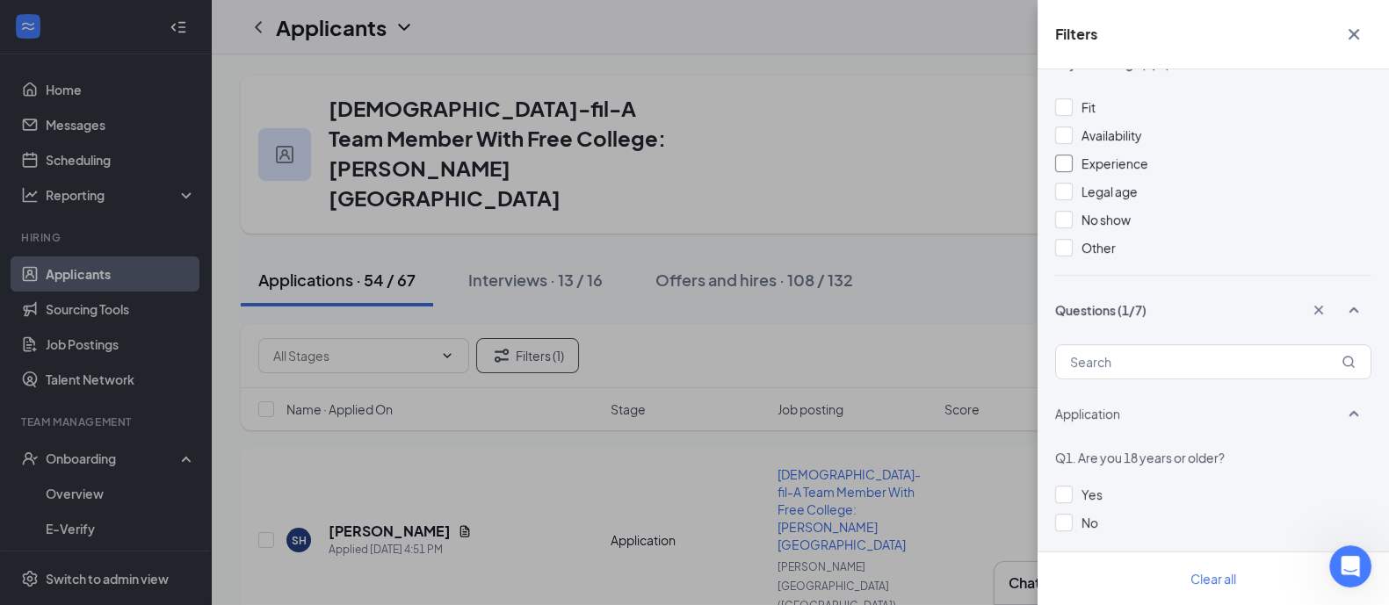
scroll to position [459, 0]
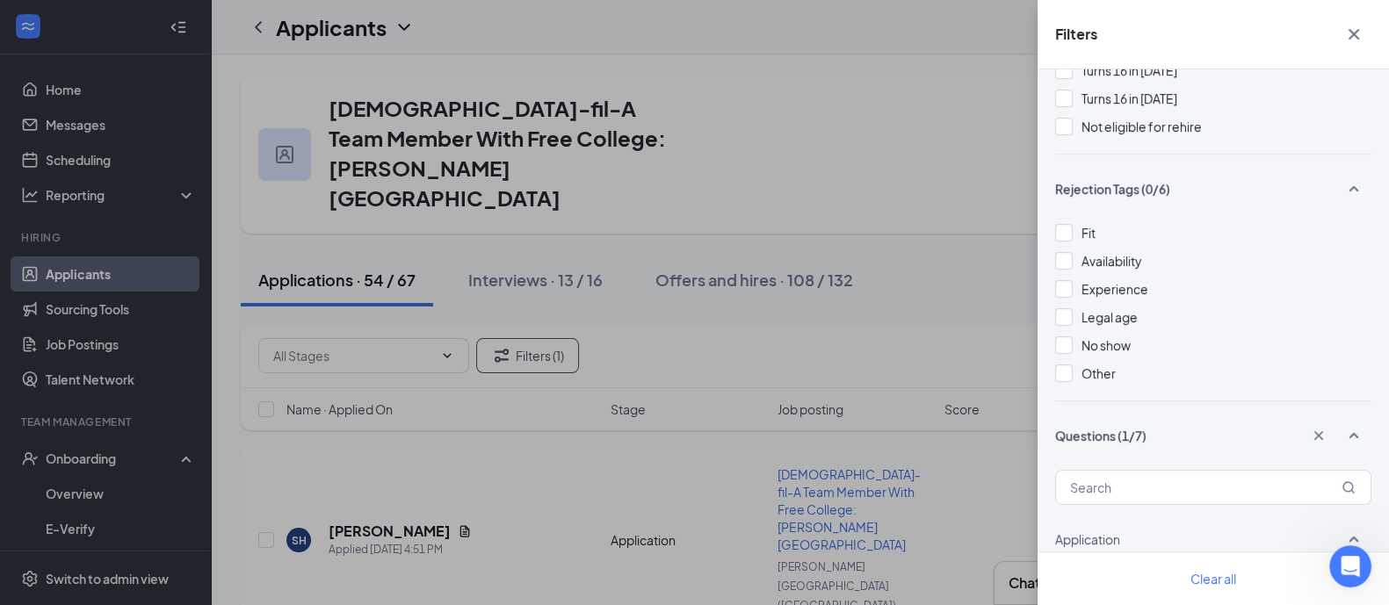
click at [987, 230] on div "Filters Applicant Status (0/5) Unread message Hasn't messaged back Stuck in sta…" at bounding box center [694, 302] width 1389 height 605
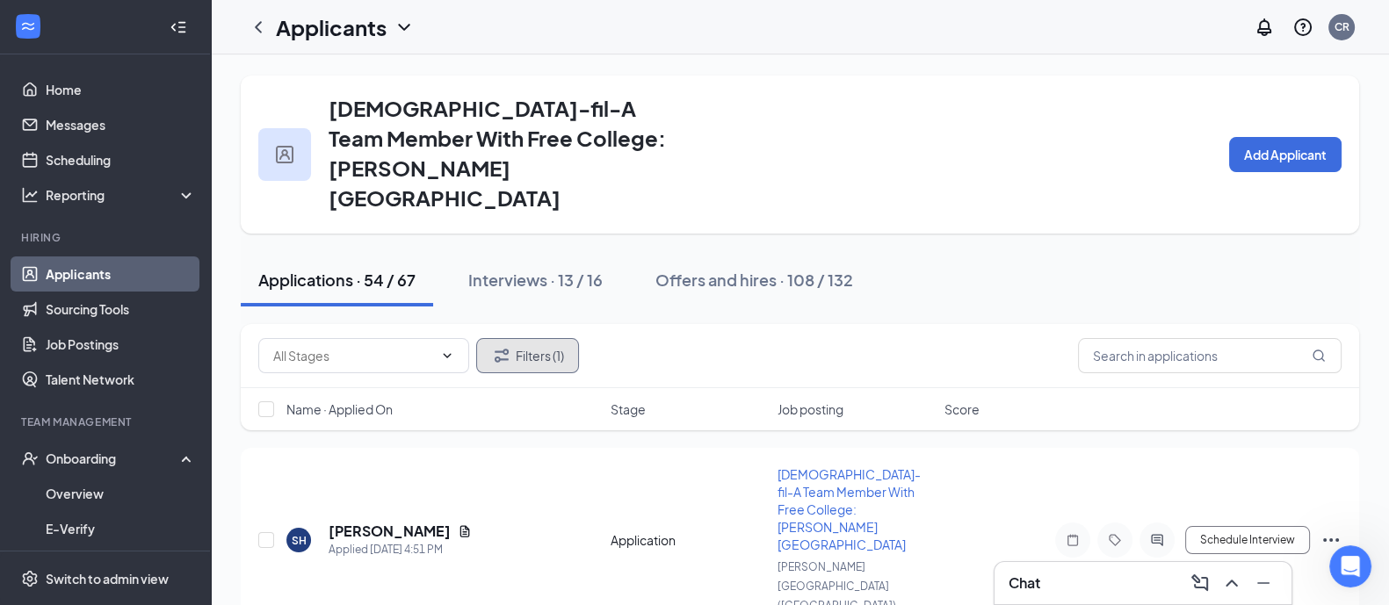
scroll to position [482, 0]
click at [351, 401] on span "Name · Applied On" at bounding box center [339, 410] width 106 height 18
click at [545, 338] on button "Filters (1)" at bounding box center [527, 355] width 103 height 35
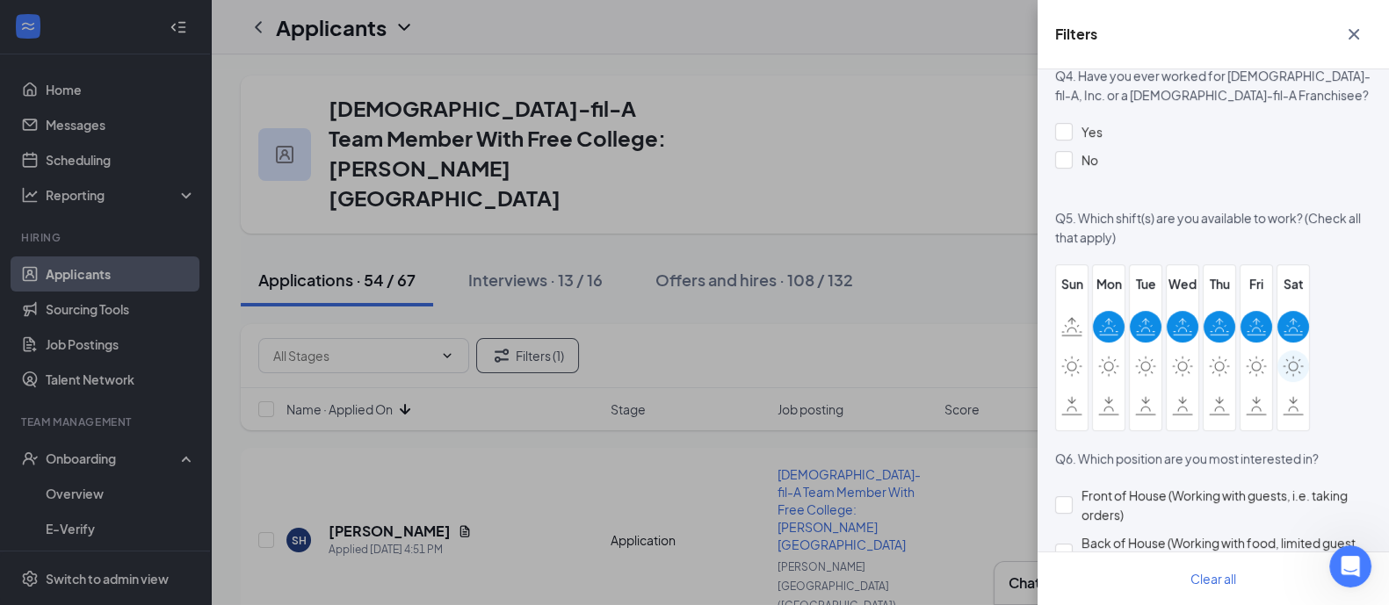
scroll to position [1427, 0]
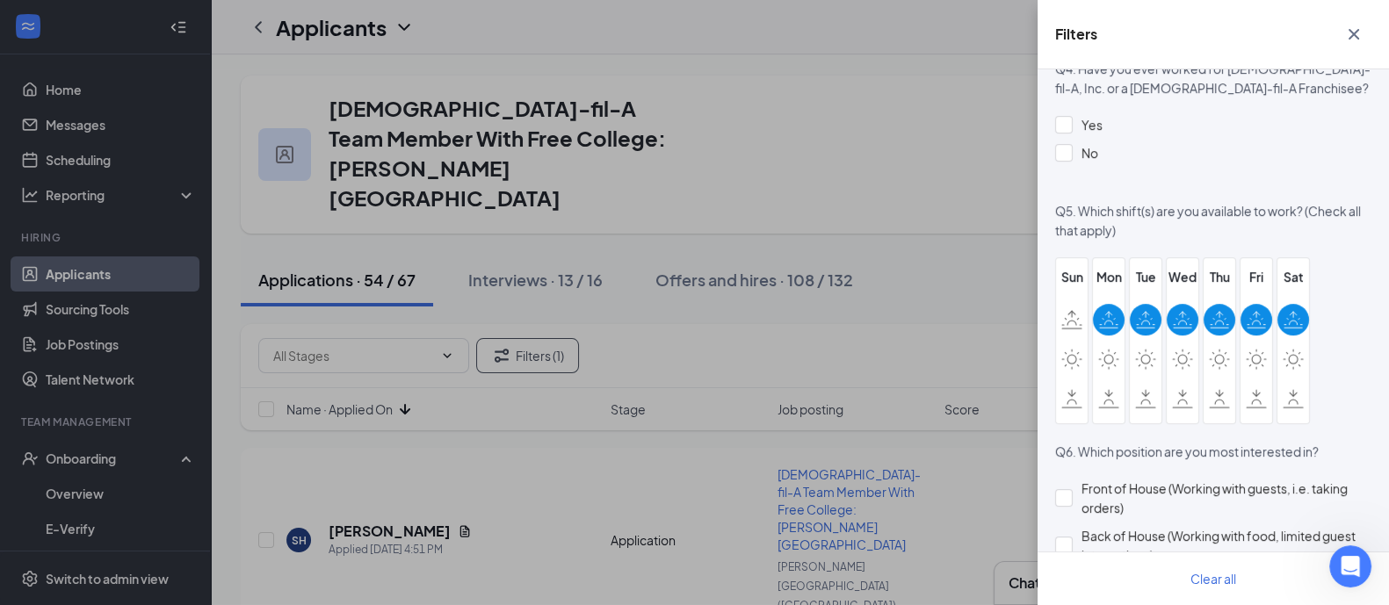
click at [1288, 322] on icon at bounding box center [1292, 319] width 19 height 19
click at [0, 0] on input "checkbox" at bounding box center [0, 0] width 0 height 0
click at [1252, 322] on icon at bounding box center [1256, 323] width 8 height 4
click at [0, 0] on input "checkbox" at bounding box center [0, 0] width 0 height 0
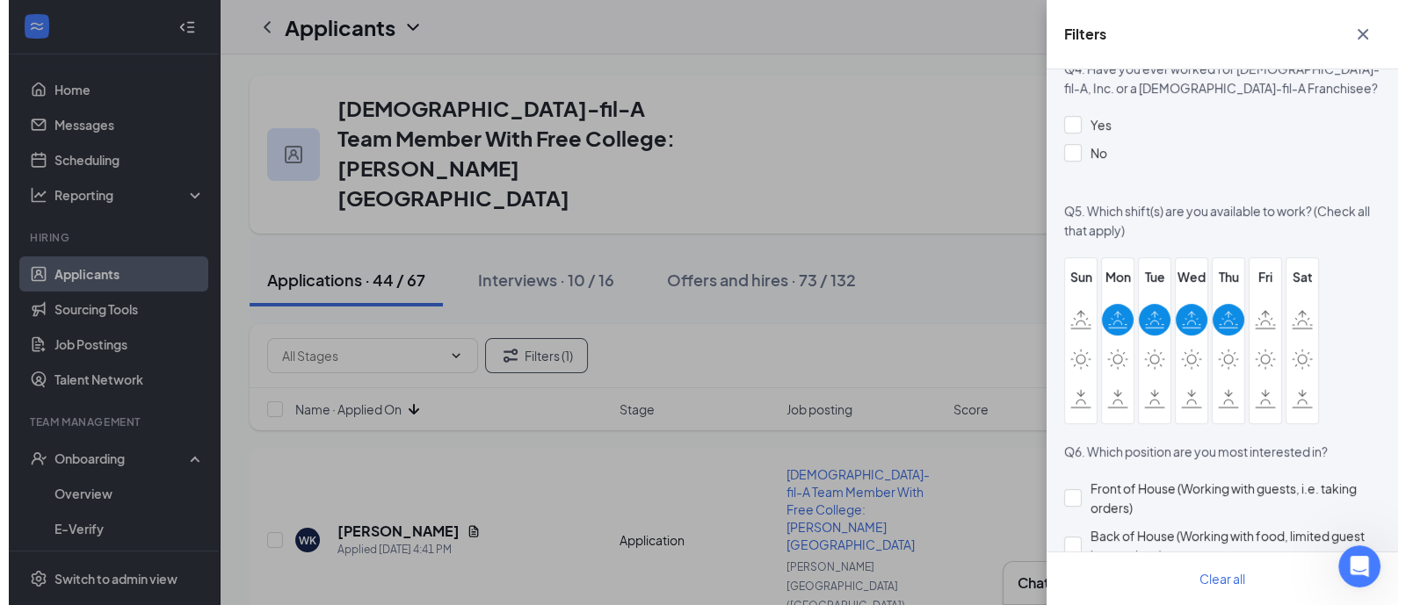
scroll to position [549, 0]
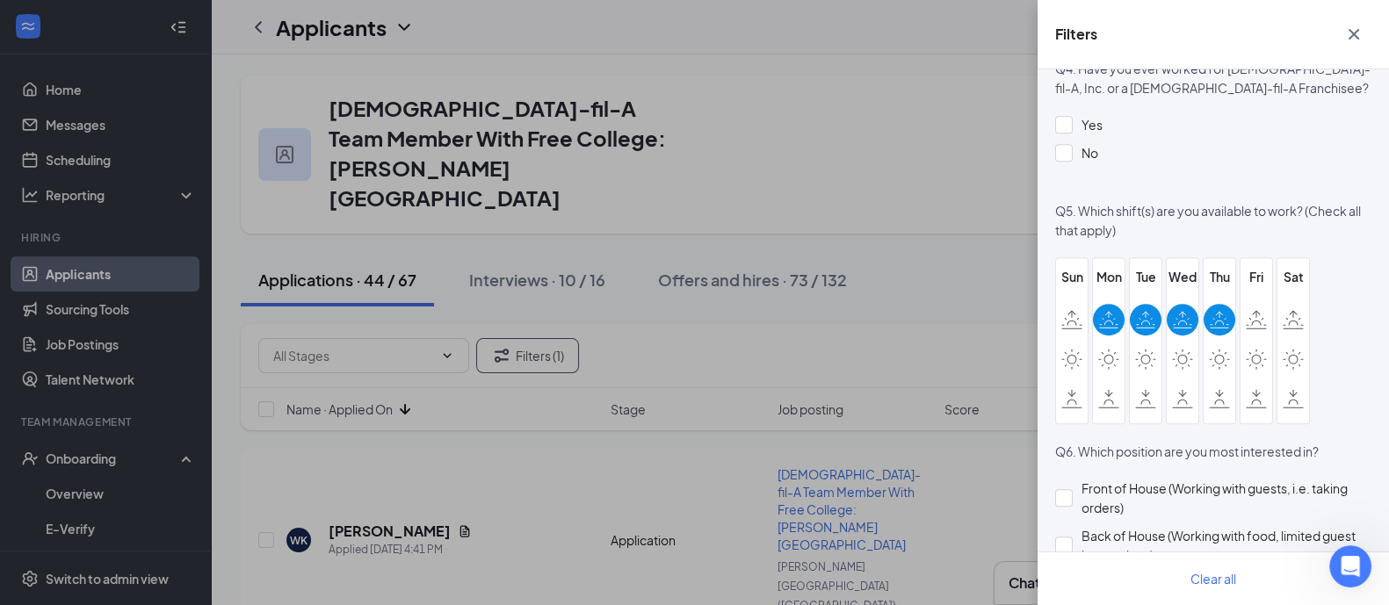
click at [947, 241] on div "Filters Applicant Status (0/5) Unread message Hasn't messaged back Stuck in sta…" at bounding box center [694, 302] width 1389 height 605
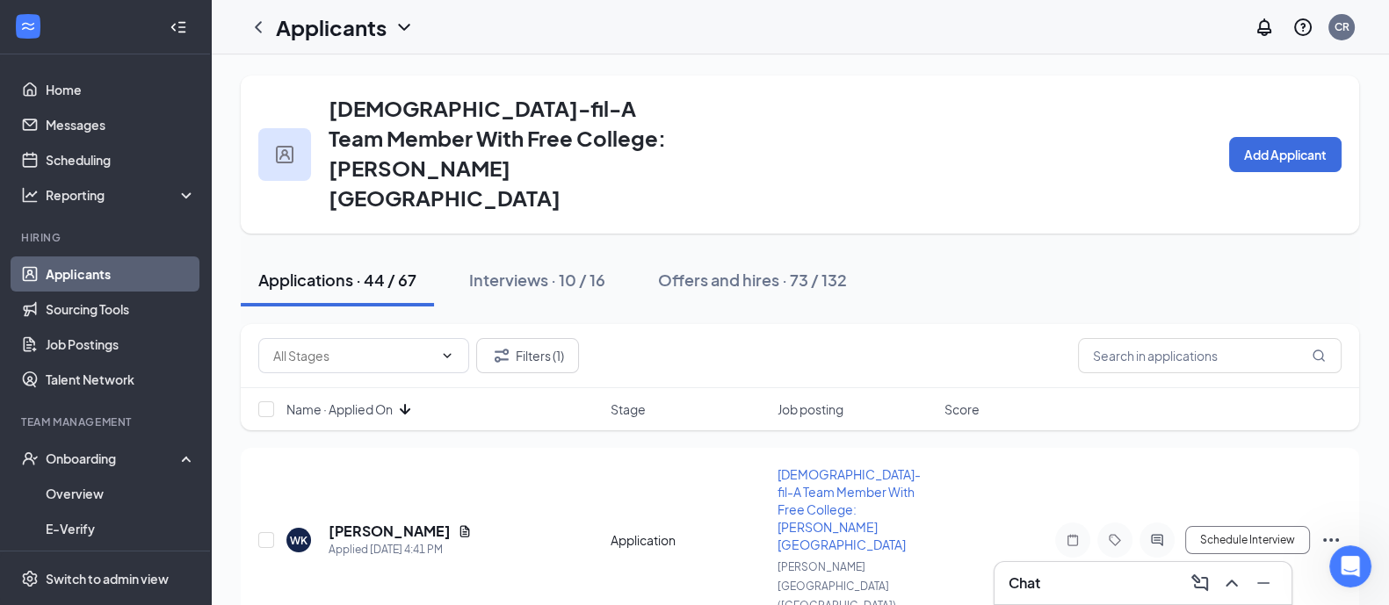
click at [343, 401] on span "Name · Applied On" at bounding box center [339, 410] width 106 height 18
click at [381, 522] on h5 "[PERSON_NAME]" at bounding box center [390, 531] width 122 height 19
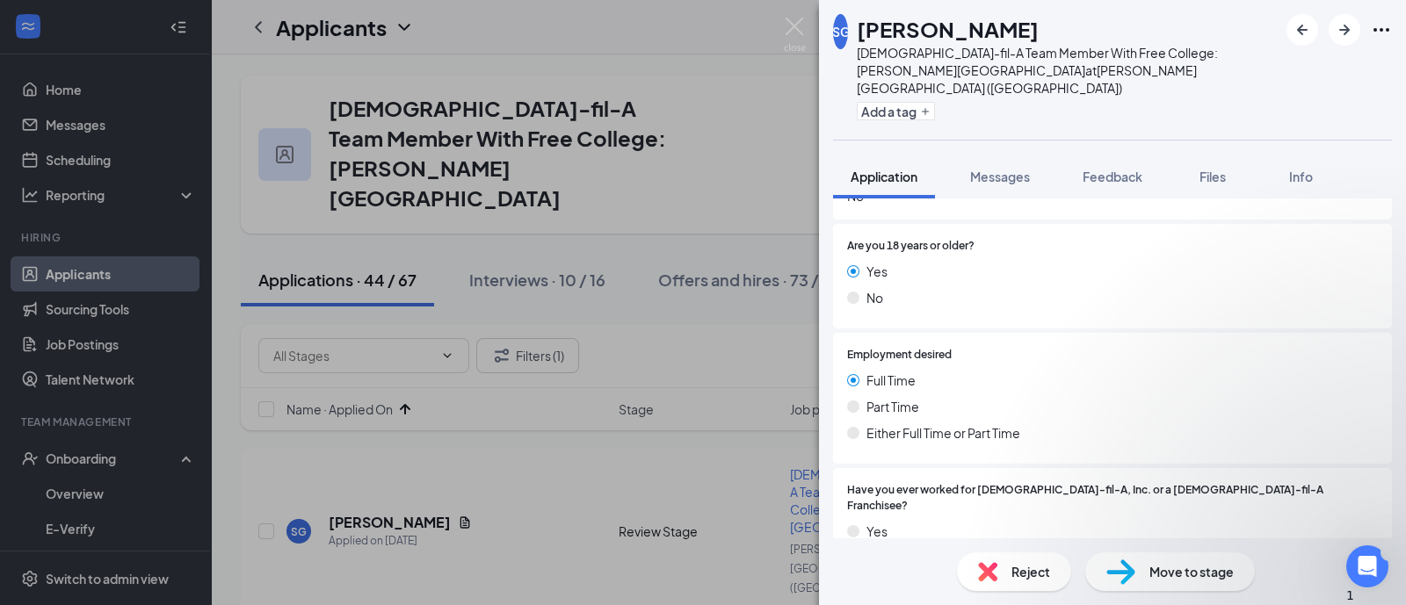
scroll to position [679, 0]
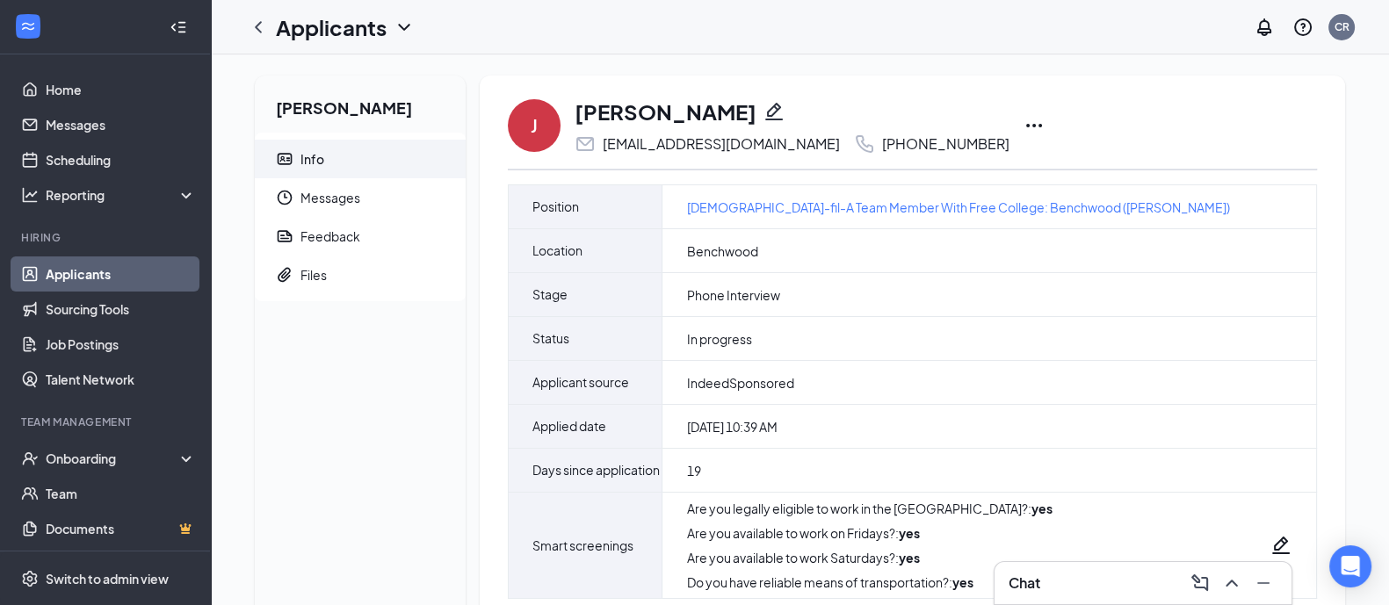
click at [765, 116] on icon "Pencil" at bounding box center [774, 112] width 18 height 18
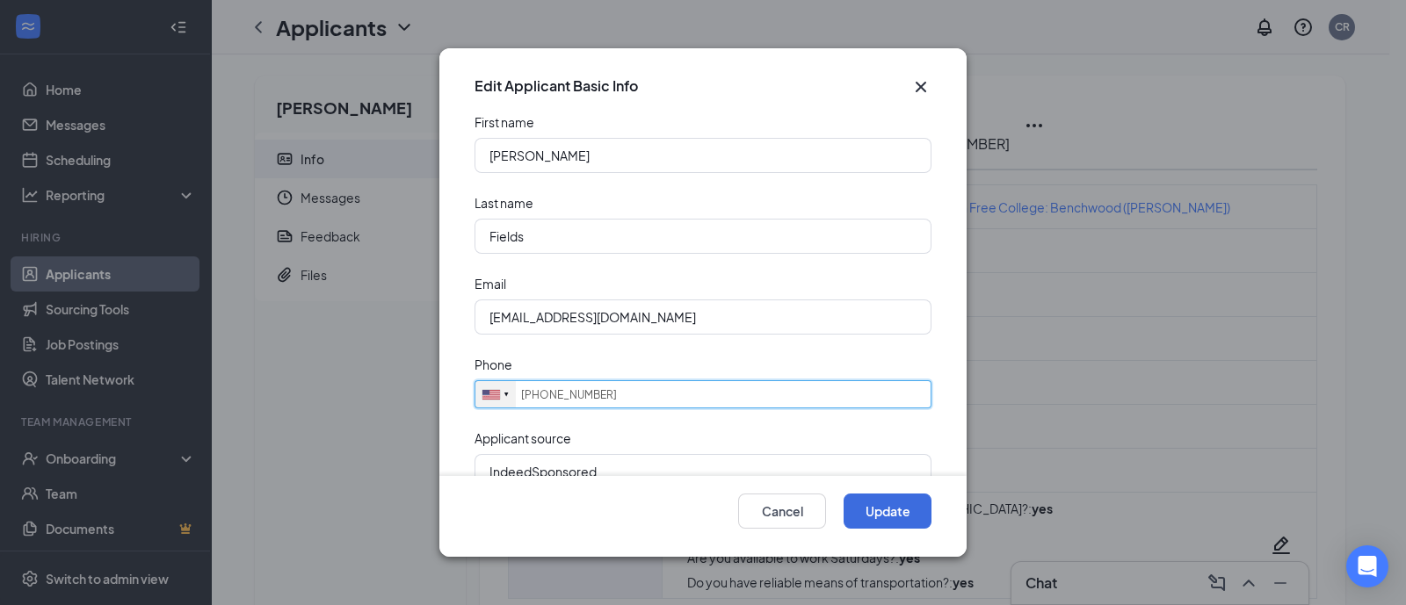
drag, startPoint x: 624, startPoint y: 403, endPoint x: 487, endPoint y: 401, distance: 137.1
click at [487, 401] on div "[GEOGRAPHIC_DATA] + 1 [GEOGRAPHIC_DATA] + 44 [GEOGRAPHIC_DATA] (‫[GEOGRAPHIC_DA…" at bounding box center [702, 394] width 457 height 28
paste input "[PHONE_NUMBER]"
type input "[PHONE_NUMBER]"
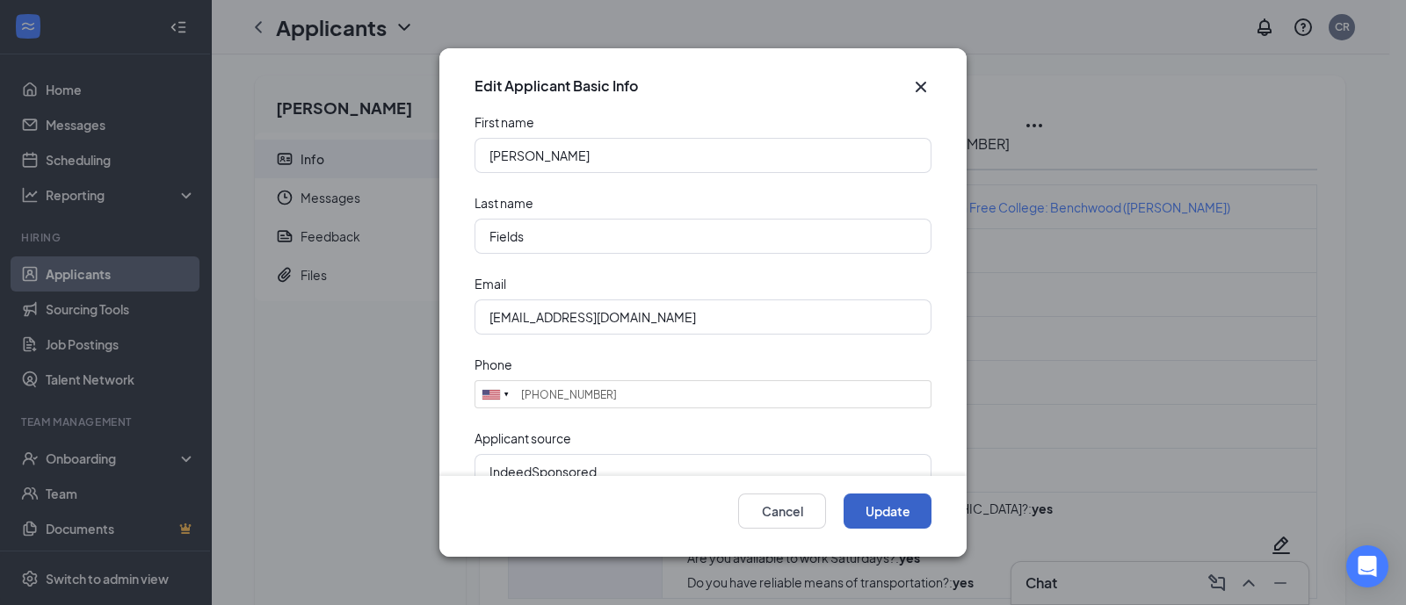
click at [880, 516] on button "Update" at bounding box center [887, 511] width 88 height 35
